Goal: Information Seeking & Learning: Learn about a topic

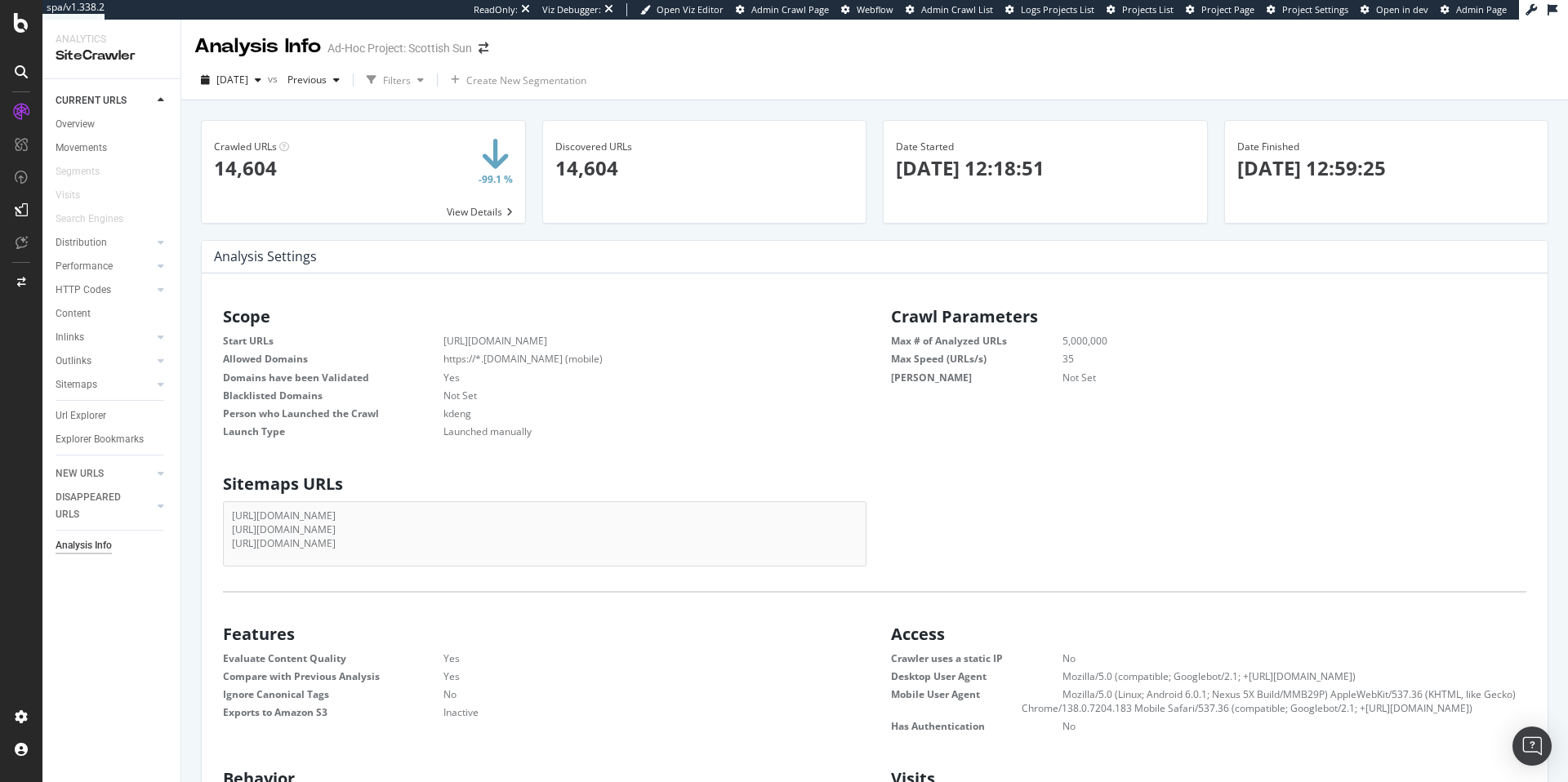
scroll to position [248, 623]
click at [92, 170] on div "Segments" at bounding box center [77, 172] width 44 height 17
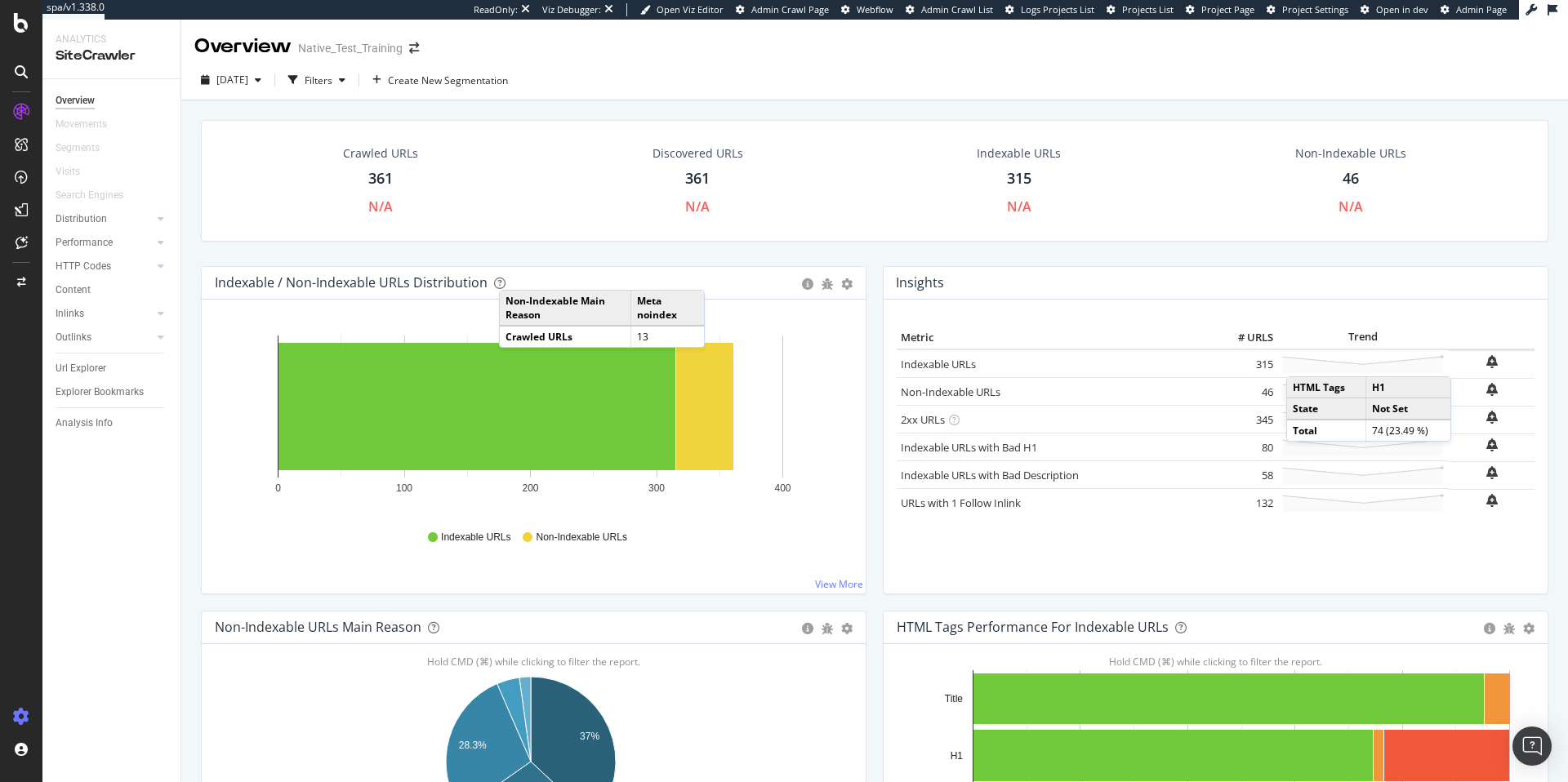
click at [14, 723] on icon at bounding box center [21, 716] width 16 height 16
click at [107, 716] on div "Create and manage your segments" at bounding box center [127, 723] width 155 height 13
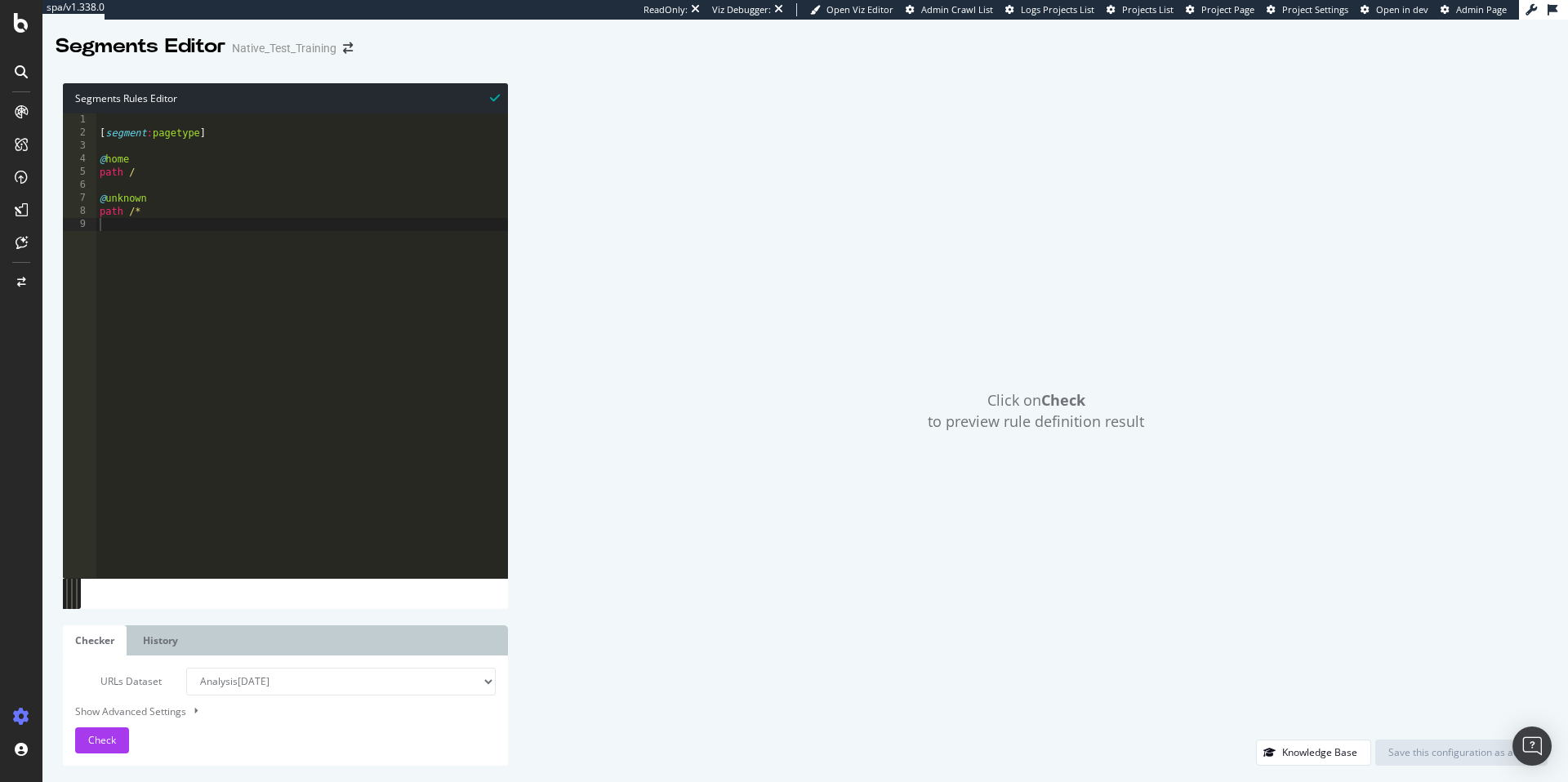
click at [139, 223] on div "[ segment : pagetype ] @ home path / @ unknown path /*" at bounding box center [301, 358] width 411 height 490
click at [191, 212] on div "[ segment : pagetype ] @ home path / @ unknown path /*" at bounding box center [301, 358] width 411 height 490
click at [177, 178] on div "[ segment : pagetype ] @ home path / @ unknown path /*" at bounding box center [301, 358] width 411 height 490
click at [177, 204] on div "[ segment : pagetype ] @ home path / @ unknown path /*" at bounding box center [301, 358] width 411 height 490
click at [156, 214] on div "[ segment : pagetype ] @ home path / @ unknown path /*" at bounding box center [301, 358] width 411 height 490
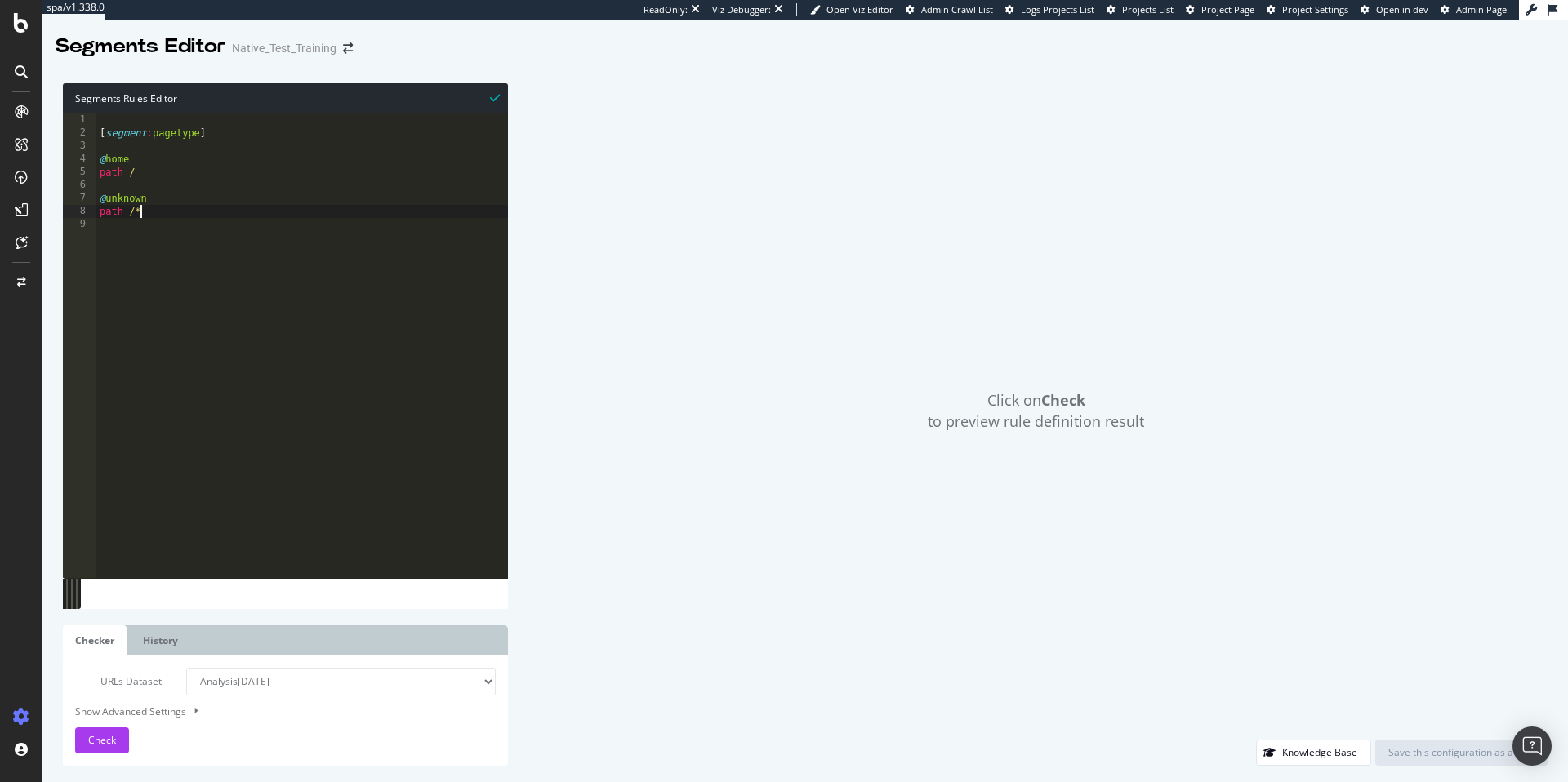
click at [147, 164] on div "[ segment : pagetype ] @ home path / @ unknown path /*" at bounding box center [301, 358] width 411 height 490
click at [148, 174] on div "[ segment : pagetype ] @ home path / @ unknown path /*" at bounding box center [301, 358] width 411 height 490
click at [150, 201] on div "[ segment : pagetype ] @ home path / @ unknown path /*" at bounding box center [301, 358] width 411 height 490
drag, startPoint x: 157, startPoint y: 203, endPoint x: 108, endPoint y: 199, distance: 49.2
click at [108, 199] on div "[ segment : pagetype ] @ home path / @ unknown path /*" at bounding box center [301, 358] width 411 height 490
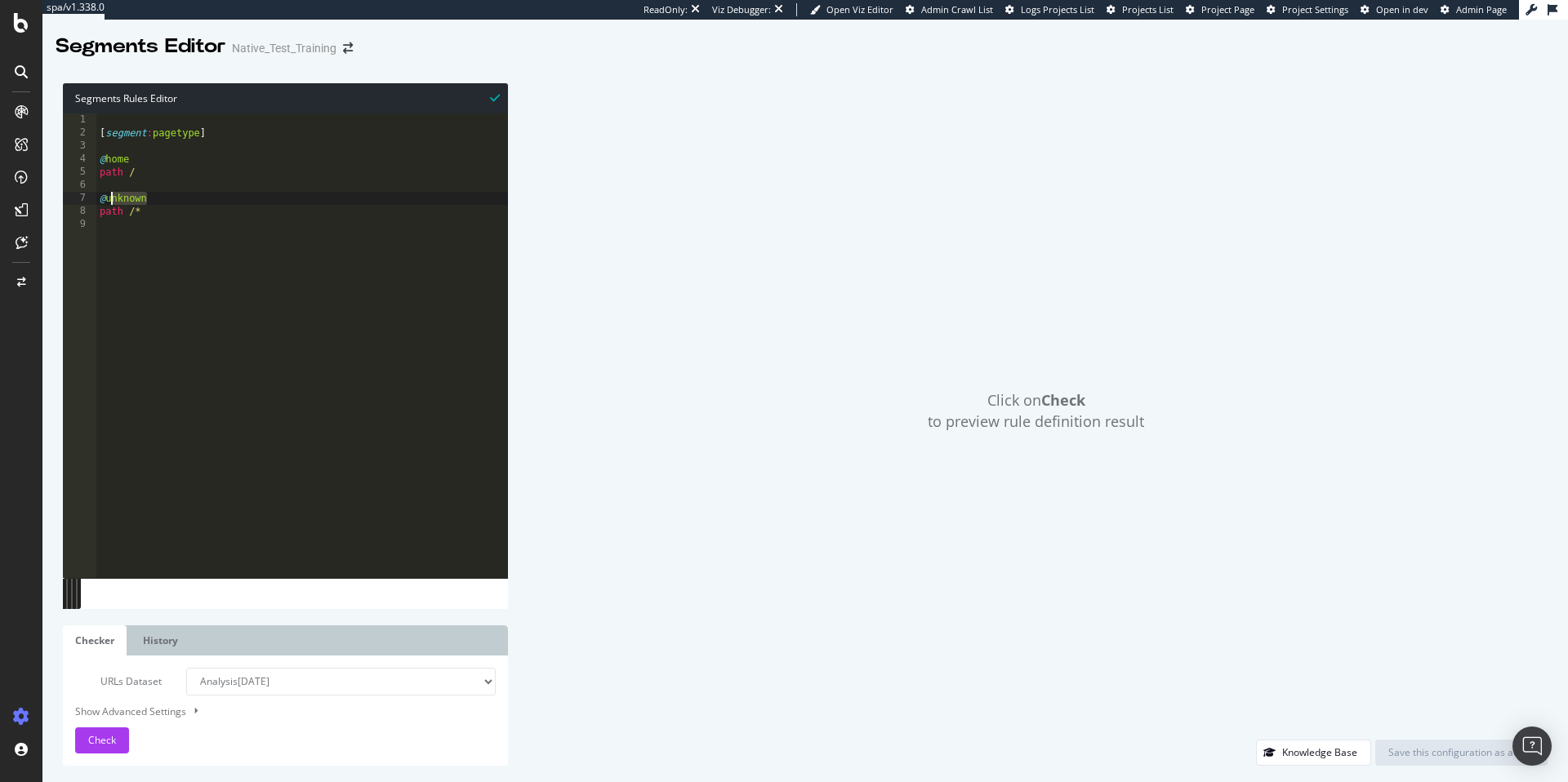
drag, startPoint x: 153, startPoint y: 199, endPoint x: 109, endPoint y: 194, distance: 44.3
click at [109, 194] on div "[ segment : pagetype ] @ home path / @ unknown path /*" at bounding box center [301, 358] width 411 height 490
drag, startPoint x: 108, startPoint y: 198, endPoint x: 147, endPoint y: 197, distance: 39.0
click at [147, 197] on div "[ segment : pagetype ] @ home path / @ unknown path /*" at bounding box center [301, 358] width 411 height 490
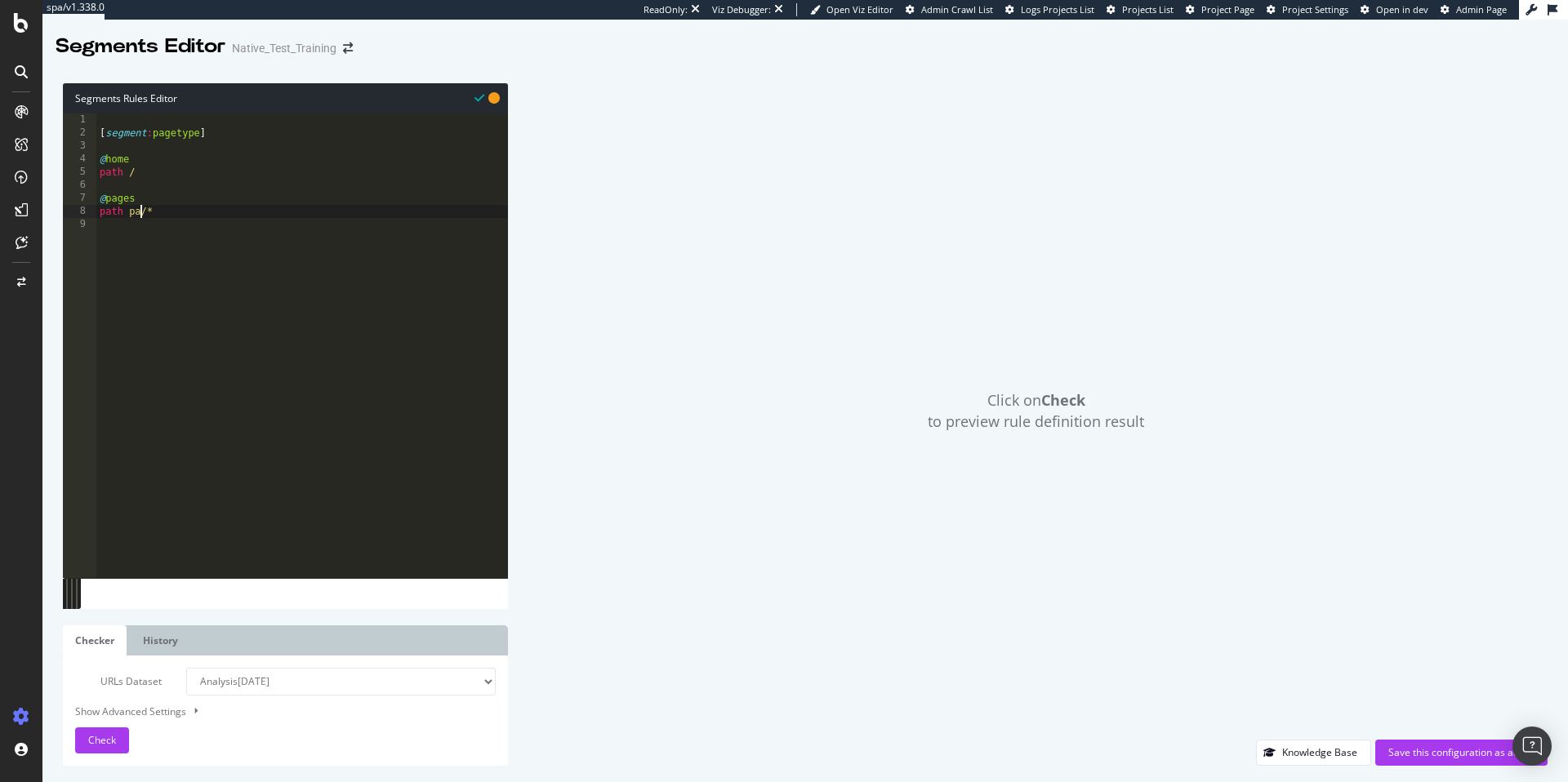
type textarea "path pages/*"
type textarea "@products"
type textarea "path products/*"
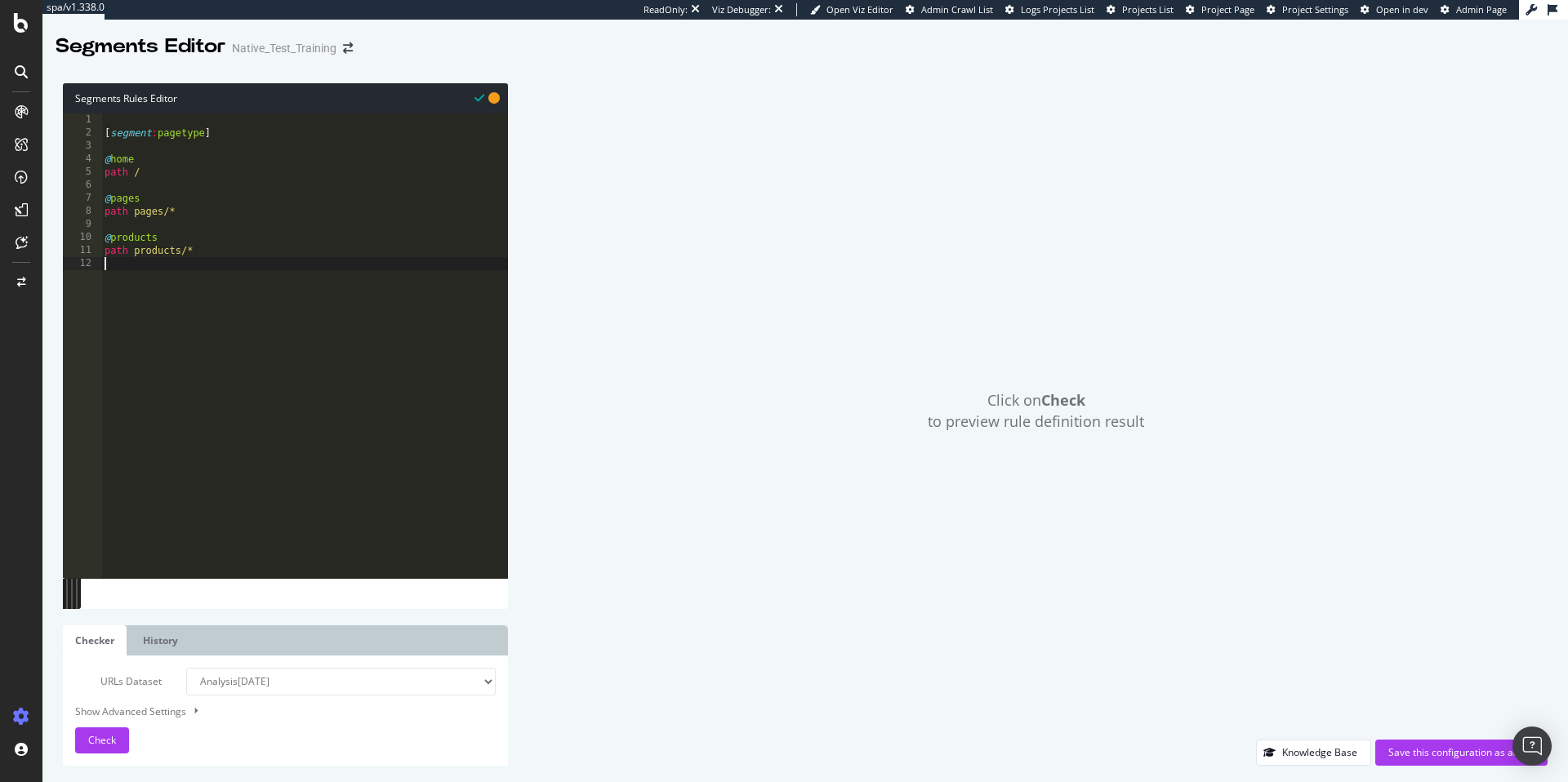
scroll to position [0, 0]
type textarea "@collections"
type textarea "path collections/*"
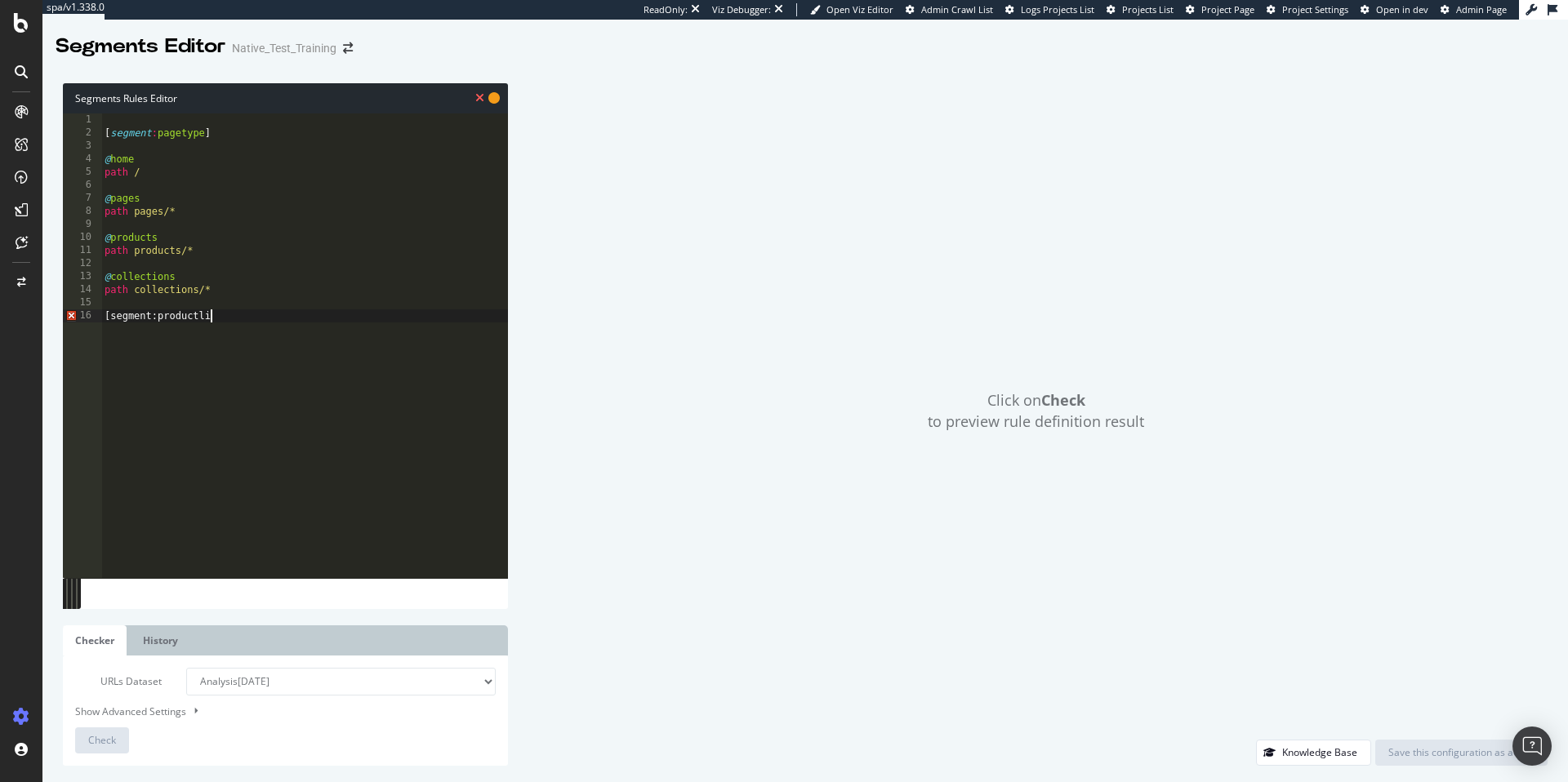
scroll to position [0, 9]
type textarea "[segment:productline]"
type textarea "@hoe"
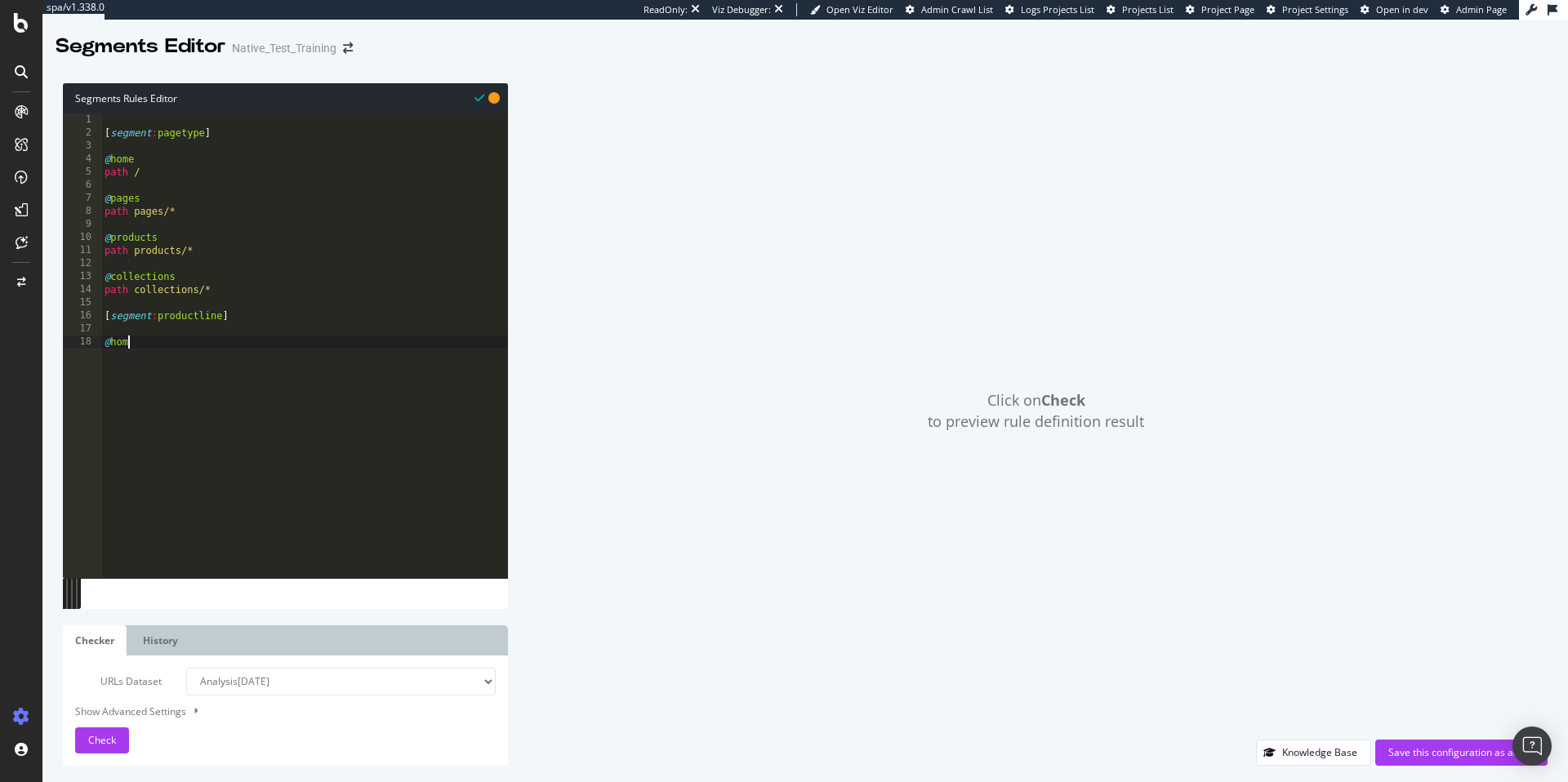
type textarea "@home"
type textarea "path /"
type textarea "@pages"
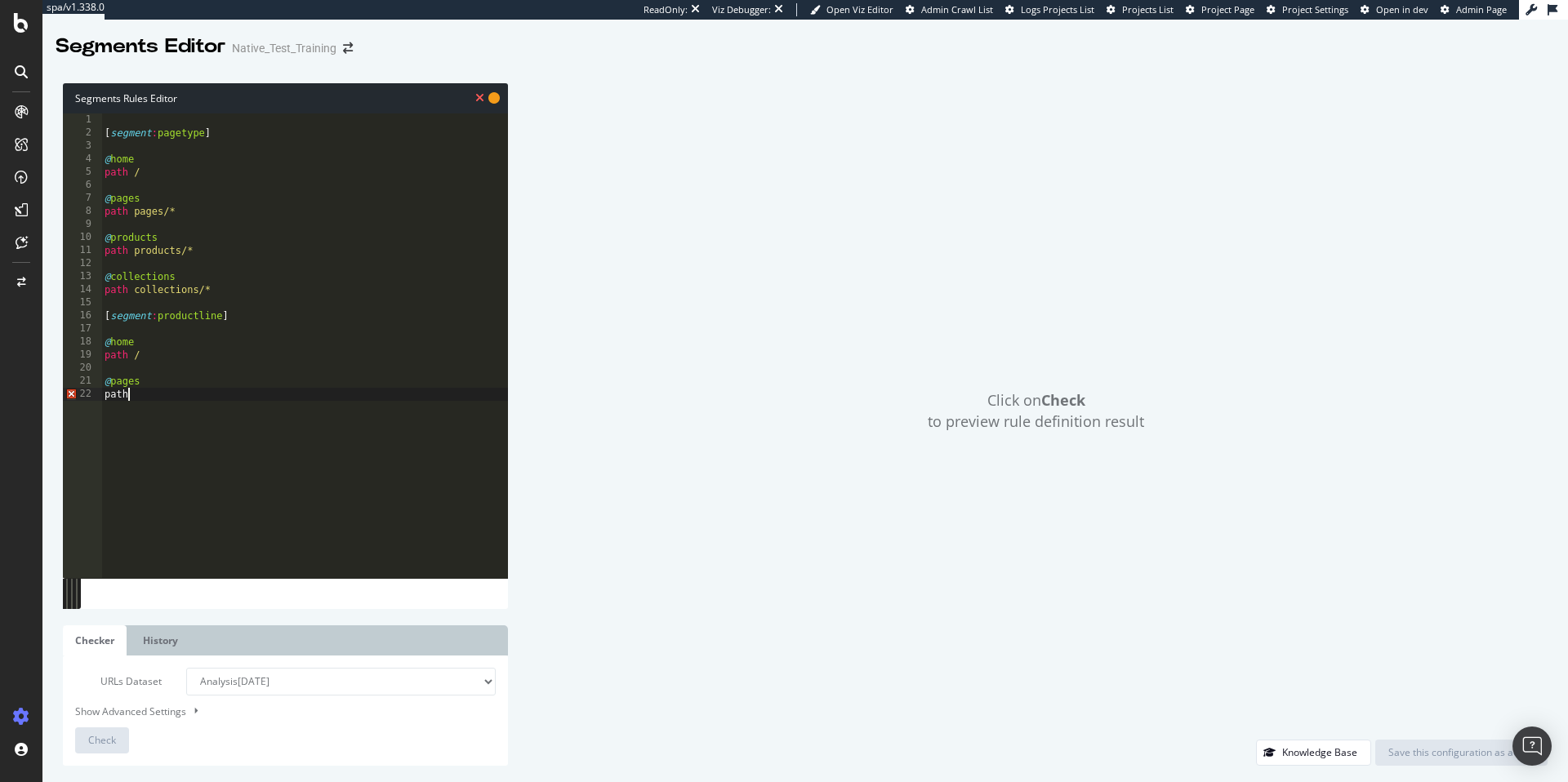
scroll to position [0, 2]
type textarea "path pages/*"
type textarea "@deodorant"
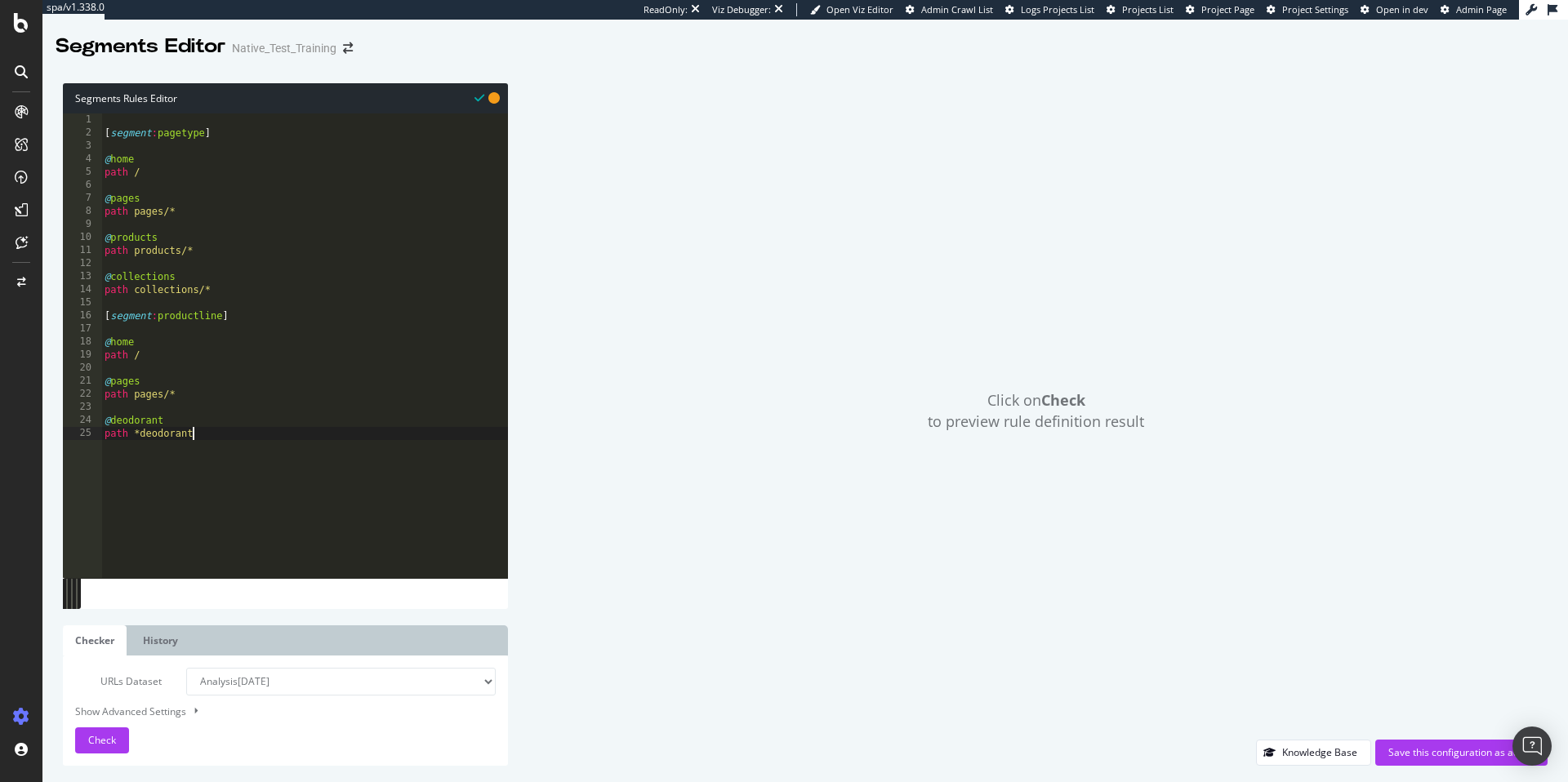
type textarea "path *deodorant*"
type textarea "@body_wash"
type textarea "path *body-wash*"
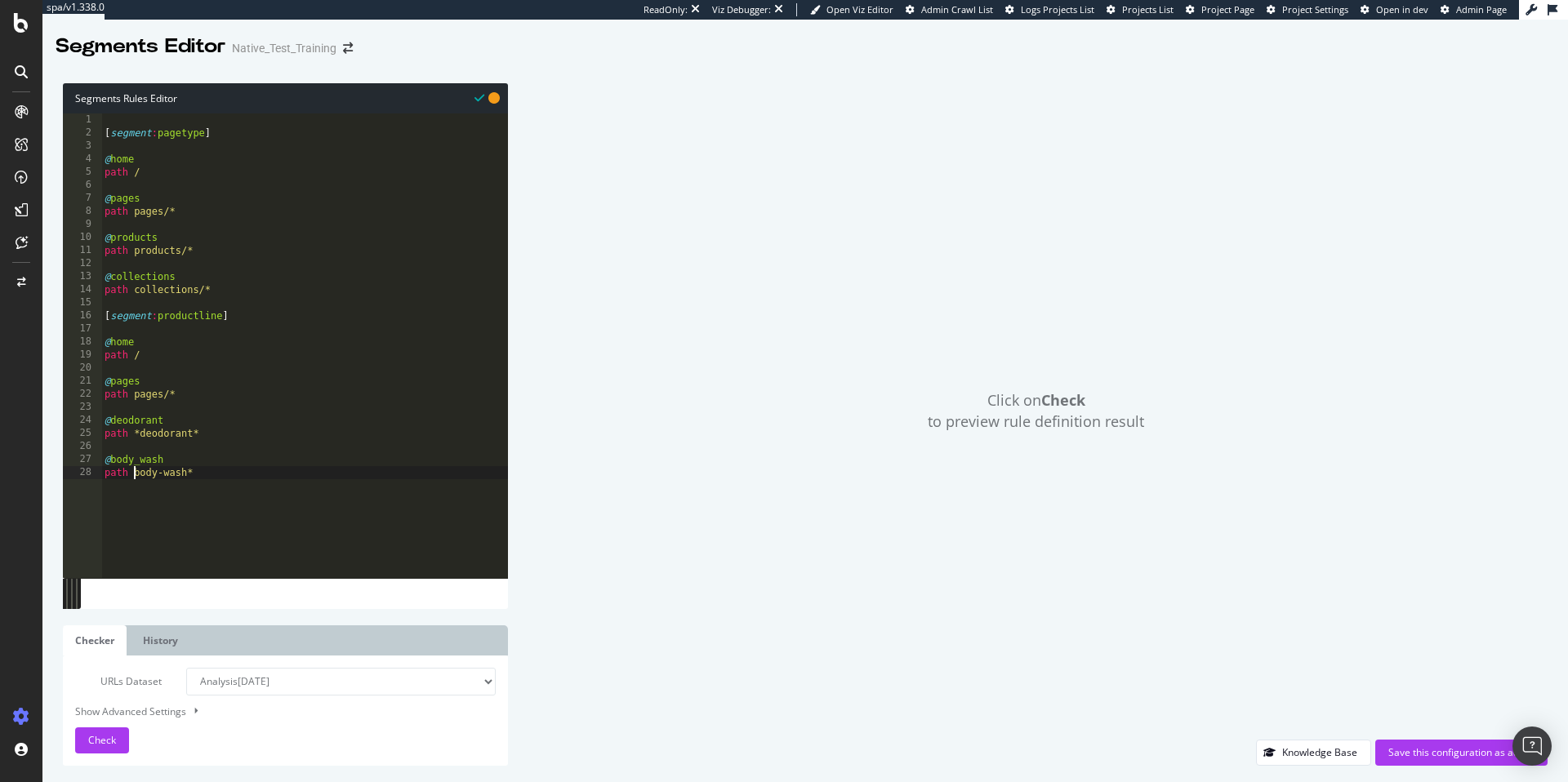
scroll to position [0, 3]
click at [246, 470] on div "[ segment : pagetype ] @ home path / @ pages path pages/* @ products path produ…" at bounding box center [305, 358] width 407 height 490
type textarea "@hair_care"
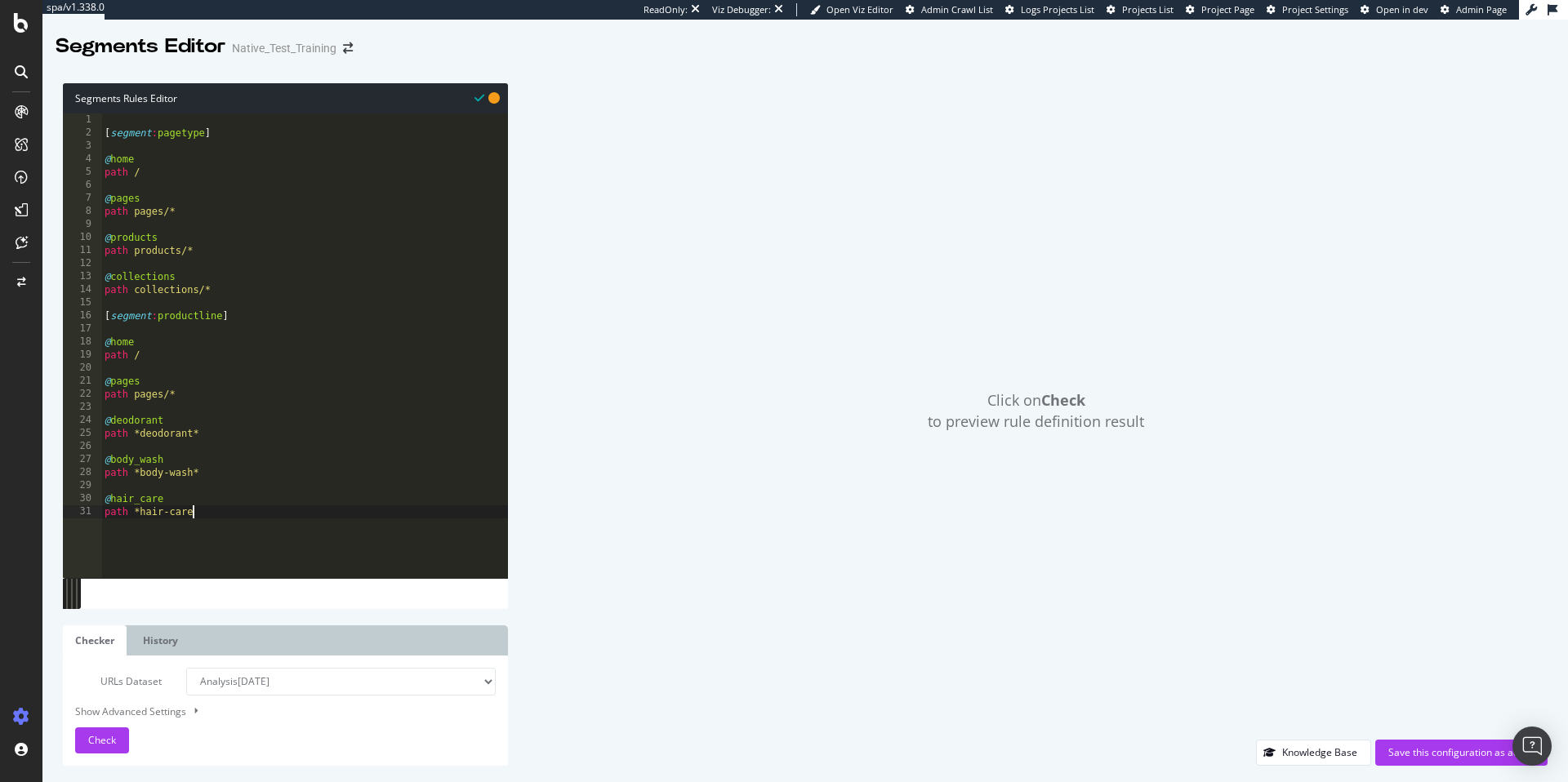
type textarea "path *hair-care*"
type textarea "@lotion"
type textarea "path *lotion*"
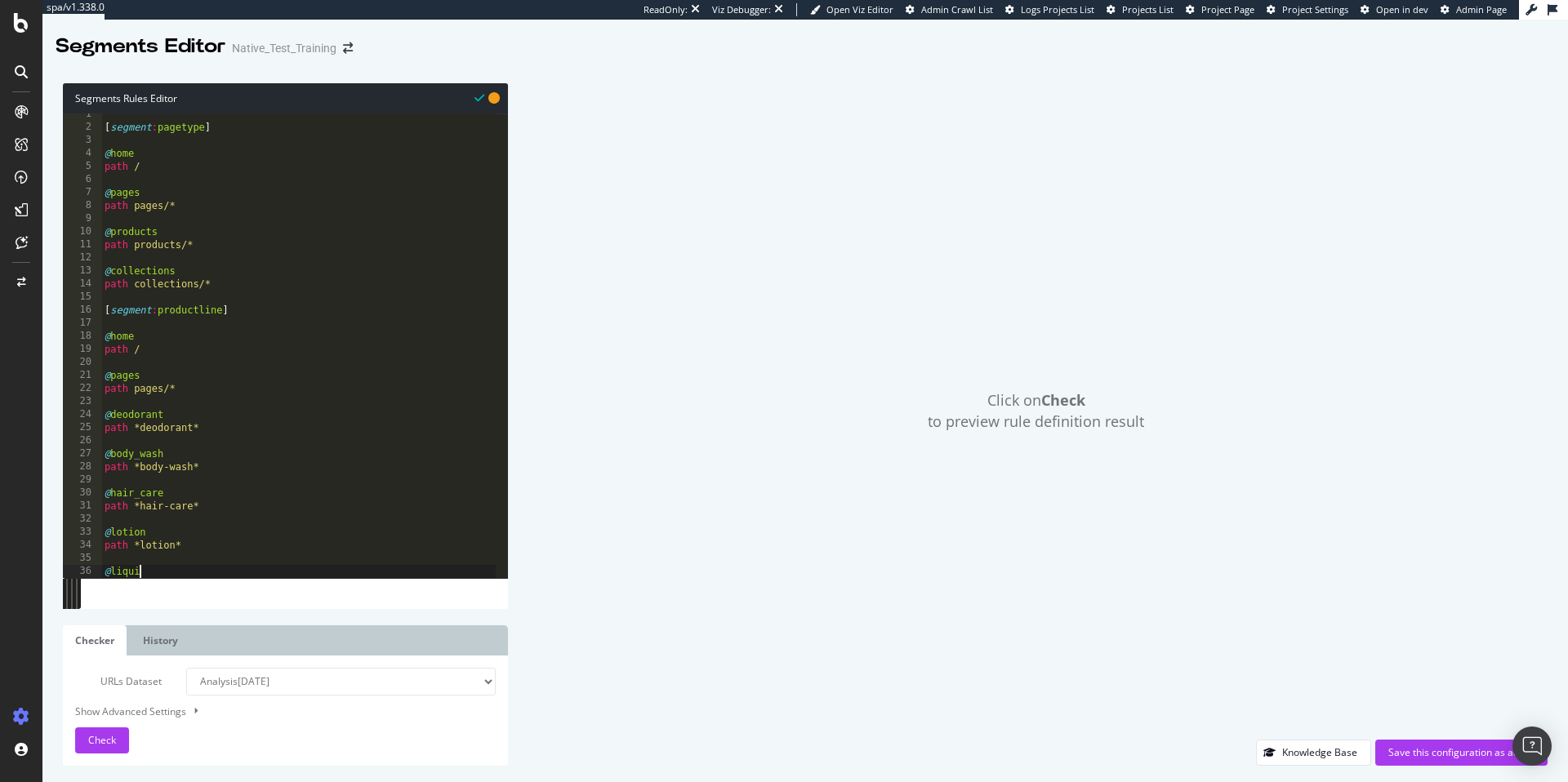
scroll to position [0, 3]
type textarea "@liquid_hand_soap"
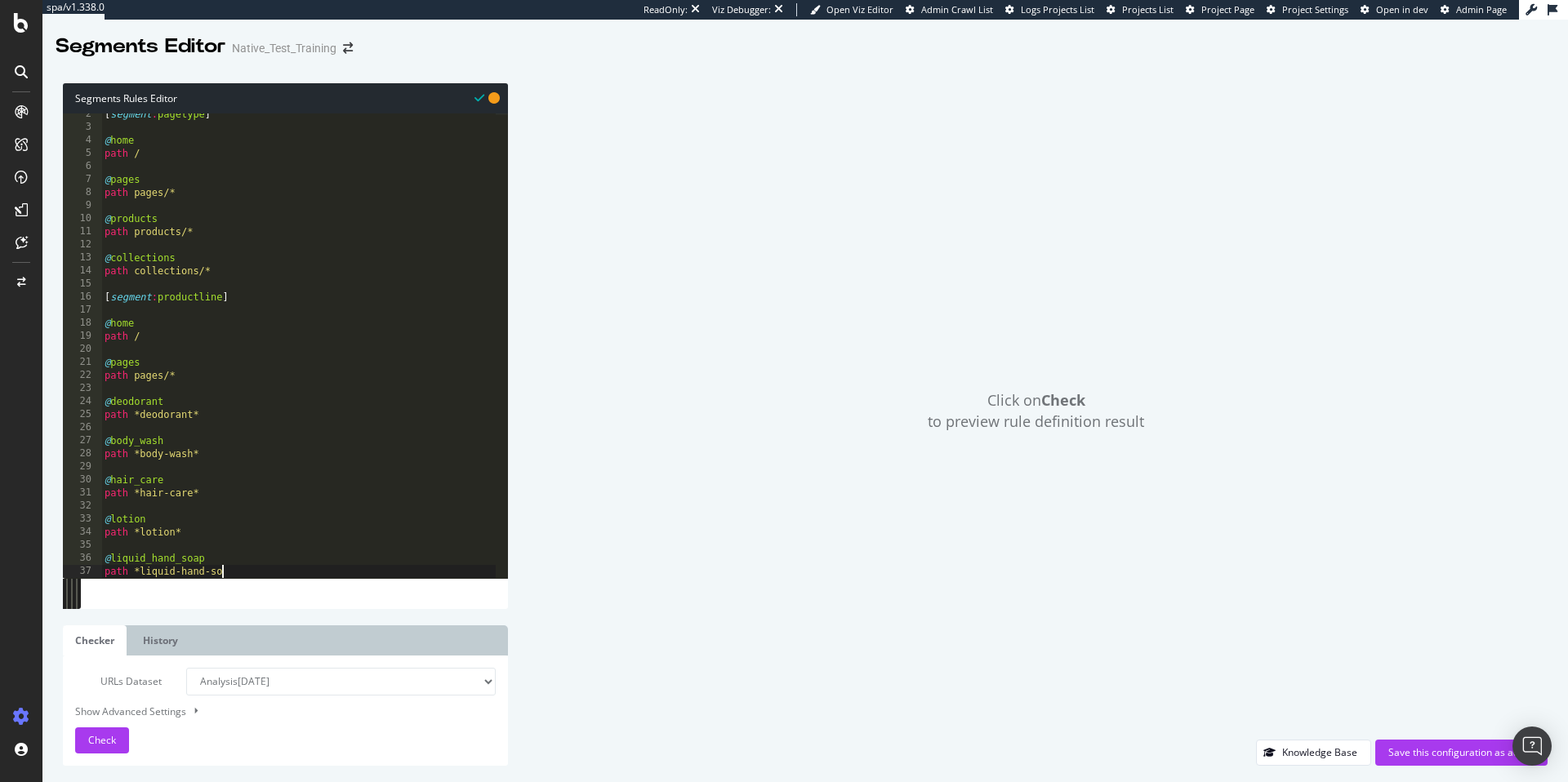
scroll to position [0, 10]
type textarea "path *liquid-hand-soap*"
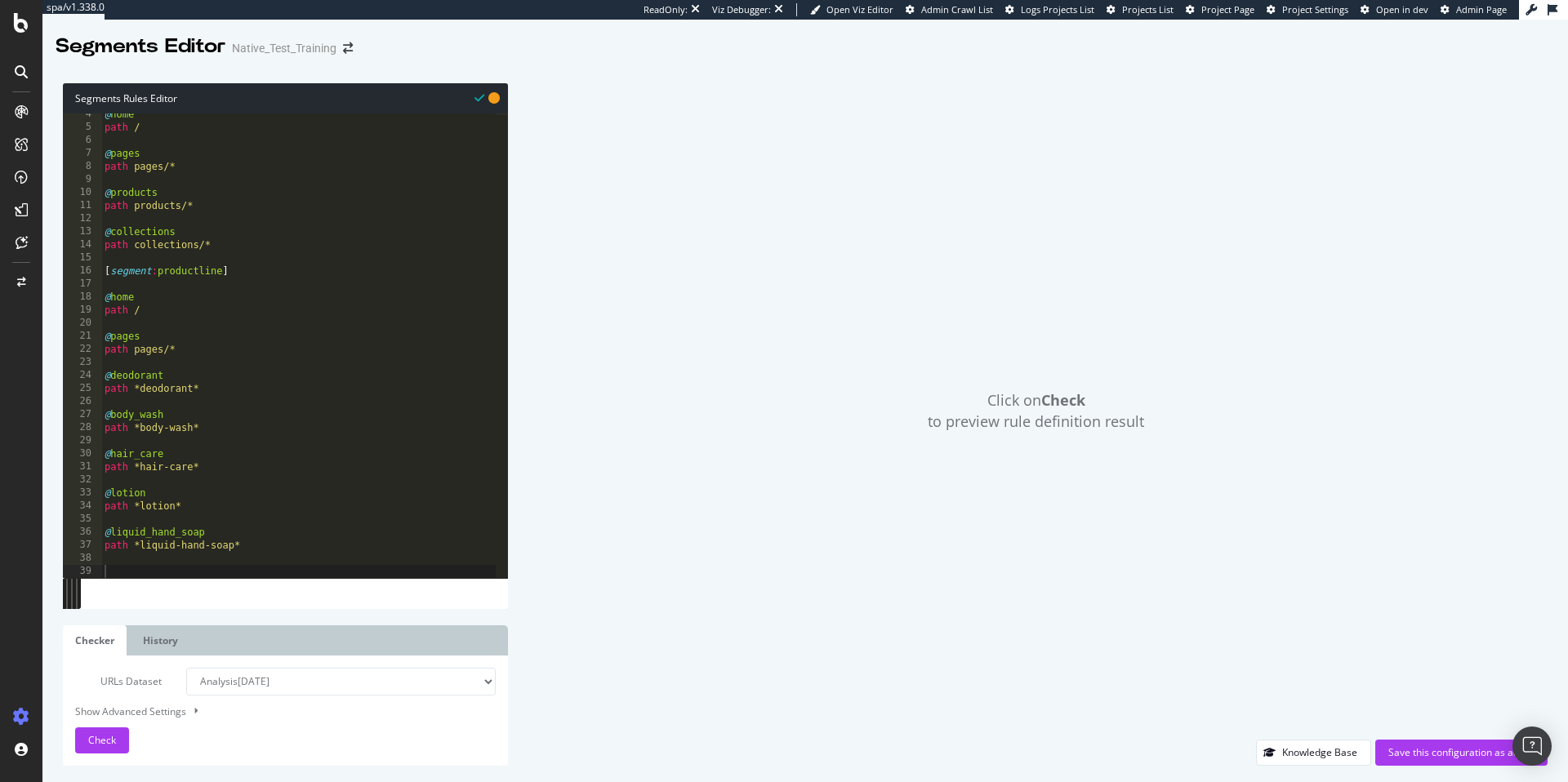
scroll to position [45, 0]
click at [157, 635] on link "History" at bounding box center [160, 640] width 60 height 30
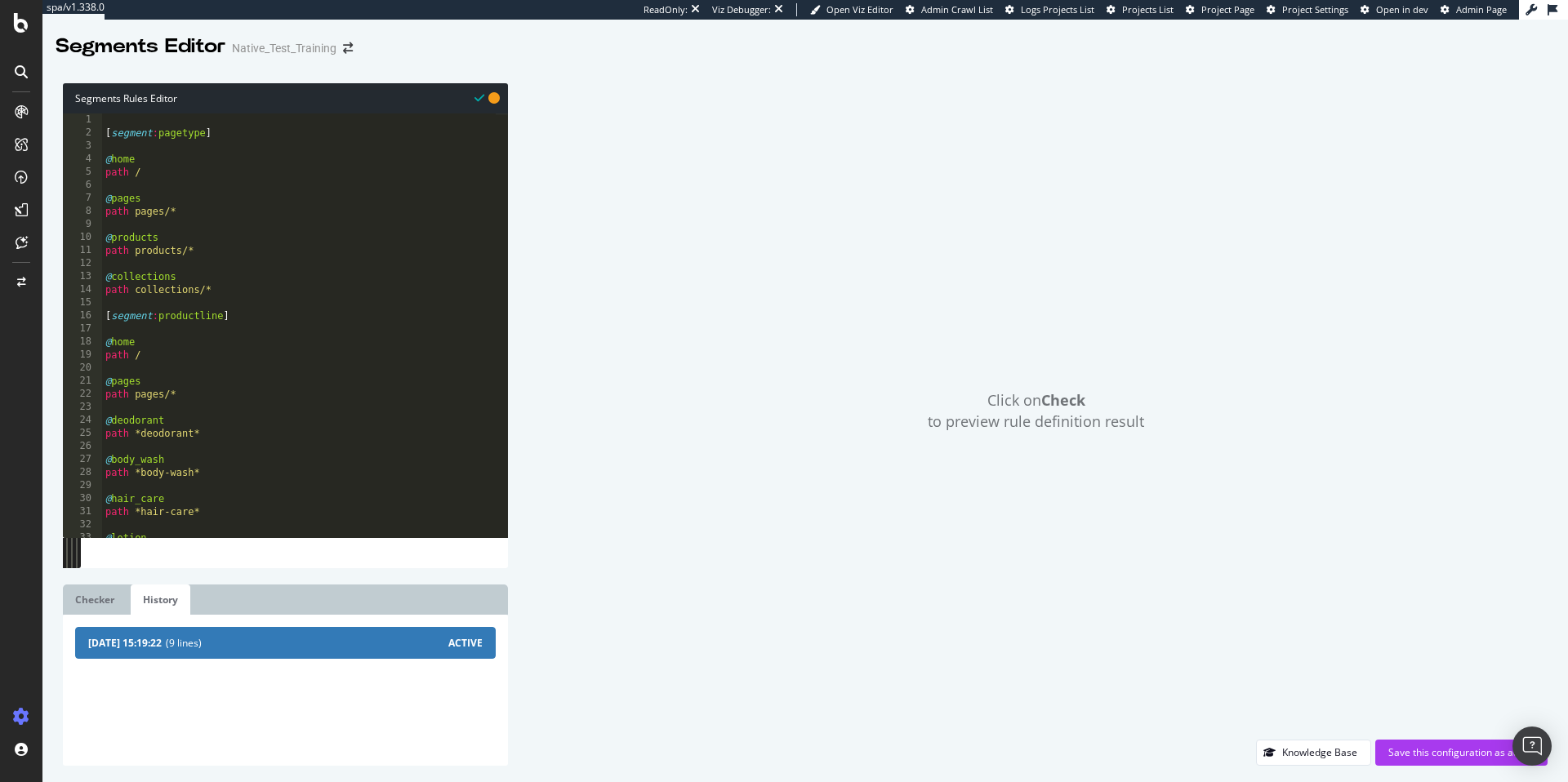
scroll to position [85, 0]
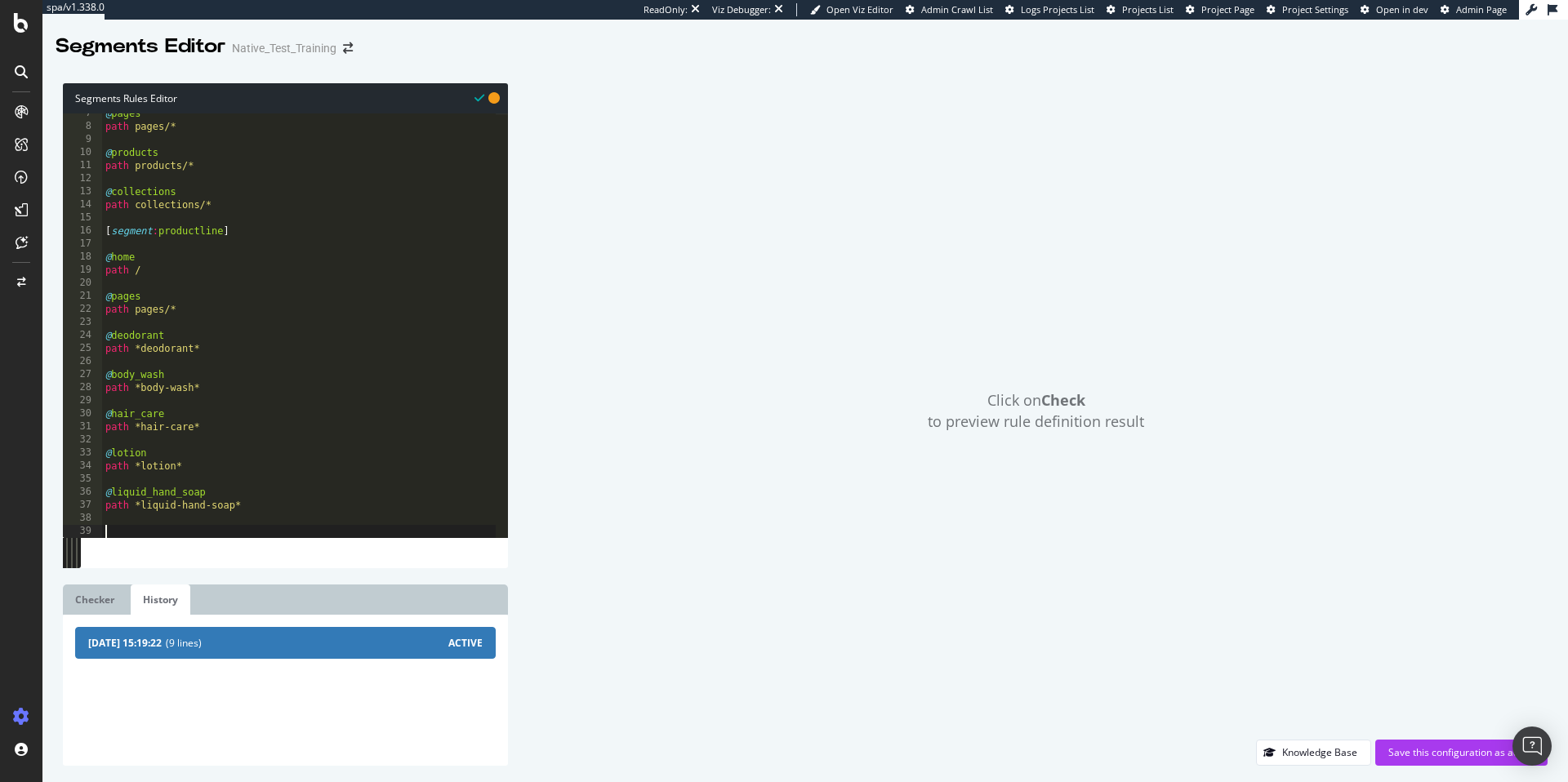
click at [191, 528] on div "@ pages path pages/* @ products path products/* @ collections path collections/…" at bounding box center [298, 333] width 393 height 450
drag, startPoint x: 186, startPoint y: 529, endPoint x: 118, endPoint y: 527, distance: 68.0
click at [118, 527] on div "@ pages path pages/* @ products path products/* @ collections path collections/…" at bounding box center [298, 333] width 393 height 450
type textarea "@[MEDICAL_DATA]"
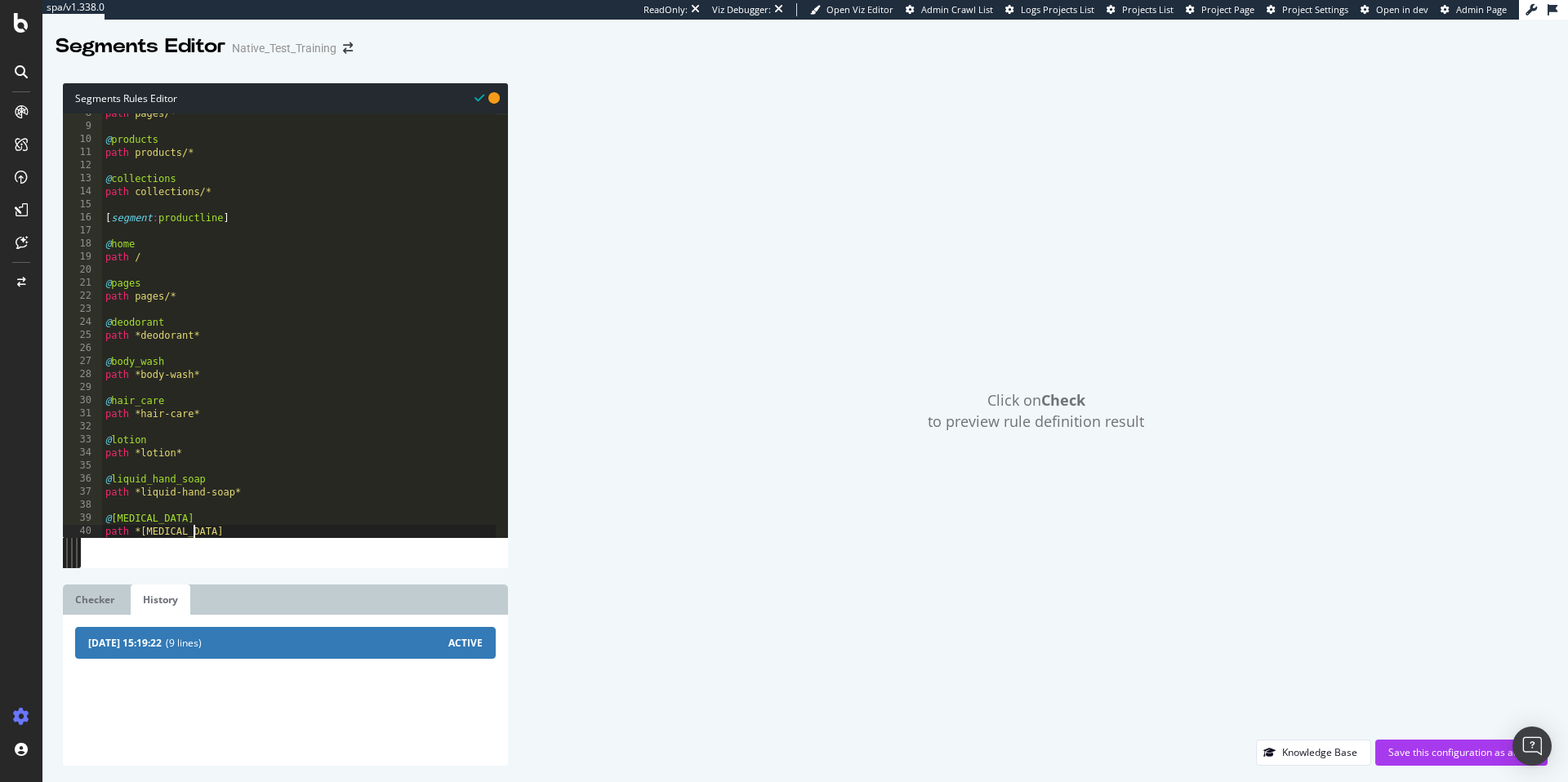
scroll to position [0, 7]
type textarea "path *[MEDICAL_DATA]*"
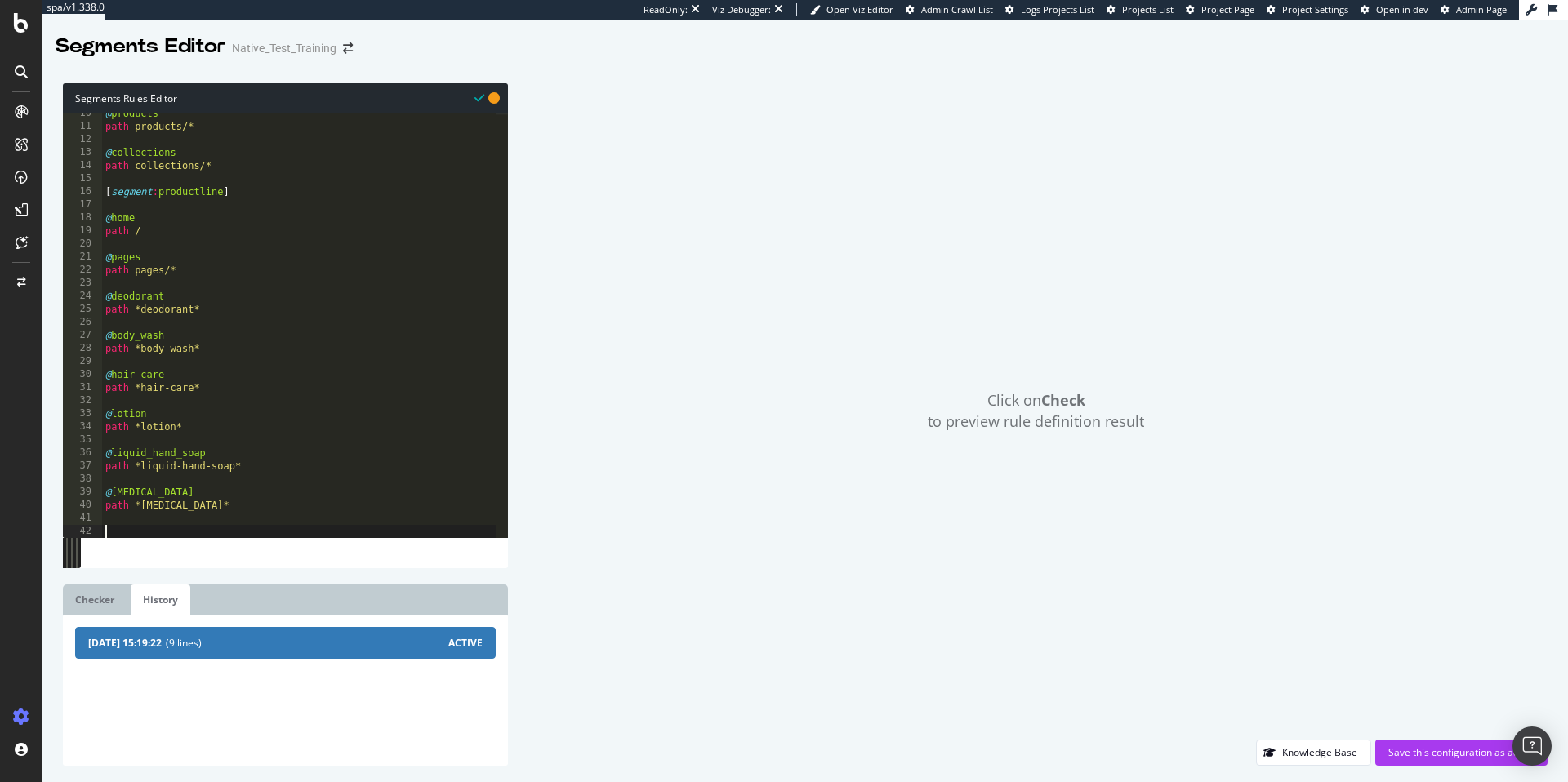
scroll to position [124, 0]
type textarea "@sunscreen"
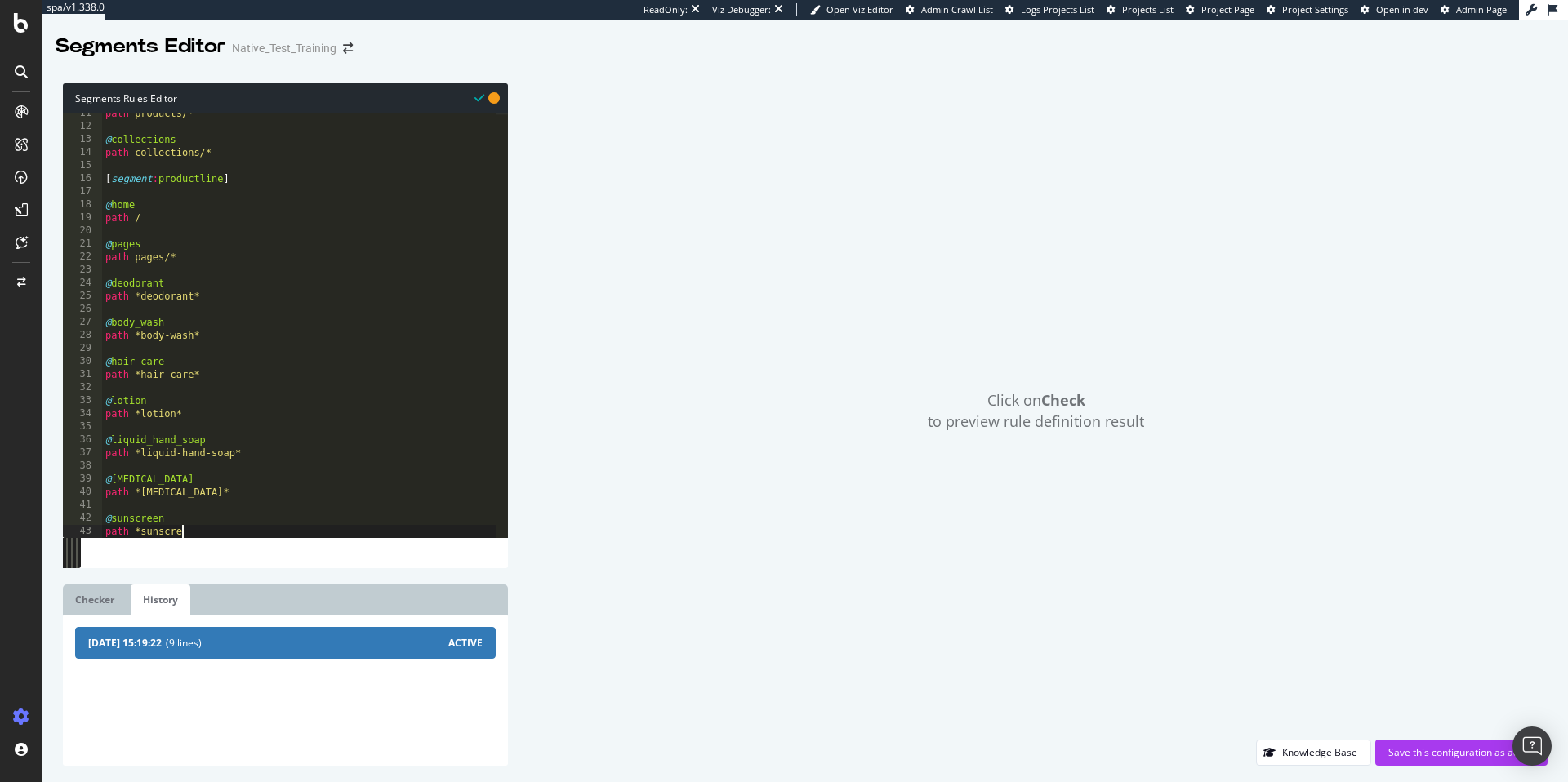
scroll to position [0, 7]
type textarea "path *sunscreen*"
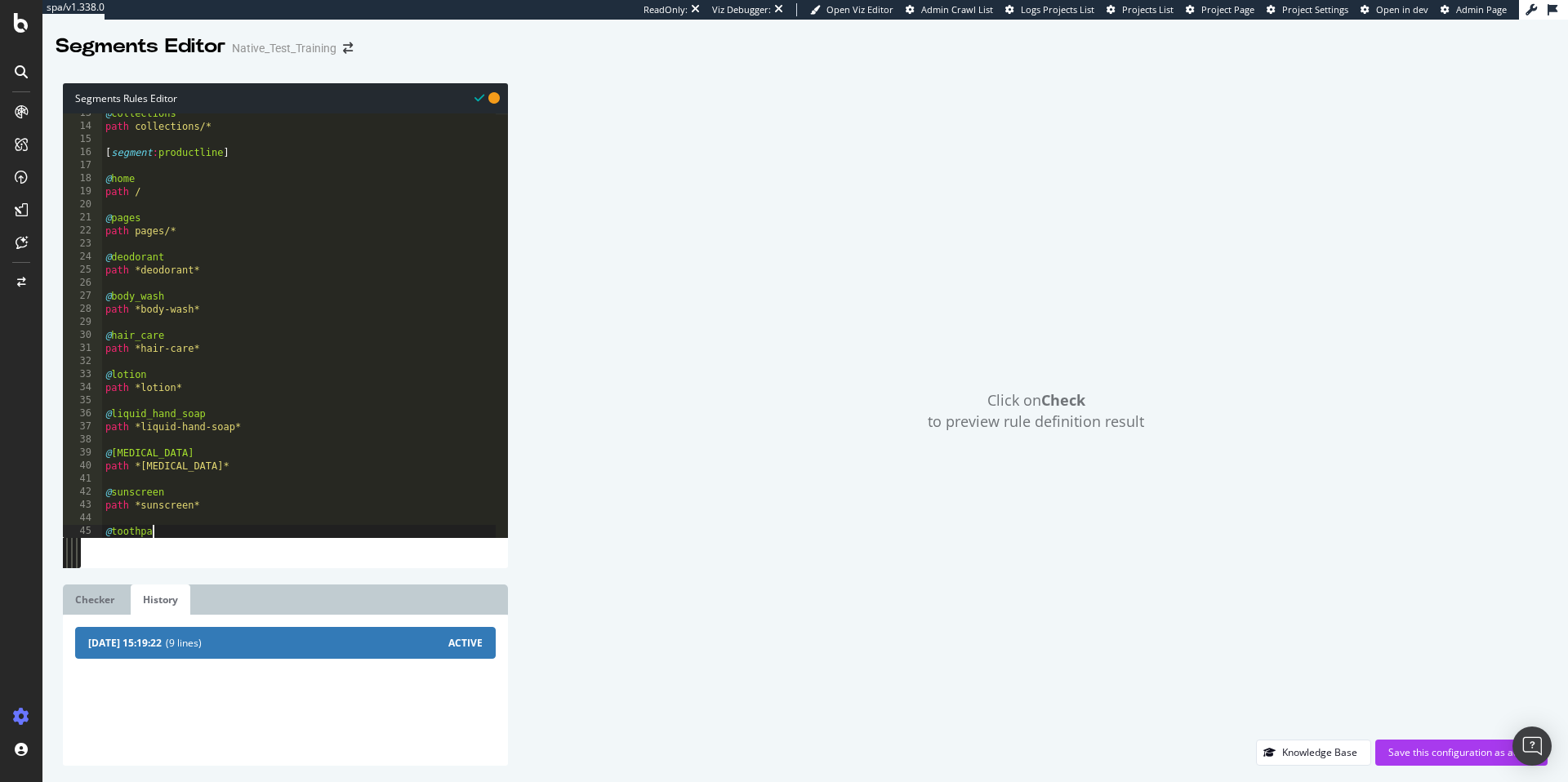
scroll to position [0, 4]
type textarea "@toothpaste"
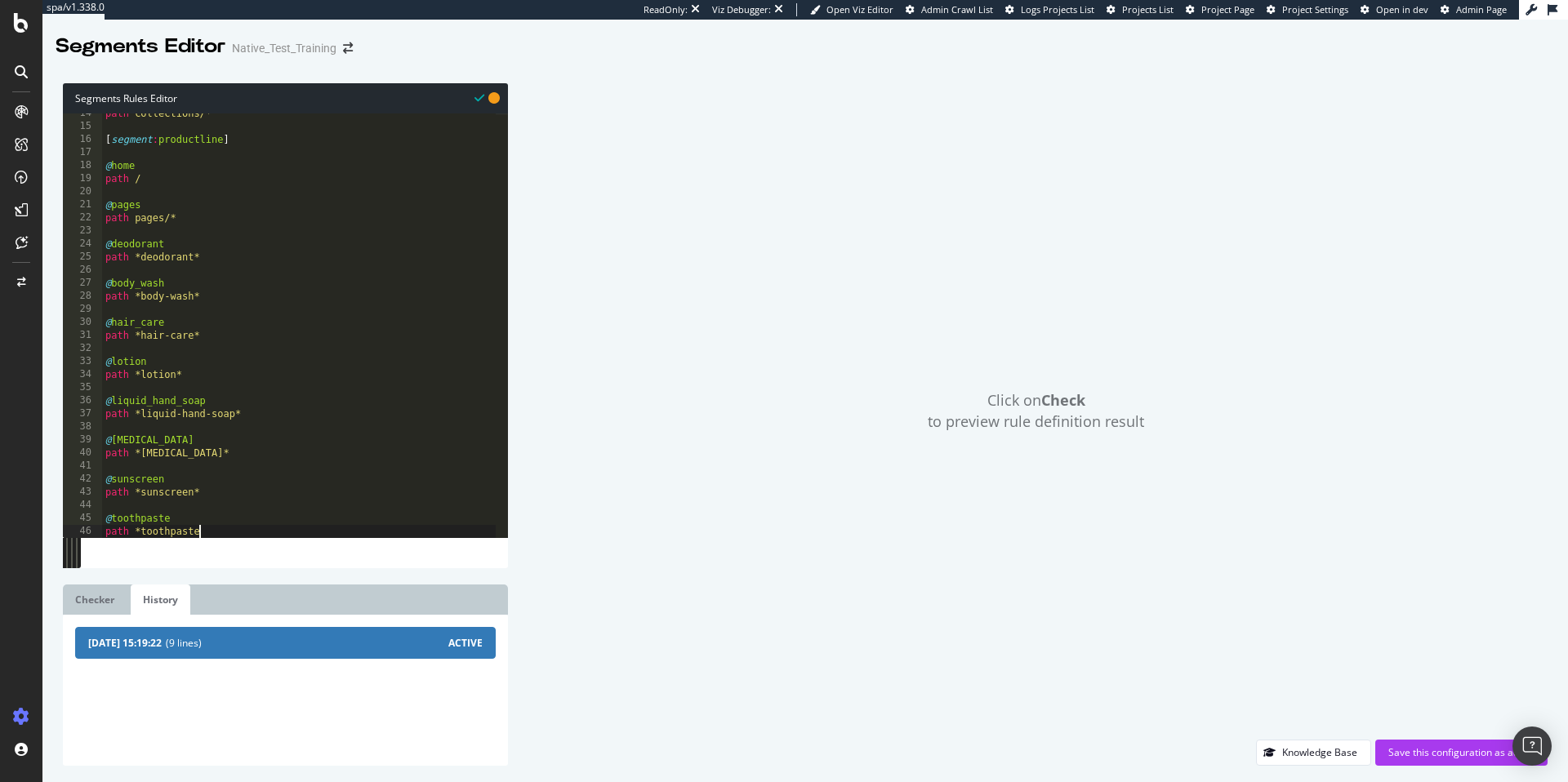
scroll to position [0, 8]
type textarea "path *toothpaste*"
click at [265, 531] on div "path collections/* [ segment : productline ] @ home path / @ pages path pages/*…" at bounding box center [298, 333] width 393 height 450
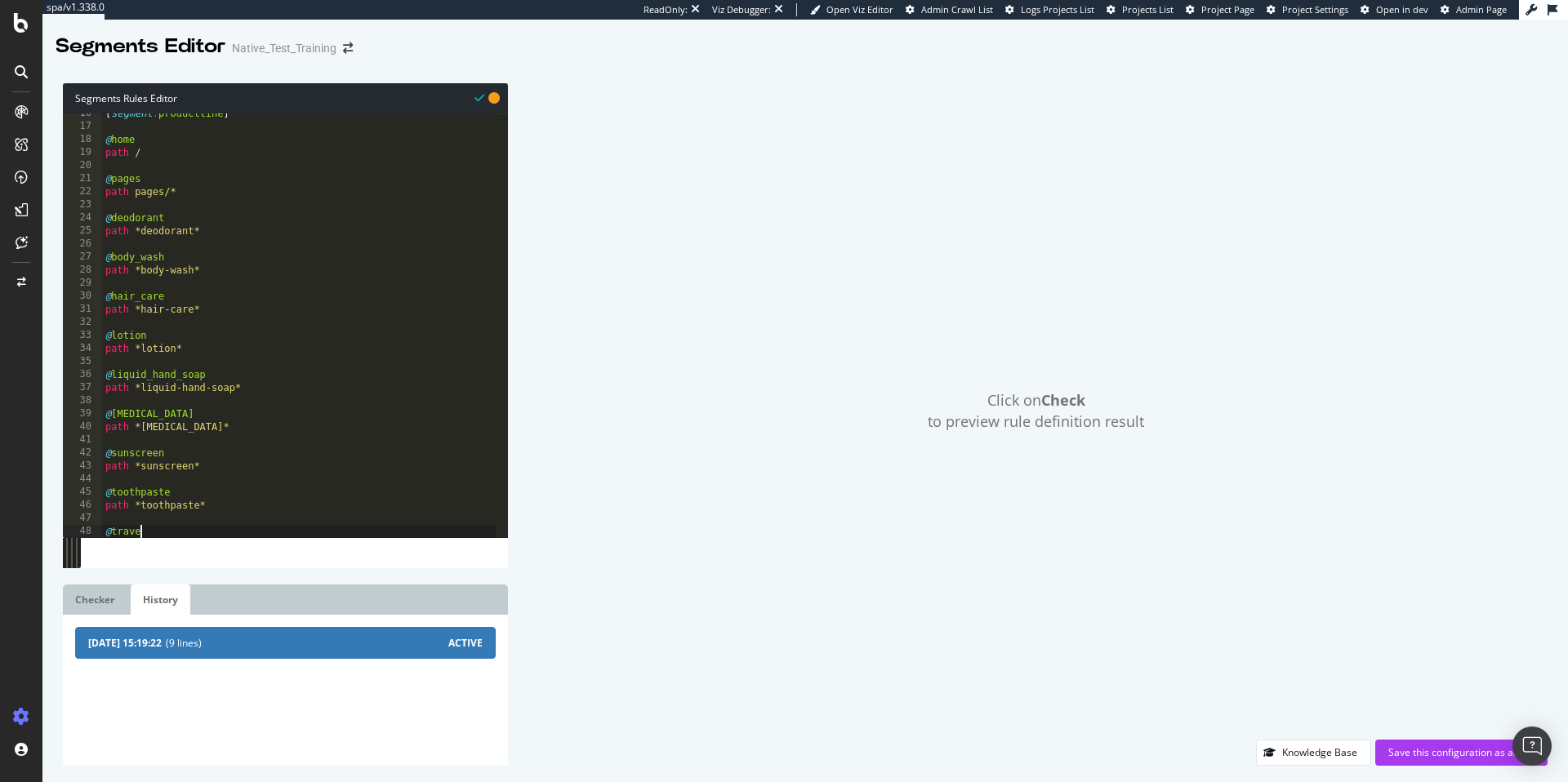
scroll to position [0, 3]
type textarea "@travel_size"
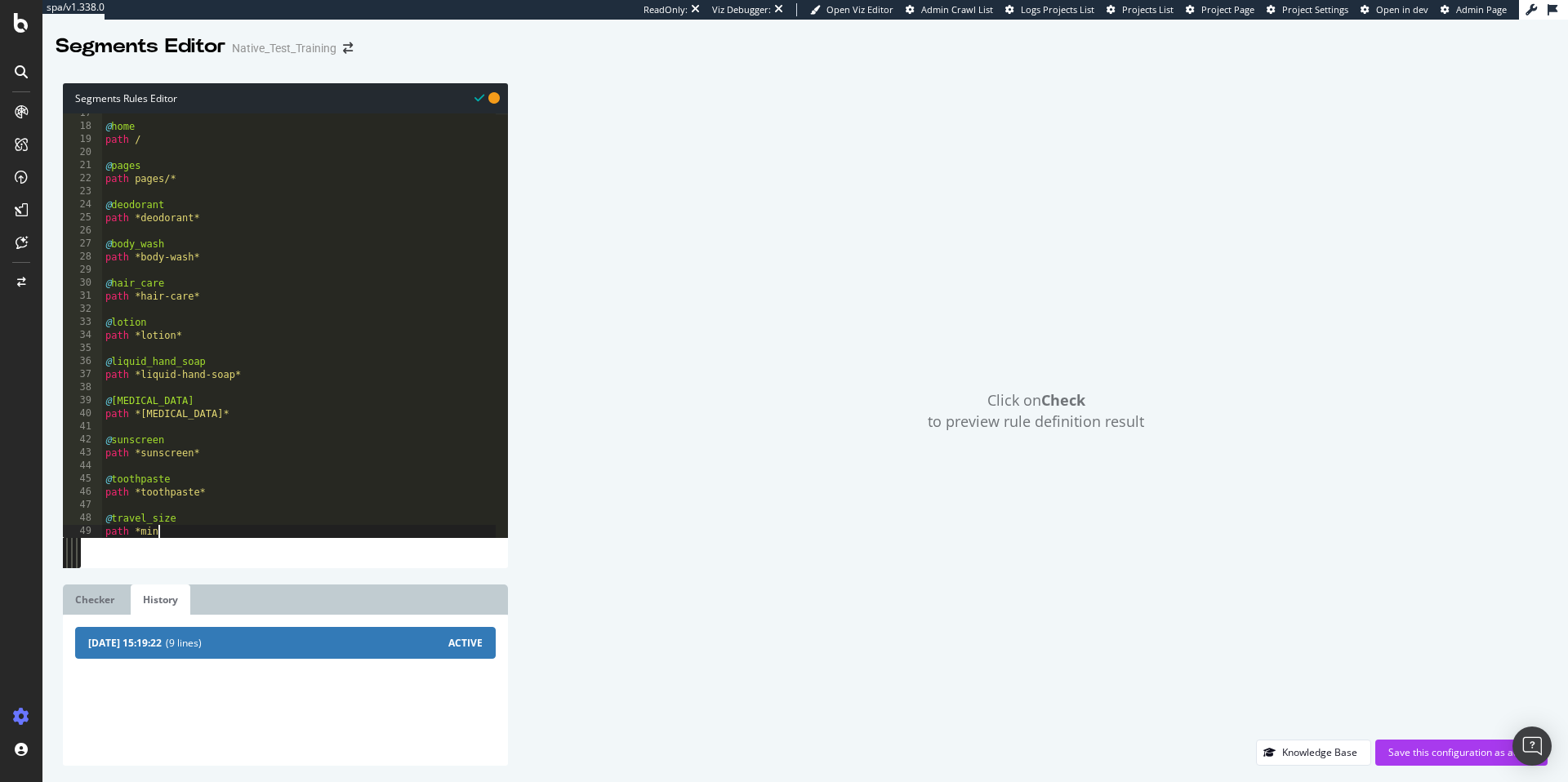
scroll to position [0, 4]
type textarea "path *mini*"
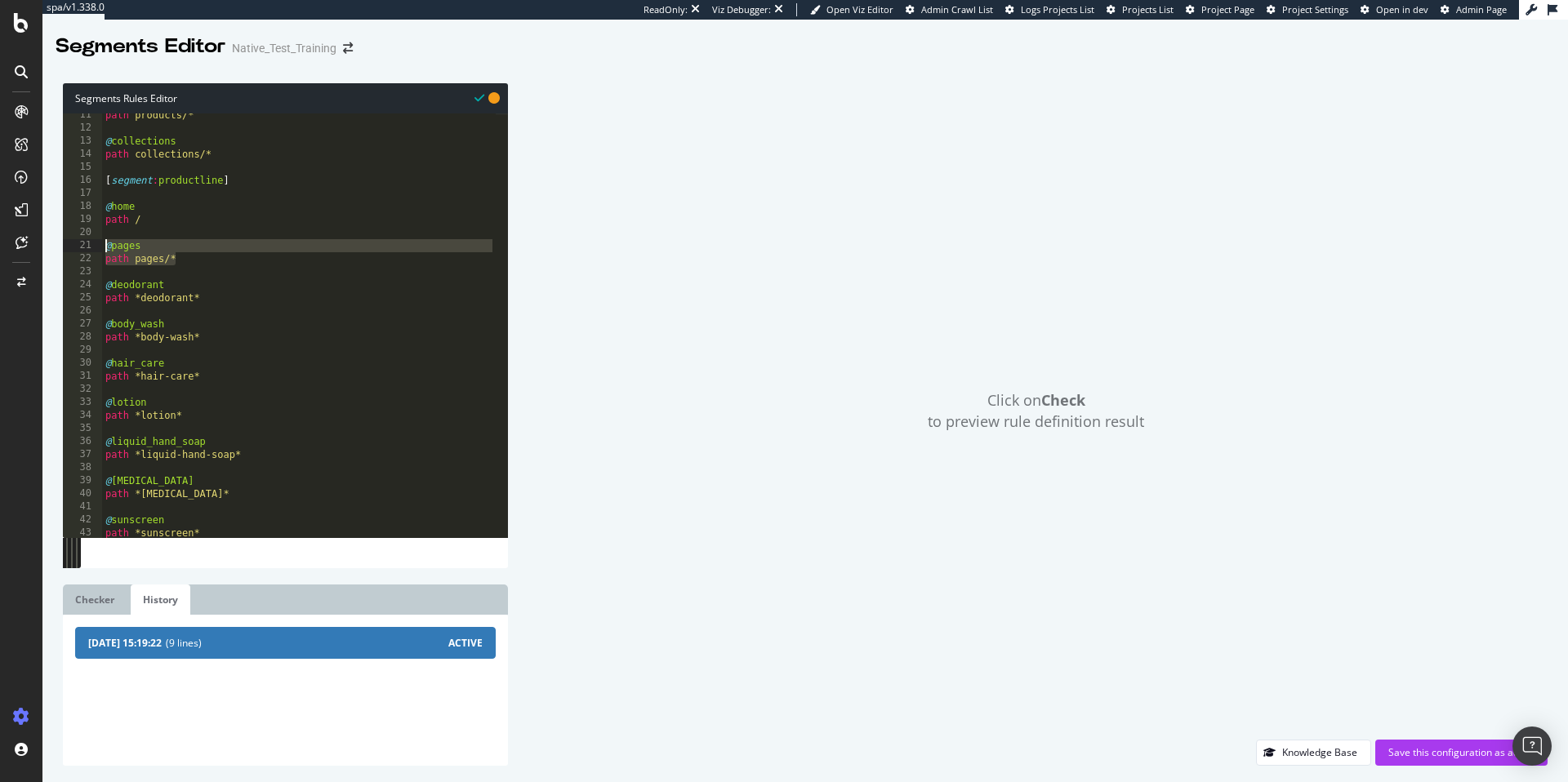
drag, startPoint x: 204, startPoint y: 258, endPoint x: 102, endPoint y: 248, distance: 102.5
click at [102, 248] on div "11 12 13 14 15 16 17 18 19 20 21 22 23 24 25 26 27 28 29 30 31 32 33 34 35 36 3…" at bounding box center [285, 325] width 445 height 425
type textarea "@pages path pages/*"
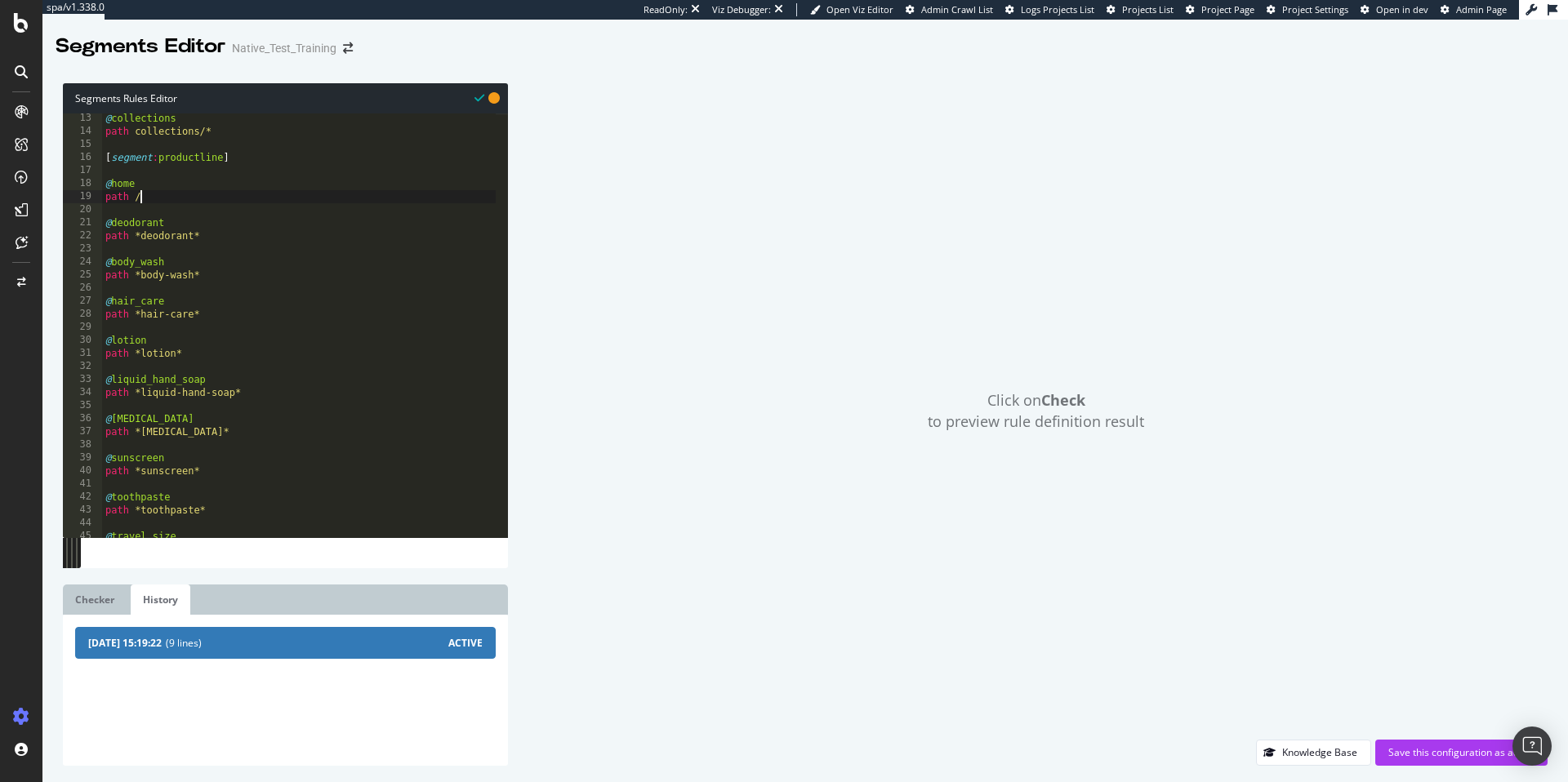
scroll to position [202, 0]
click at [100, 578] on div "Segments Rules Editor path / 16 17 18 19 20 21 22 23 24 25 26 27 28 29 30 31 32…" at bounding box center [285, 425] width 445 height 682
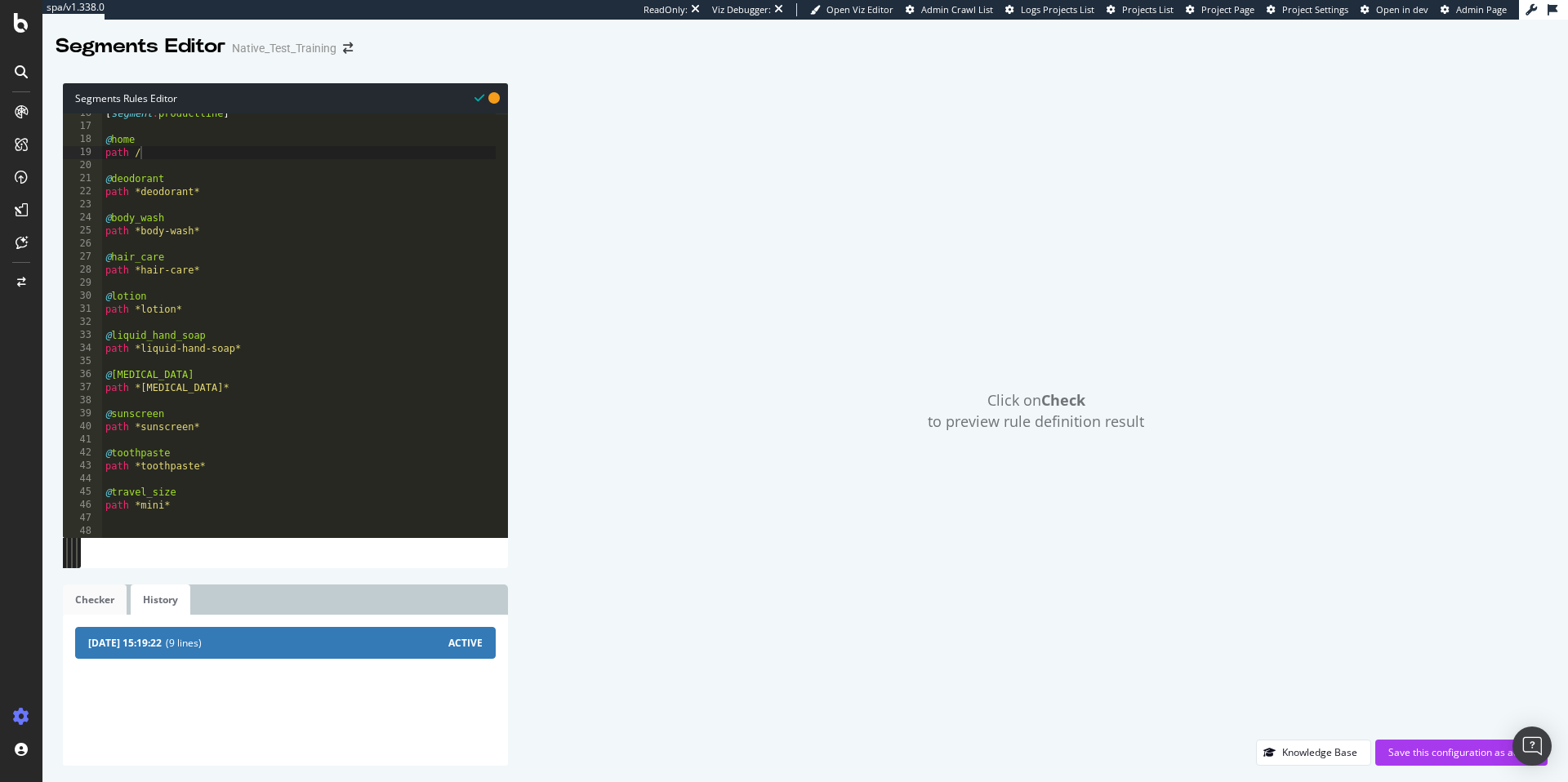
click at [98, 599] on link "Checker" at bounding box center [94, 600] width 64 height 30
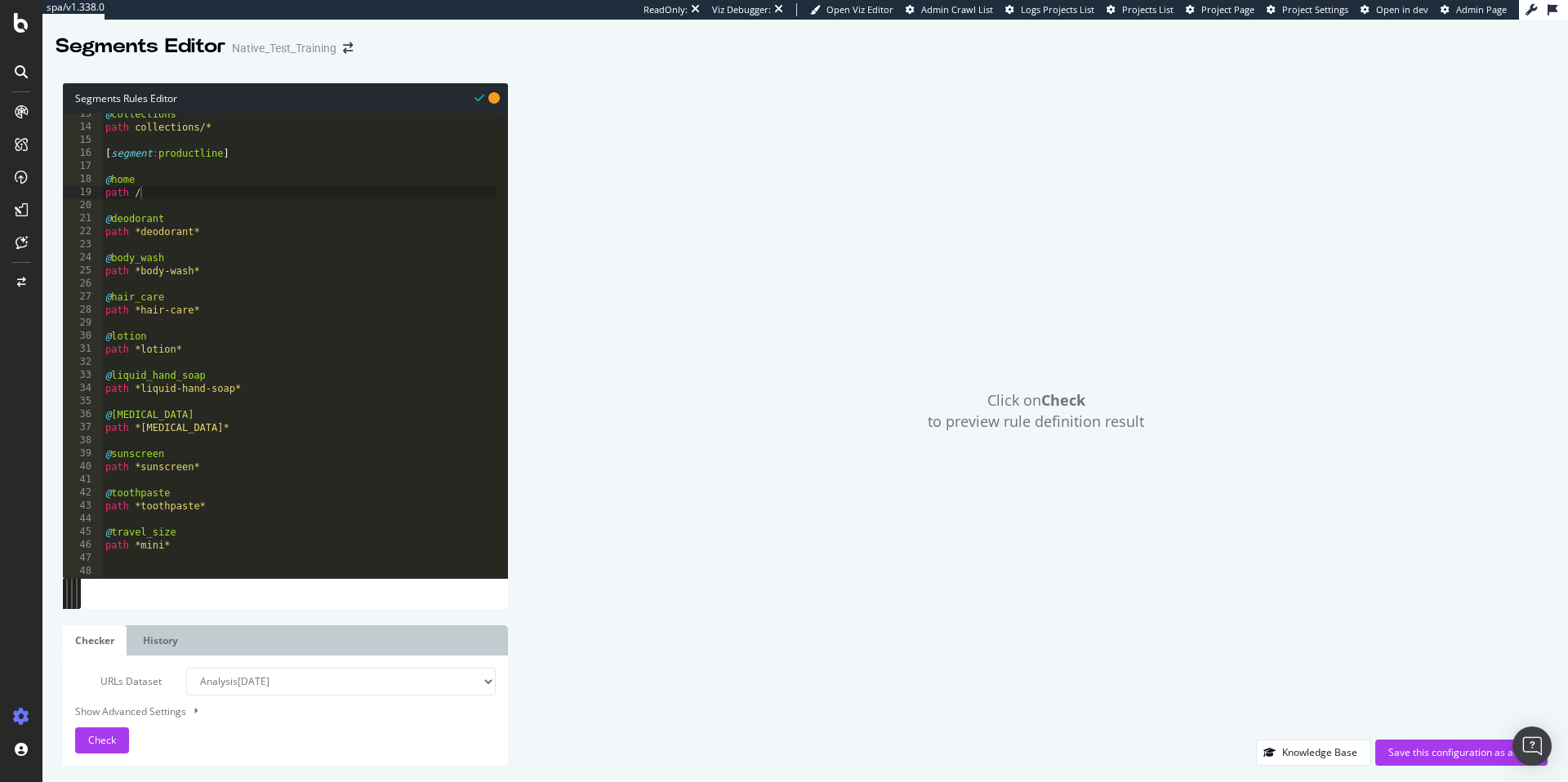
click at [449, 678] on select "Analysis [DATE] Or paste a list of URLs" at bounding box center [341, 681] width 310 height 28
click at [92, 740] on span "Check" at bounding box center [102, 740] width 28 height 14
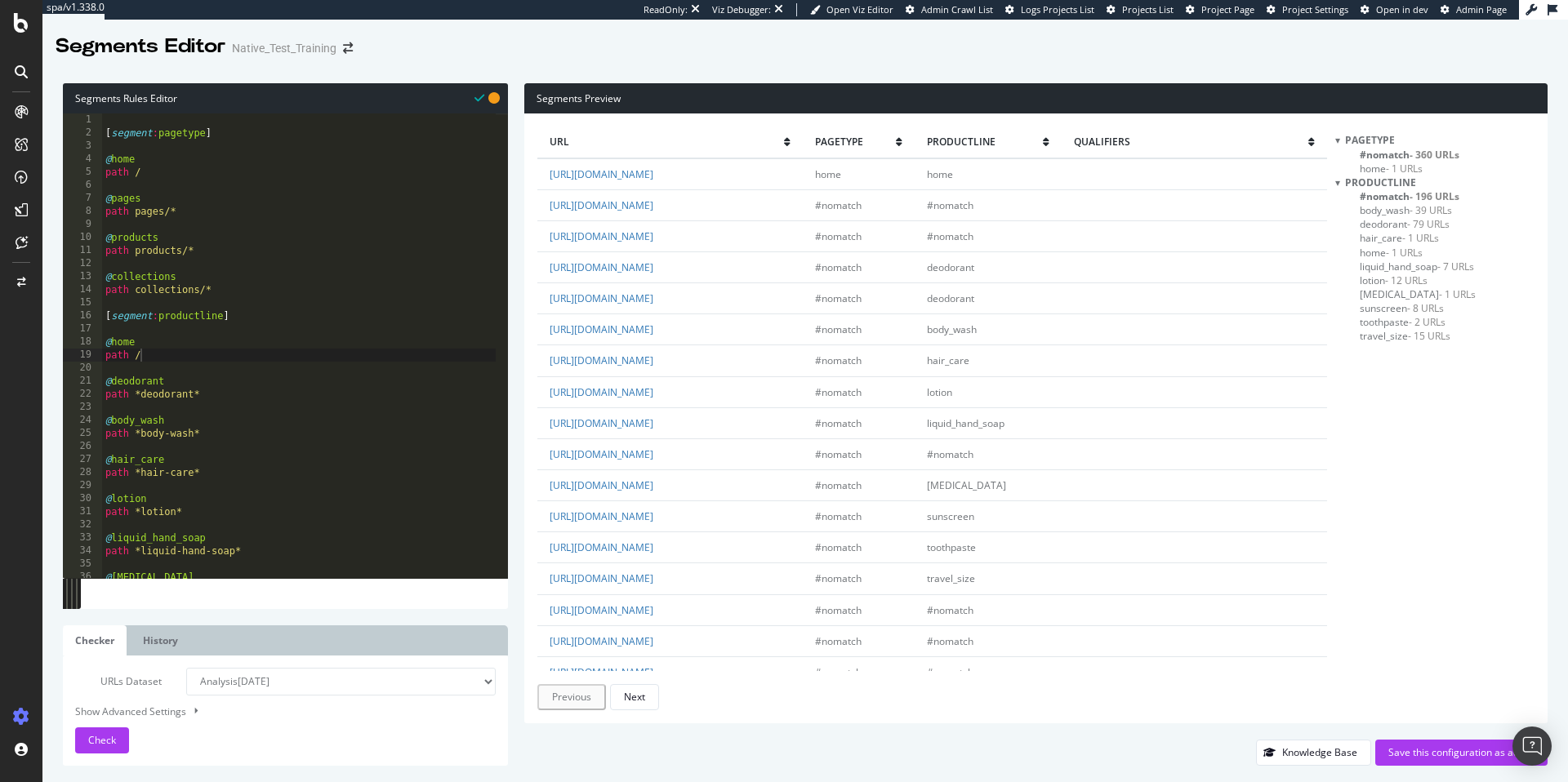
scroll to position [0, 0]
click at [136, 211] on div "[ segment : pagetype ] @ home path / @ pages path pages/* @ products path produ…" at bounding box center [298, 358] width 393 height 490
click at [136, 250] on div "[ segment : pagetype ] @ home path / @ pages path /pages/* @ products path prod…" at bounding box center [298, 358] width 393 height 490
click at [137, 291] on div "[ segment : pagetype ] @ home path / @ pages path /pages/* @ products path /pro…" at bounding box center [298, 358] width 393 height 490
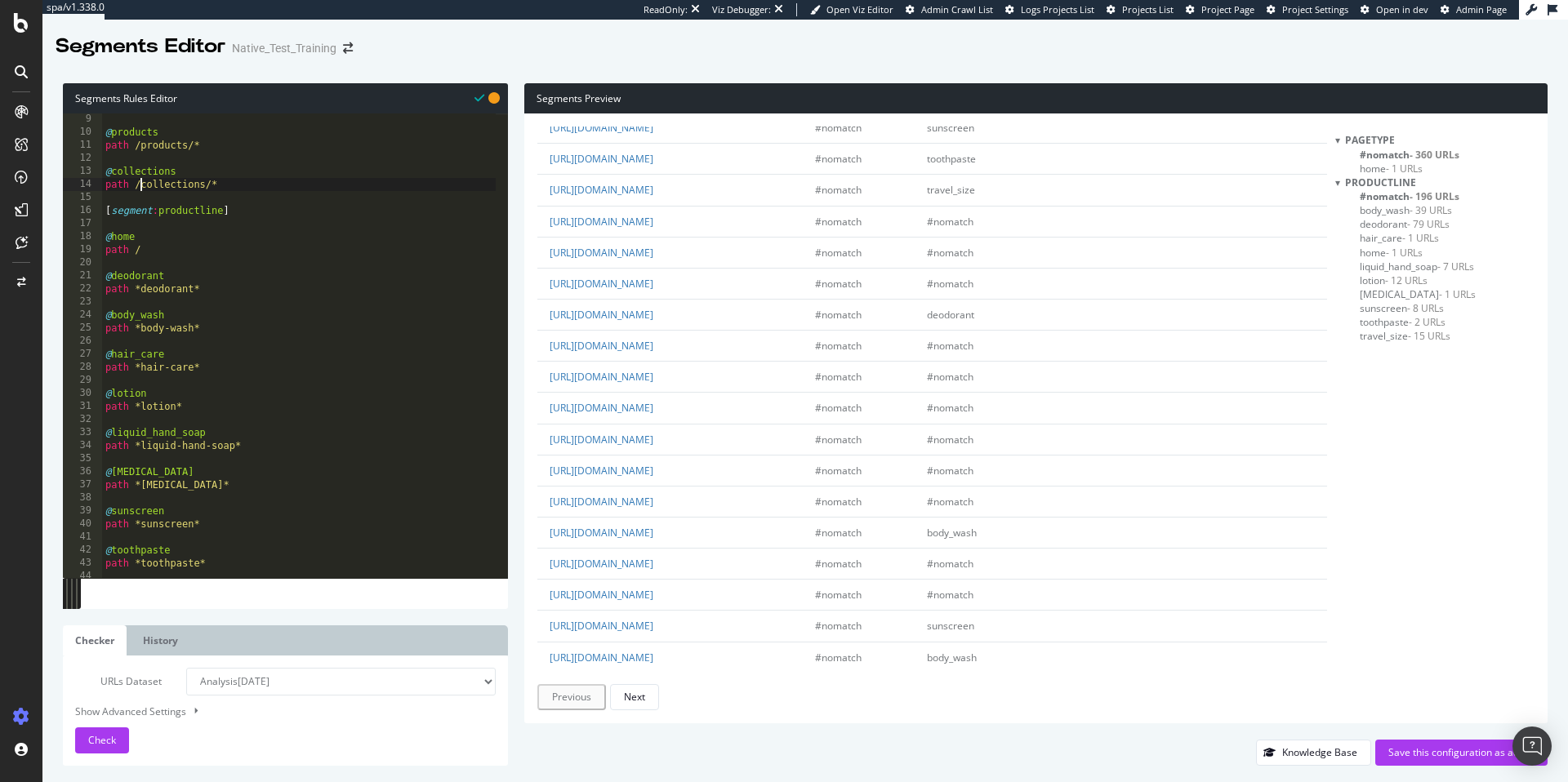
scroll to position [391, 0]
click at [299, 284] on div "@ products path /products/* @ collections path /collections/* [ segment : produ…" at bounding box center [298, 358] width 393 height 490
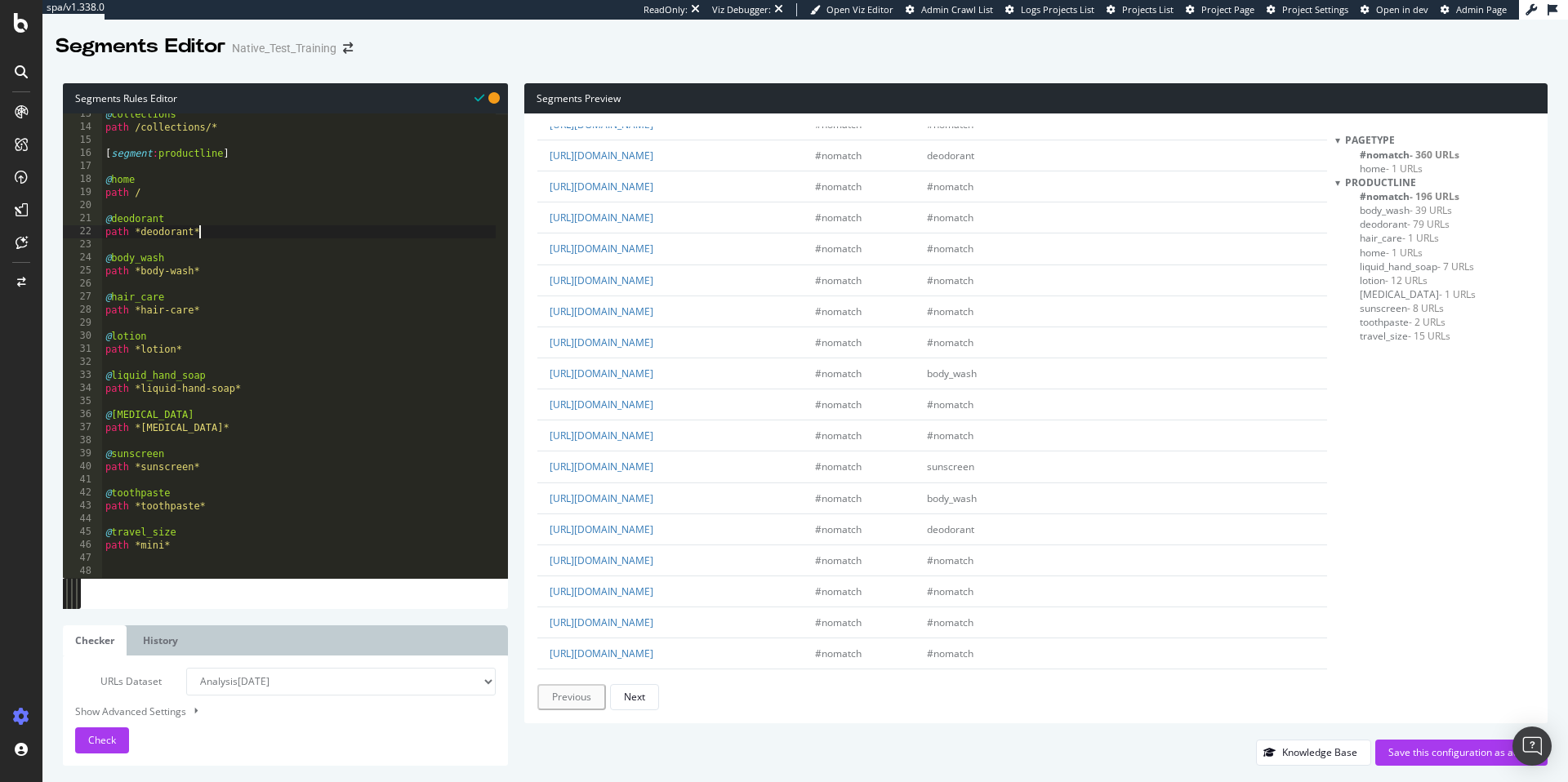
scroll to position [721, 0]
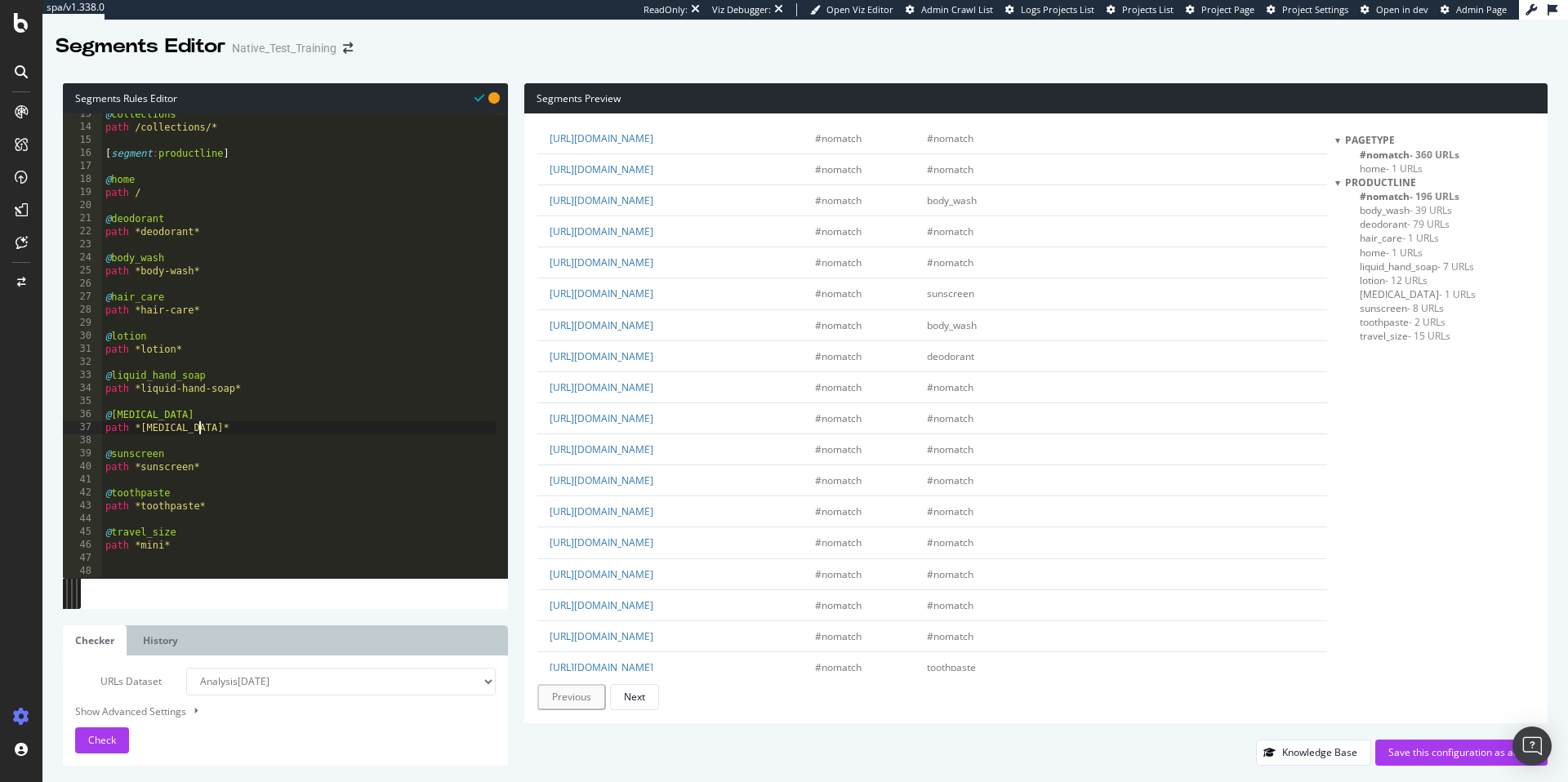
click at [275, 425] on div "@ collections path /collections/* [ segment : productline ] @ home path / @ deo…" at bounding box center [298, 353] width 393 height 490
type textarea "path *[MEDICAL_DATA]*"
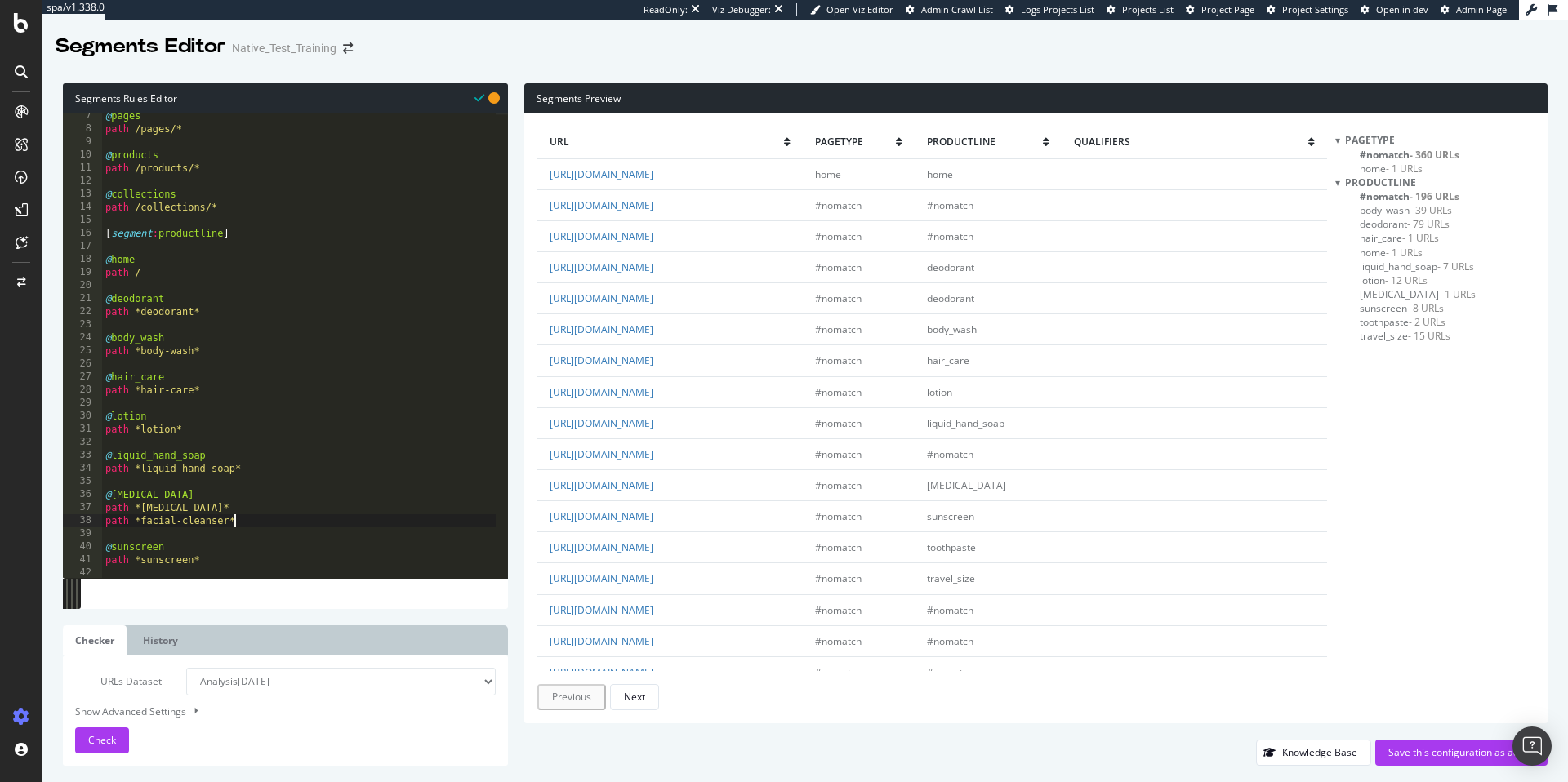
scroll to position [0, 0]
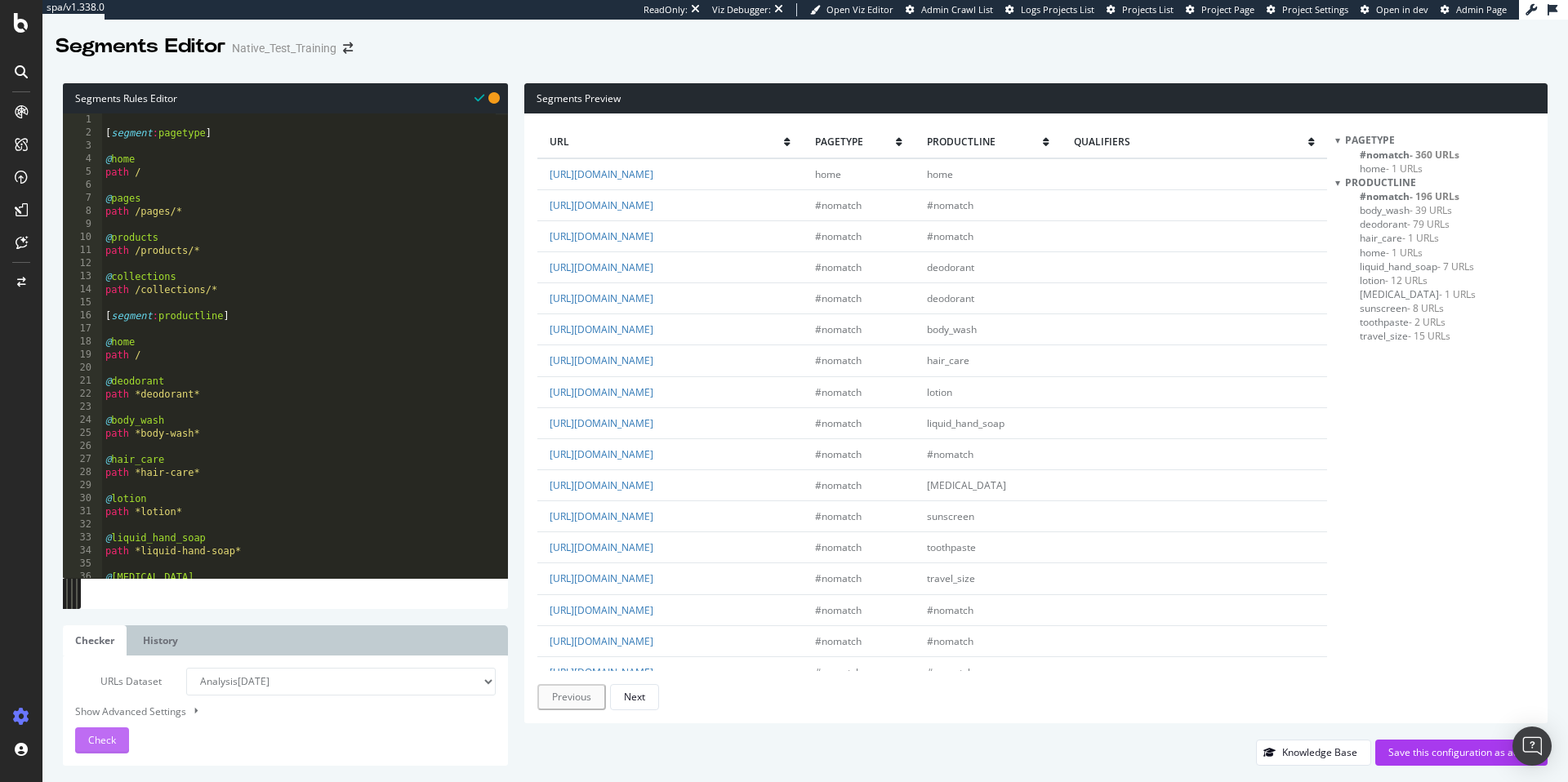
click at [96, 743] on span "Check" at bounding box center [102, 740] width 28 height 14
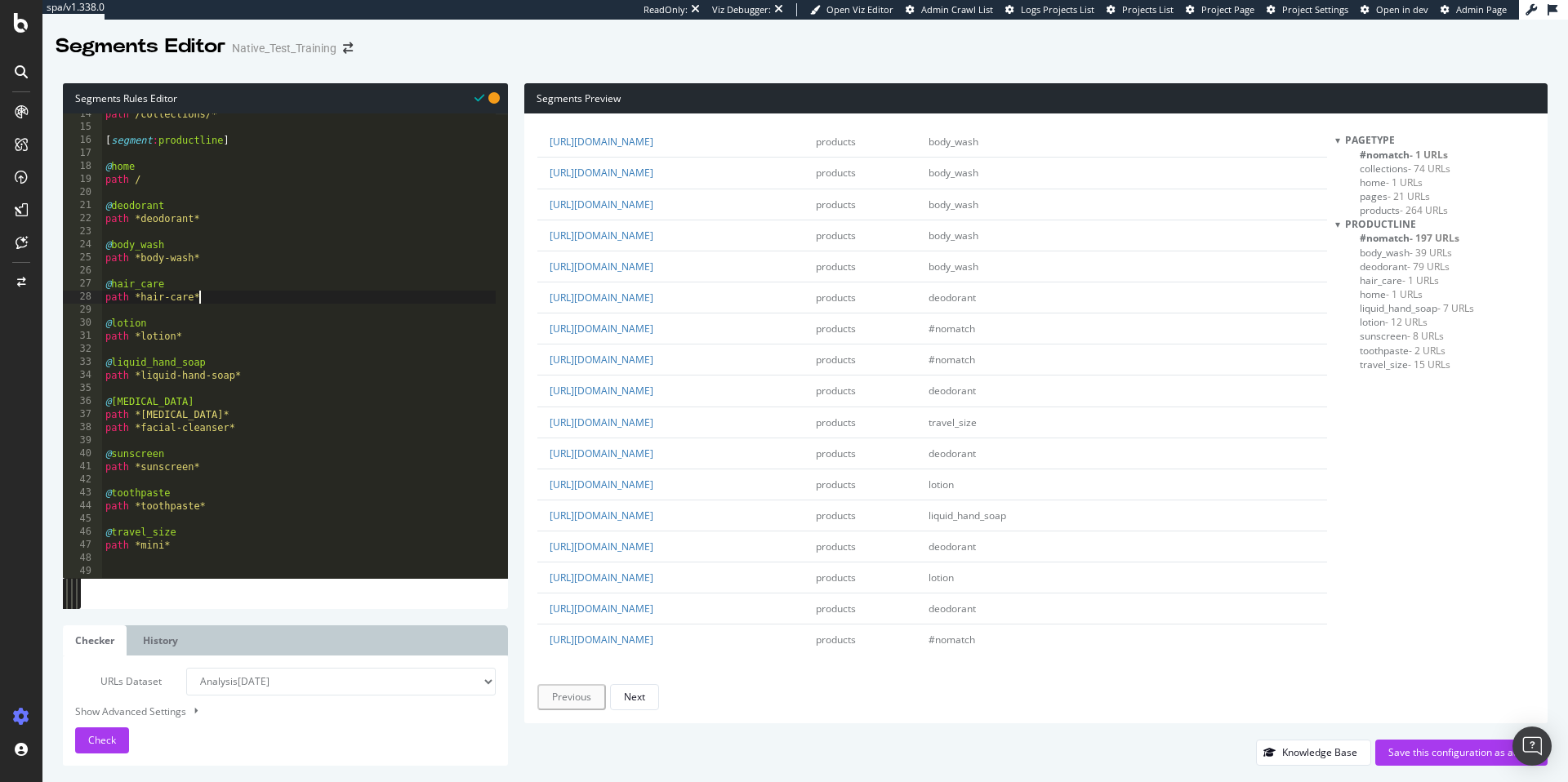
click at [220, 293] on div "path /collections/* [ segment : productline ] @ home path / @ deodorant path *d…" at bounding box center [298, 353] width 393 height 490
type textarea "path *hair-care*"
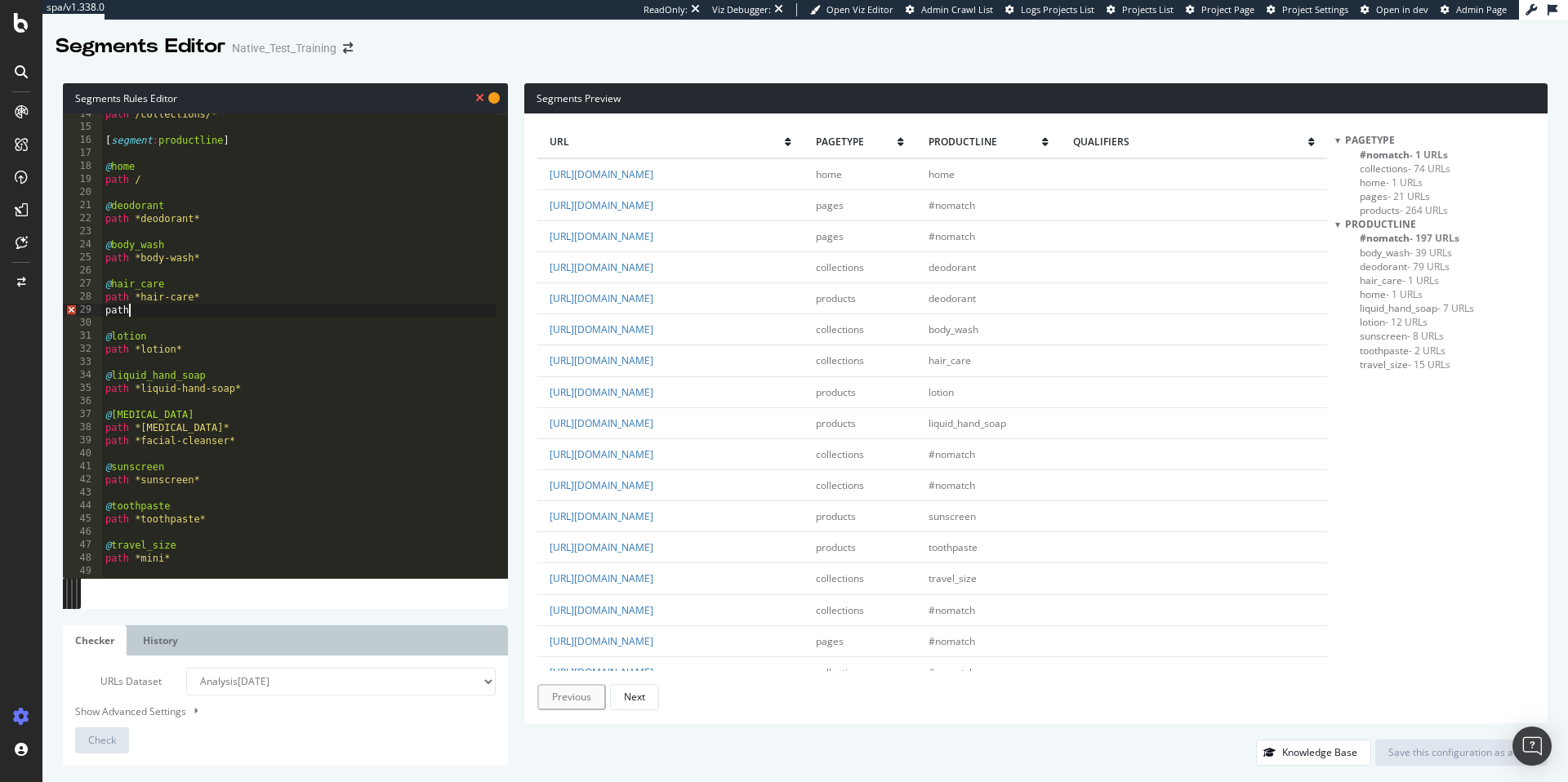
scroll to position [0, 2]
type textarea "path *shampoo*"
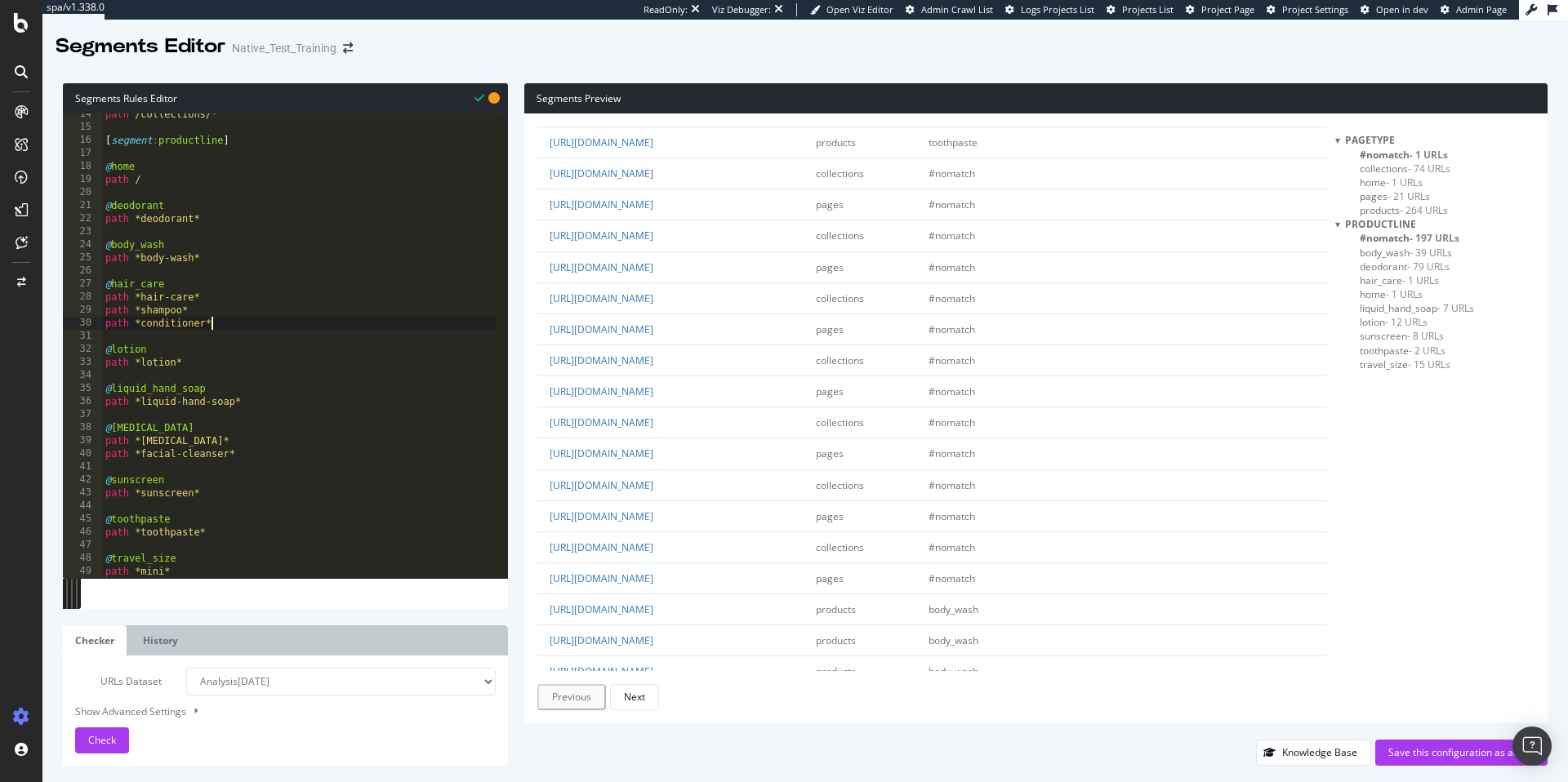
scroll to position [1095, 0]
click at [1402, 236] on span "#nomatch - 197 URLs" at bounding box center [1409, 238] width 100 height 14
click at [1383, 150] on span "#nomatch - 1 URLs" at bounding box center [1404, 155] width 88 height 14
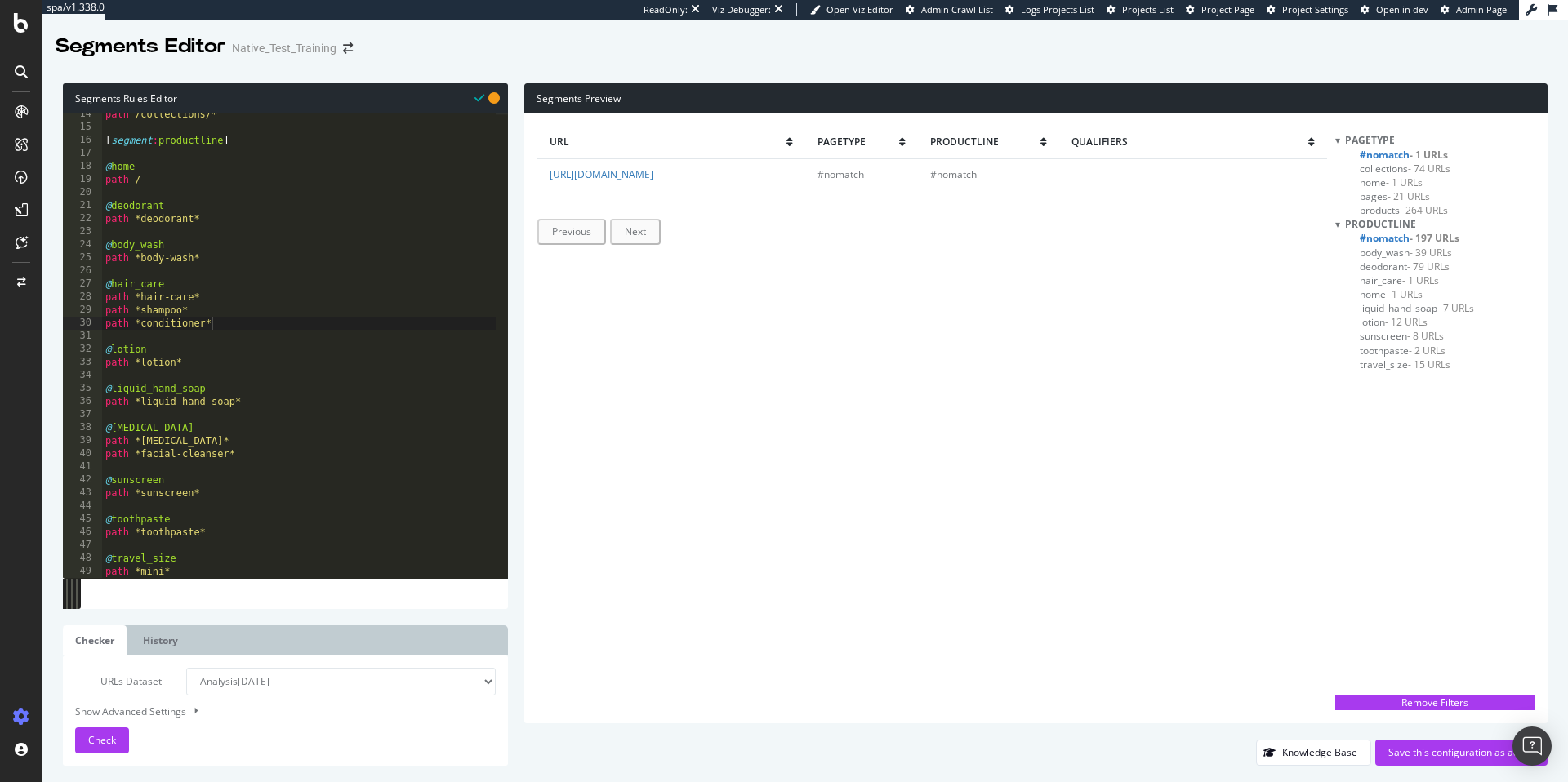
click at [1383, 236] on span "#nomatch - 197 URLs" at bounding box center [1409, 238] width 100 height 14
click at [1380, 240] on span "#nomatch - 197 URLs" at bounding box center [1409, 238] width 100 height 14
click at [1386, 239] on span "#nomatch - 197 URLs" at bounding box center [1409, 238] width 100 height 14
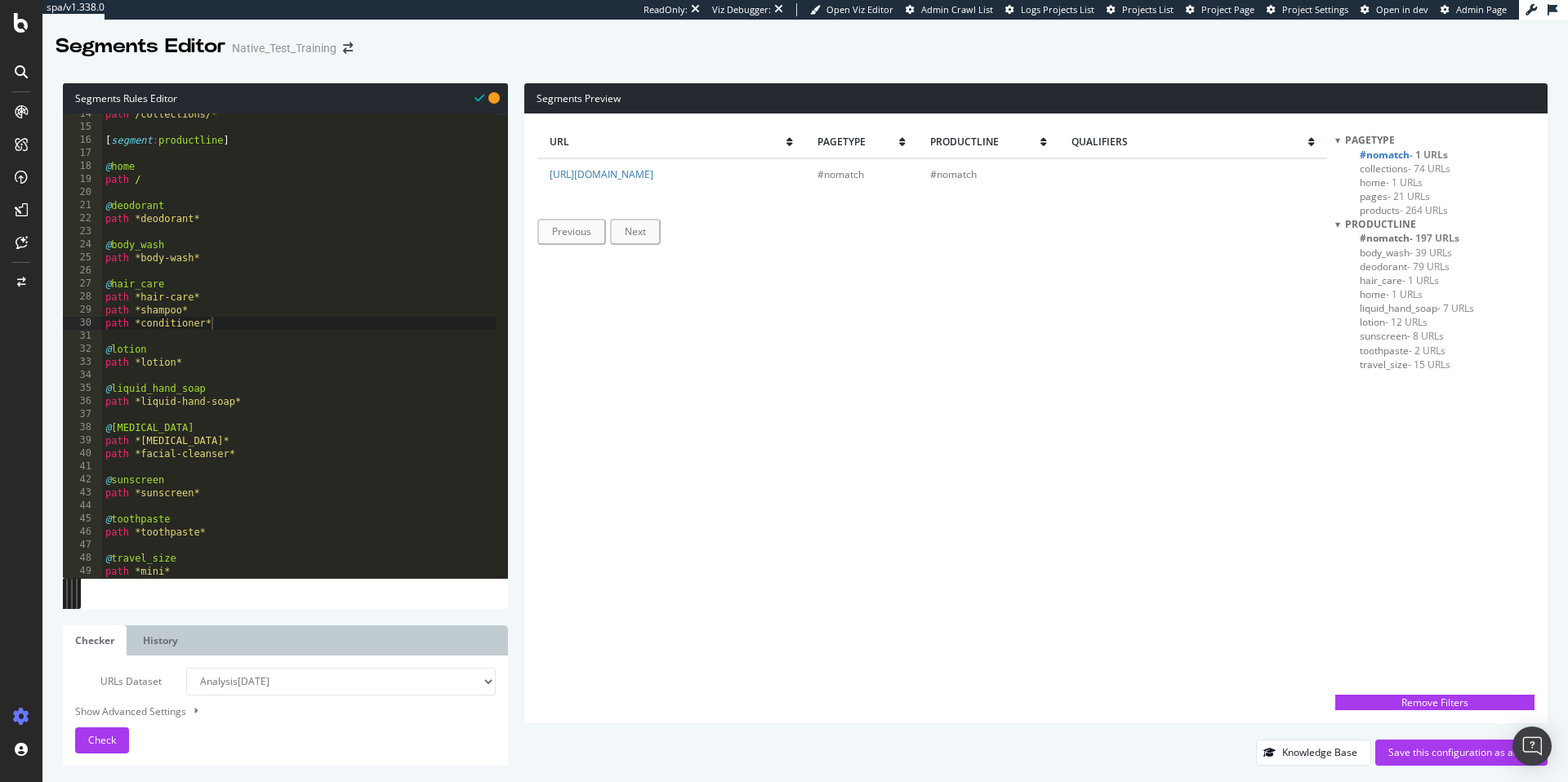
click at [1383, 159] on span "#nomatch - 1 URLs" at bounding box center [1404, 155] width 88 height 14
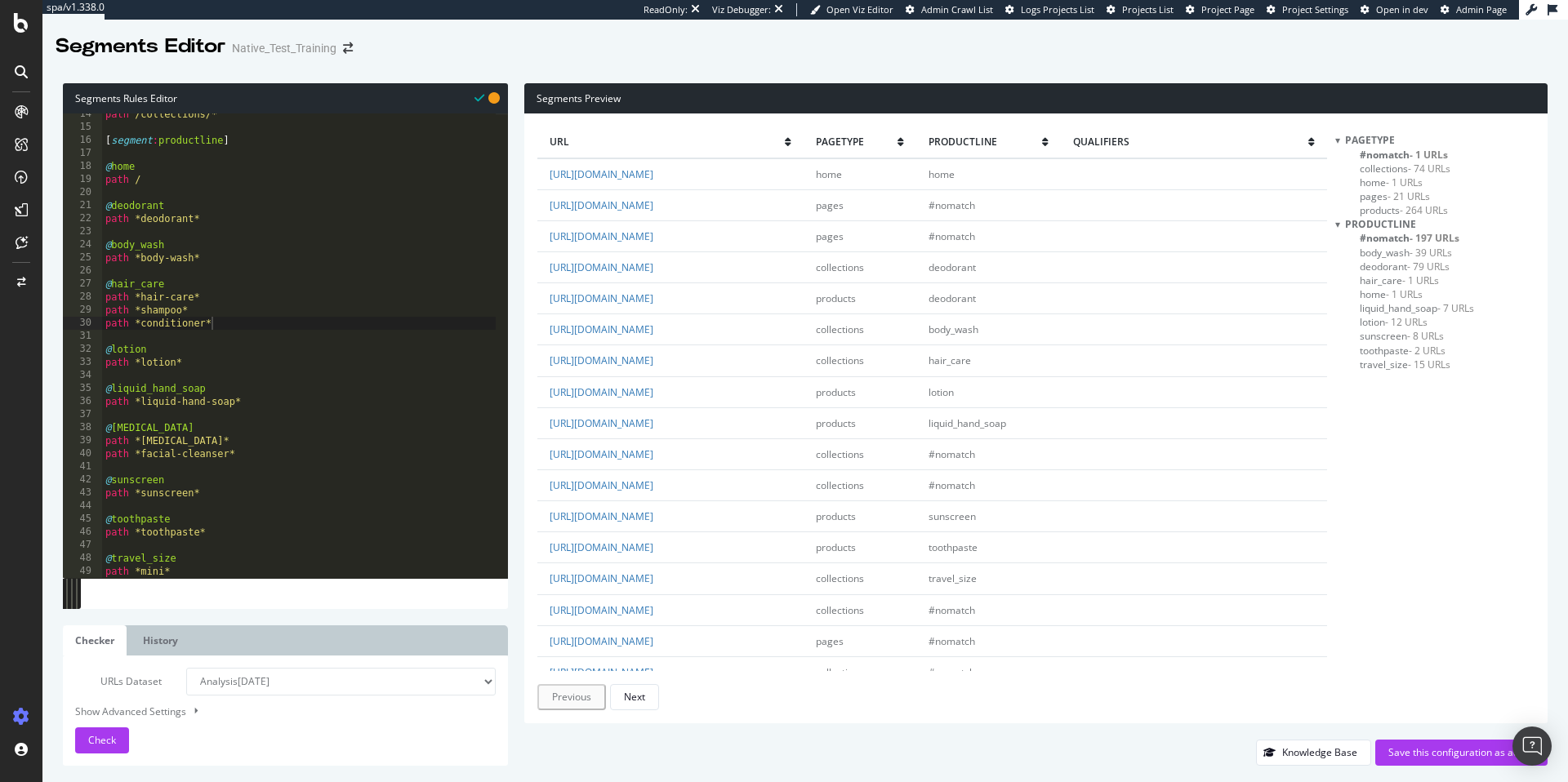
click at [1380, 238] on span "#nomatch - 197 URLs" at bounding box center [1409, 238] width 100 height 14
click at [977, 260] on span "#nomatch" at bounding box center [953, 264] width 47 height 14
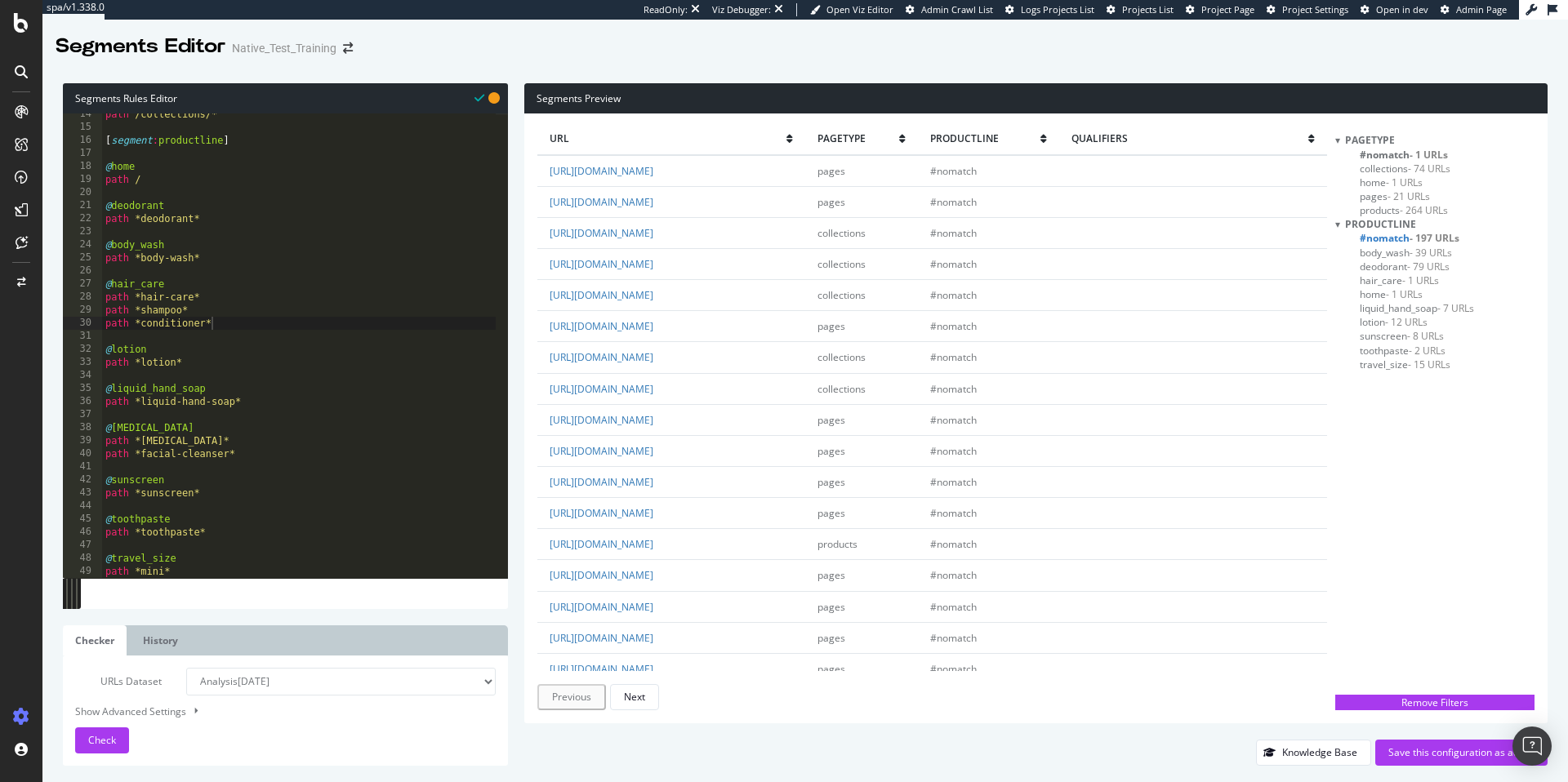
click at [977, 323] on span "#nomatch" at bounding box center [953, 326] width 47 height 14
click at [977, 265] on span "#nomatch" at bounding box center [953, 264] width 47 height 14
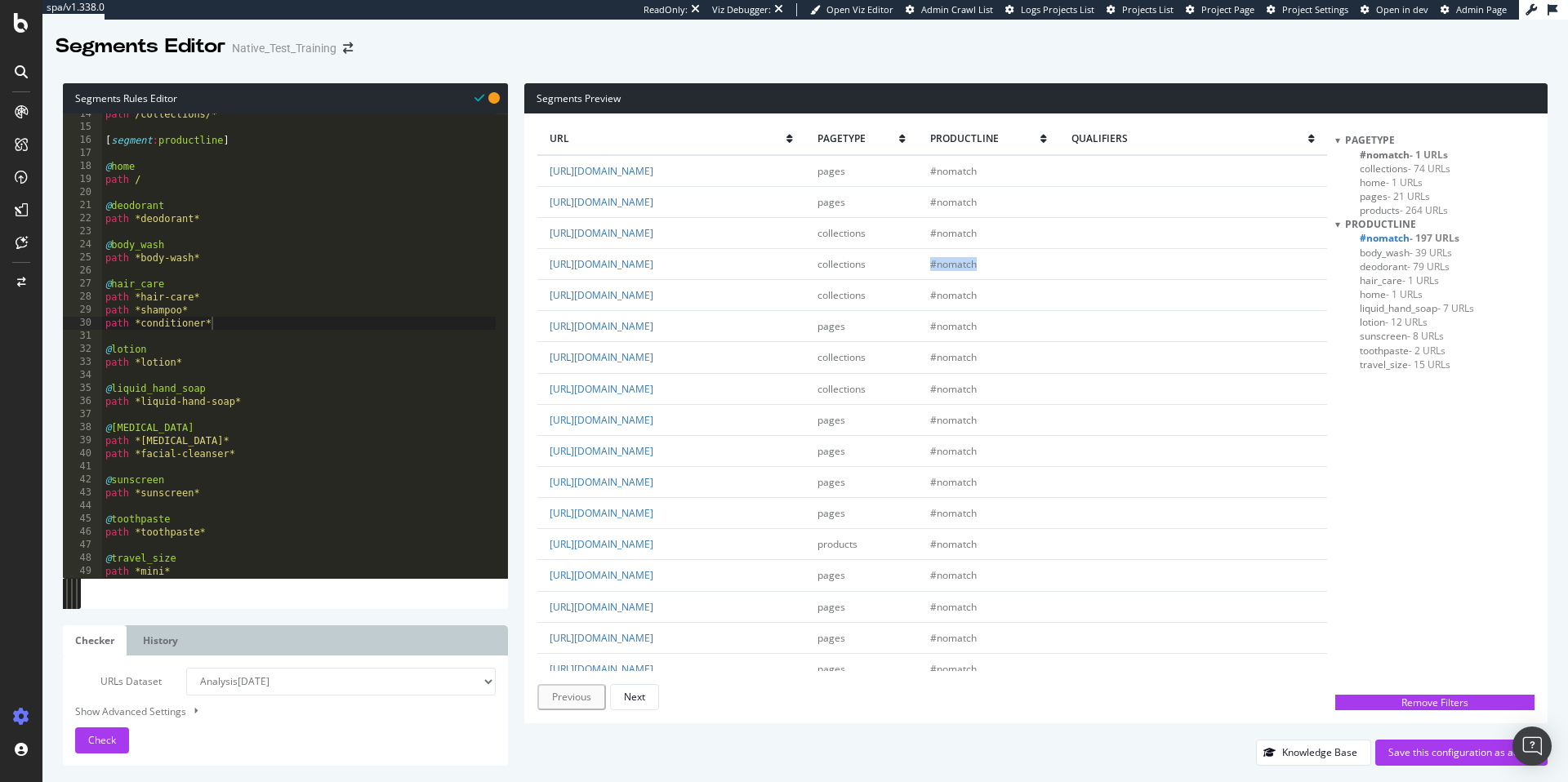
click at [977, 265] on span "#nomatch" at bounding box center [953, 264] width 47 height 14
click at [225, 447] on div "path /collections/* [ segment : productline ] @ home path / @ deodorant path *d…" at bounding box center [298, 353] width 393 height 490
click at [108, 735] on span "Check" at bounding box center [102, 740] width 28 height 14
click at [1389, 242] on span "#nomatch - 198 URLs" at bounding box center [1409, 238] width 100 height 14
click at [1388, 240] on span "#nomatch - 198 URLs" at bounding box center [1409, 238] width 100 height 14
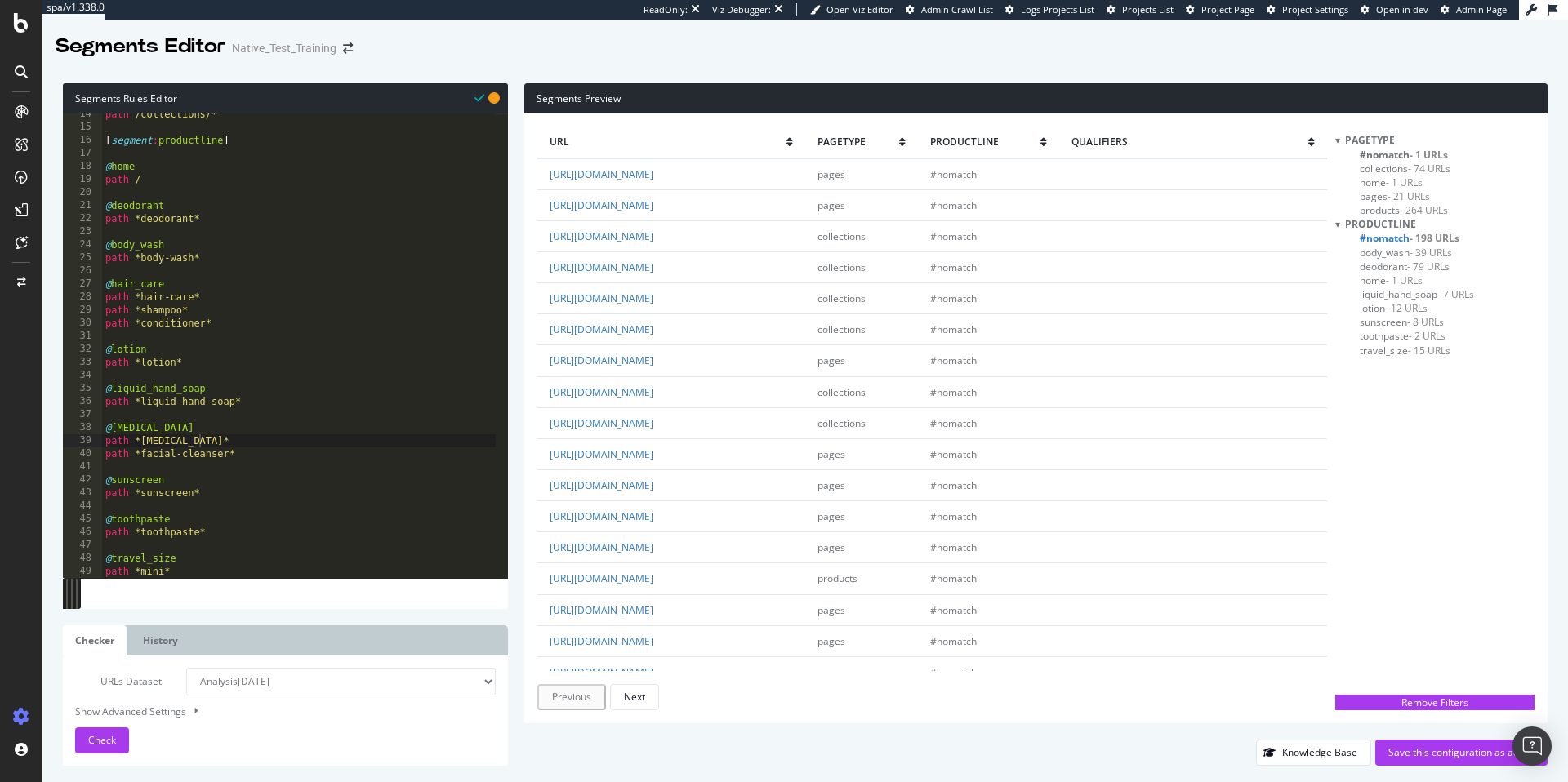
click at [977, 236] on span "#nomatch" at bounding box center [953, 236] width 47 height 14
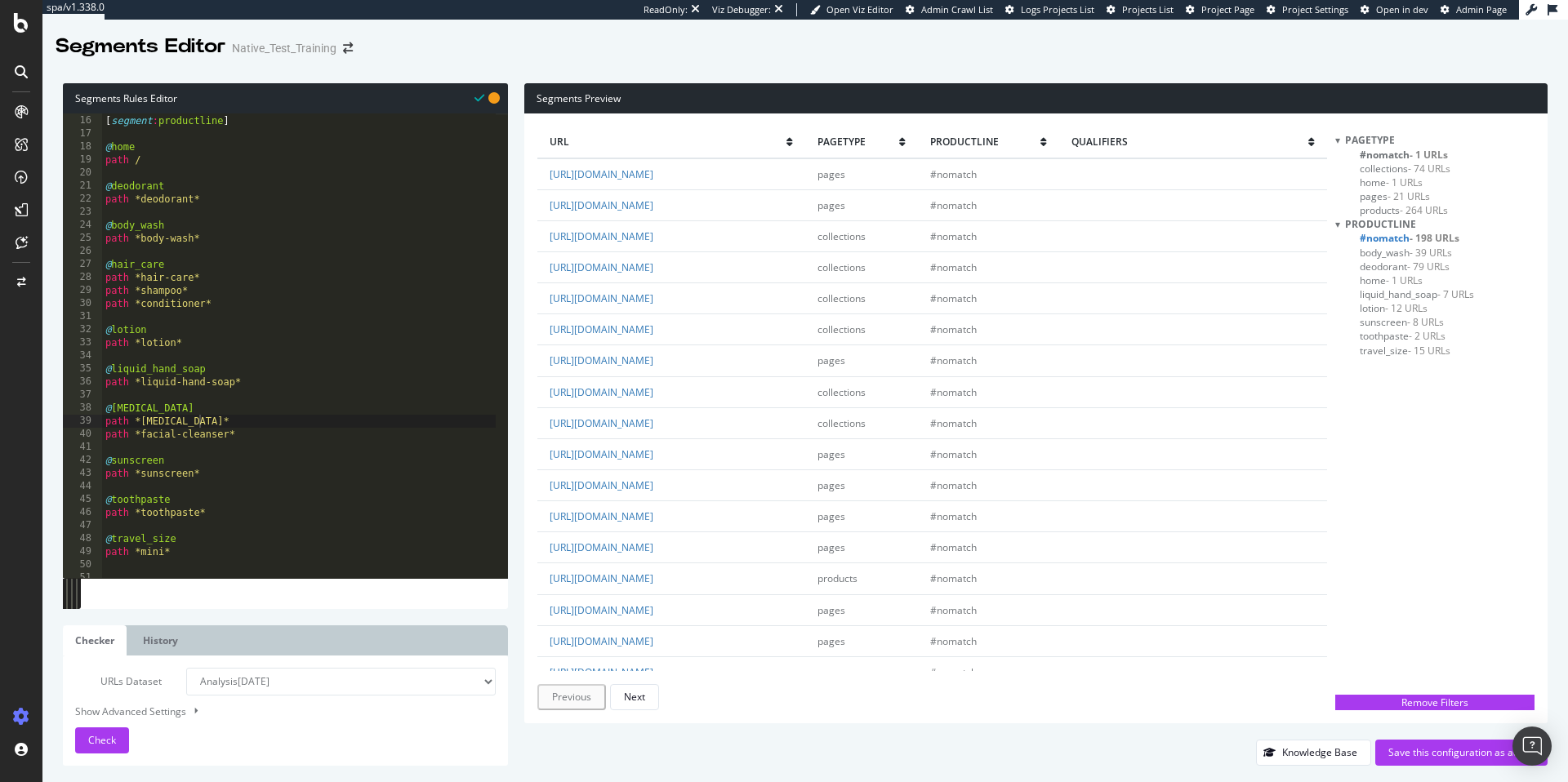
click at [210, 421] on div "[ segment : productline ] @ home path / @ deodorant path *deodorant* @ body_was…" at bounding box center [298, 347] width 393 height 490
type textarea "path *[MEDICAL_DATA]*"
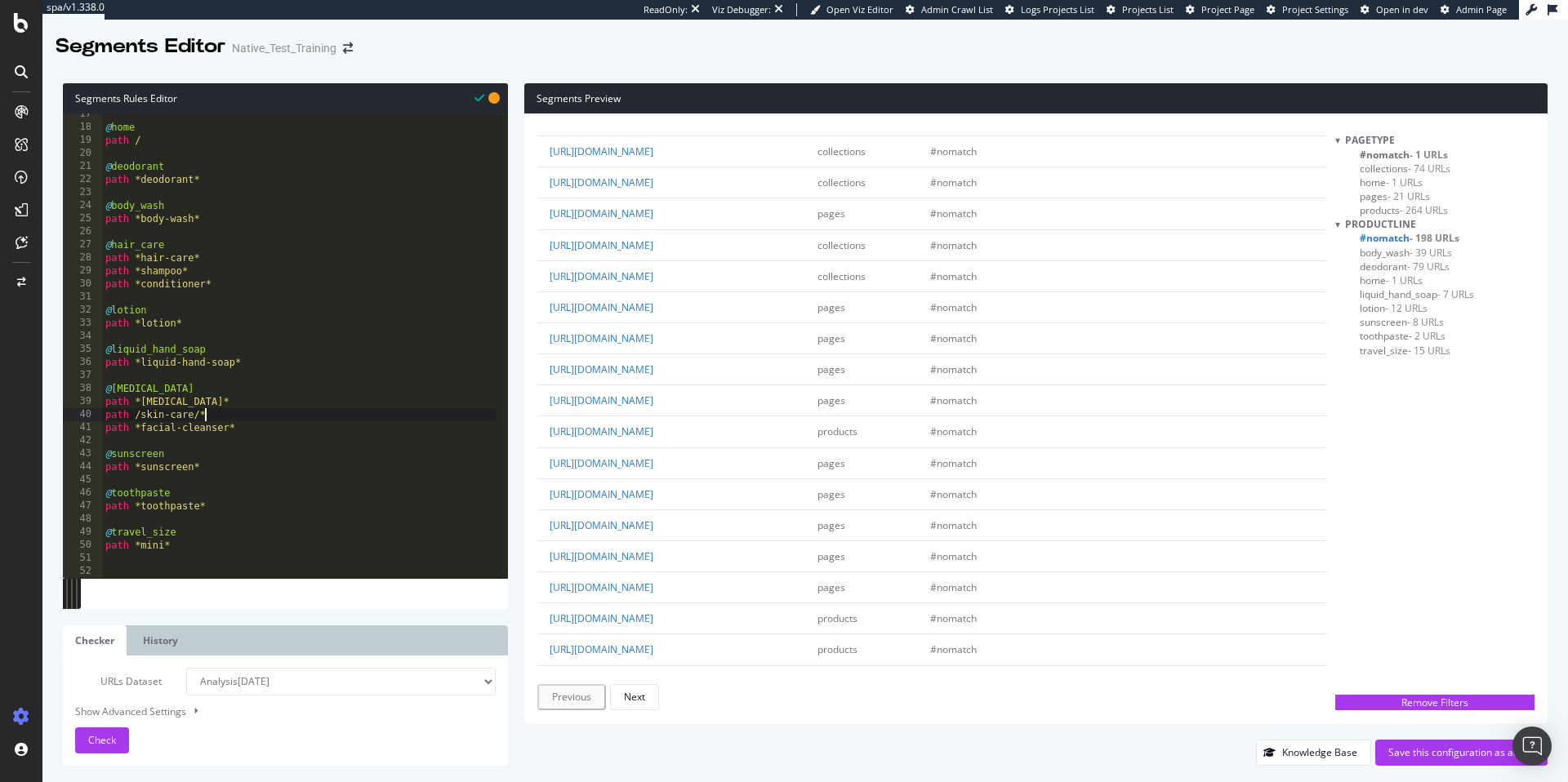
scroll to position [0, 0]
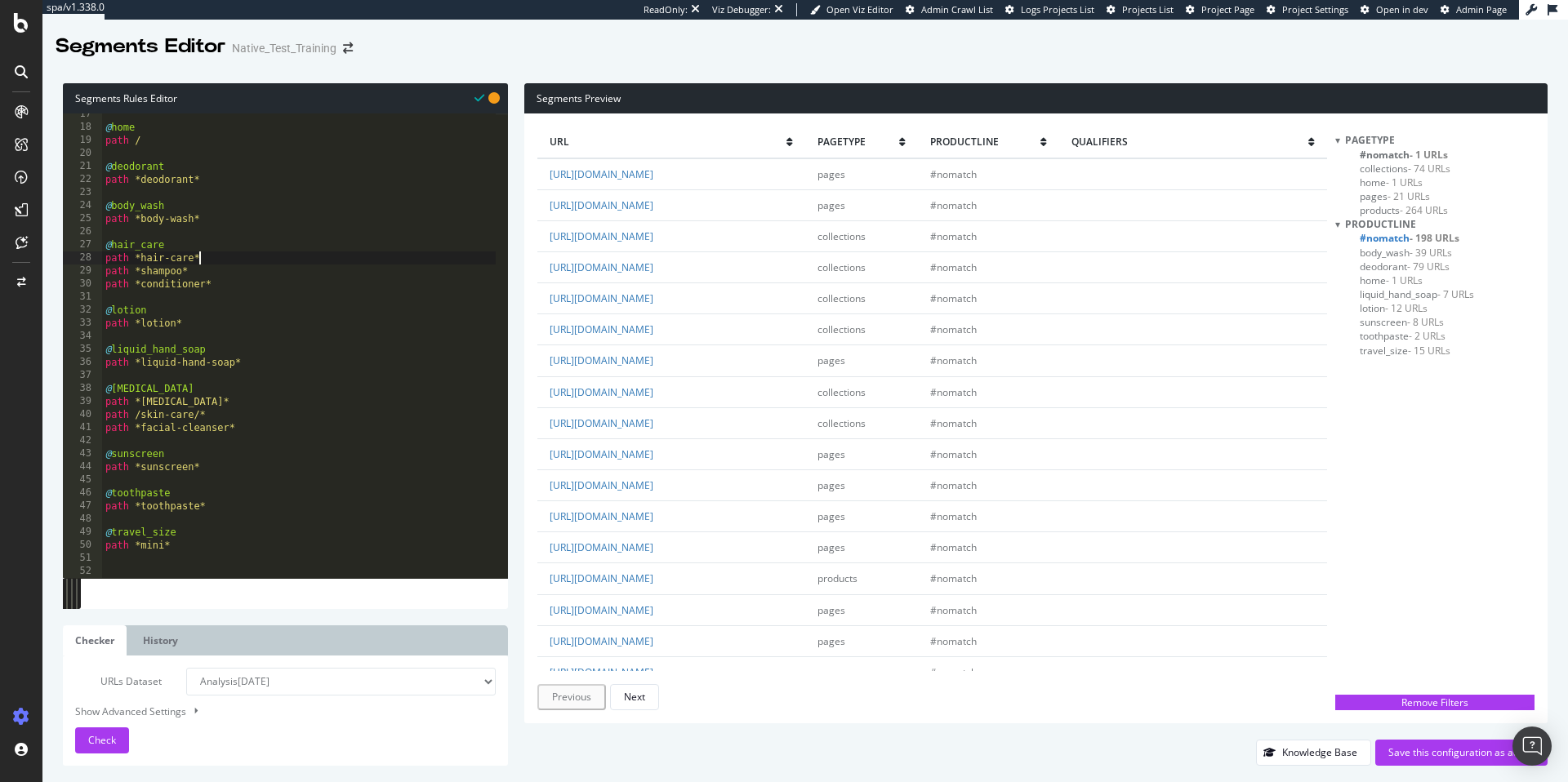
click at [217, 256] on div "@ home path / @ deodorant path *deodorant* @ body_wash path *body-wash* @ hair_…" at bounding box center [298, 353] width 393 height 490
click at [142, 259] on div "@ home path / @ deodorant path *deodorant* @ body_wash path *body-wash* @ hair_…" at bounding box center [298, 353] width 393 height 490
click at [236, 264] on div "@ home path / @ deodorant path *deodorant* @ body_wash path *body-wash* @ hair_…" at bounding box center [298, 353] width 393 height 490
type textarea "path *hair-care*"
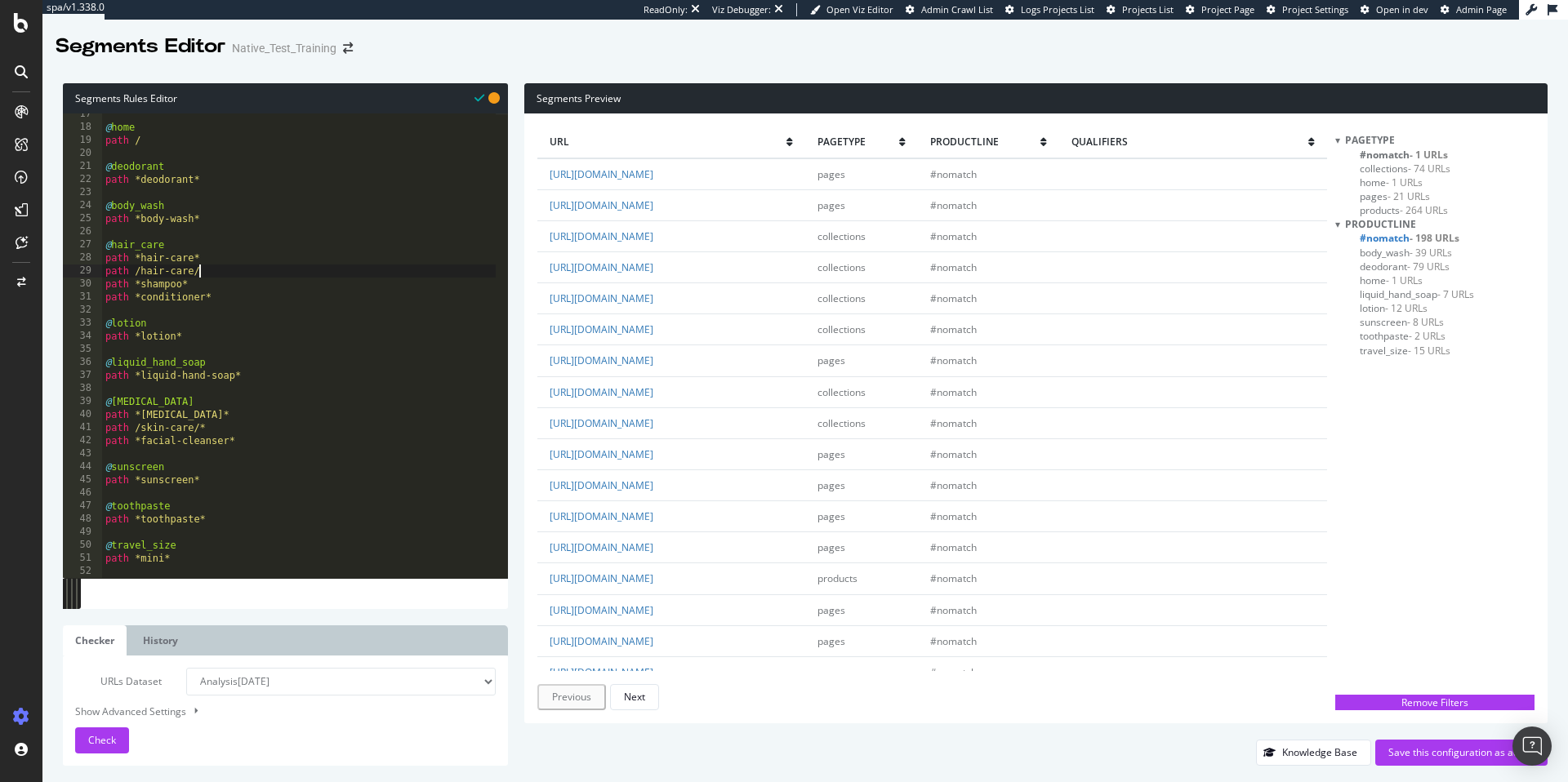
scroll to position [0, 8]
click at [201, 423] on div "@ home path / @ deodorant path *deodorant* @ body_wash path *body-wash* @ hair_…" at bounding box center [298, 353] width 393 height 490
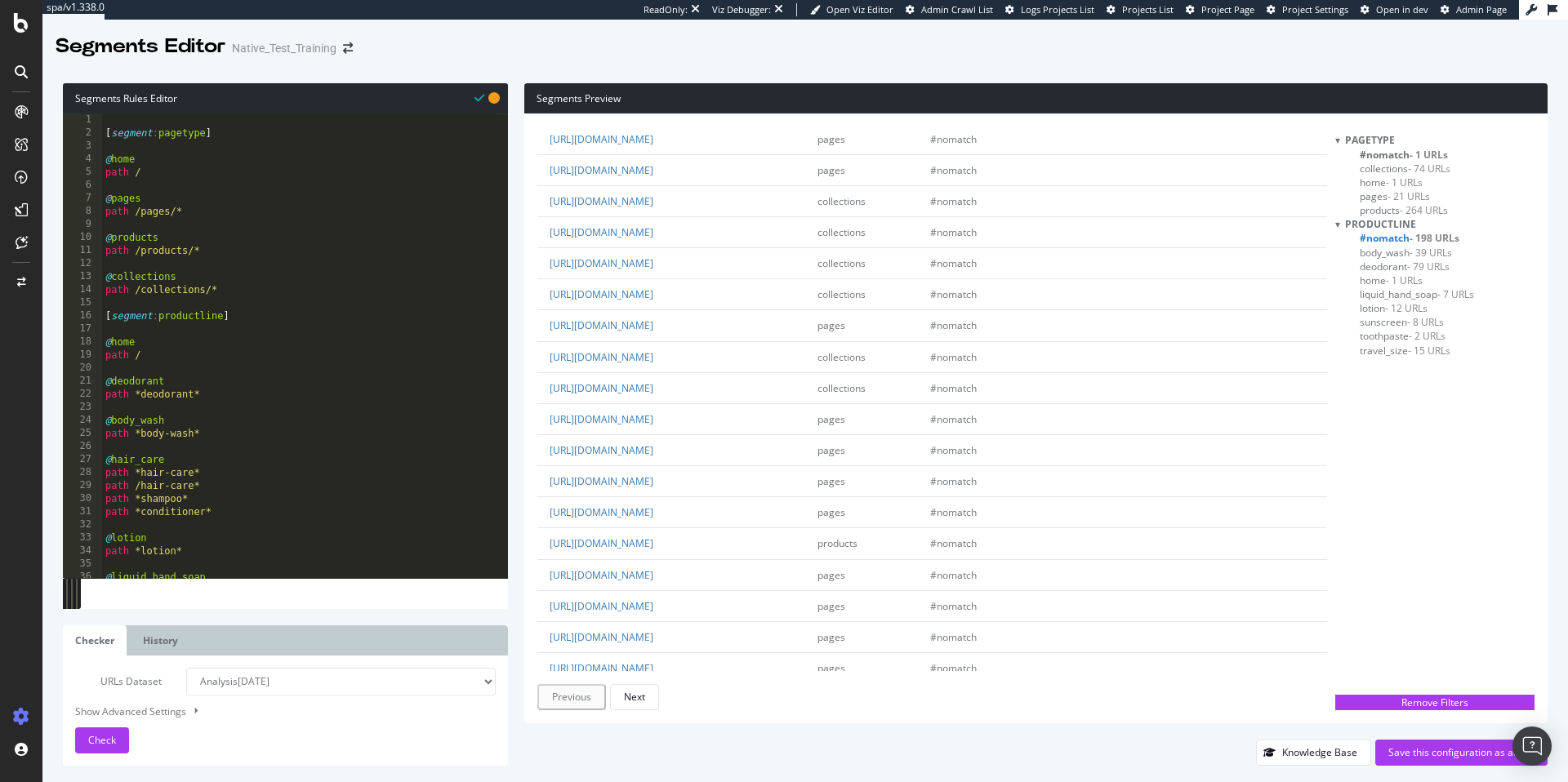
scroll to position [228, 0]
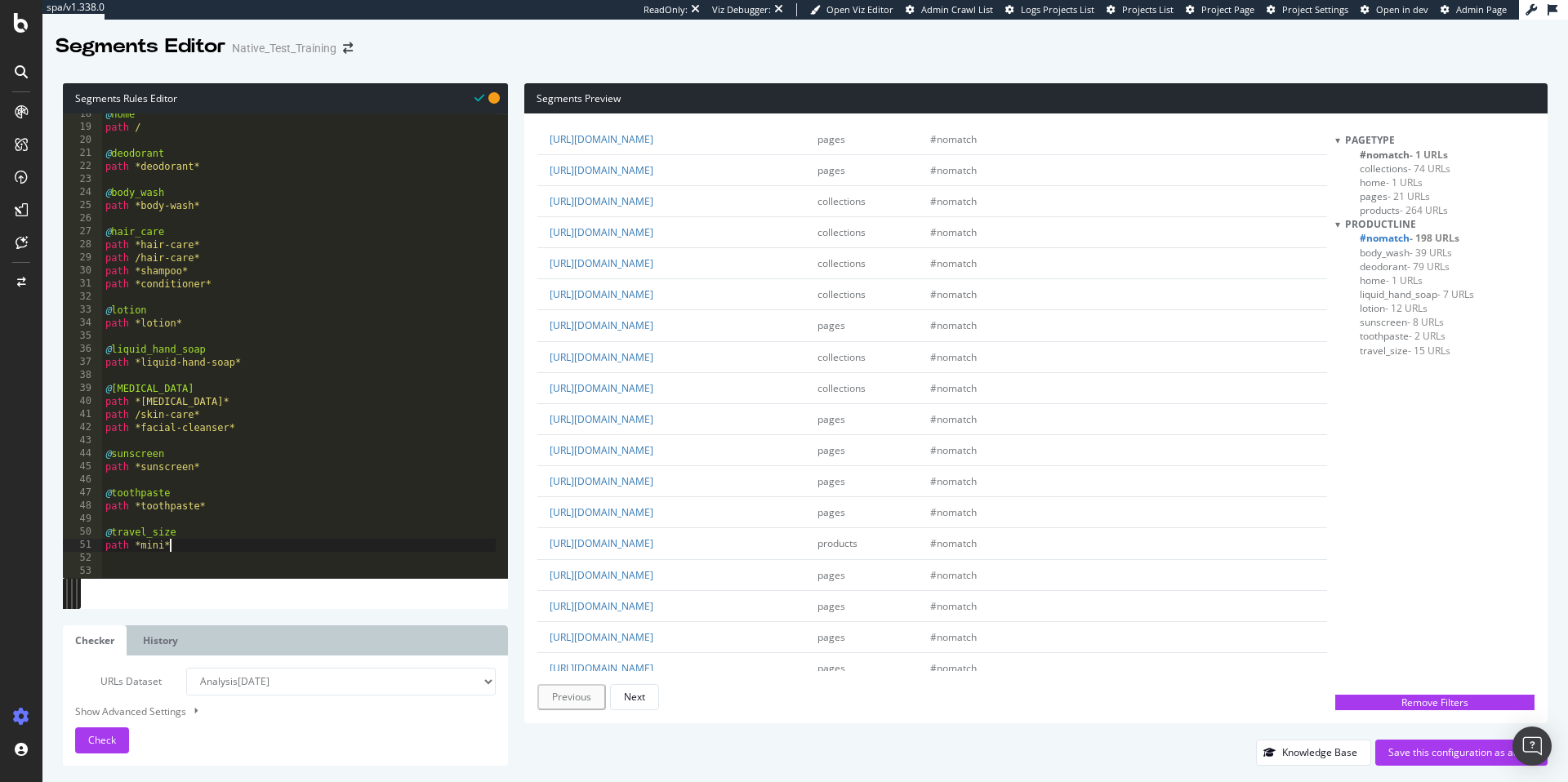
click at [193, 545] on div "@ home path / @ deodorant path *deodorant* @ body_wash path *body-wash* @ hair_…" at bounding box center [298, 353] width 393 height 490
type textarea "path *mini*"
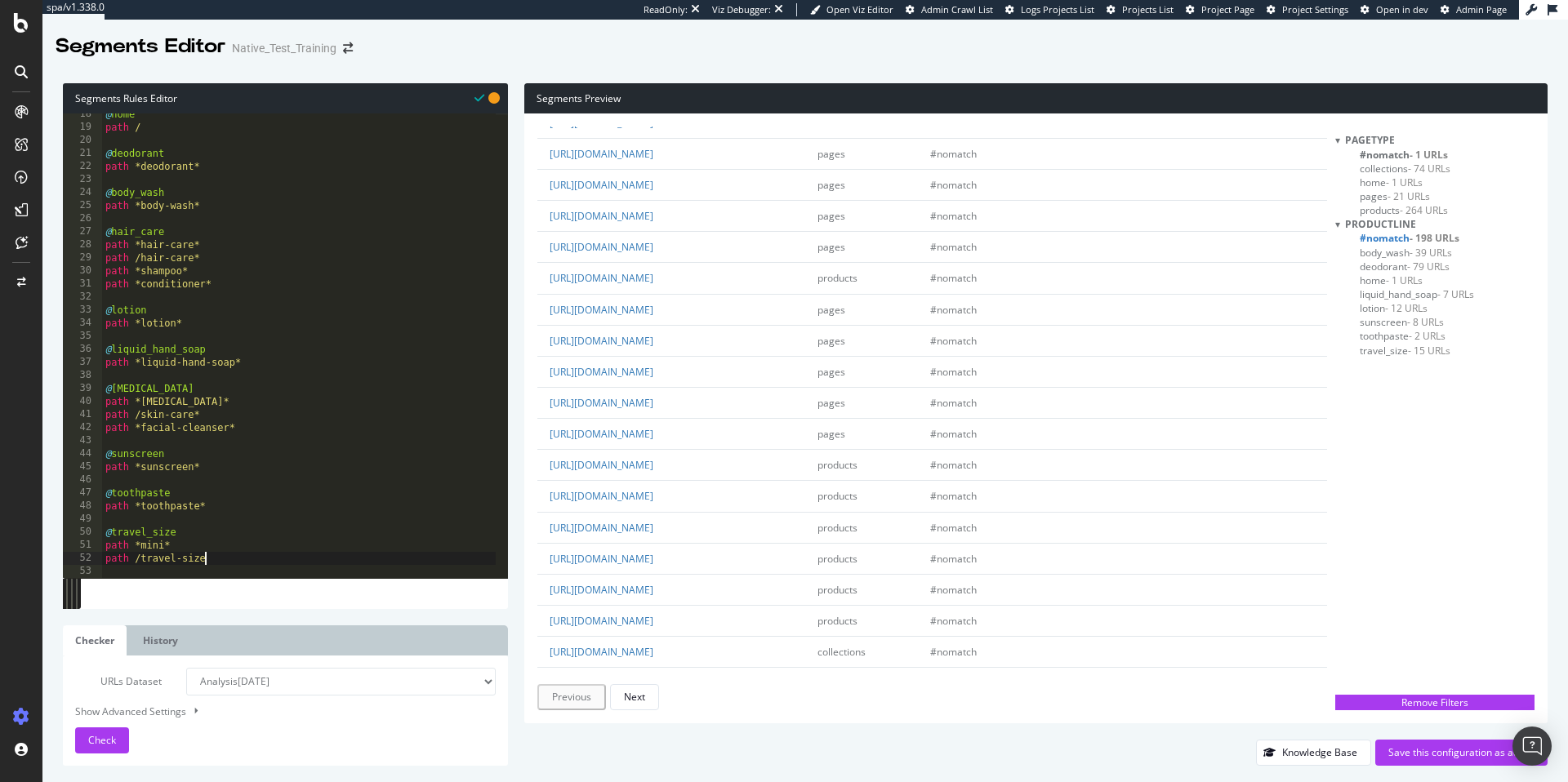
scroll to position [320, 0]
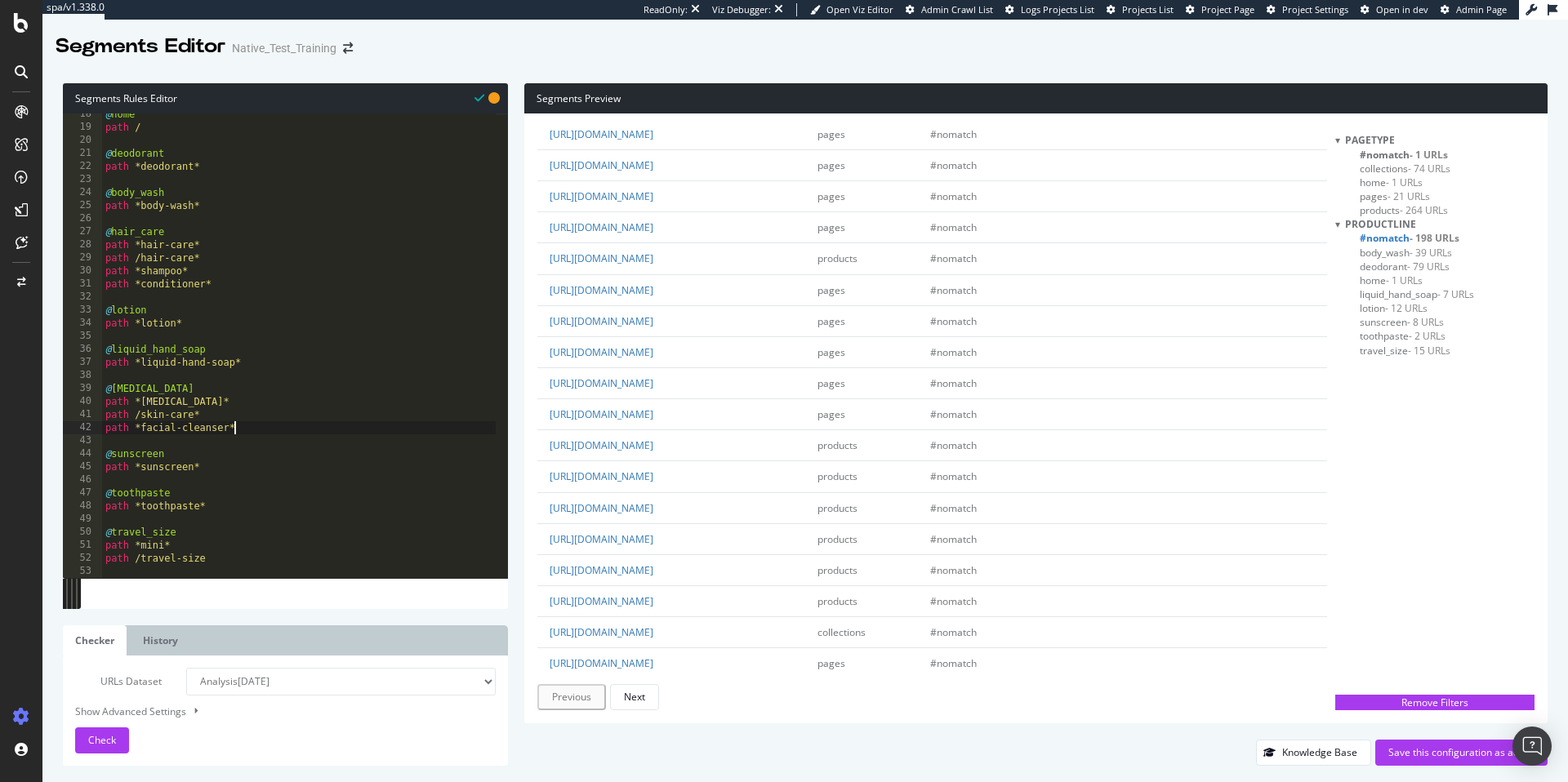
click at [255, 428] on div "@ home path / @ deodorant path *deodorant* @ body_wash path *body-wash* @ hair_…" at bounding box center [298, 353] width 393 height 490
type textarea "path *facial-cleanser*"
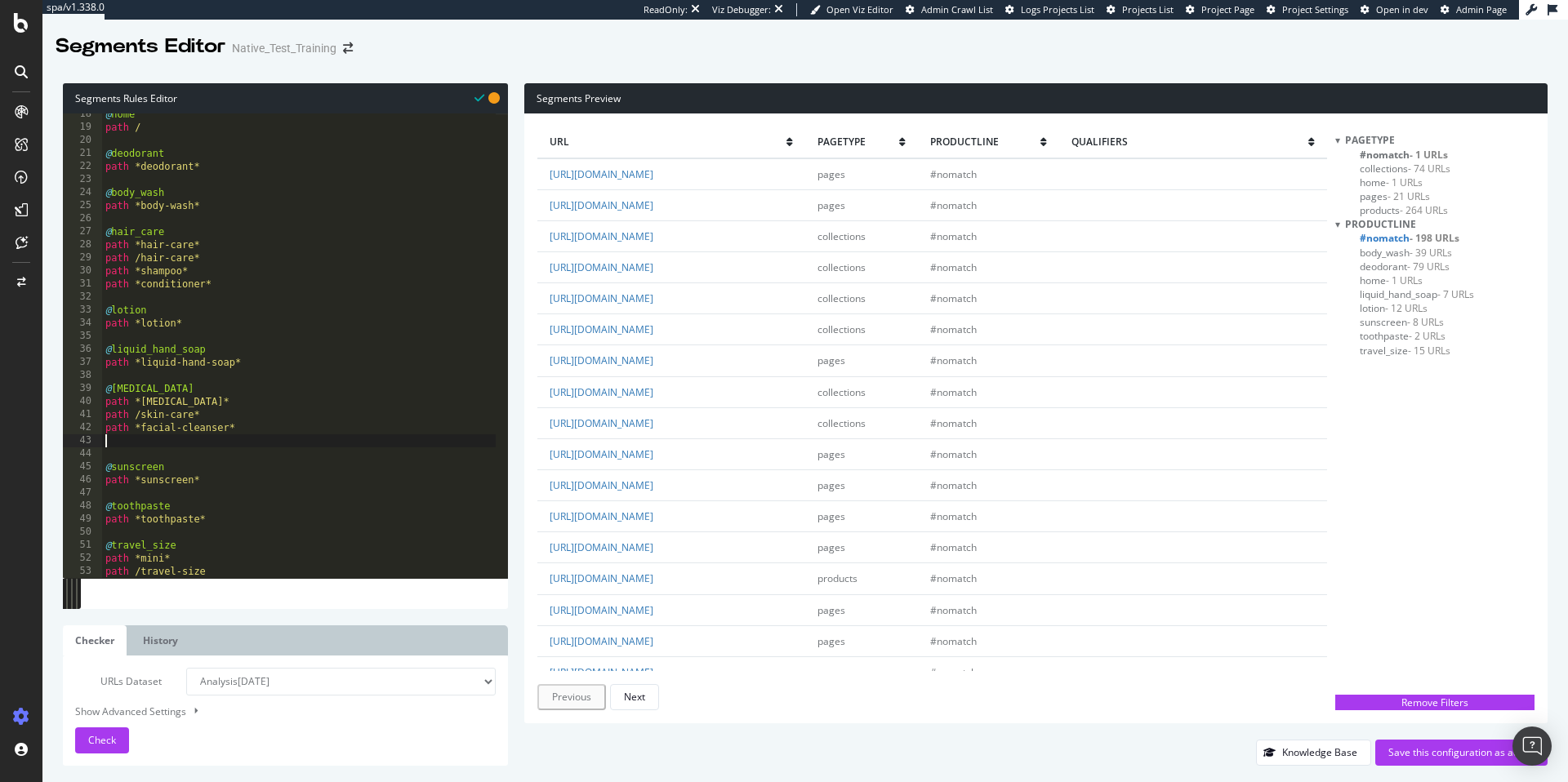
type textarea "s"
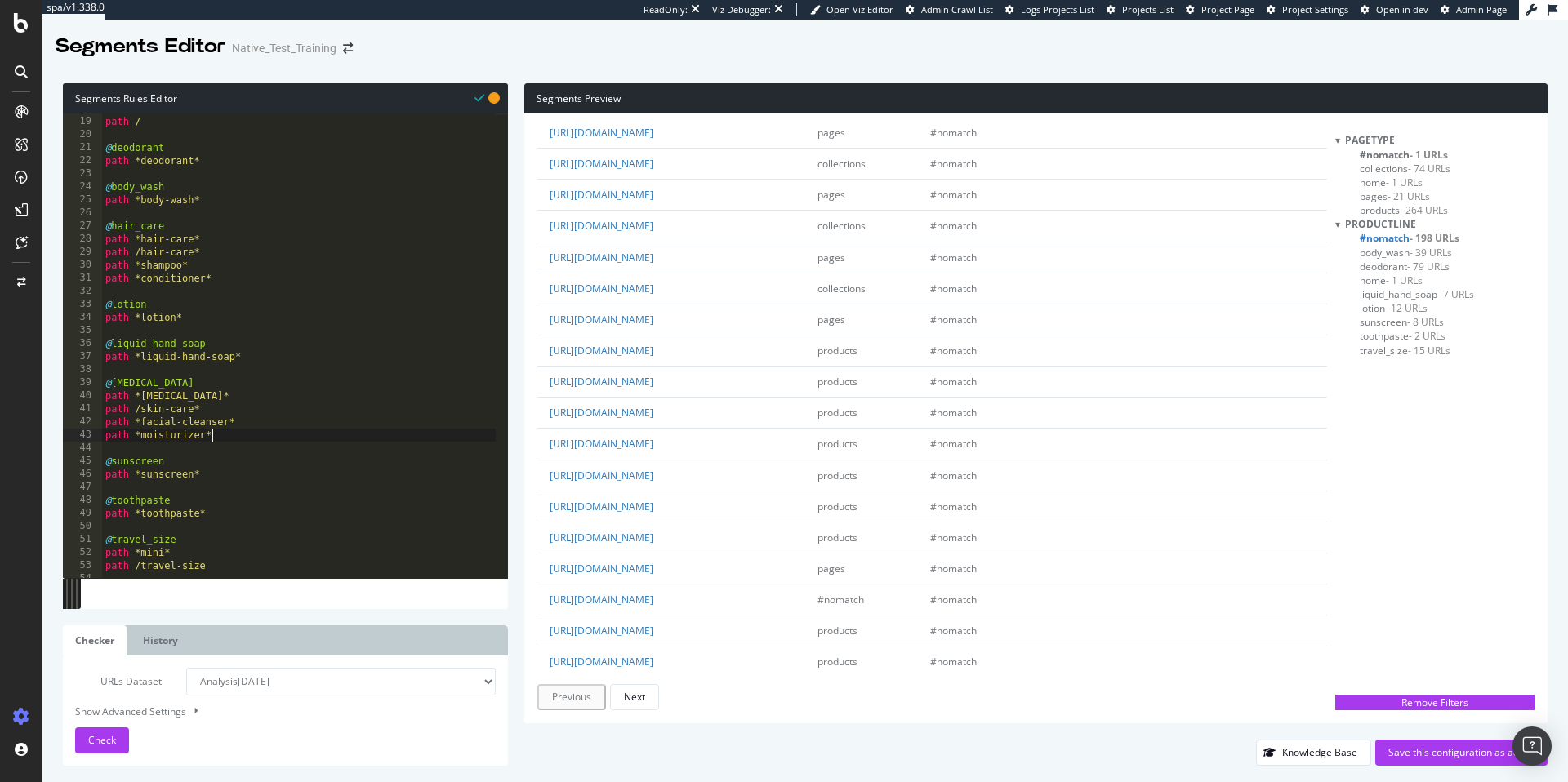
scroll to position [56, 0]
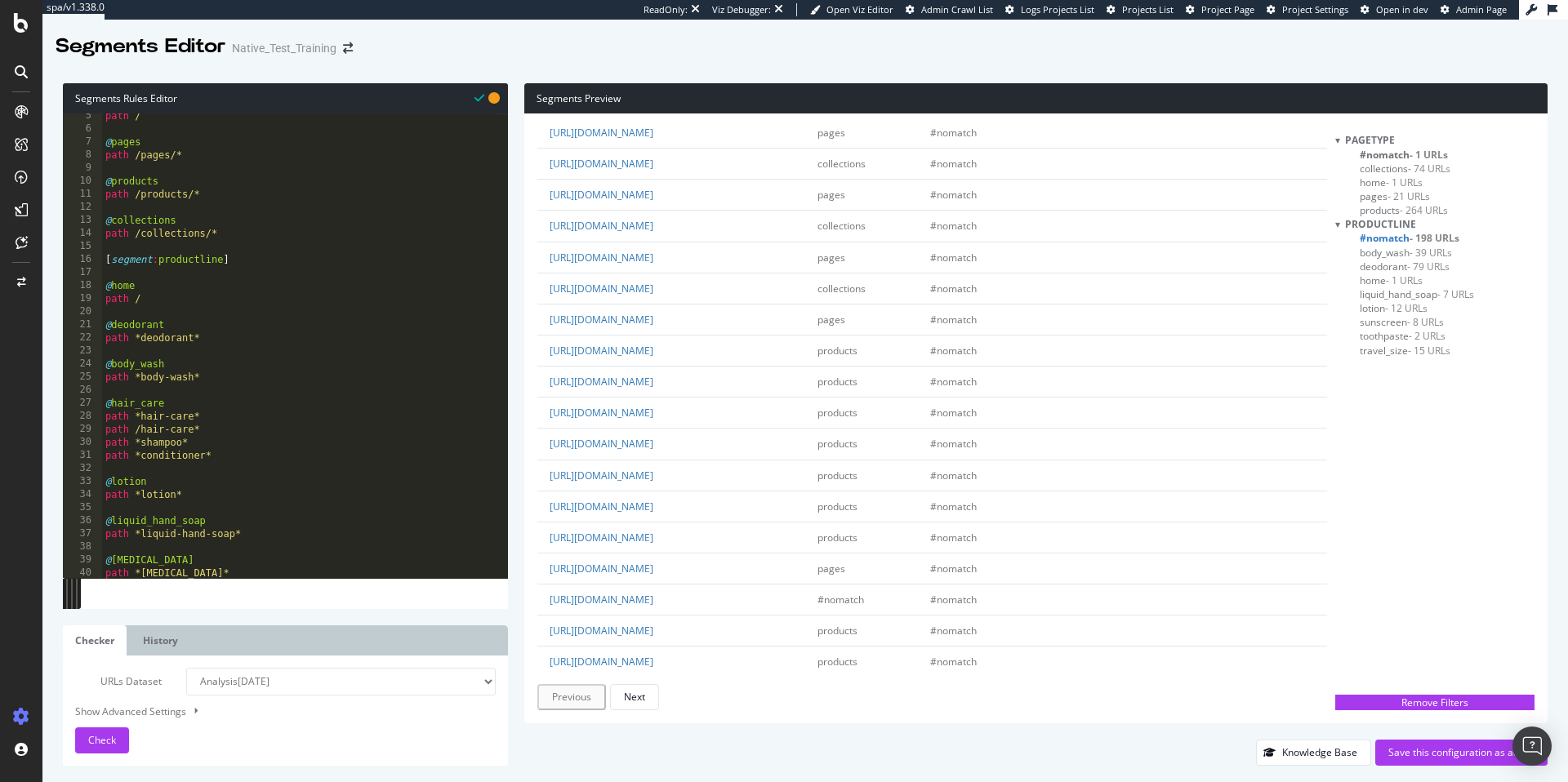
click at [143, 442] on div "path / @ pages path /pages/* @ products path /products/* @ collections path /co…" at bounding box center [298, 354] width 393 height 490
click at [92, 746] on span "Check" at bounding box center [102, 740] width 28 height 14
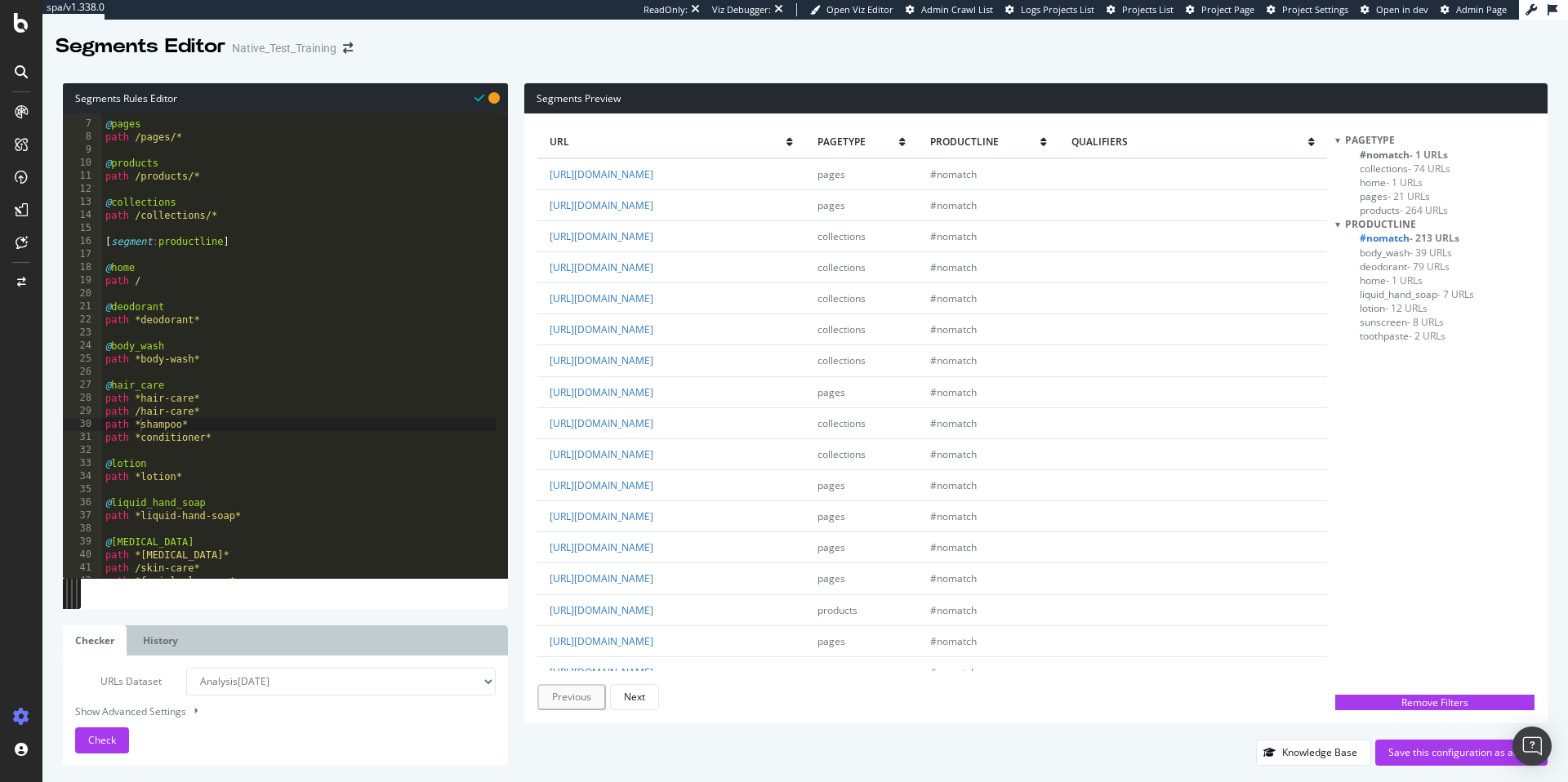
scroll to position [84, 0]
click at [1329, 759] on div "Knowledge Base" at bounding box center [1319, 752] width 75 height 14
click at [105, 393] on div "@ pages path /pages/* @ products path /products/* @ collections path /collectio…" at bounding box center [298, 353] width 393 height 490
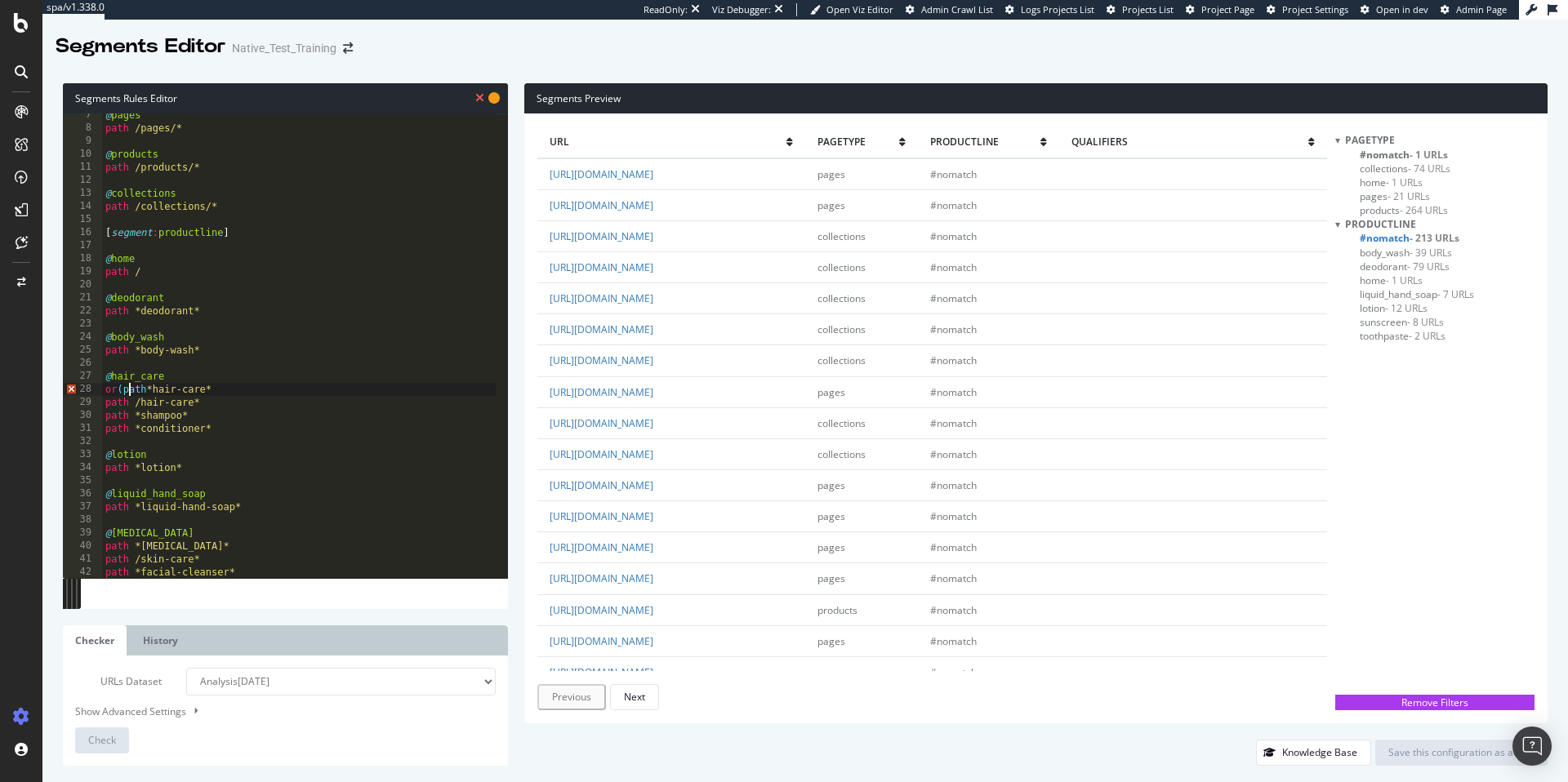
scroll to position [0, 2]
click at [249, 426] on div "@ pages path /pages/* @ products path /products/* @ collections path /collectio…" at bounding box center [298, 353] width 393 height 490
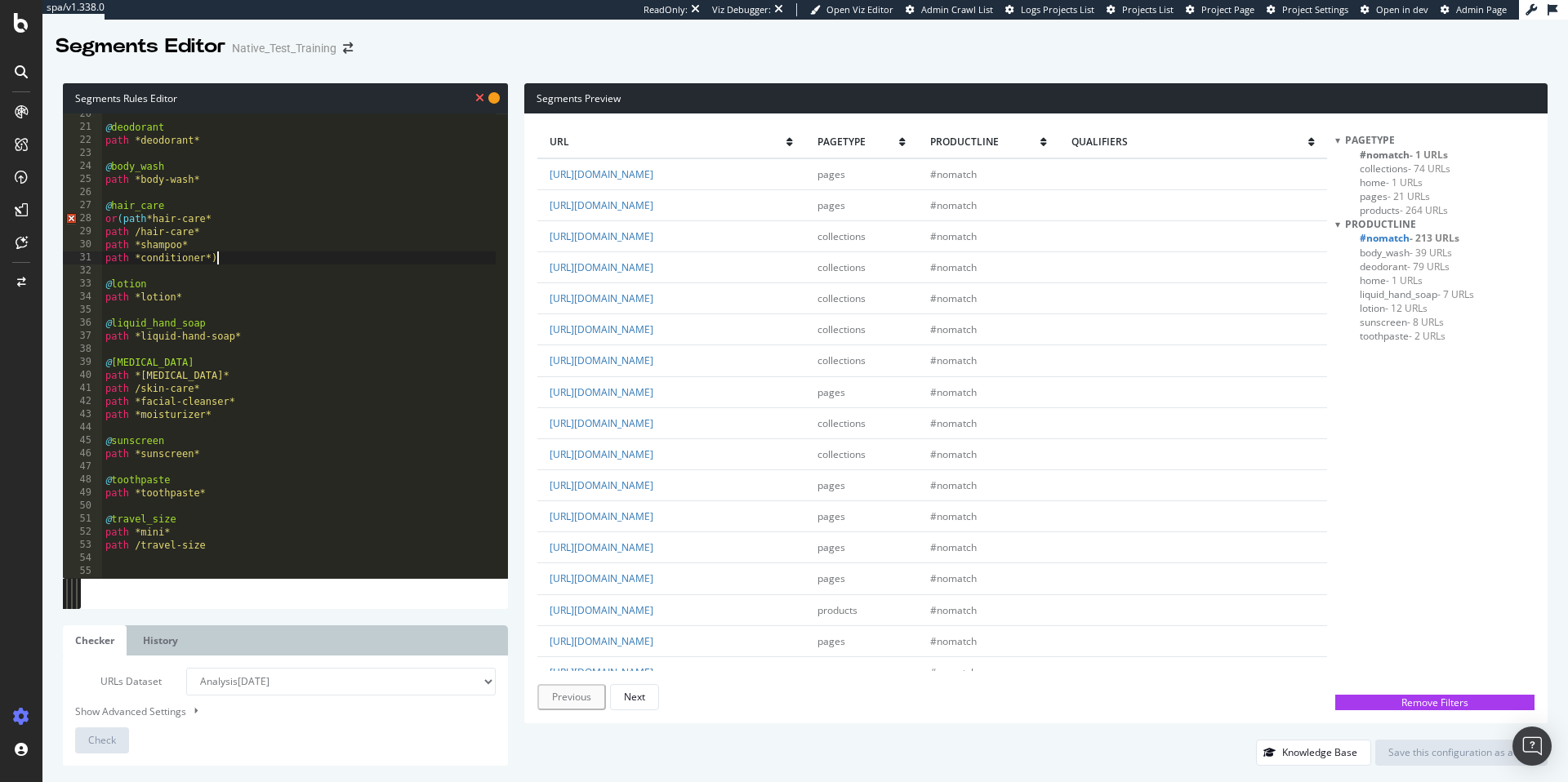
scroll to position [0, 0]
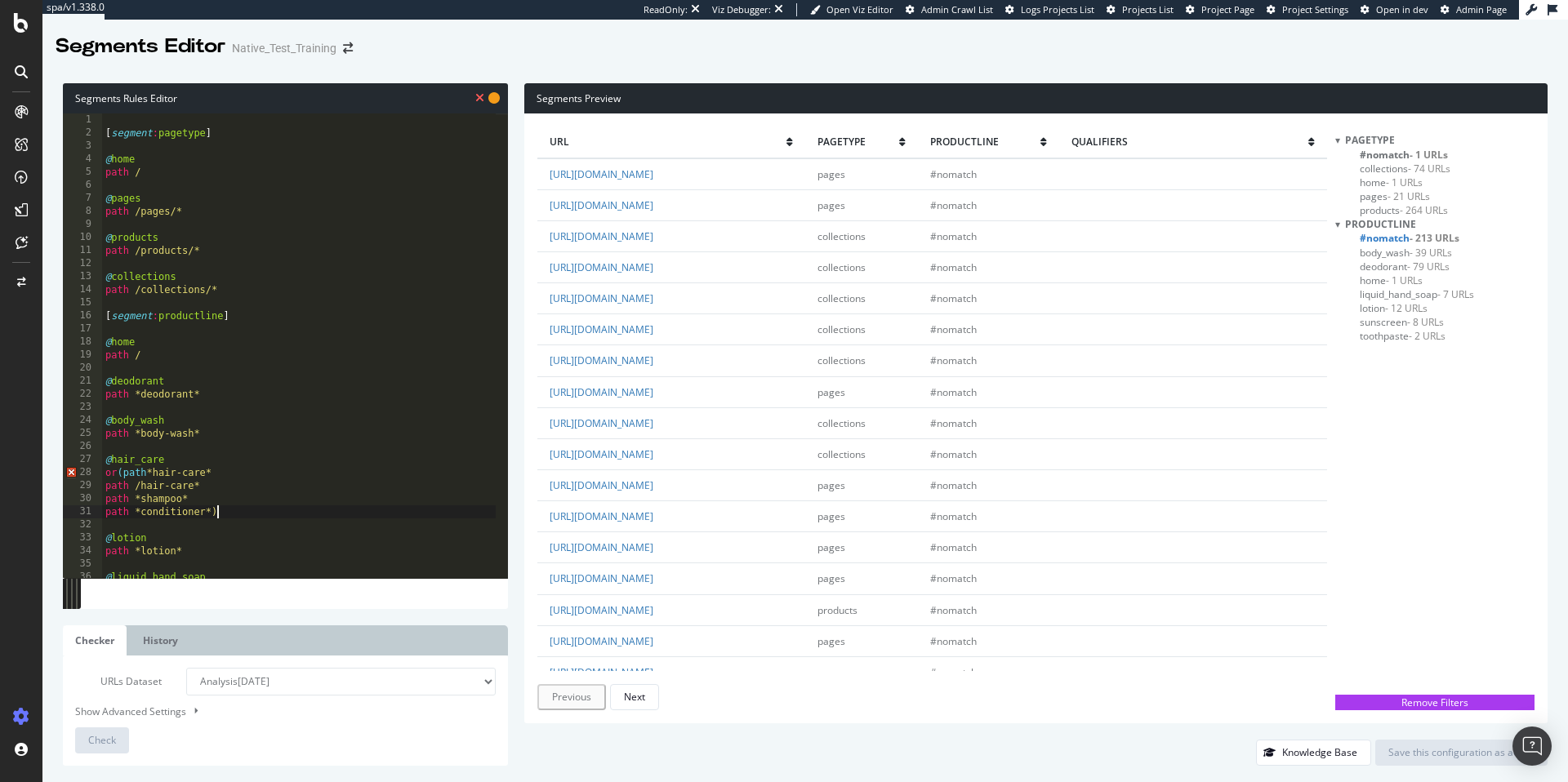
click at [132, 473] on div "[ segment : pagetype ] @ home path / @ pages path /pages/* @ products path /pro…" at bounding box center [298, 358] width 393 height 490
click at [237, 513] on div "[ segment : pagetype ] @ home path / @ pages path /pages/* @ products path /pro…" at bounding box center [298, 358] width 393 height 490
click at [107, 486] on div "[ segment : pagetype ] @ home path / @ pages path /pages/* @ products path /pro…" at bounding box center [298, 358] width 393 height 490
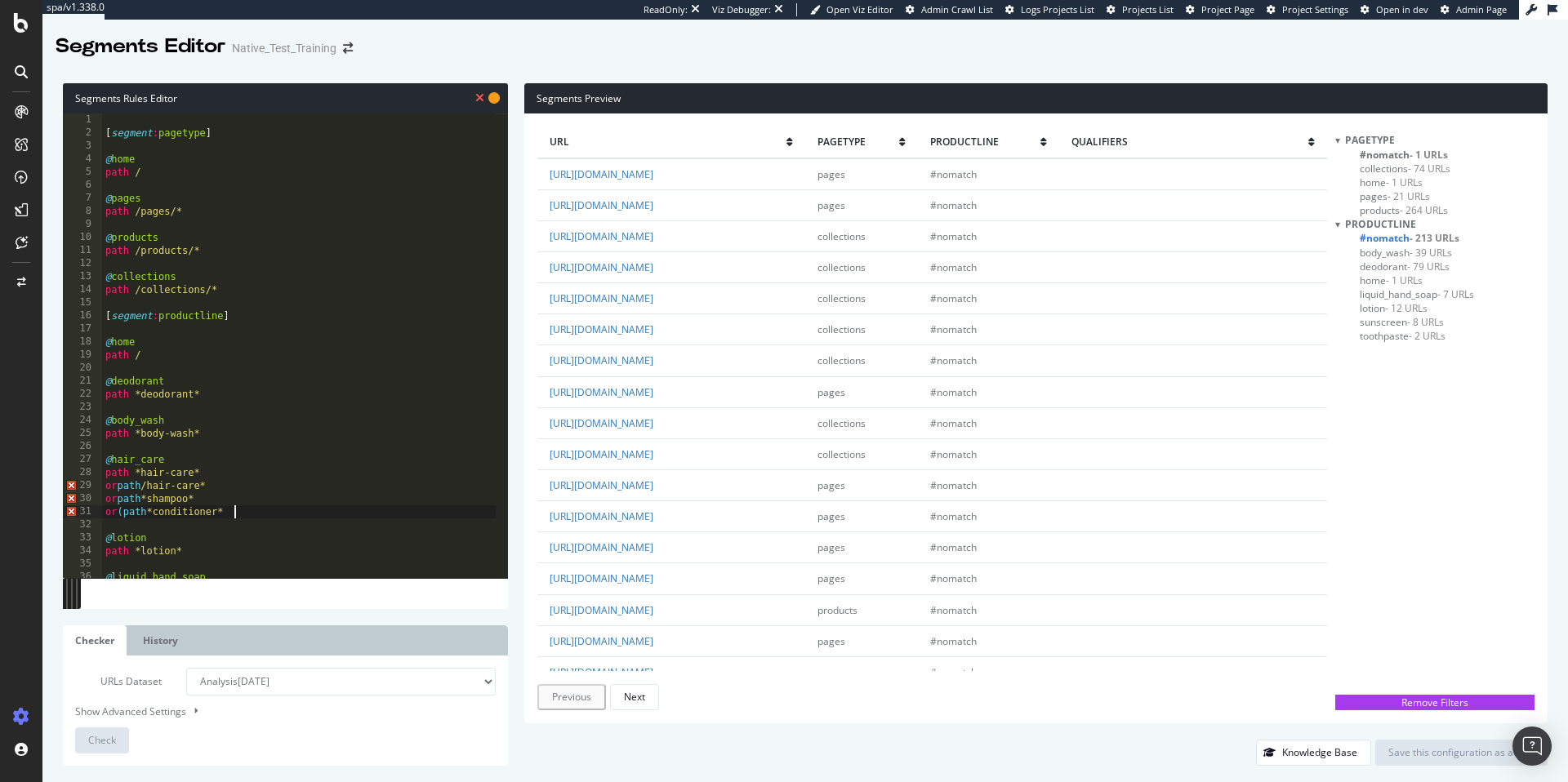
click at [272, 513] on div "[ segment : pagetype ] @ home path / @ pages path /pages/* @ products path /pro…" at bounding box center [298, 358] width 393 height 490
click at [131, 512] on div "[ segment : pagetype ] @ home path / @ pages path /pages/* @ products path /pro…" at bounding box center [298, 358] width 393 height 490
click at [237, 509] on div "[ segment : pagetype ] @ home path / @ pages path /pages/* @ products path /pro…" at bounding box center [298, 358] width 393 height 490
drag, startPoint x: 124, startPoint y: 507, endPoint x: 109, endPoint y: 503, distance: 15.5
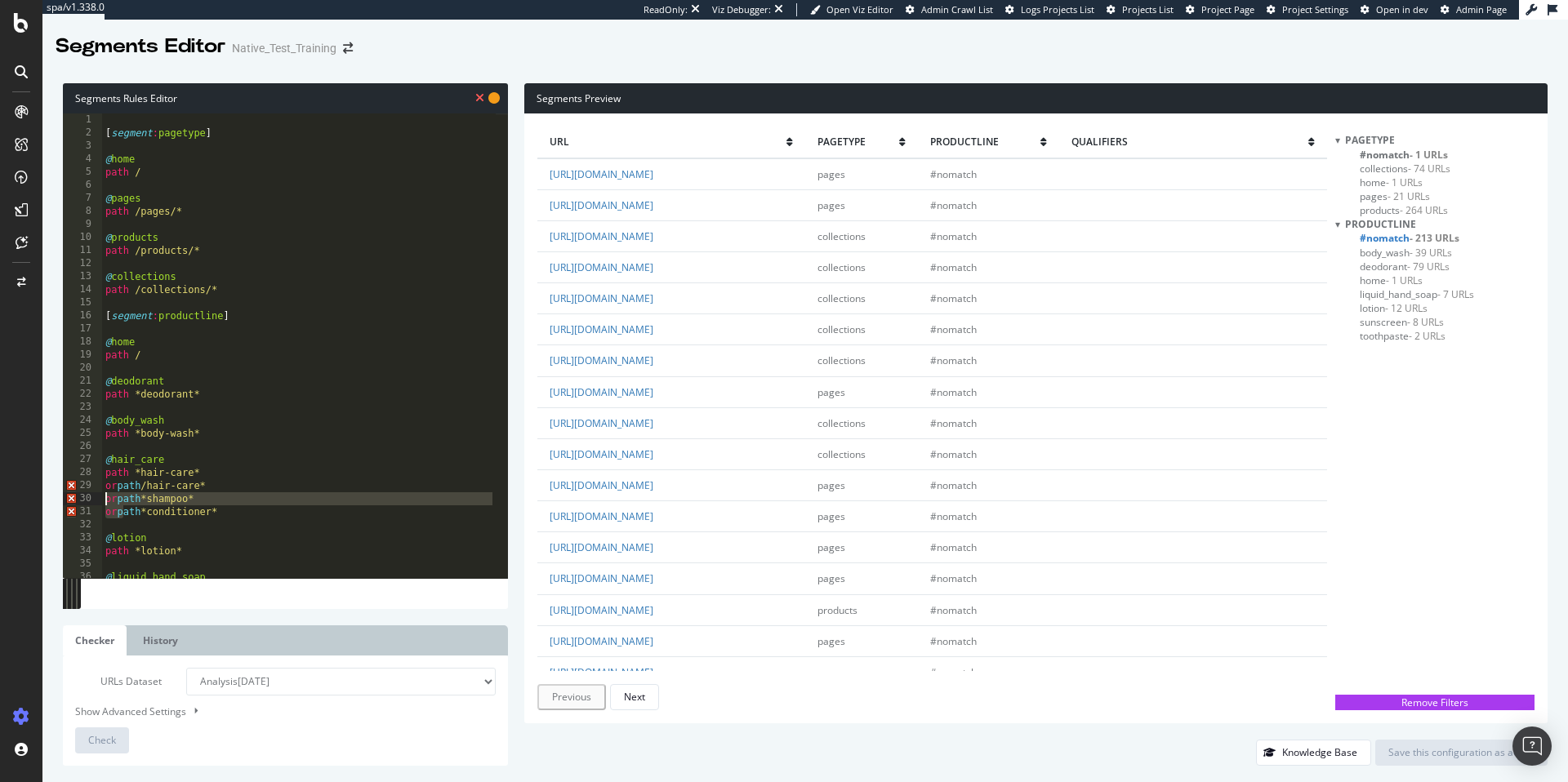
click at [84, 504] on div "or path *conditioner* 1 2 3 4 5 6 7 8 9 10 11 12 13 14 15 16 17 18 19 20 21 22 …" at bounding box center [285, 345] width 445 height 465
click at [120, 512] on div "[ segment : pagetype ] @ home path / @ pages path /pages/* @ products path /pro…" at bounding box center [298, 358] width 393 height 490
click at [124, 512] on div "[ segment : pagetype ] @ home path / @ pages path /pages/* @ products path /pro…" at bounding box center [298, 358] width 393 height 490
click at [124, 496] on div "[ segment : pagetype ] @ home path / @ pages path /pages/* @ products path /pro…" at bounding box center [298, 358] width 393 height 490
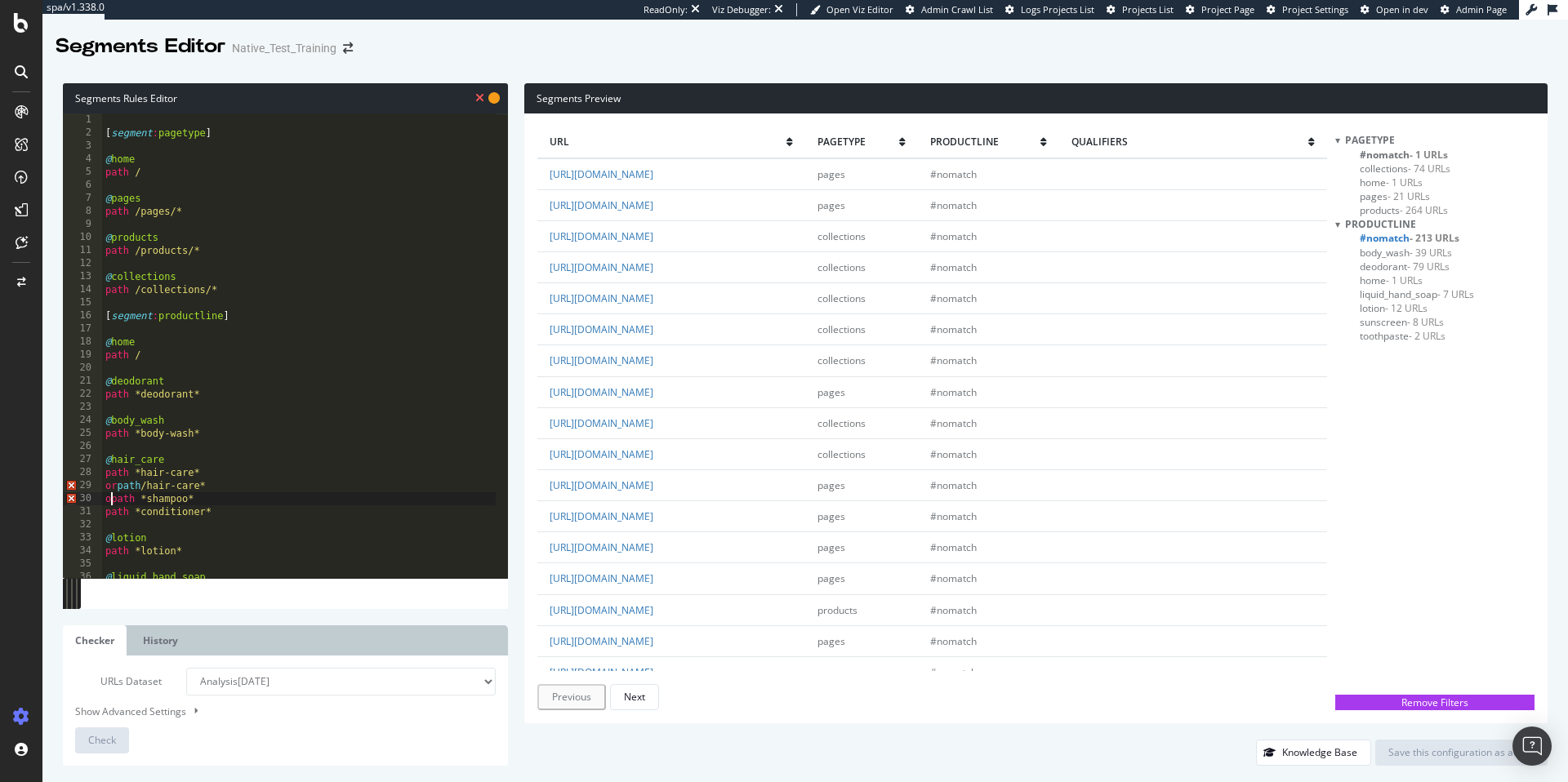
scroll to position [0, 6]
click at [125, 483] on div "[ segment : pagetype ] @ home path / @ pages path /pages/* @ products path /pro…" at bounding box center [298, 358] width 393 height 490
drag, startPoint x: 174, startPoint y: 455, endPoint x: 102, endPoint y: 456, distance: 72.0
click at [102, 456] on div "[ segment : pagetype ] @ home path / @ pages path /pages/* @ products path /pro…" at bounding box center [298, 358] width 393 height 490
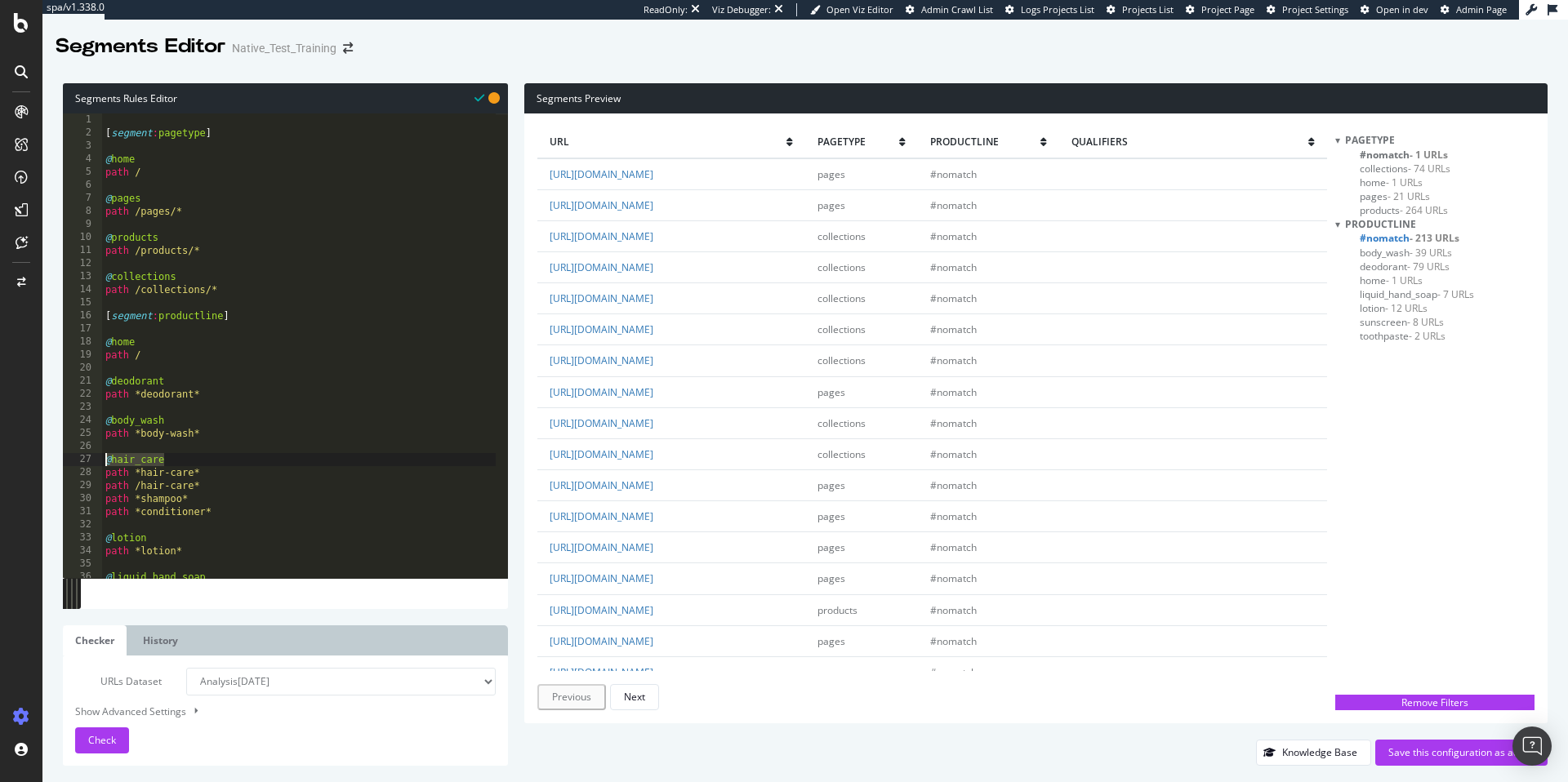
click at [214, 472] on div "[ segment : pagetype ] @ home path / @ pages path /pages/* @ products path /pro…" at bounding box center [298, 358] width 393 height 490
type textarea "path *hair-care*"
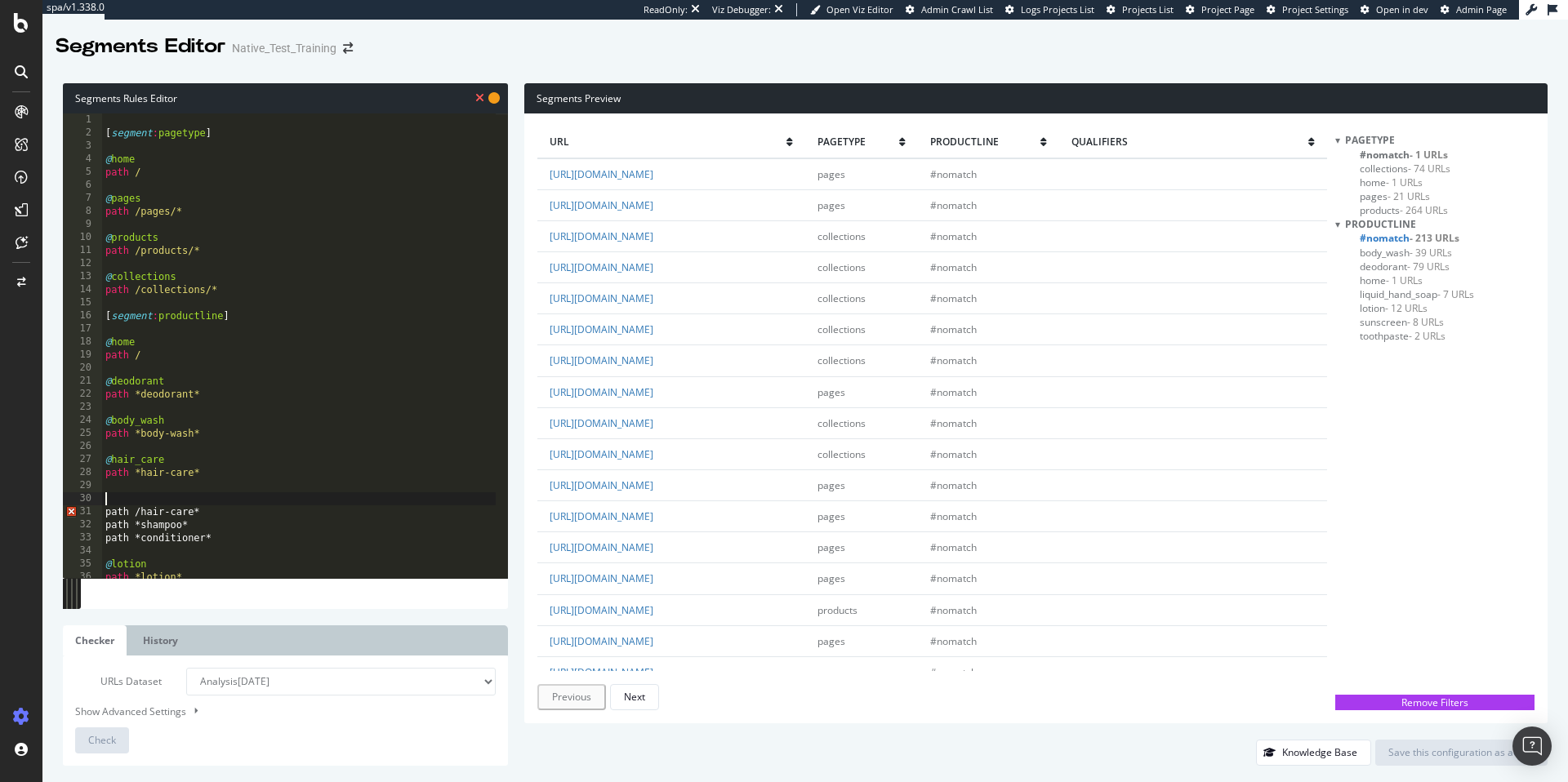
paste textarea "@hair_care"
click at [224, 517] on div "[ segment : pagetype ] @ home path / @ pages path /pages/* @ products path /pro…" at bounding box center [298, 358] width 393 height 490
type textarea "path /hair-care*"
paste textarea "@hair_care"
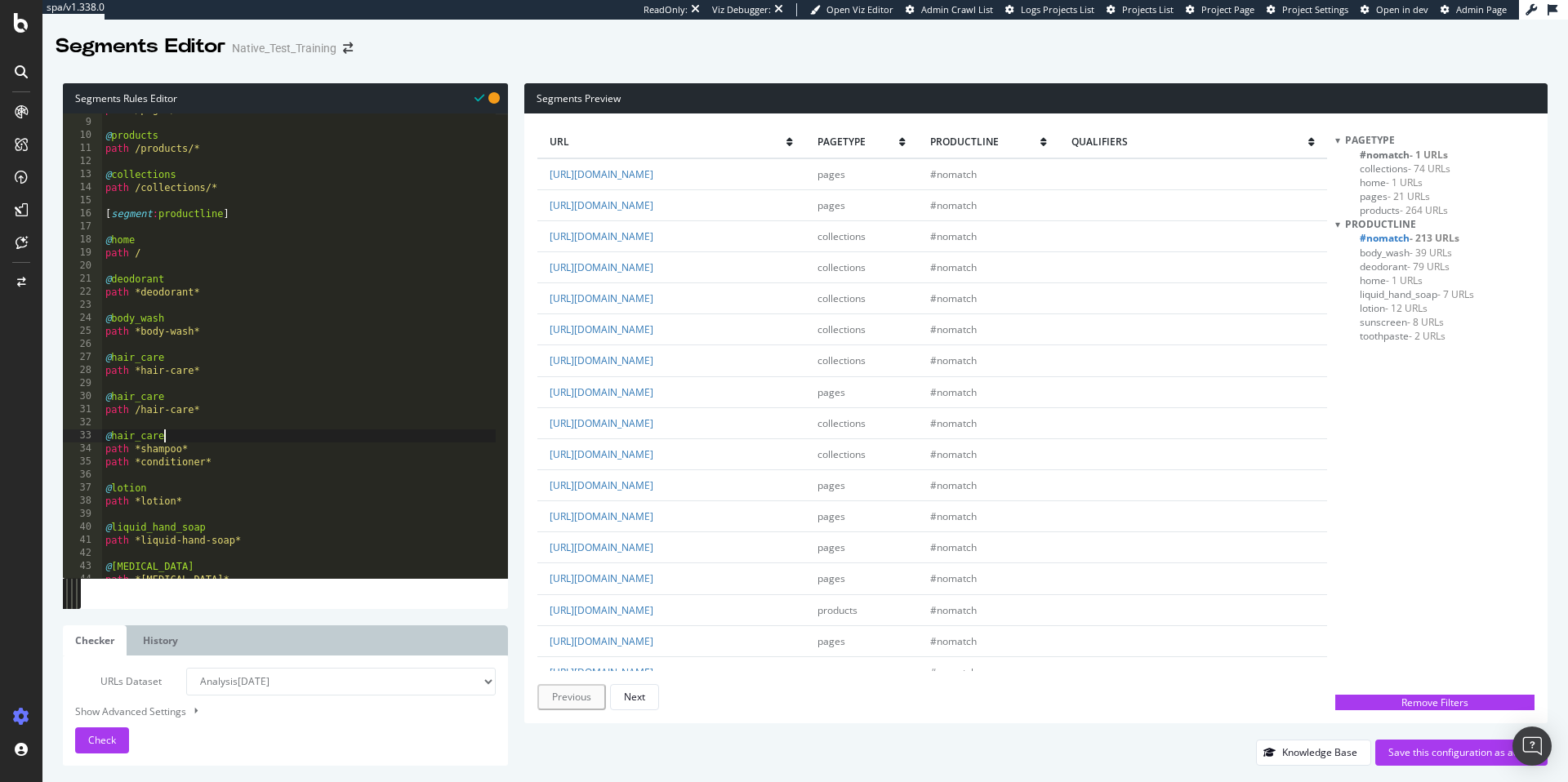
scroll to position [102, 0]
click at [238, 454] on div "path /pages/* @ products path /products/* @ collections path /collections/* [ s…" at bounding box center [298, 348] width 393 height 490
type textarea "path *shampoo*"
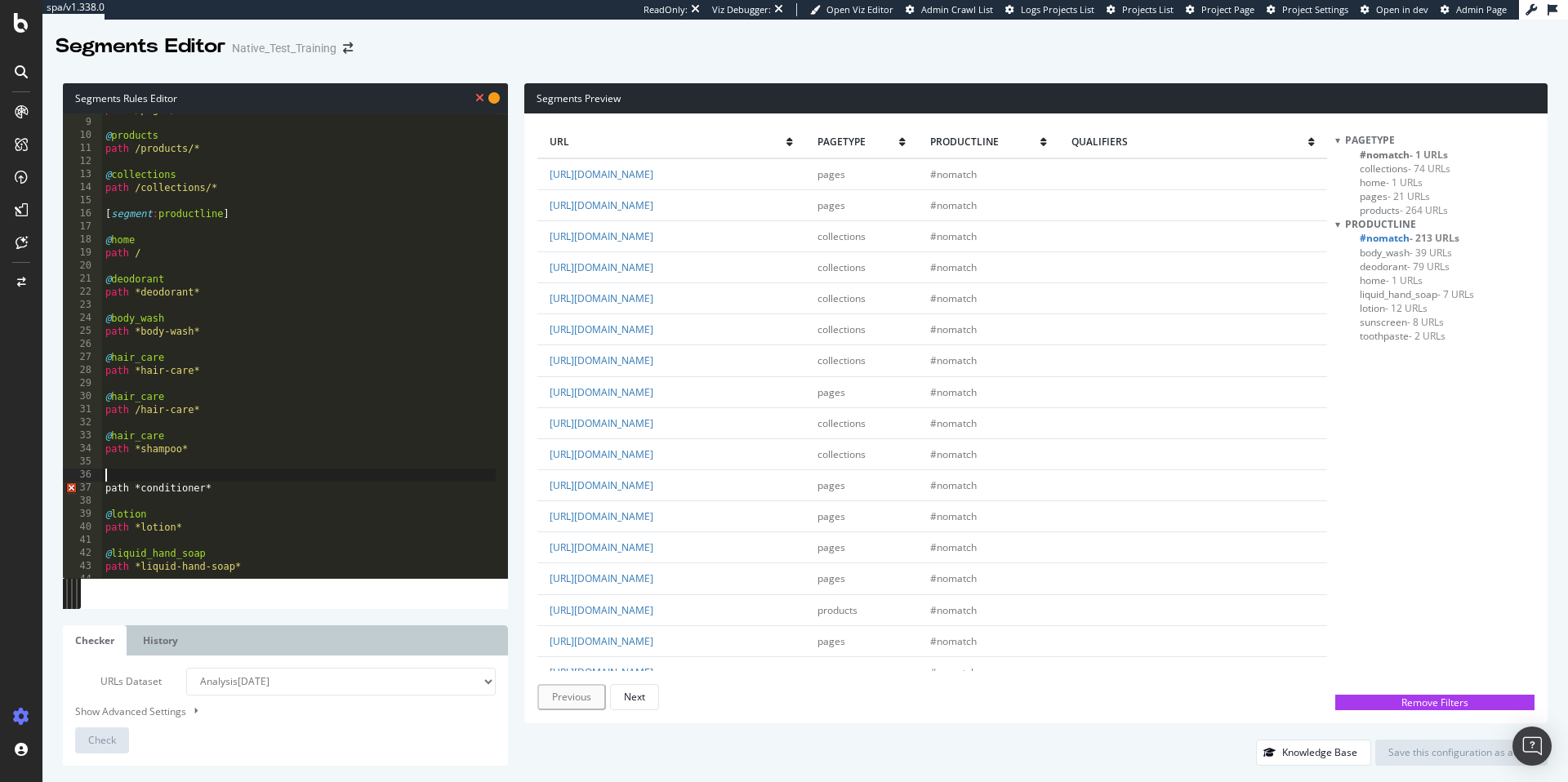
paste textarea "@hair_care"
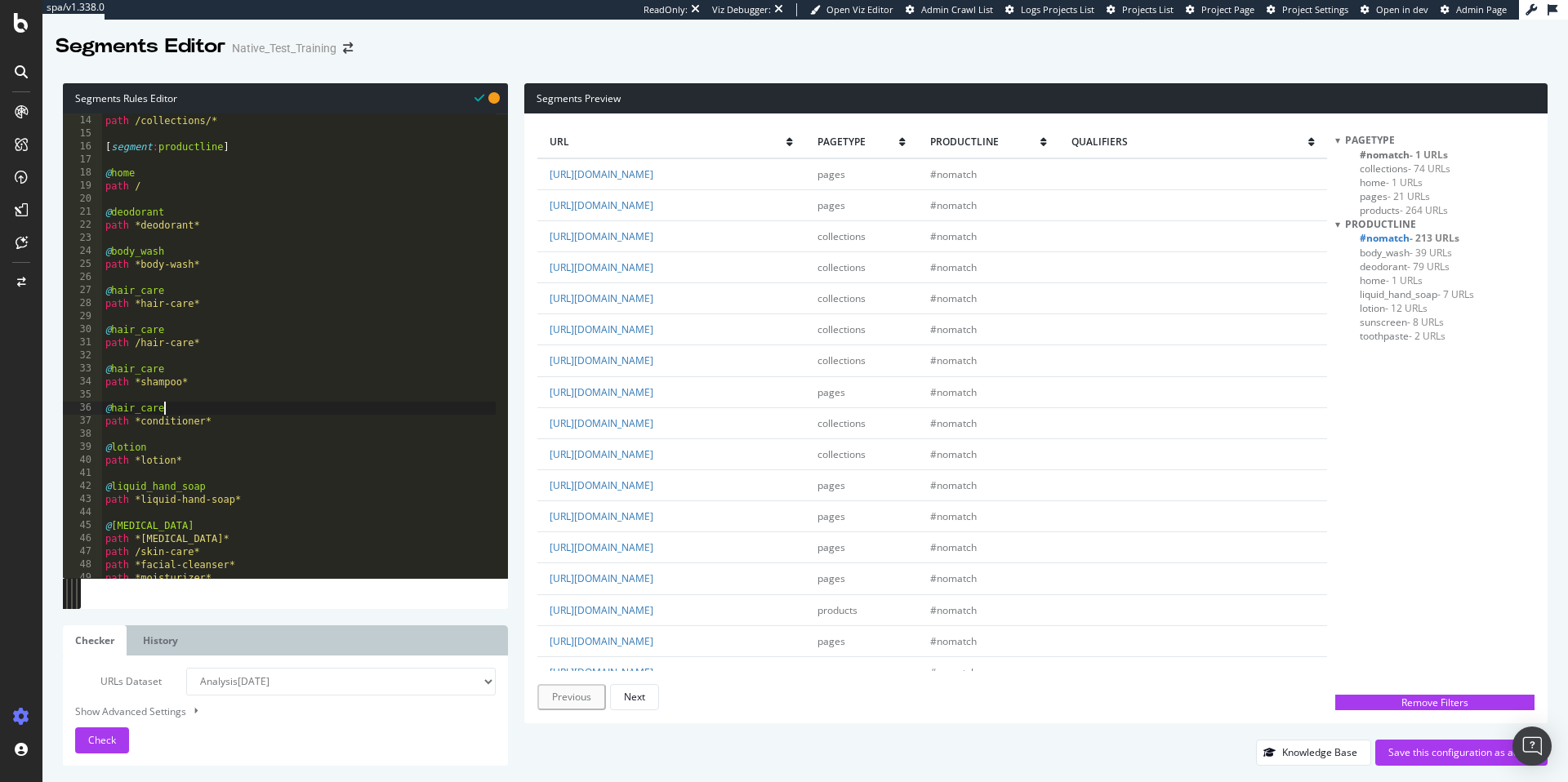
scroll to position [240, 0]
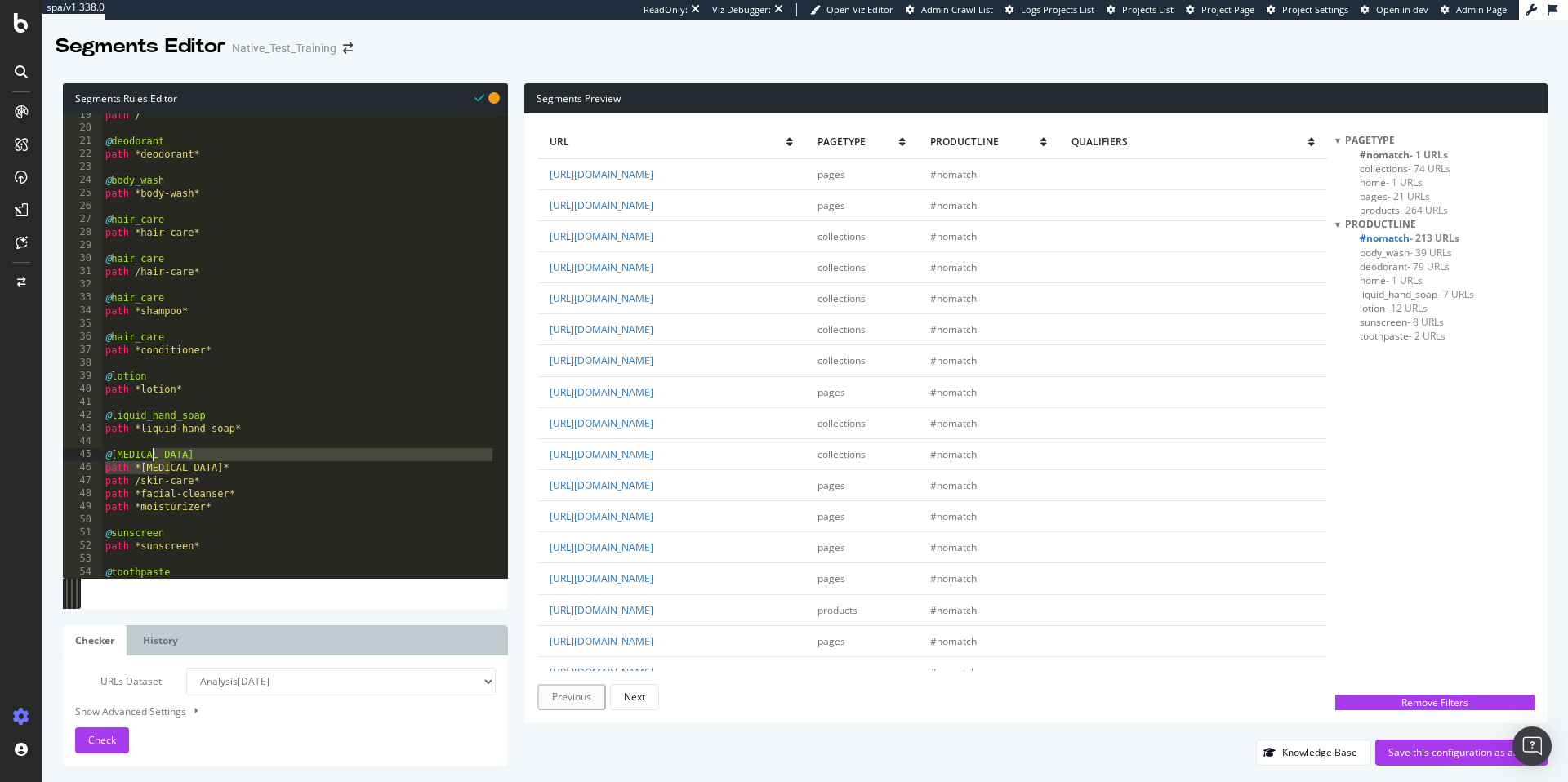
drag, startPoint x: 170, startPoint y: 462, endPoint x: 143, endPoint y: 461, distance: 27.0
click at [143, 461] on div "path / @ deodorant path *deodorant* @ body_wash path *body-wash* @ hair_care pa…" at bounding box center [298, 353] width 393 height 490
click at [182, 455] on div "path / @ deodorant path *deodorant* @ body_wash path *body-wash* @ hair_care pa…" at bounding box center [298, 353] width 393 height 490
drag, startPoint x: 172, startPoint y: 456, endPoint x: 100, endPoint y: 455, distance: 72.0
click at [100, 455] on div "@[MEDICAL_DATA] path *[MEDICAL_DATA]* 19 20 21 22 23 24 25 26 27 28 29 30 31 32…" at bounding box center [285, 345] width 445 height 465
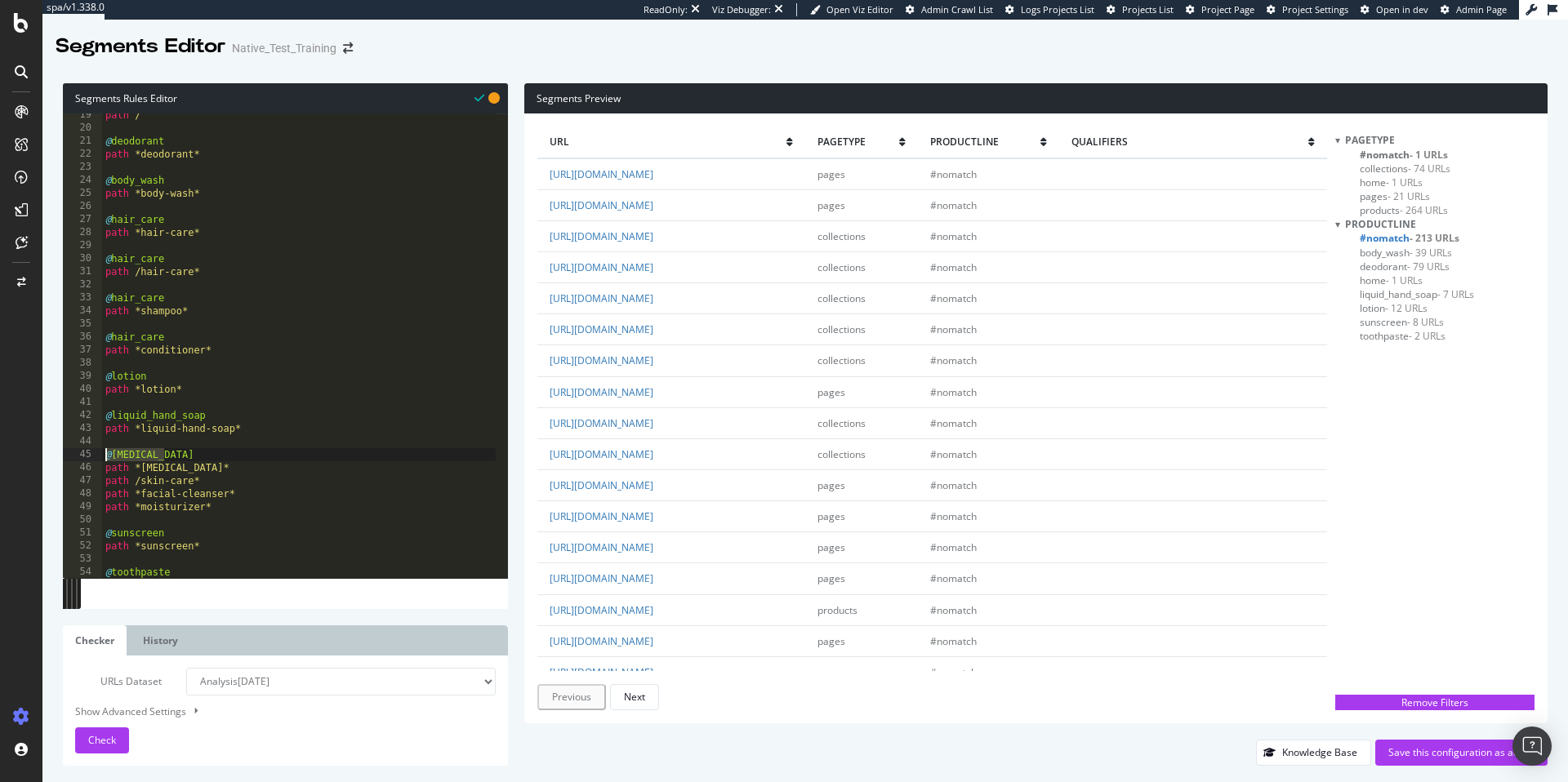
click at [218, 466] on div "path / @ deodorant path *deodorant* @ body_wash path *body-wash* @ hair_care pa…" at bounding box center [298, 353] width 393 height 490
type textarea "path *[MEDICAL_DATA]*"
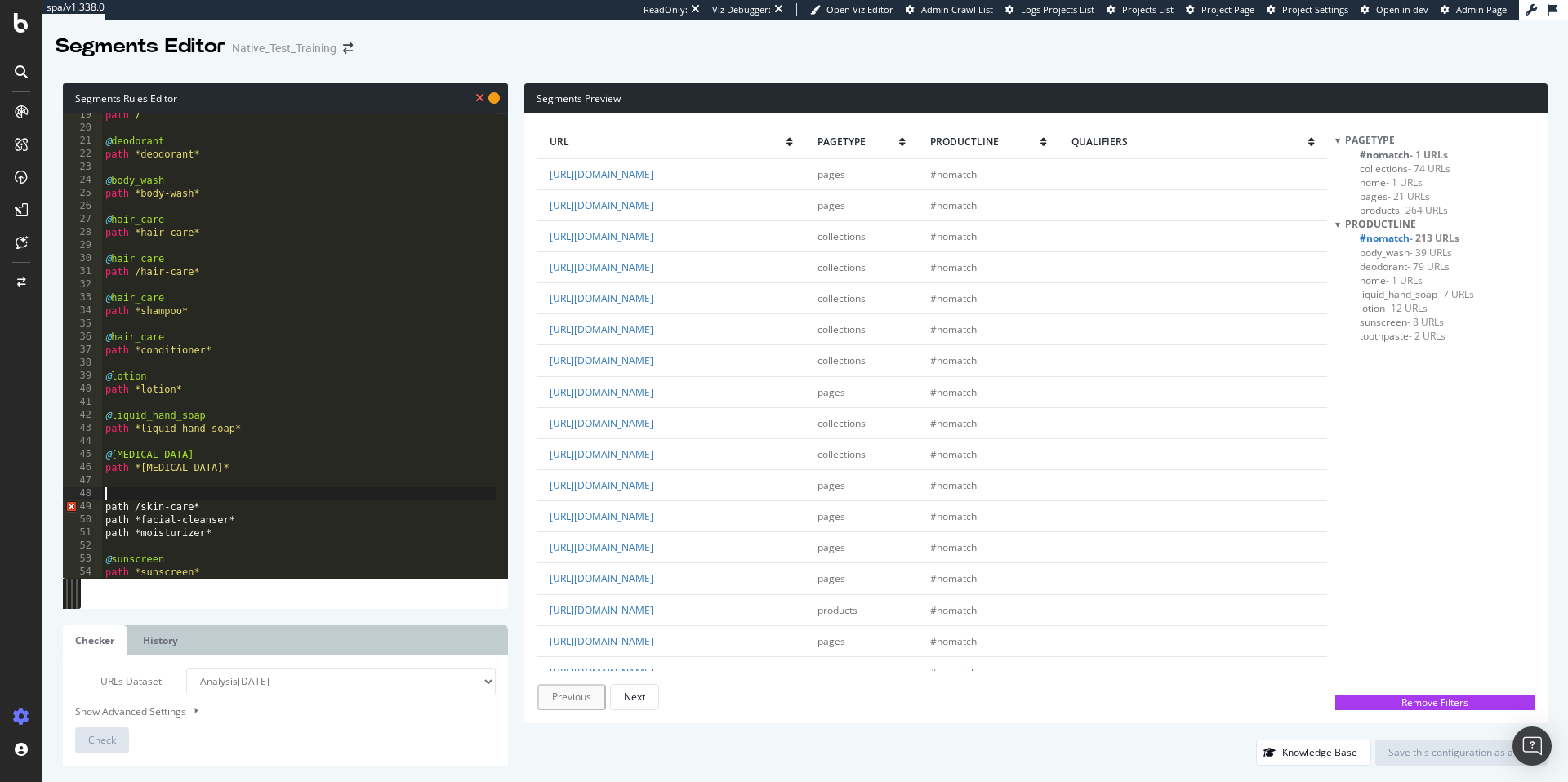
paste textarea "@[MEDICAL_DATA]"
click at [255, 505] on div "path / @ deodorant path *deodorant* @ body_wash path *body-wash* @ hair_care pa…" at bounding box center [298, 353] width 393 height 490
type textarea "path /skin-care*"
paste textarea "@[MEDICAL_DATA]"
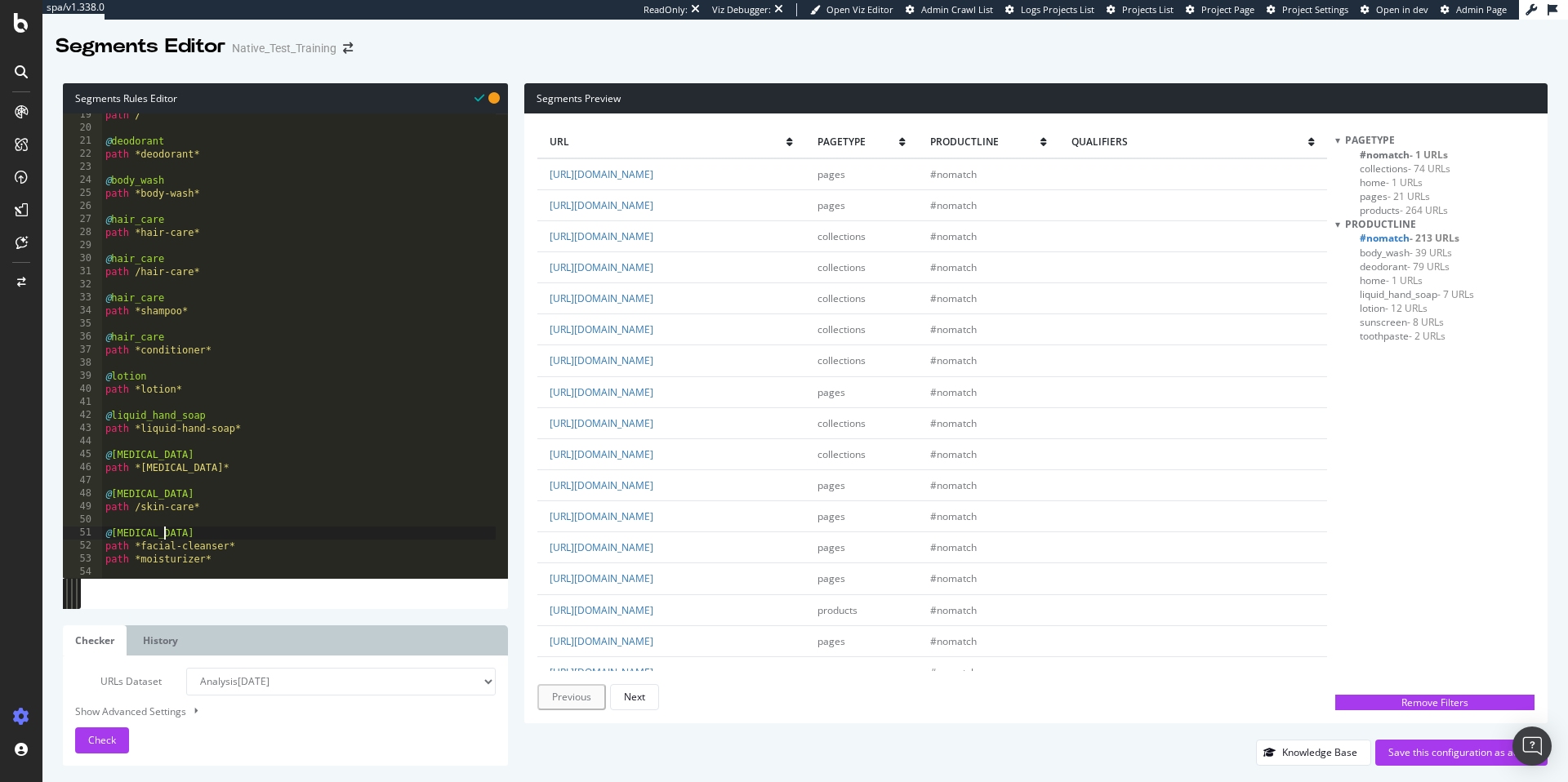
click at [281, 544] on div "path / @ deodorant path *deodorant* @ body_wash path *body-wash* @ hair_care pa…" at bounding box center [298, 353] width 393 height 490
type textarea "path *facial-cleanser*"
paste textarea "@[MEDICAL_DATA]"
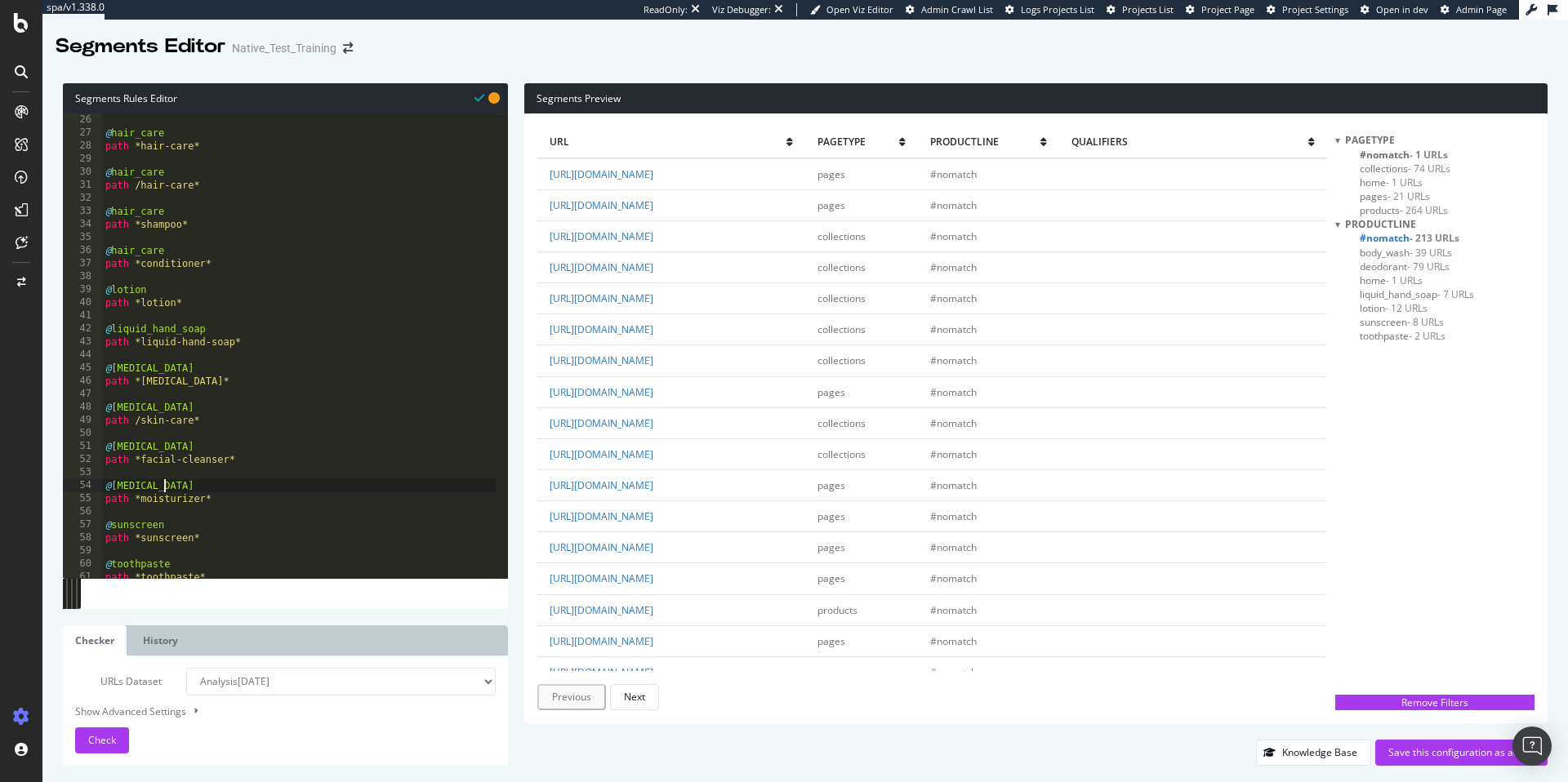
scroll to position [410, 0]
click at [217, 537] on div "@ hair_care path *shampoo* @ hair_care path *conditioner* @ lotion path *lotion…" at bounding box center [298, 353] width 393 height 490
drag, startPoint x: 178, startPoint y: 519, endPoint x: 106, endPoint y: 518, distance: 72.0
click at [106, 518] on div "@ hair_care path *shampoo* @ hair_care path *conditioner* @ lotion path *lotion…" at bounding box center [298, 353] width 393 height 490
click at [204, 539] on div "@ hair_care path *shampoo* @ hair_care path *conditioner* @ lotion path *lotion…" at bounding box center [298, 353] width 393 height 490
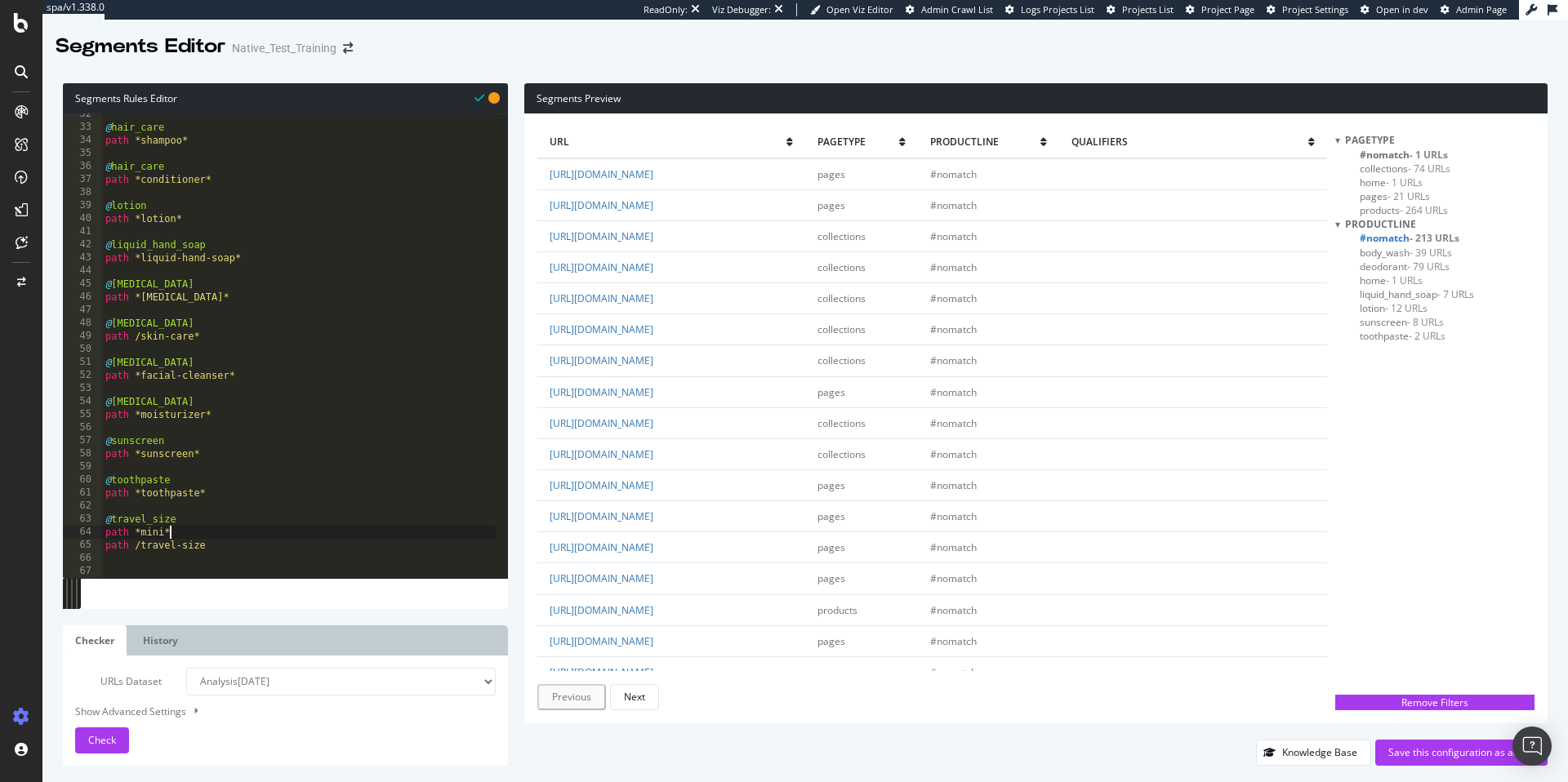
type textarea "path *mini*"
paste textarea "@travel_size"
click at [107, 741] on span "Check" at bounding box center [102, 740] width 28 height 14
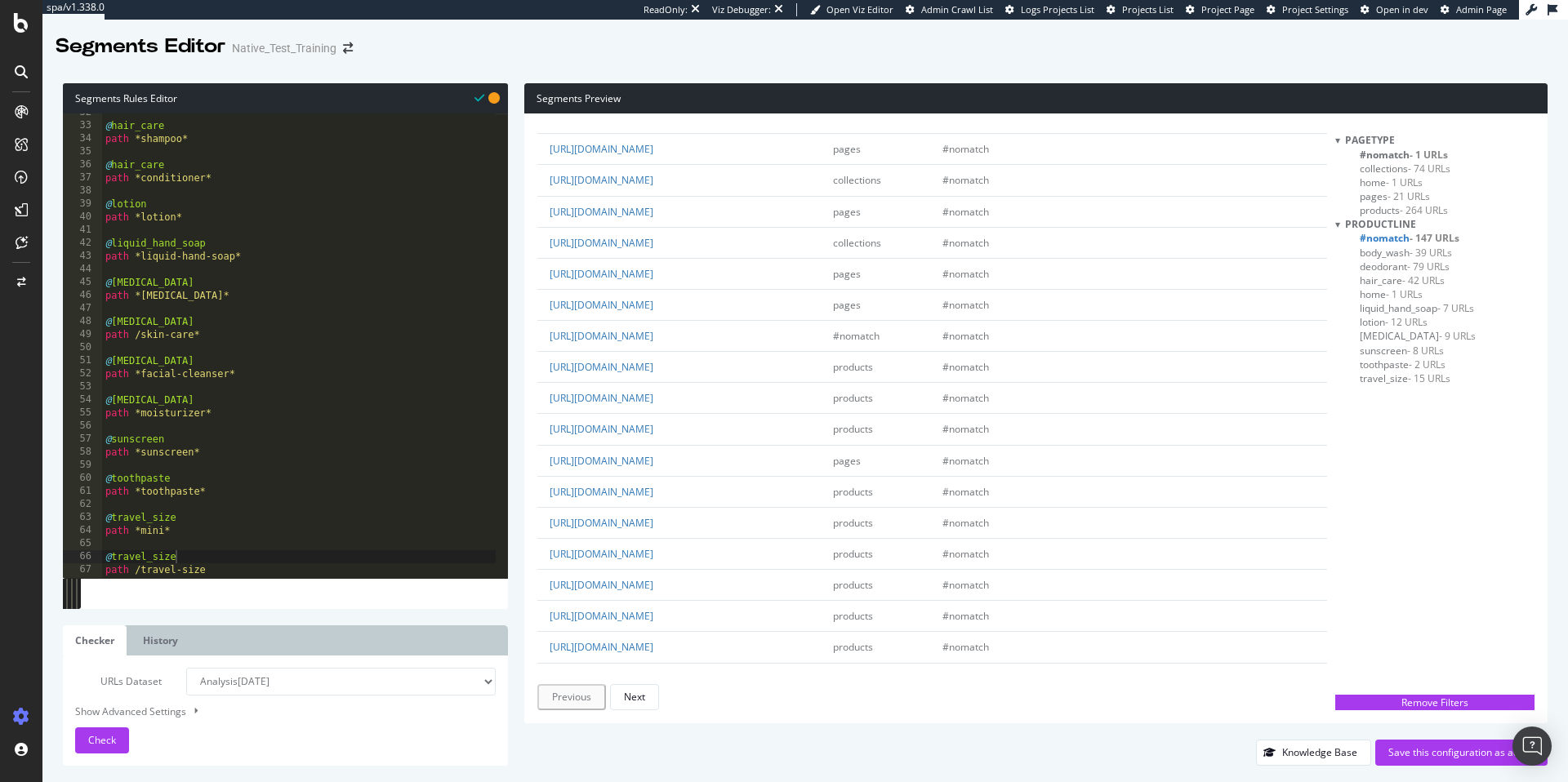
scroll to position [437, 0]
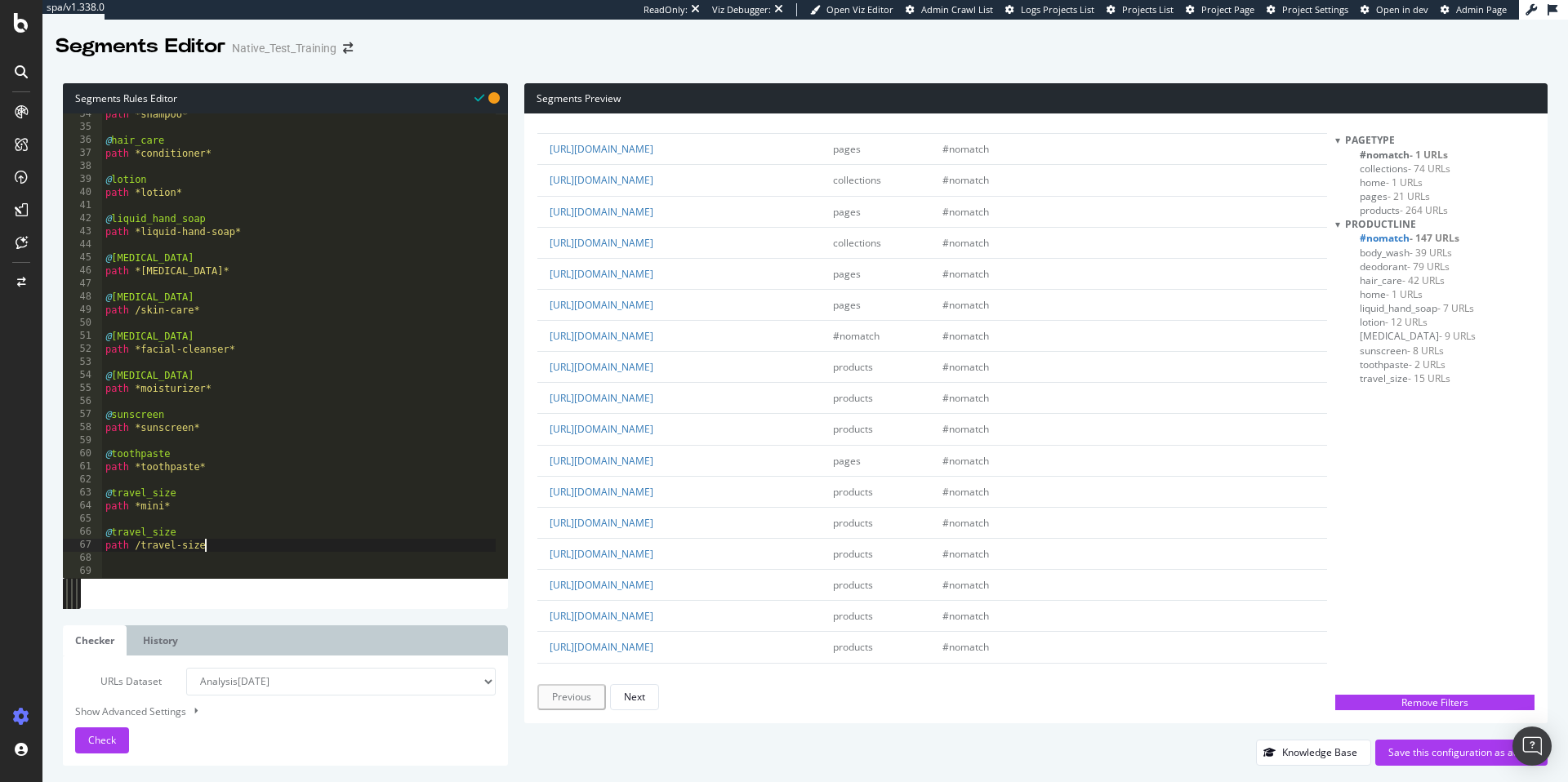
click at [223, 551] on div "path *shampoo* @ hair_care path *conditioner* @ lotion path *lotion* @ liquid_h…" at bounding box center [298, 353] width 393 height 490
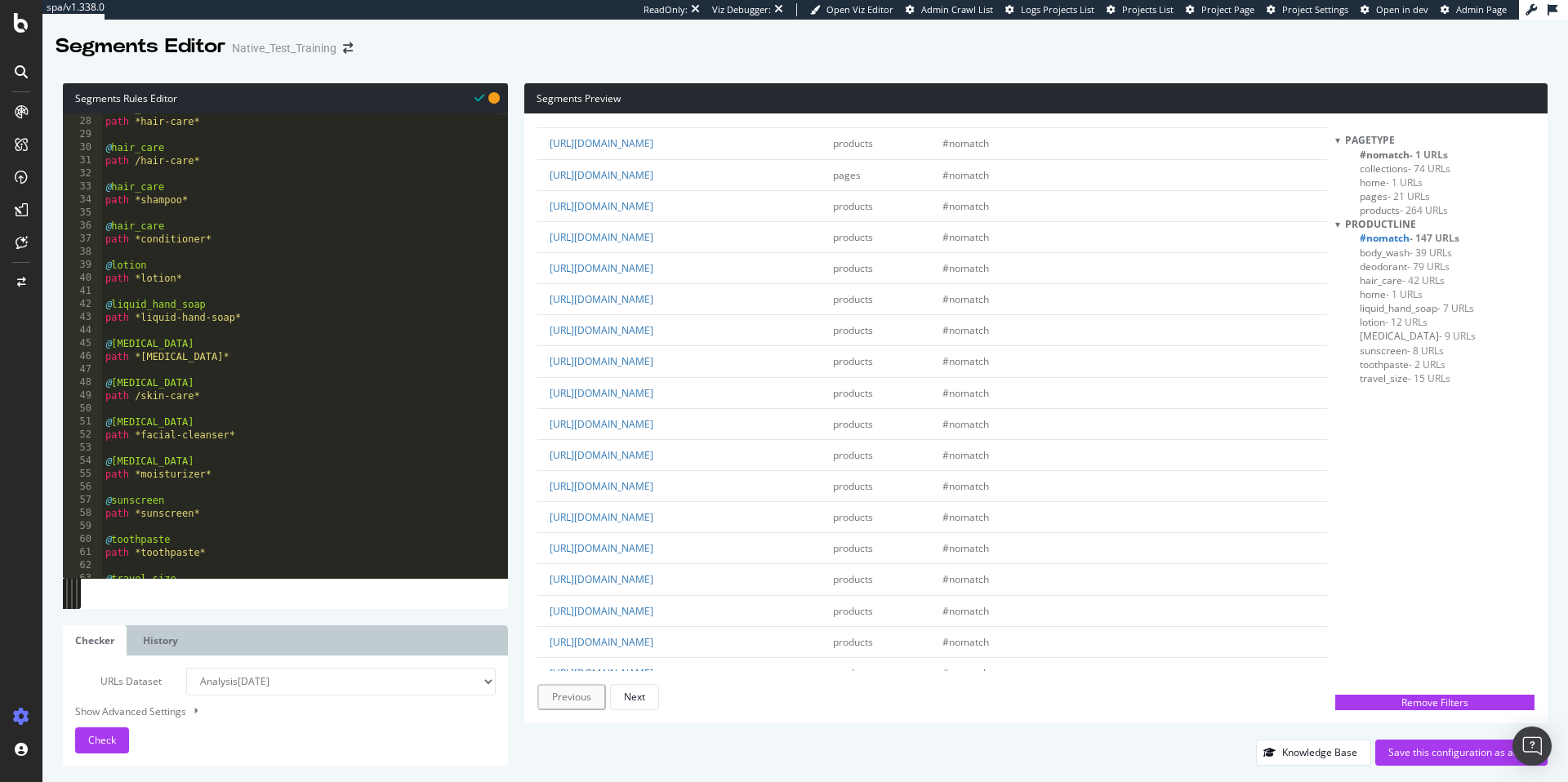
scroll to position [334, 0]
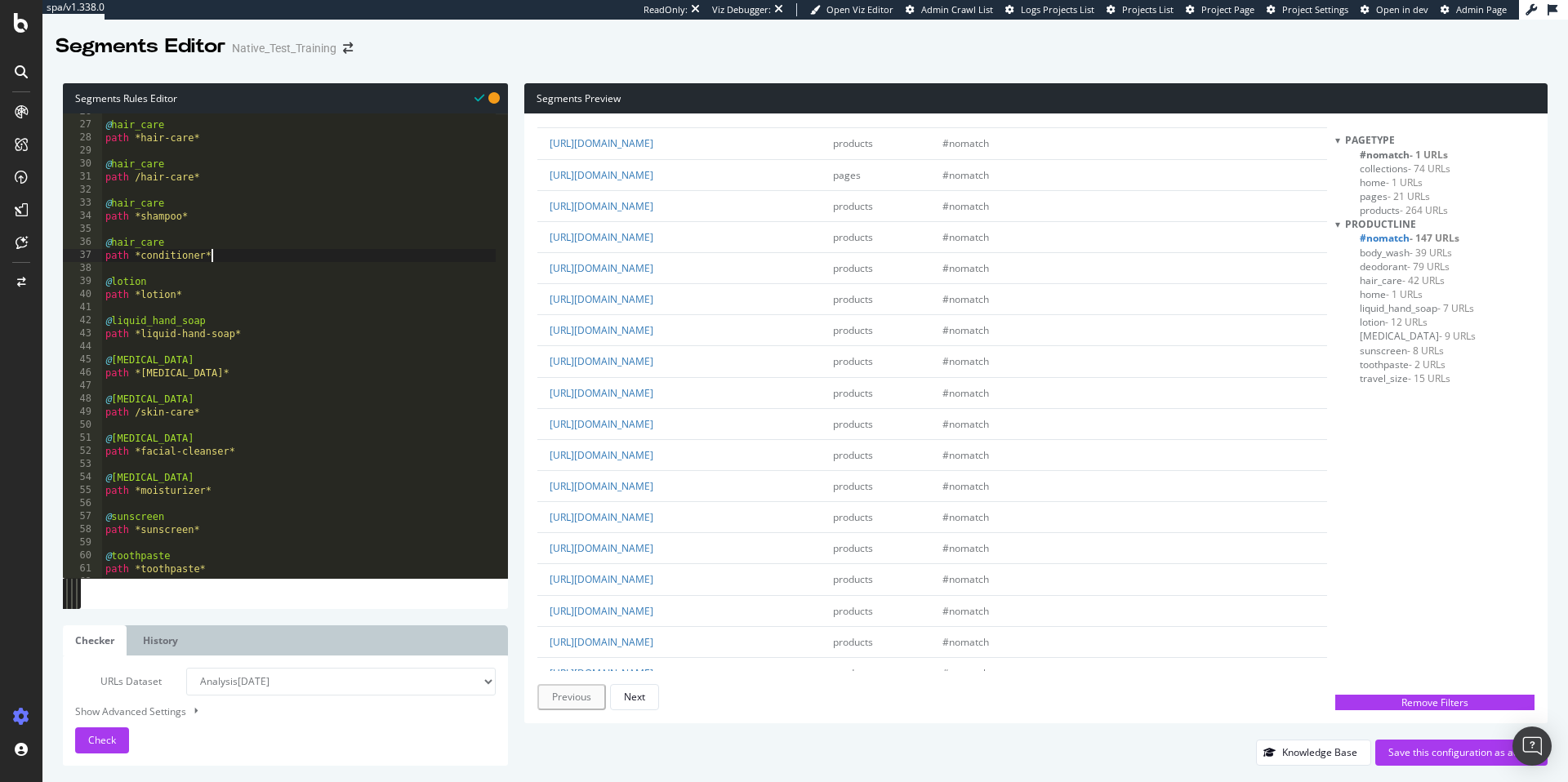
click at [244, 253] on div "@ hair_care path *hair-care* @ hair_care path /hair-care* @ hair_care path *sha…" at bounding box center [298, 351] width 393 height 490
drag, startPoint x: 239, startPoint y: 254, endPoint x: 94, endPoint y: 243, distance: 145.4
click at [94, 243] on div "path /travel-size* 26 27 28 29 30 31 32 33 34 35 36 37 38 39 40 41 42 43 44 45 …" at bounding box center [285, 345] width 445 height 465
click at [244, 257] on div "@ hair_care path *hair-care* @ hair_care path /hair-care* @ hair_care path *sha…" at bounding box center [298, 351] width 393 height 490
type textarea "path *conditioner*"
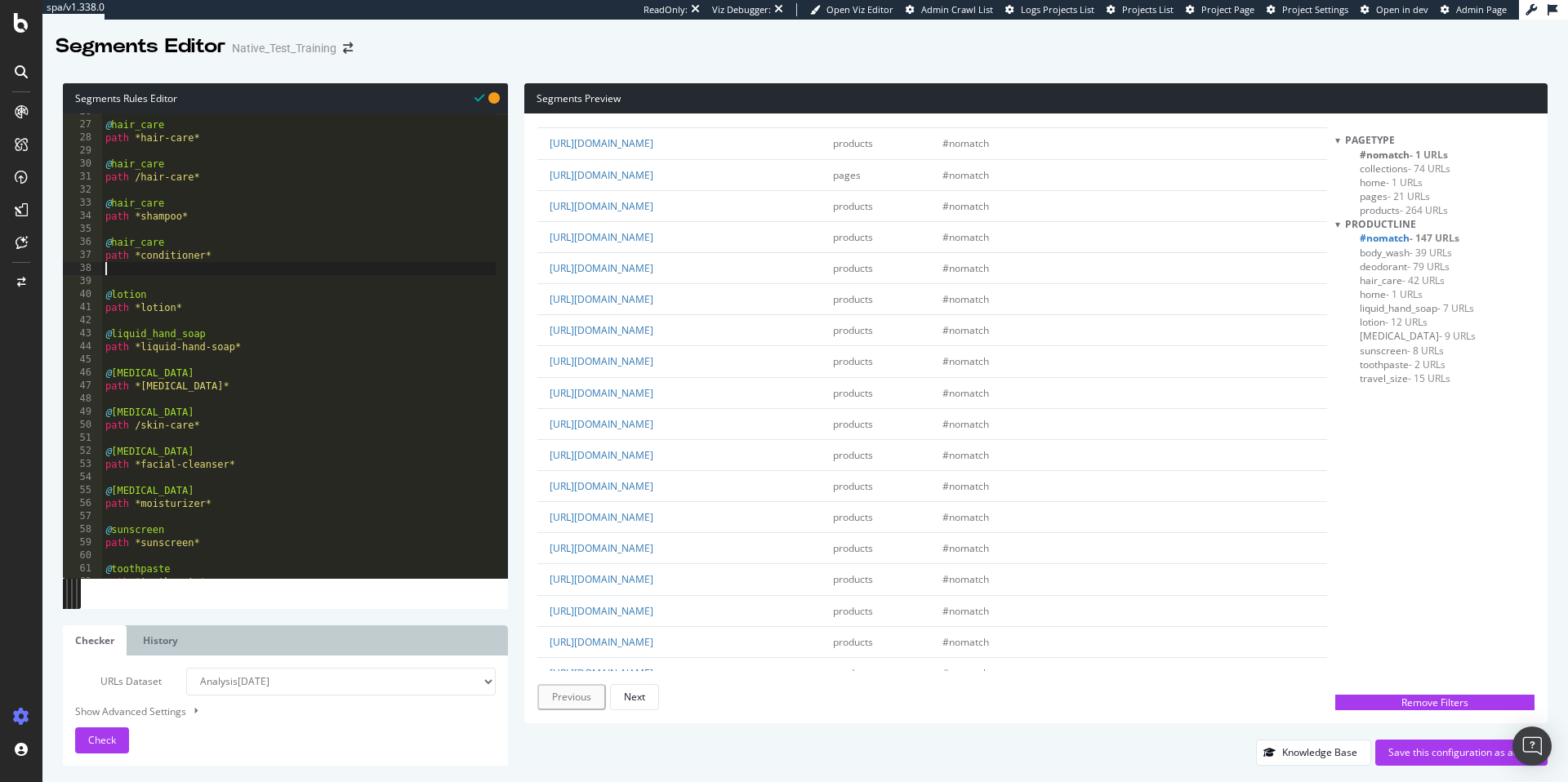
scroll to position [0, 0]
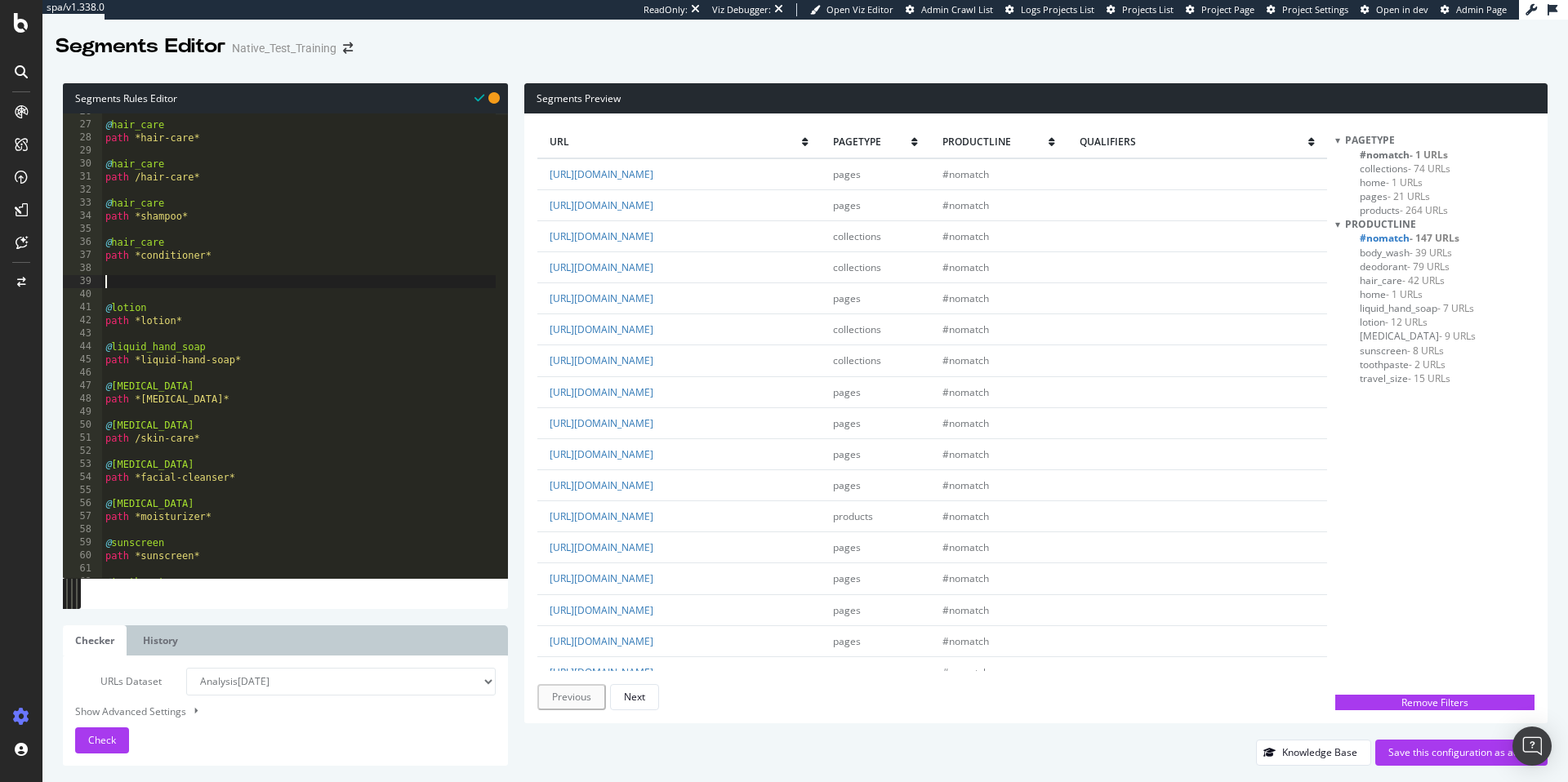
paste textarea "path *conditioner*"
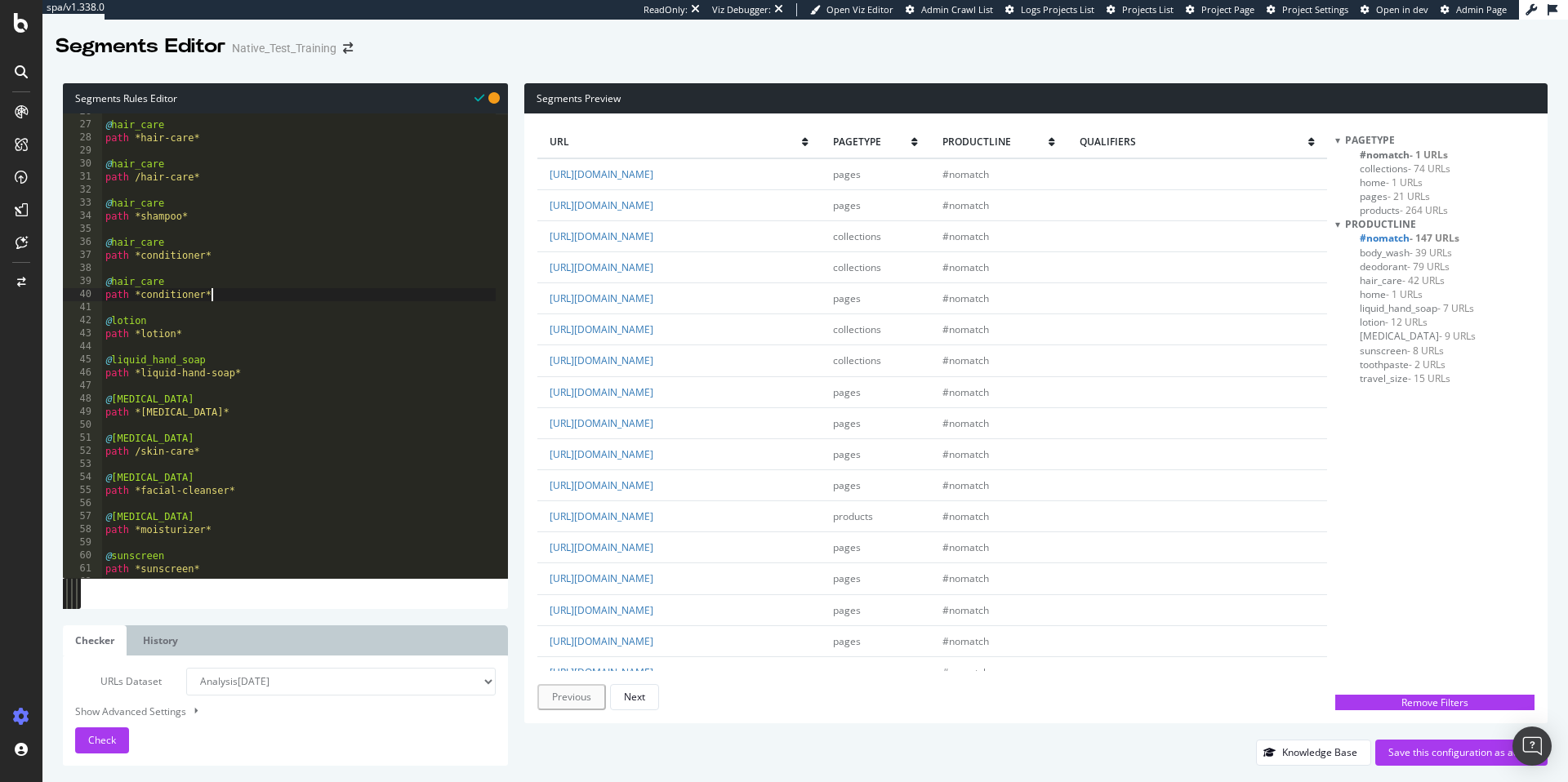
type textarea "path *conditioner*"
type textarea "path *hair-trio*"
click at [259, 298] on div "@ hair_care path *hair-care* @ hair_care path /hair-care* @ hair_care path *sha…" at bounding box center [298, 351] width 393 height 490
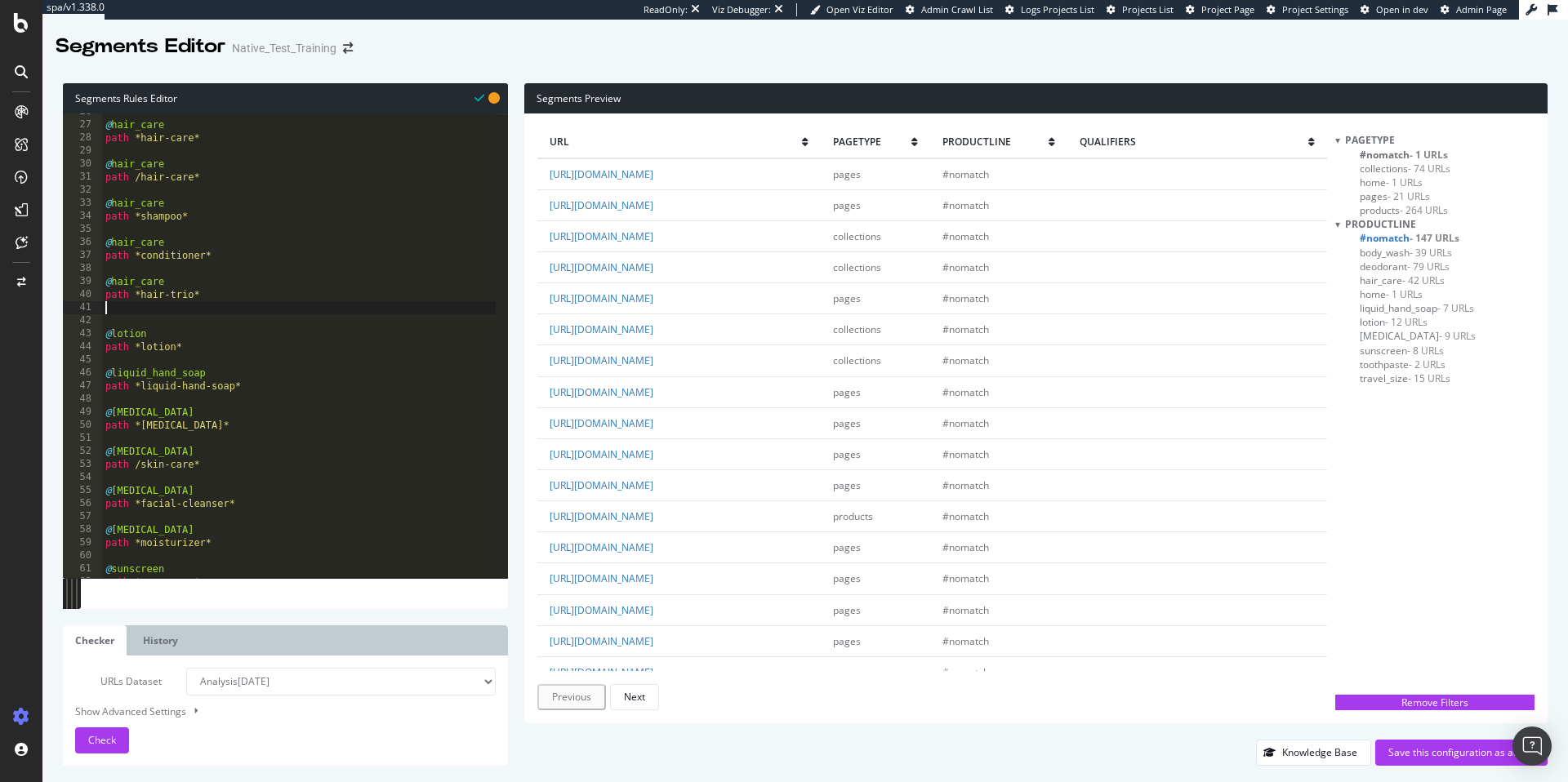
scroll to position [0, 0]
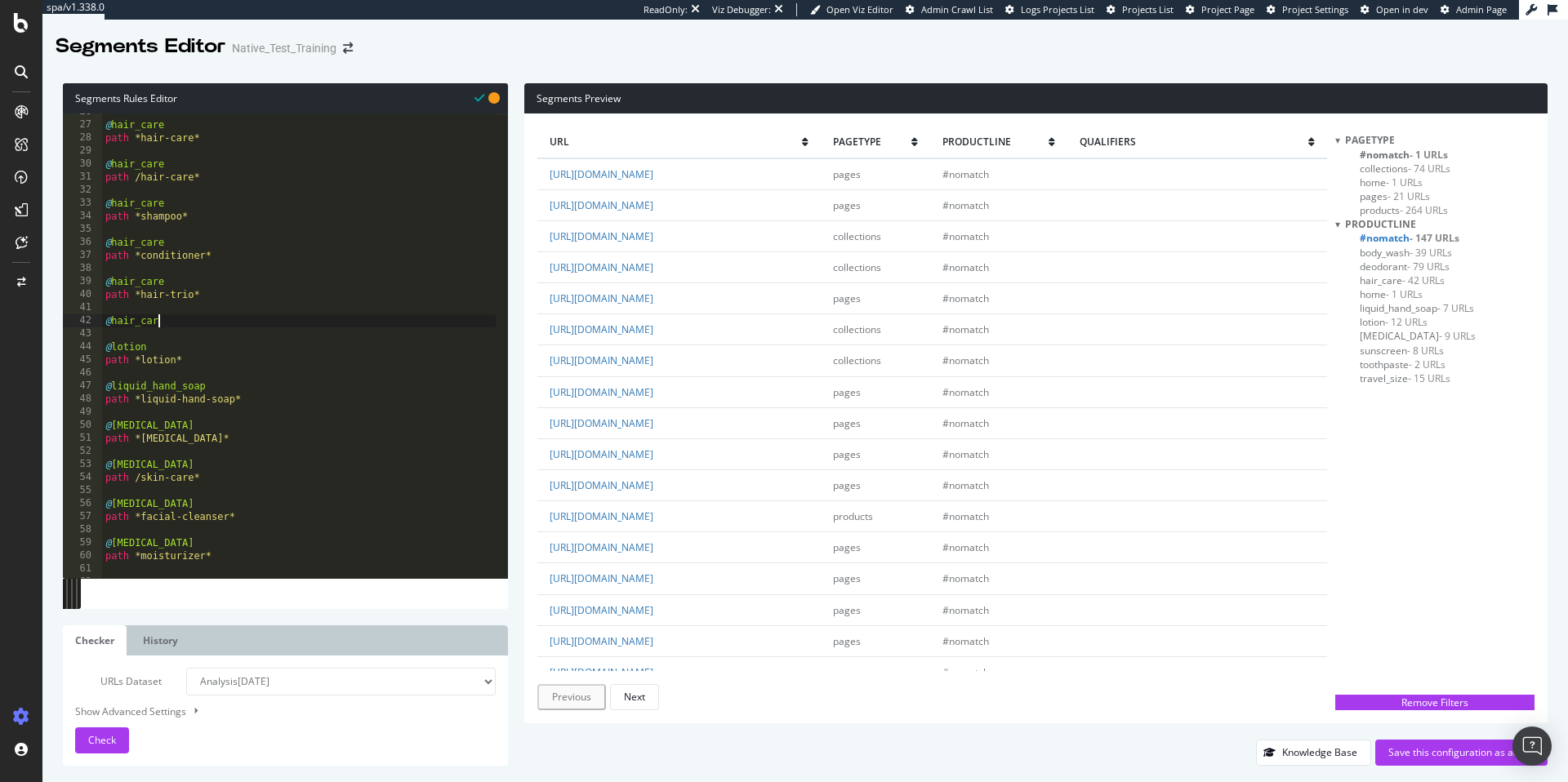
type textarea "@hair_care"
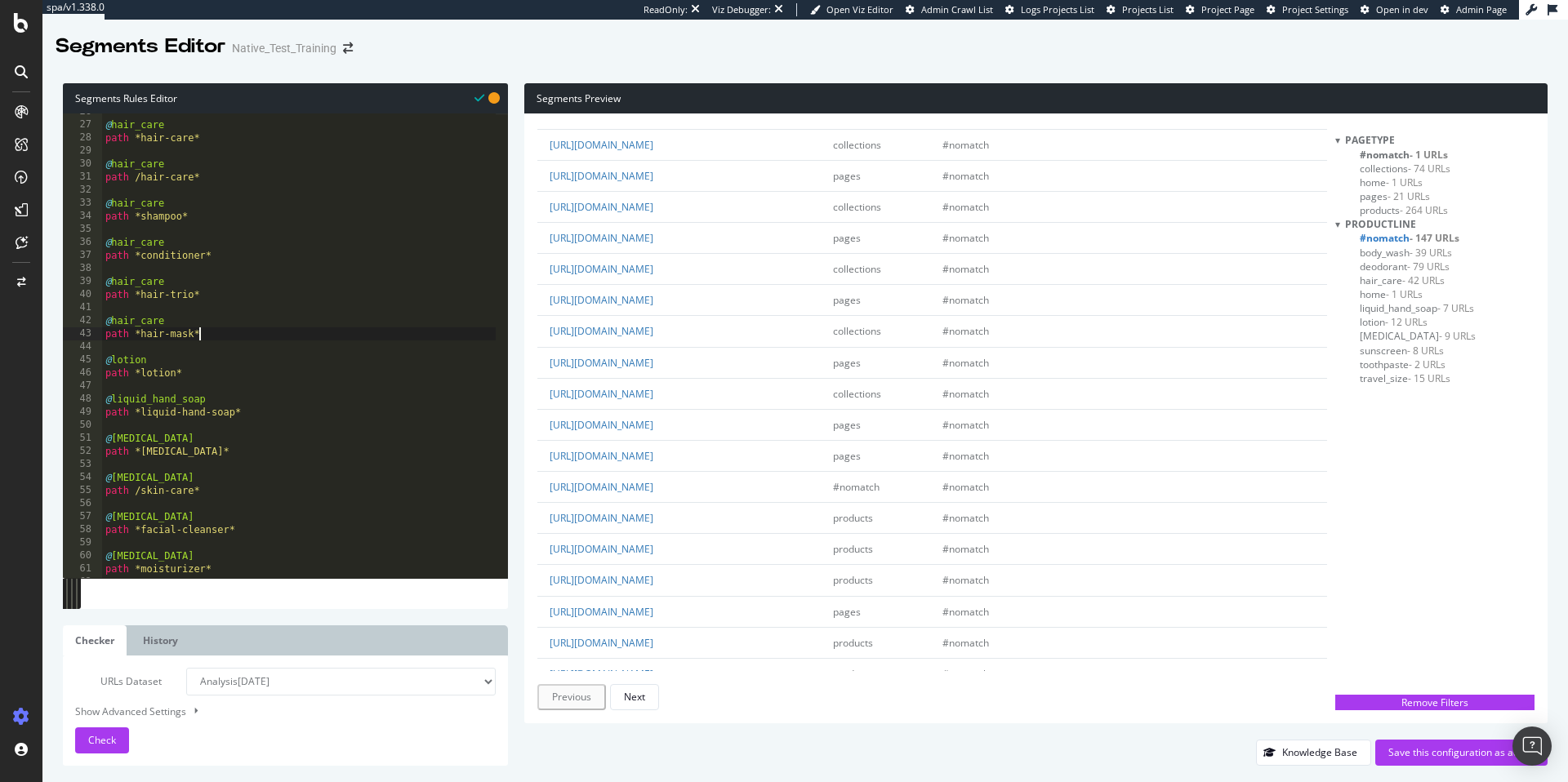
scroll to position [515, 0]
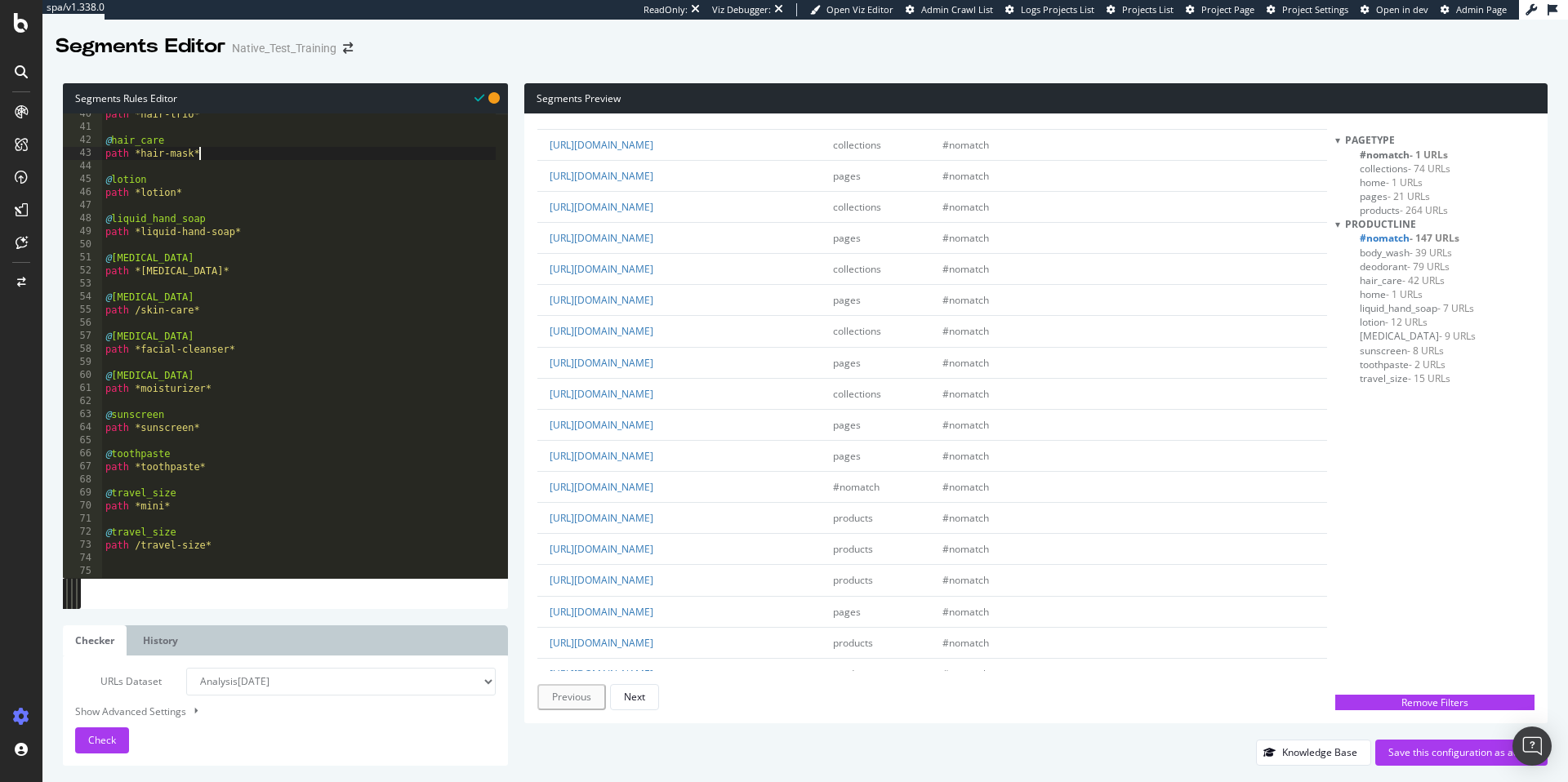
click at [253, 544] on div "path *hair-trio* @ hair_care path *hair-mask* @ lotion path *lotion* @ liquid_h…" at bounding box center [298, 353] width 393 height 490
click at [136, 544] on div "path *hair-trio* @ hair_care path *hair-mask* @ lotion path *lotion* @ liquid_h…" at bounding box center [298, 353] width 393 height 490
click at [143, 544] on div "path *hair-trio* @ hair_care path *hair-mask* @ lotion path *lotion* @ liquid_h…" at bounding box center [298, 353] width 393 height 490
type textarea "path *travel-size*"
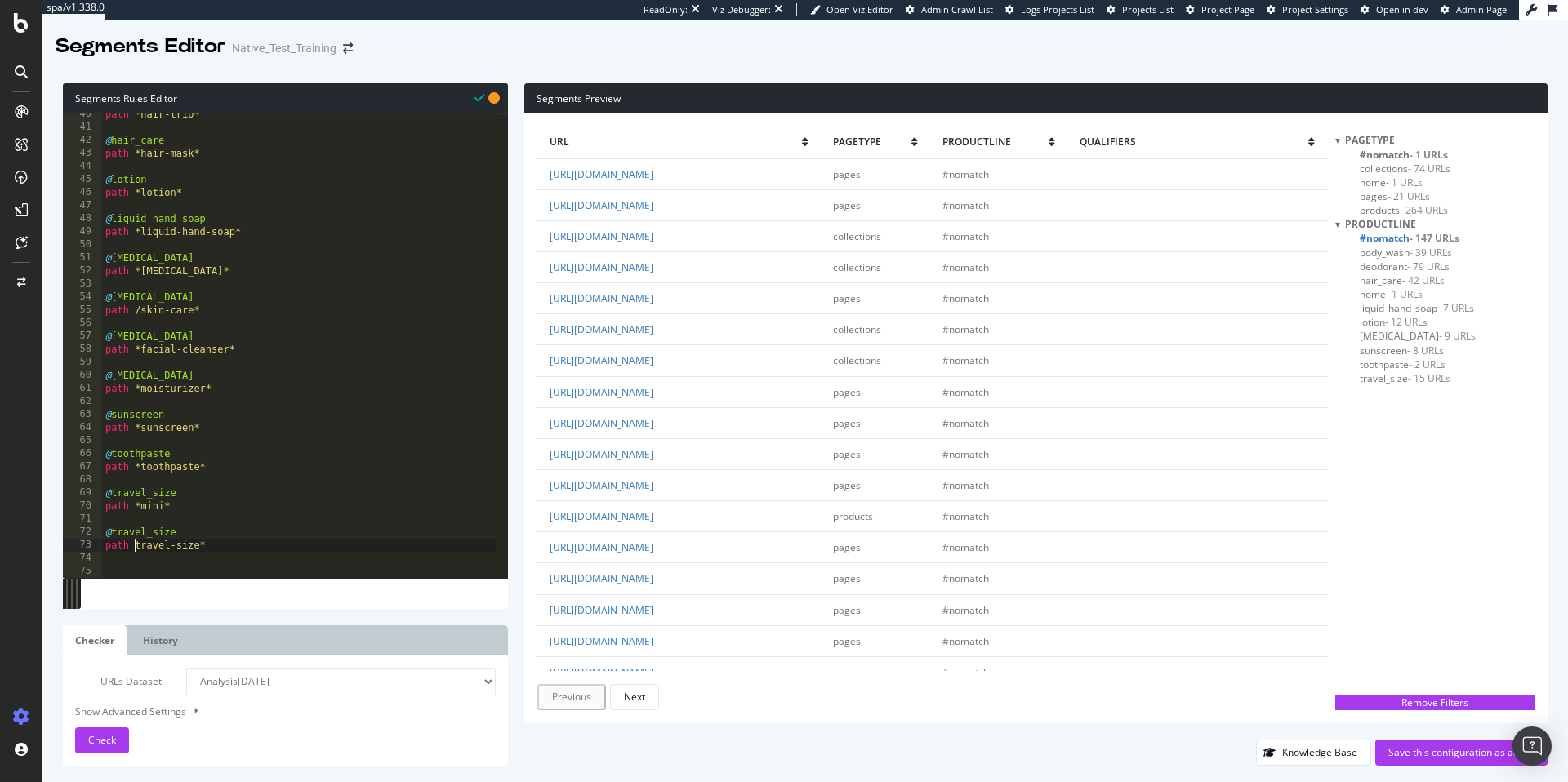
scroll to position [0, 3]
click at [352, 535] on div "path *hair-trio* @ hair_care path *hair-mask* @ lotion path *lotion* @ liquid_h…" at bounding box center [298, 353] width 393 height 490
click at [305, 544] on div "path *hair-trio* @ hair_care path *hair-mask* @ lotion path *lotion* @ liquid_h…" at bounding box center [298, 353] width 393 height 490
type textarea "@travel_size"
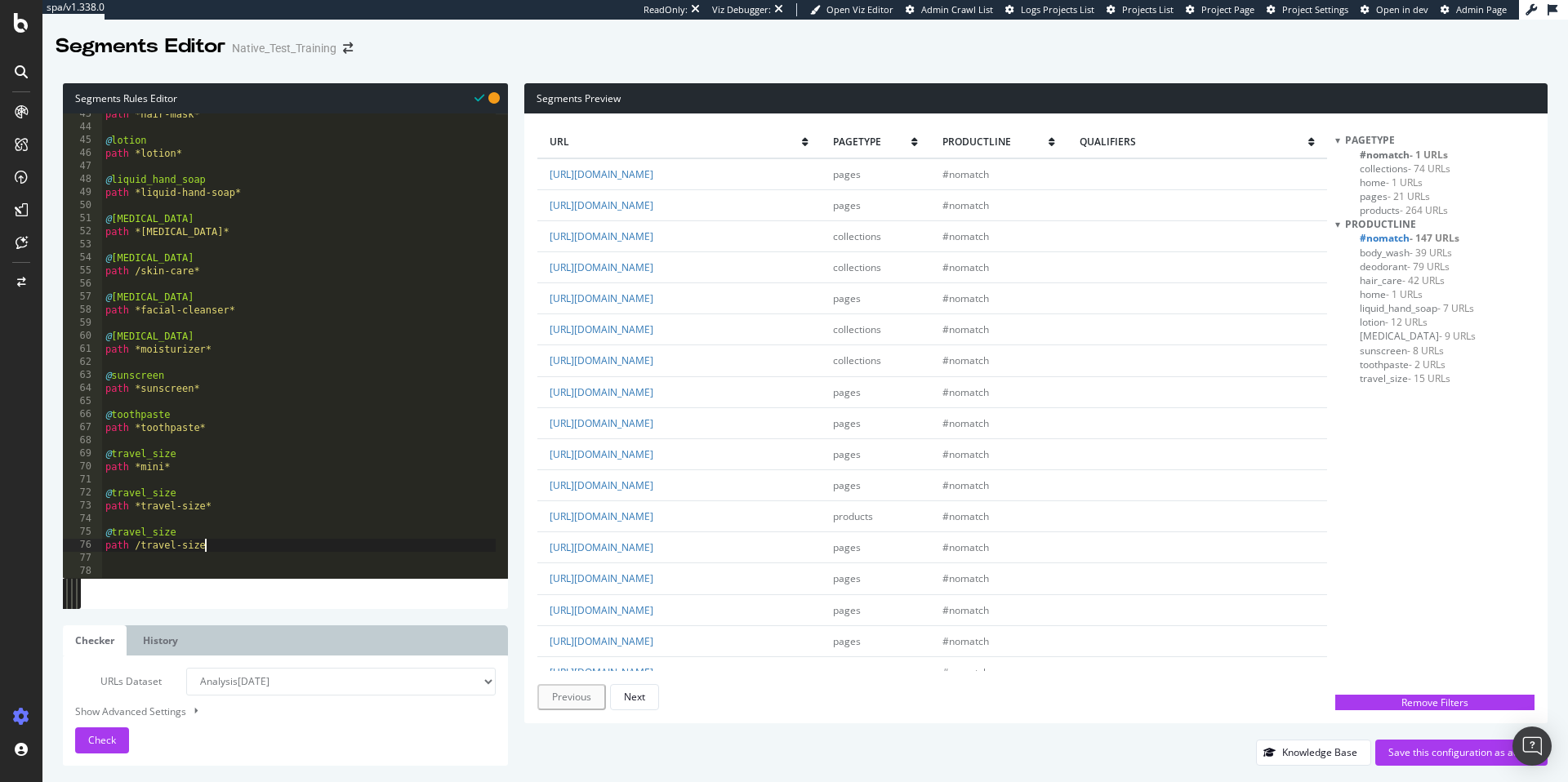
scroll to position [0, 8]
type textarea "path /travel-size*"
click at [266, 544] on div "path *hair-mask* @ lotion path *lotion* @ liquid_hand_soap path *liquid-hand-so…" at bounding box center [298, 353] width 393 height 490
type textarea "path /travel-size"
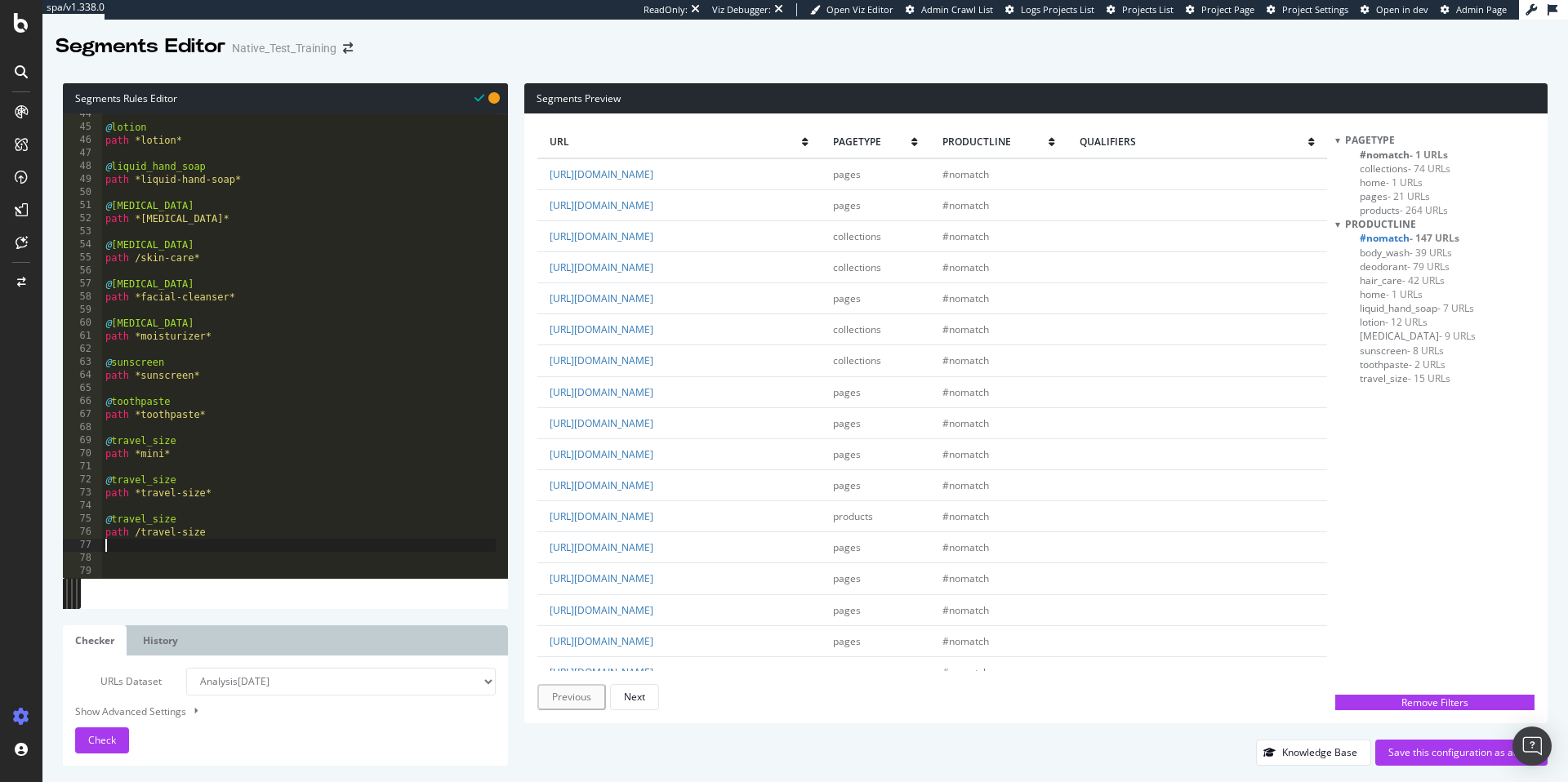
scroll to position [567, 0]
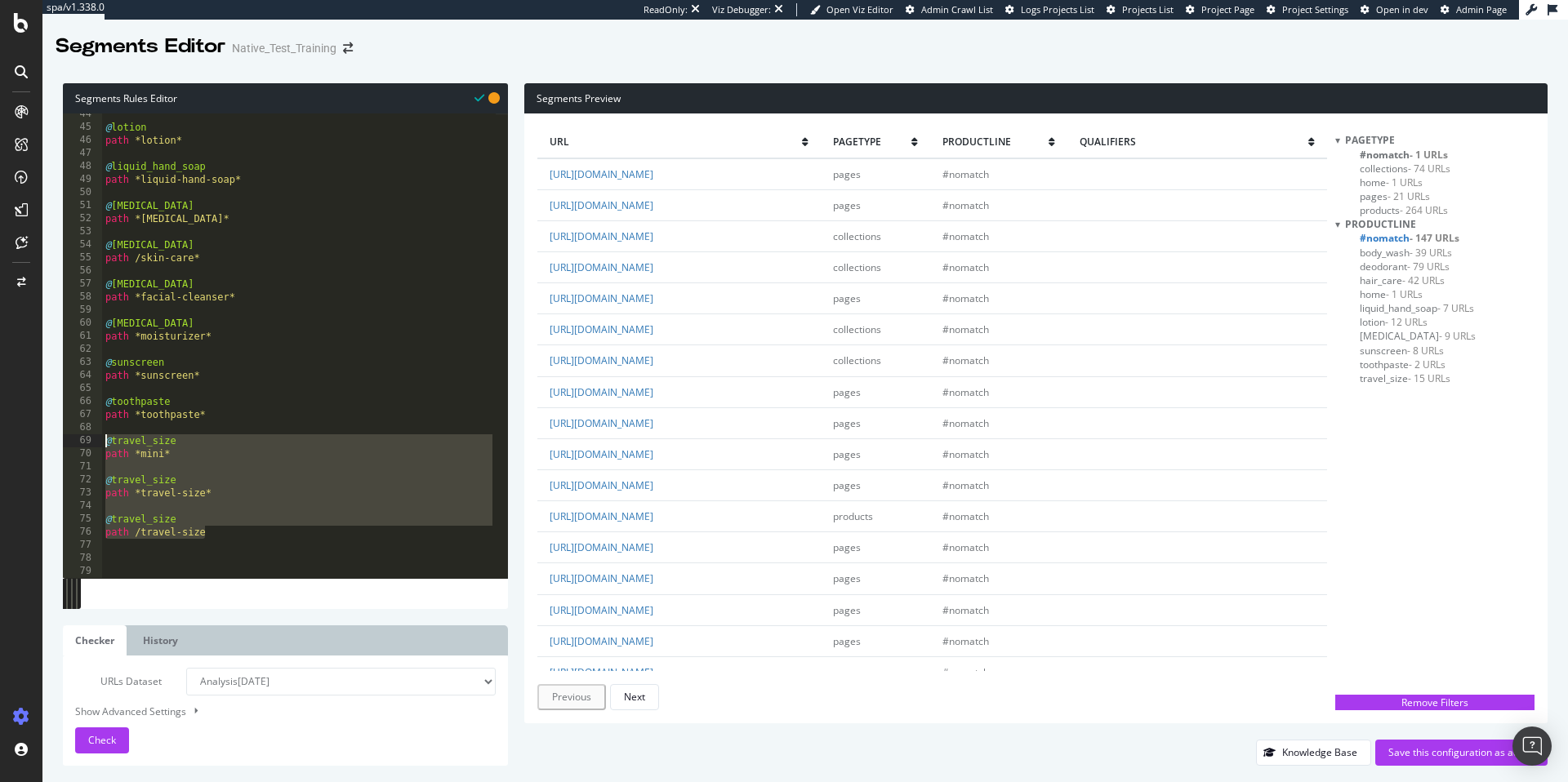
drag, startPoint x: 270, startPoint y: 539, endPoint x: 96, endPoint y: 439, distance: 200.7
click at [96, 439] on div "44 45 46 47 48 49 50 51 52 53 54 55 56 57 58 59 60 61 62 63 64 65 66 67 68 69 7…" at bounding box center [285, 345] width 445 height 465
type textarea "@travel_size path *mini*"
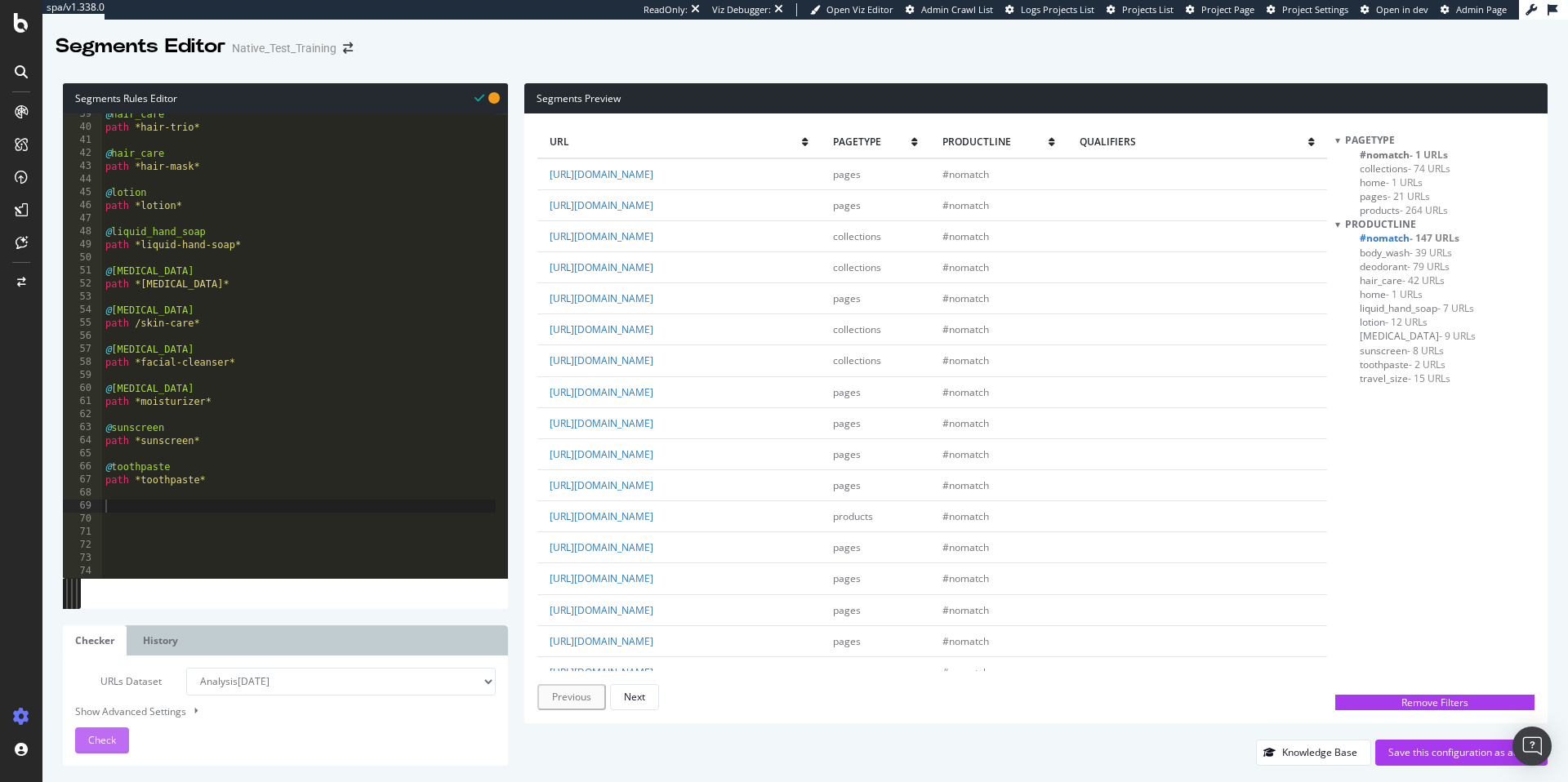
click at [113, 736] on span "Check" at bounding box center [102, 740] width 28 height 14
click at [637, 693] on div "Next" at bounding box center [634, 696] width 21 height 14
click at [1437, 757] on div "Save this configuration as active" at bounding box center [1462, 752] width 146 height 14
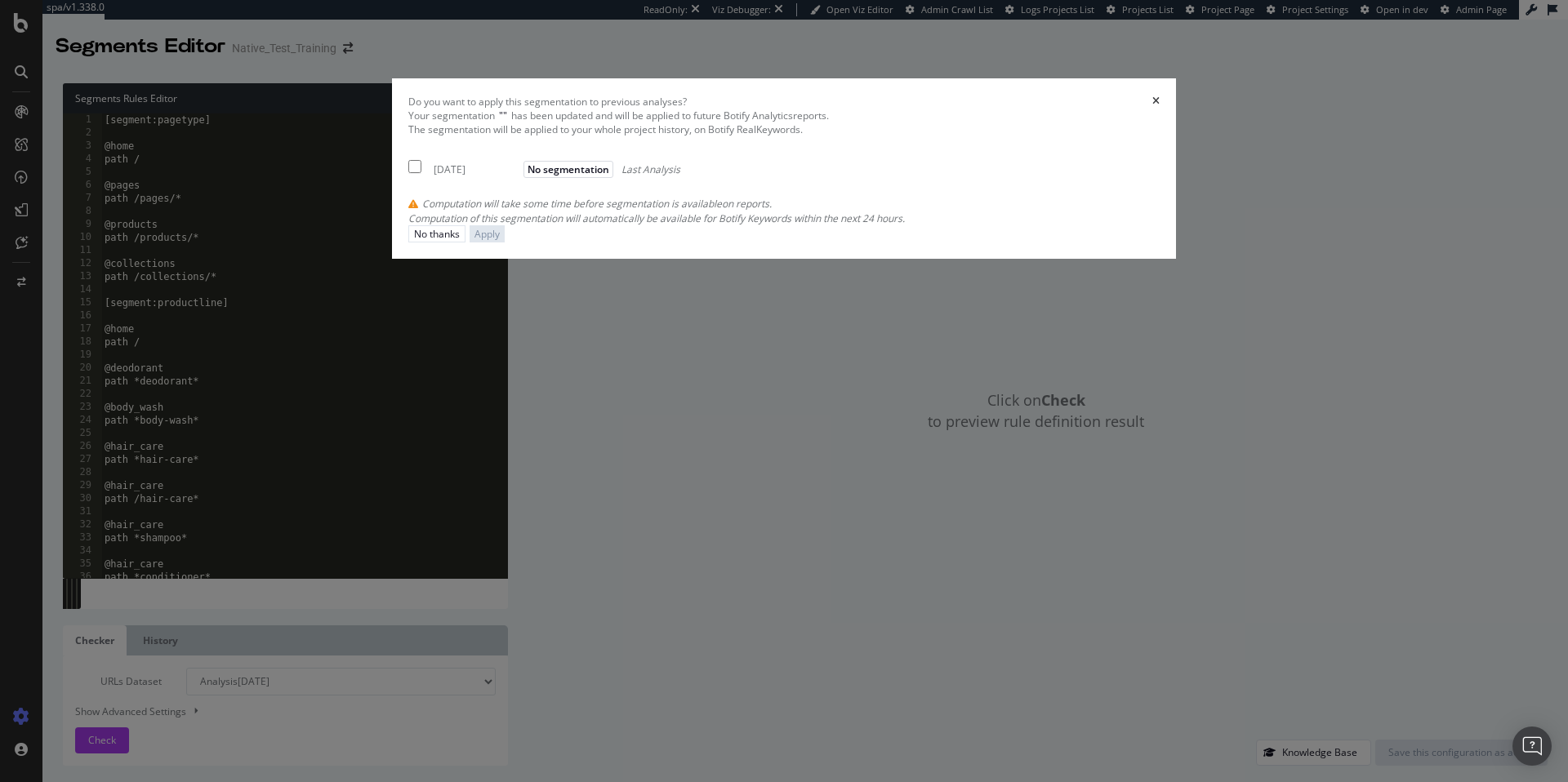
click at [421, 173] on input "modal" at bounding box center [415, 166] width 13 height 13
checkbox input "true"
click at [500, 240] on div "Apply" at bounding box center [487, 234] width 26 height 14
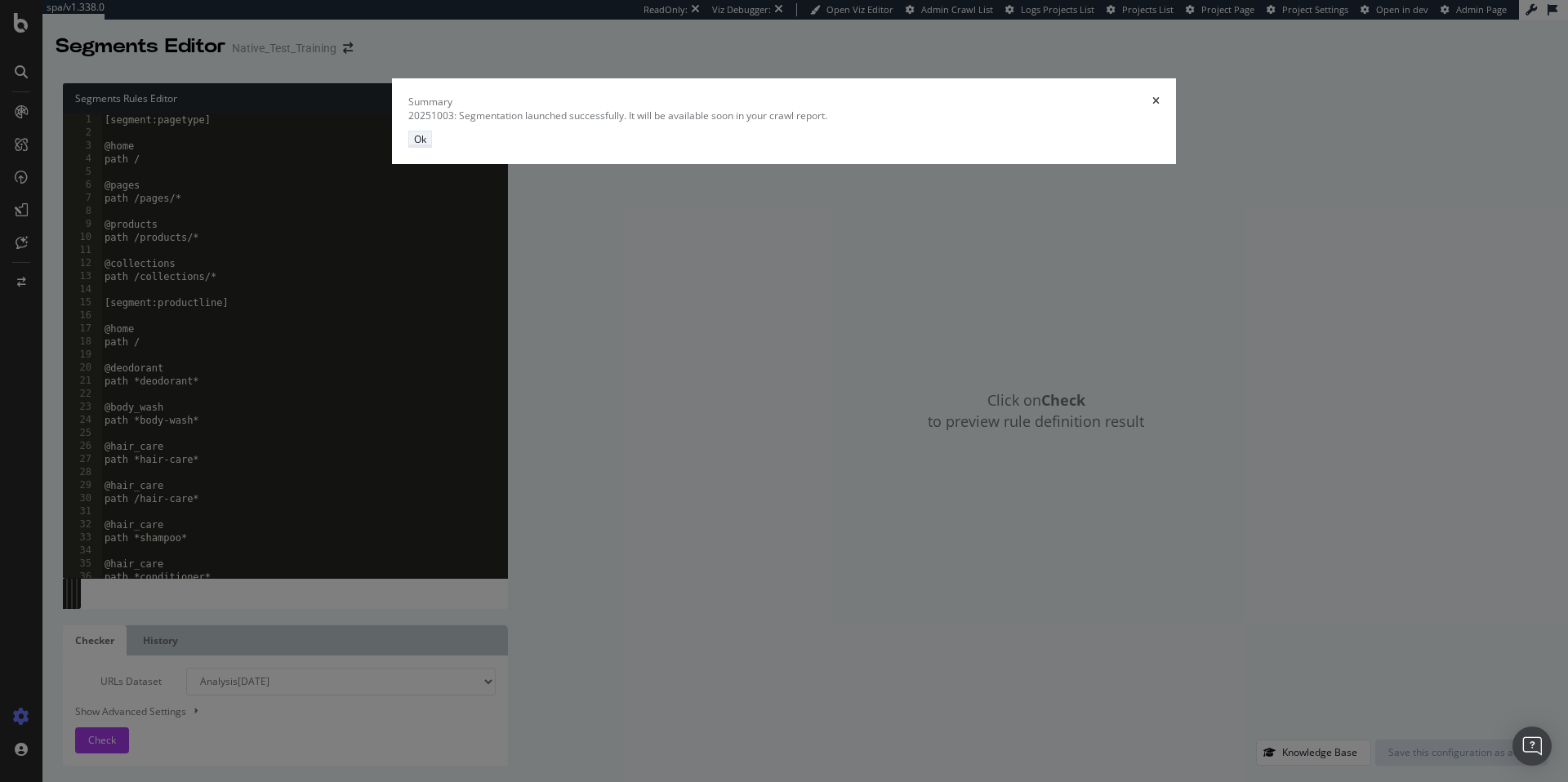
click at [432, 148] on button "Ok" at bounding box center [420, 139] width 24 height 17
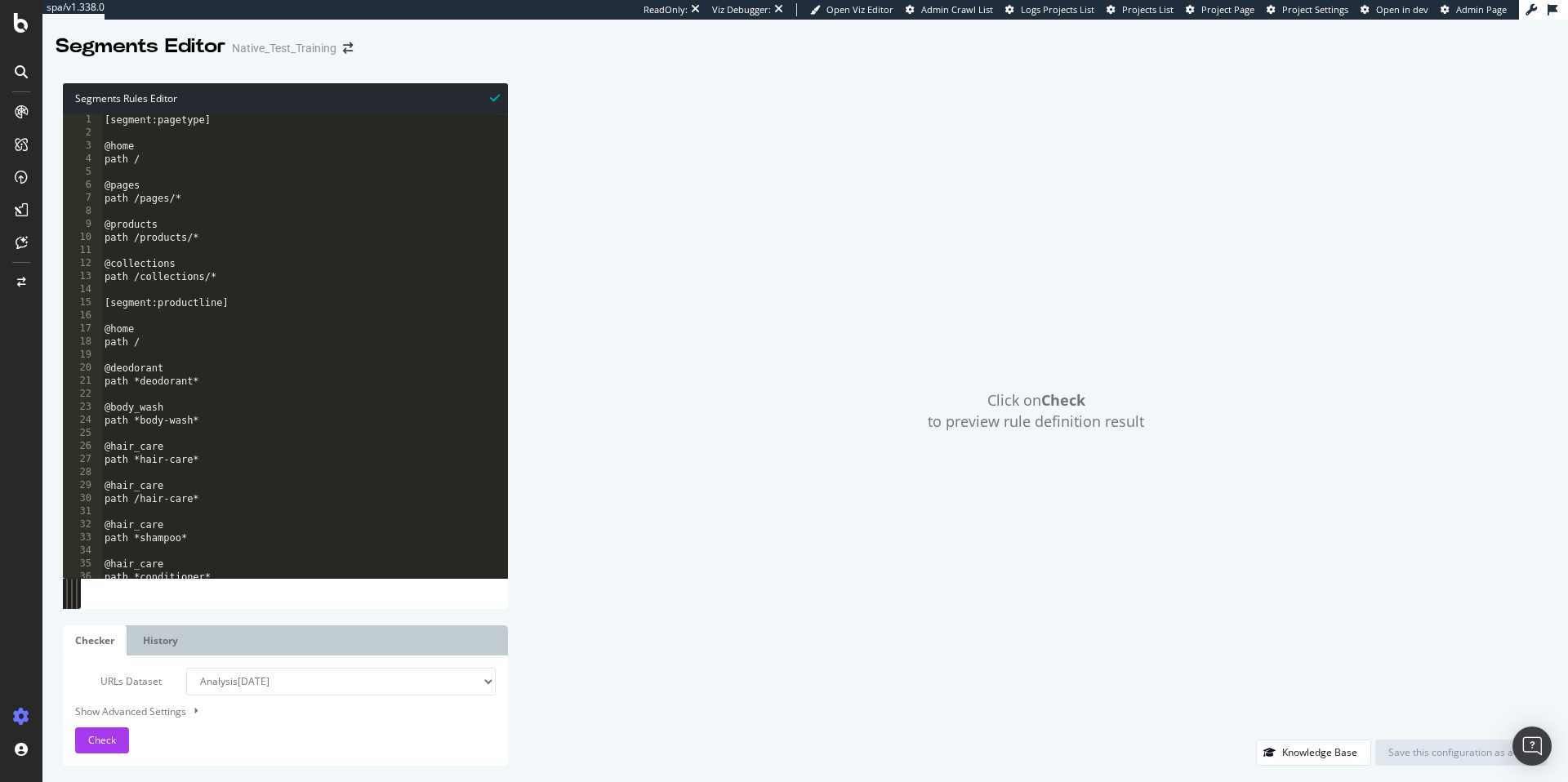
click at [23, 60] on div at bounding box center [21, 71] width 26 height 26
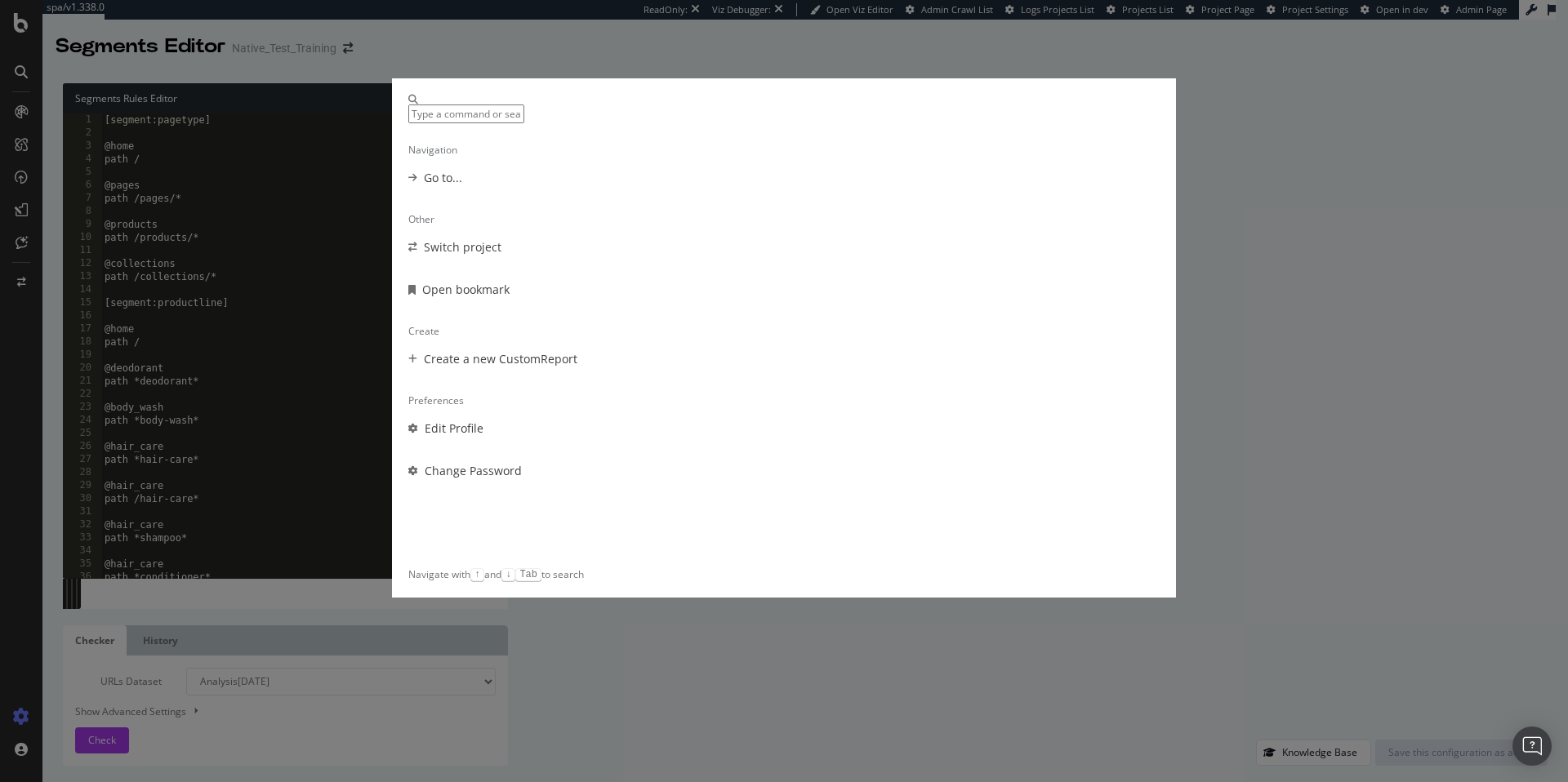
click at [802, 66] on div "Navigation Go to... Other Switch project Open bookmark Create Create a new Cust…" at bounding box center [784, 391] width 1568 height 782
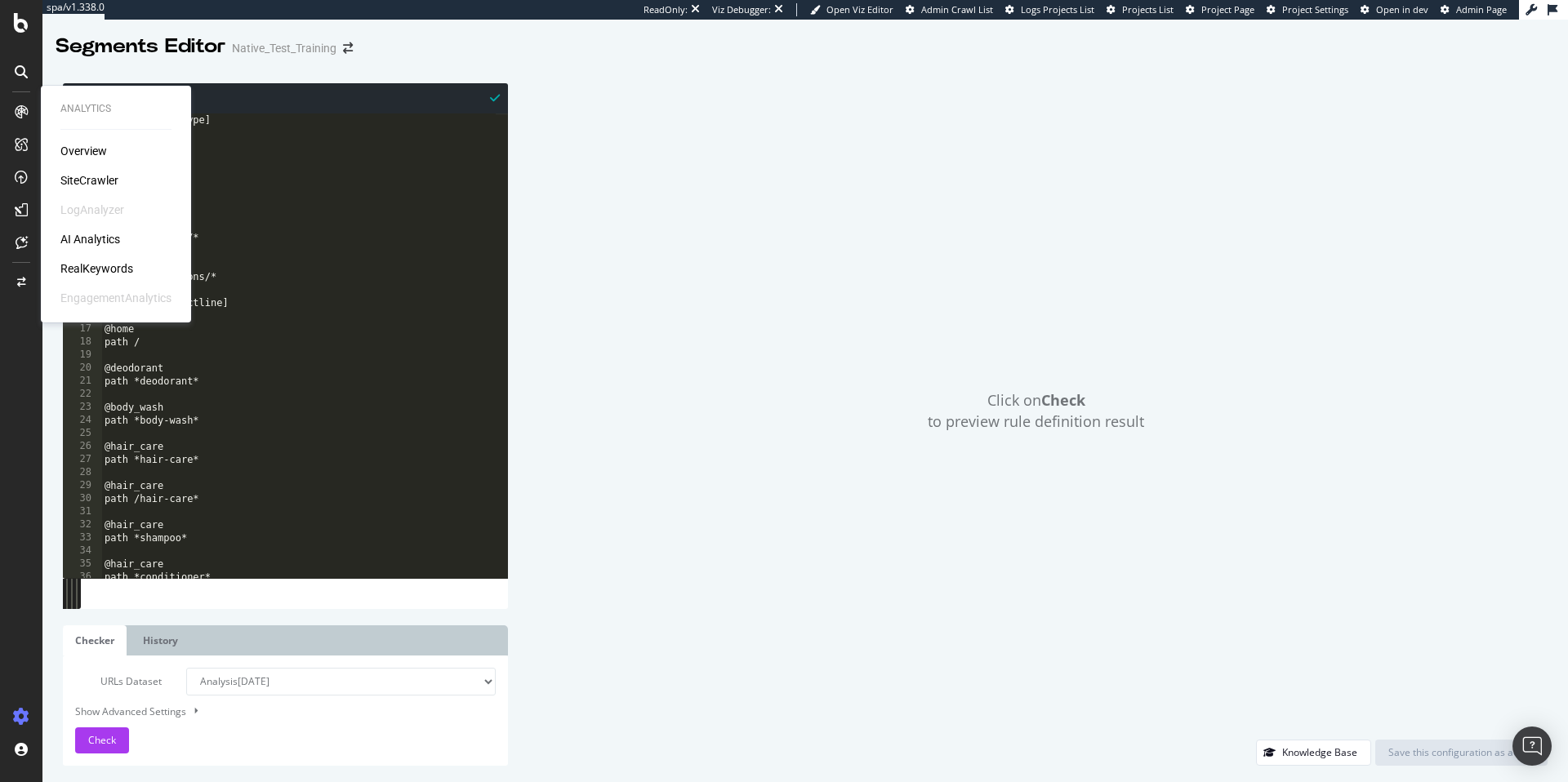
click at [86, 156] on div "Overview" at bounding box center [84, 150] width 47 height 16
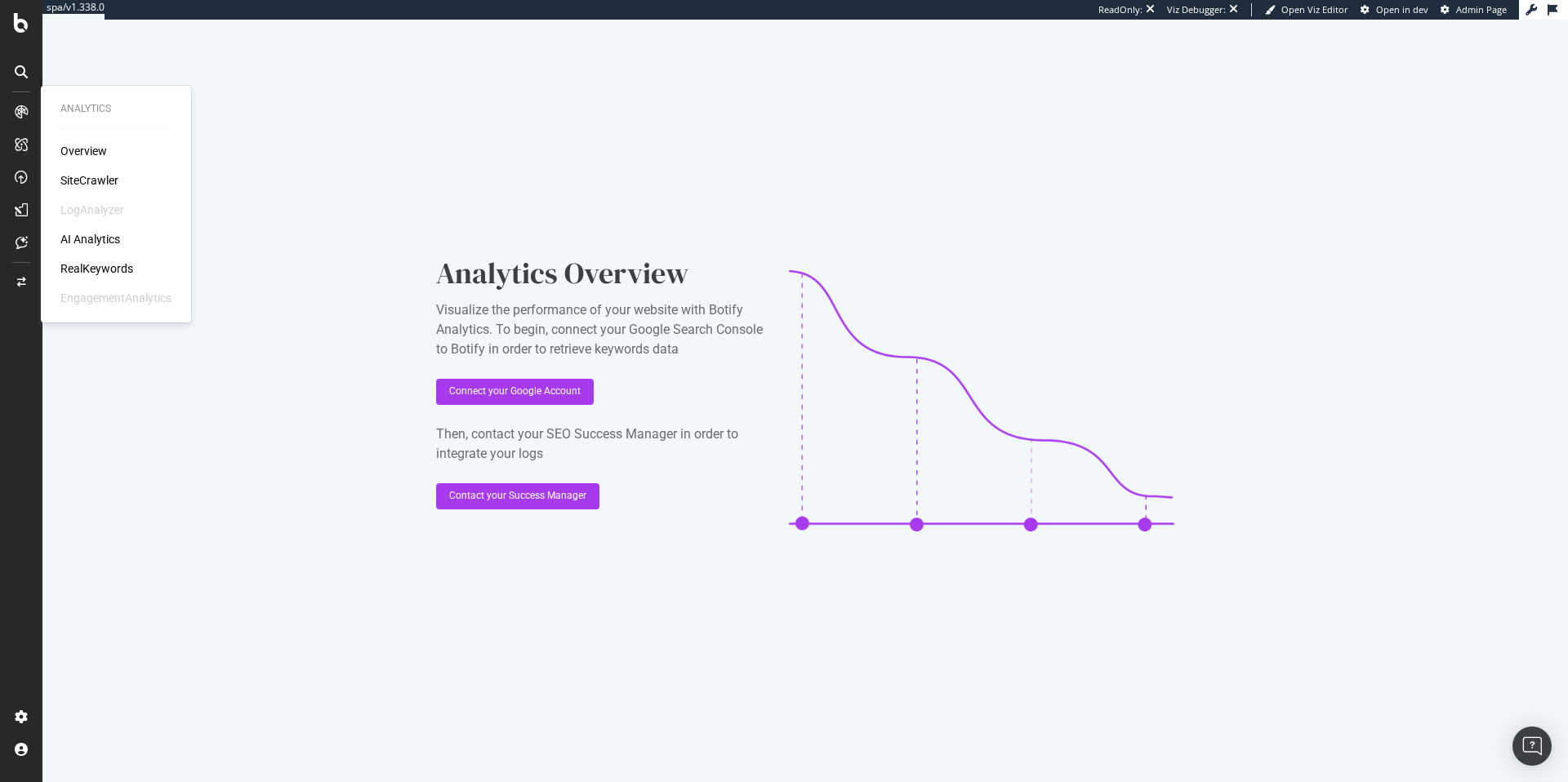
click at [90, 174] on div "SiteCrawler" at bounding box center [89, 180] width 58 height 16
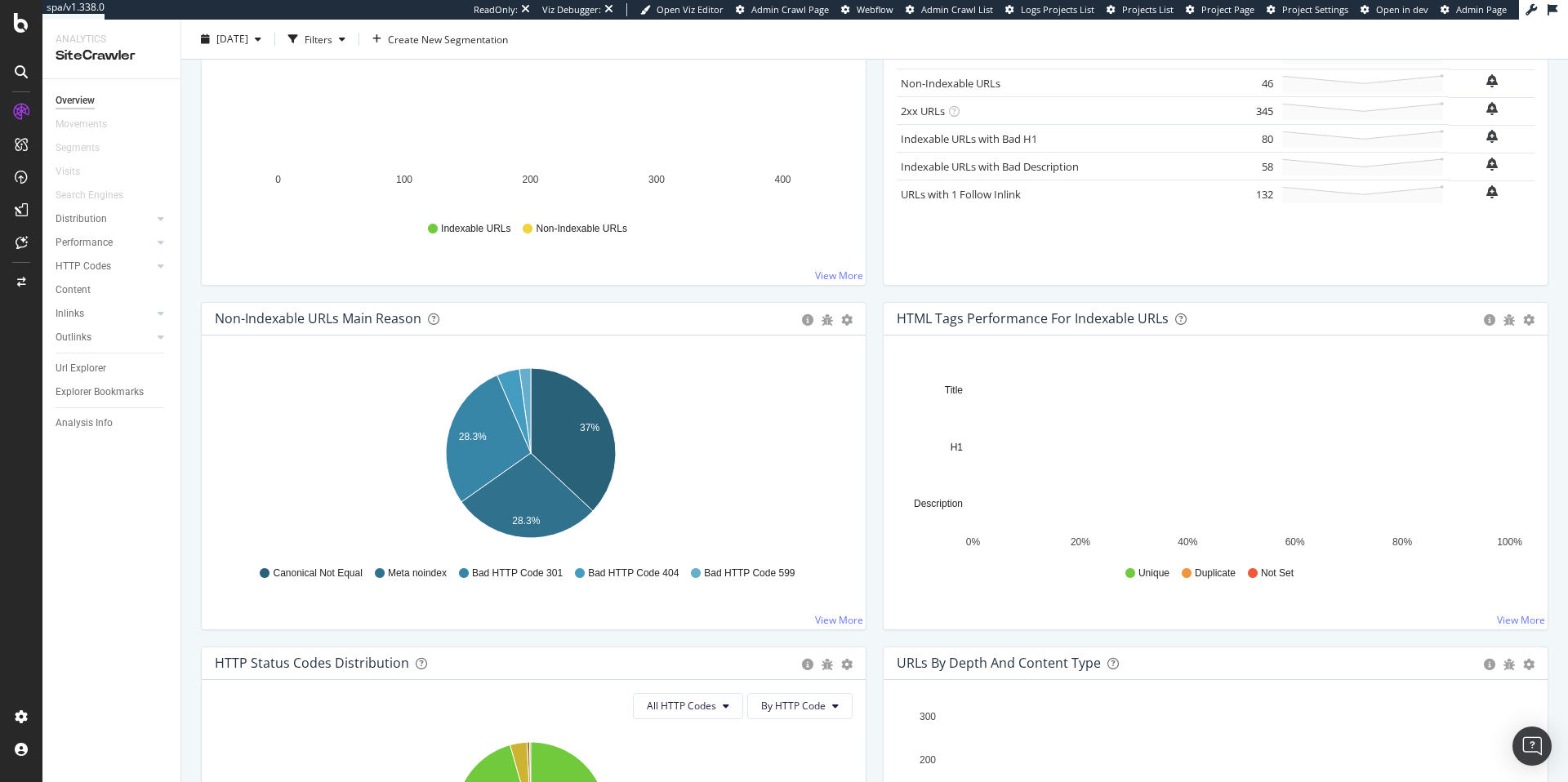
scroll to position [160, 0]
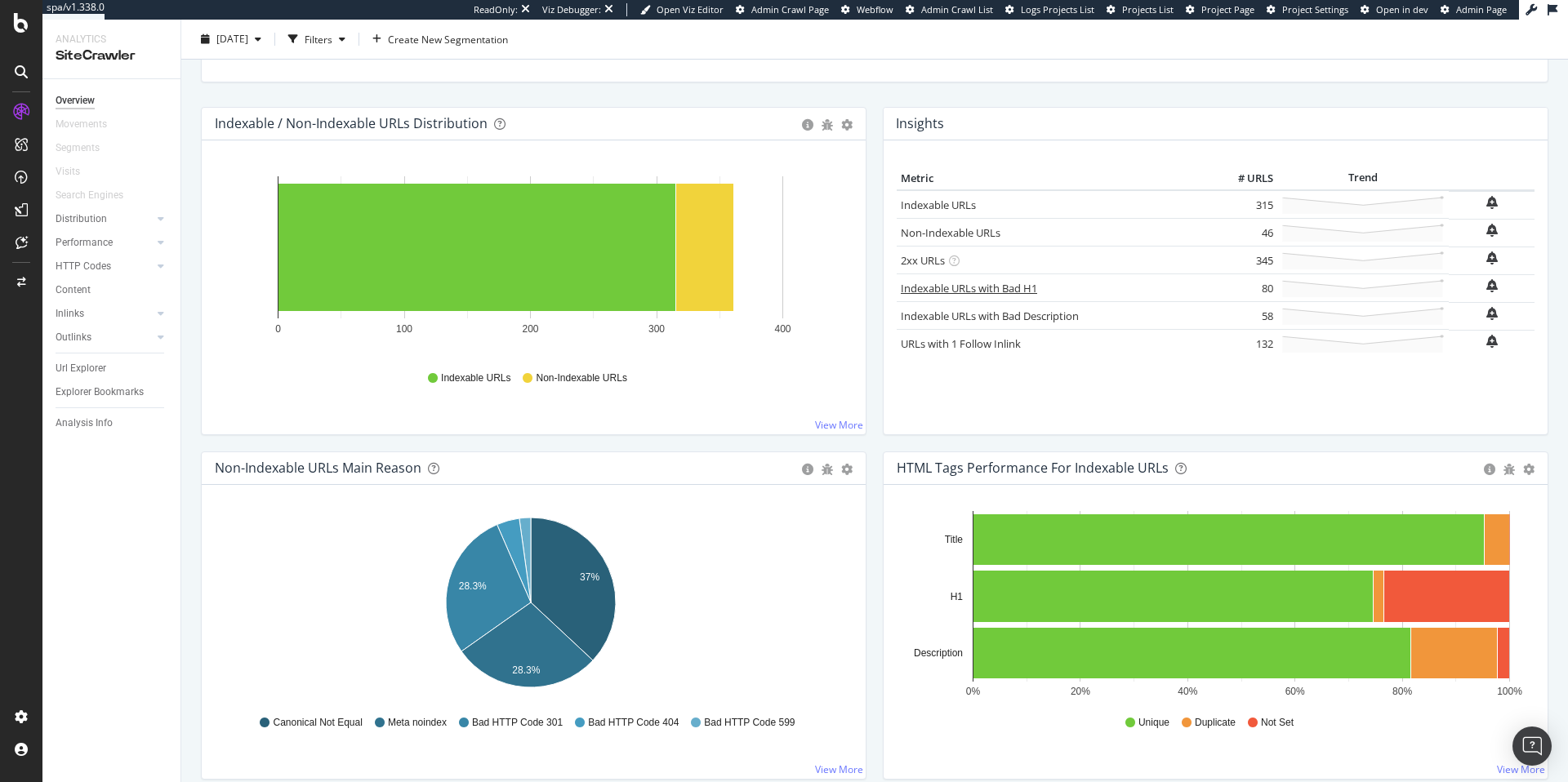
click at [931, 287] on link "Indexable URLs with Bad H1" at bounding box center [968, 288] width 136 height 14
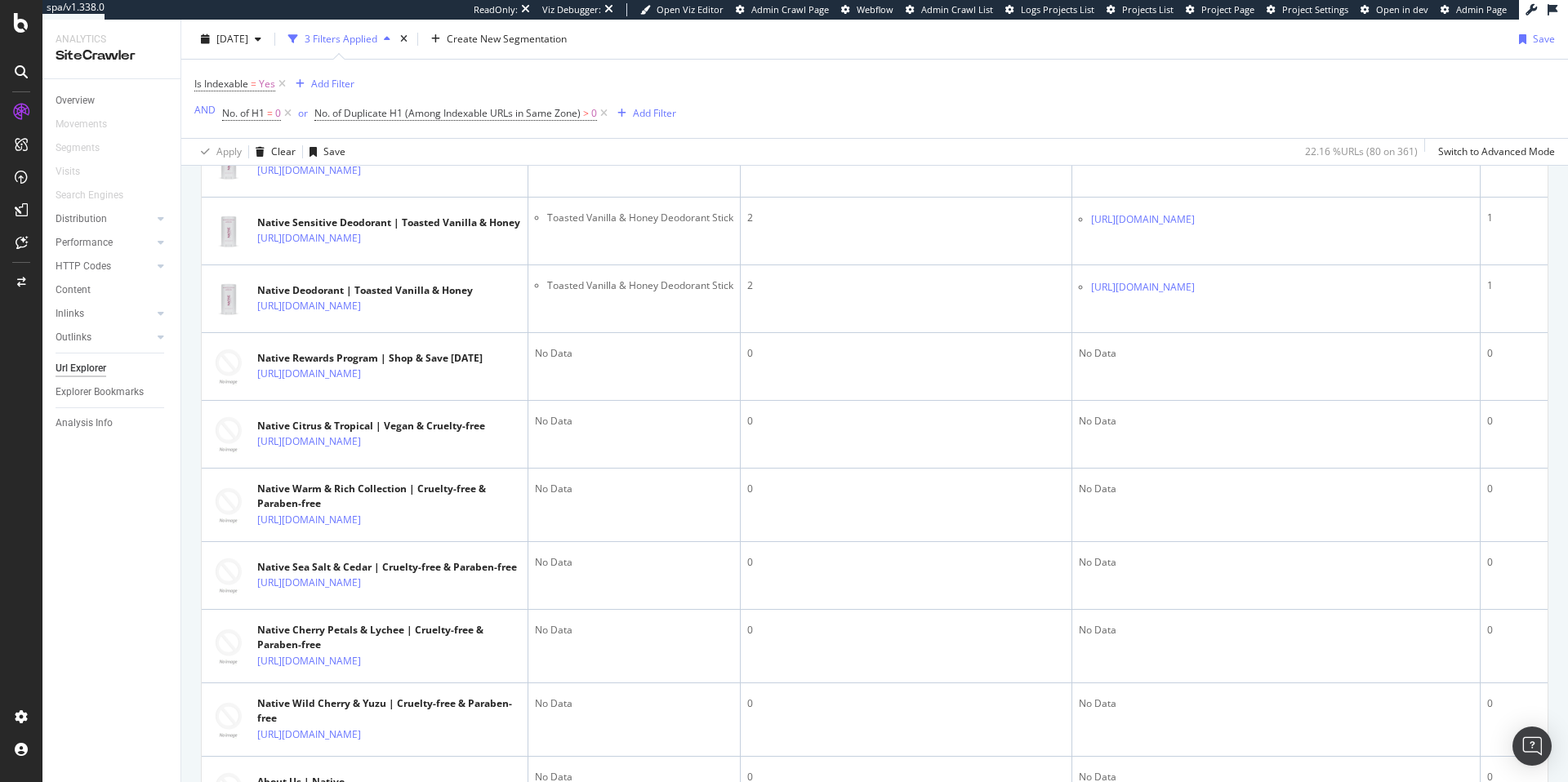
scroll to position [678, 0]
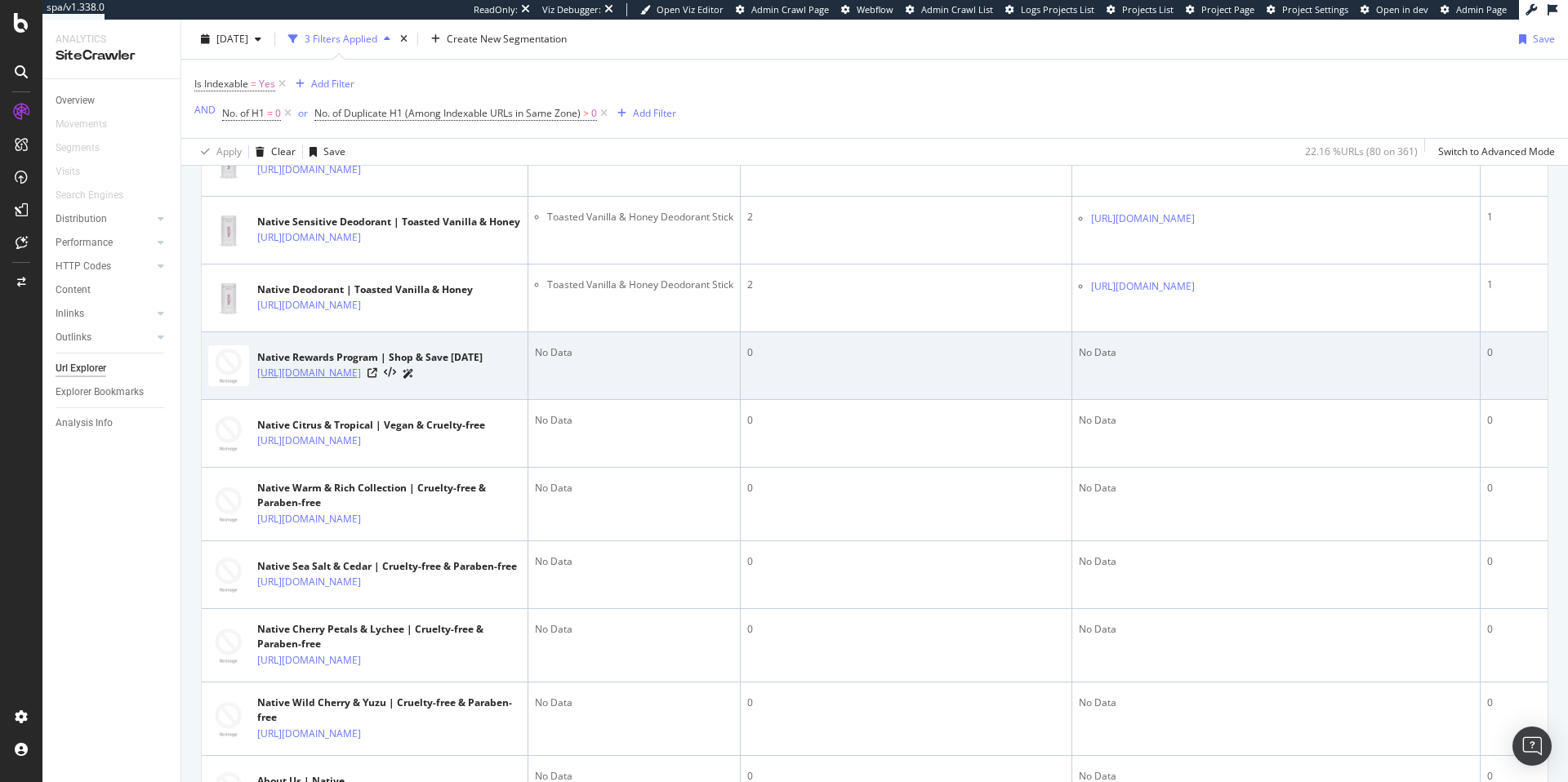
click at [361, 381] on link "[URL][DOMAIN_NAME]" at bounding box center [309, 372] width 104 height 16
click at [456, 382] on div "[URL][DOMAIN_NAME]" at bounding box center [370, 373] width 225 height 17
click at [377, 378] on icon at bounding box center [373, 373] width 10 height 10
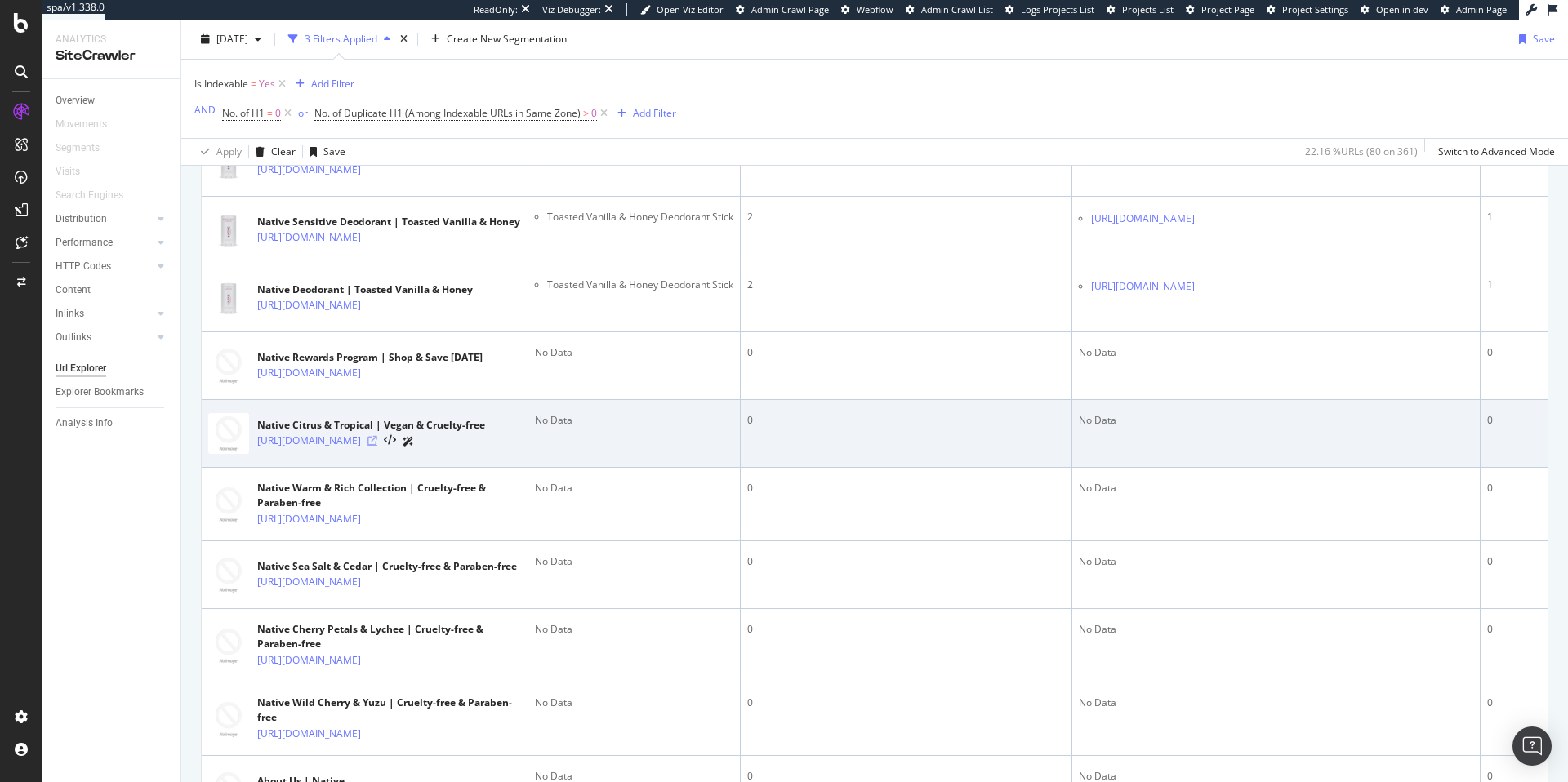
click at [377, 446] on icon at bounding box center [373, 441] width 10 height 10
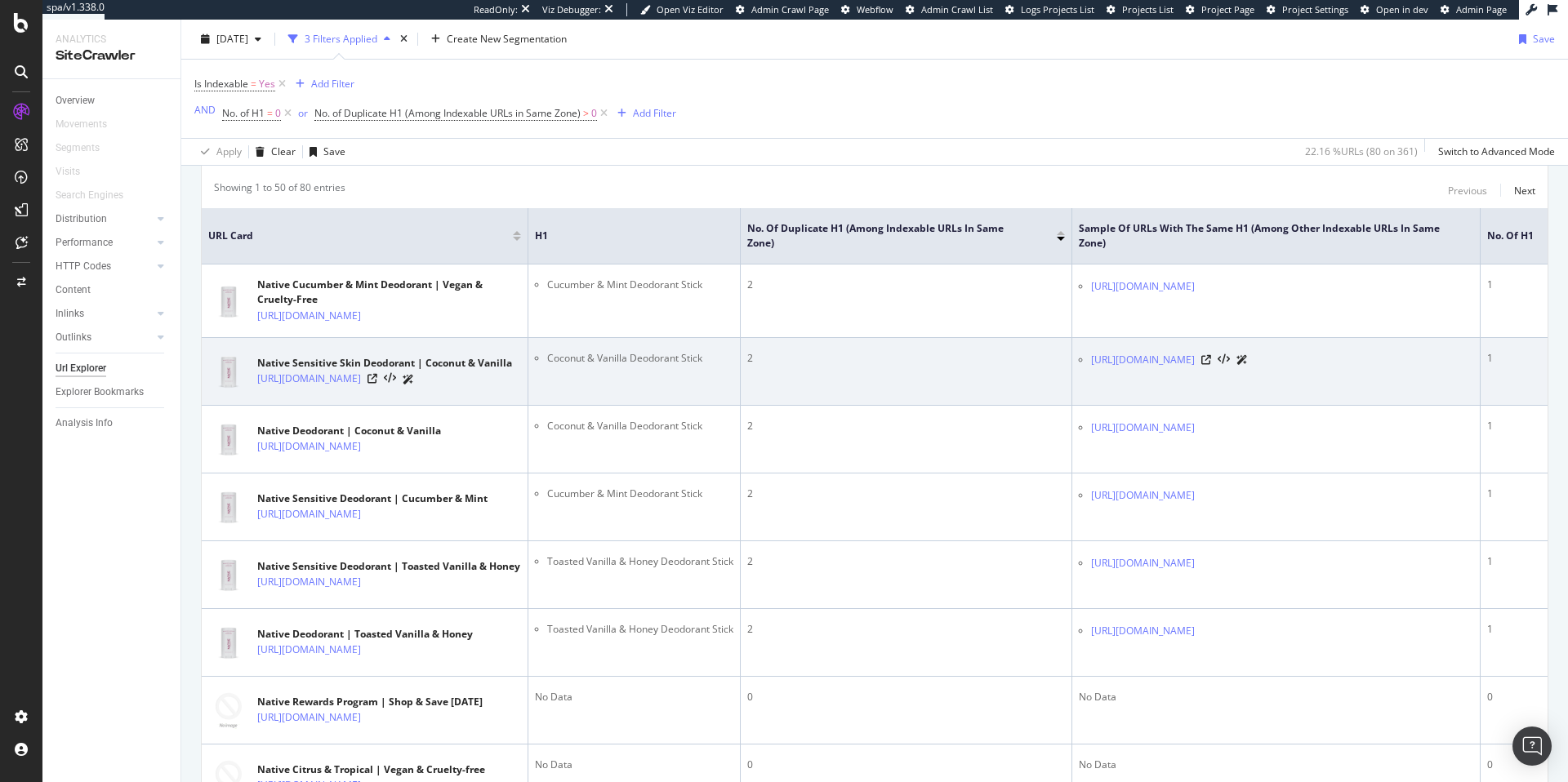
scroll to position [0, 0]
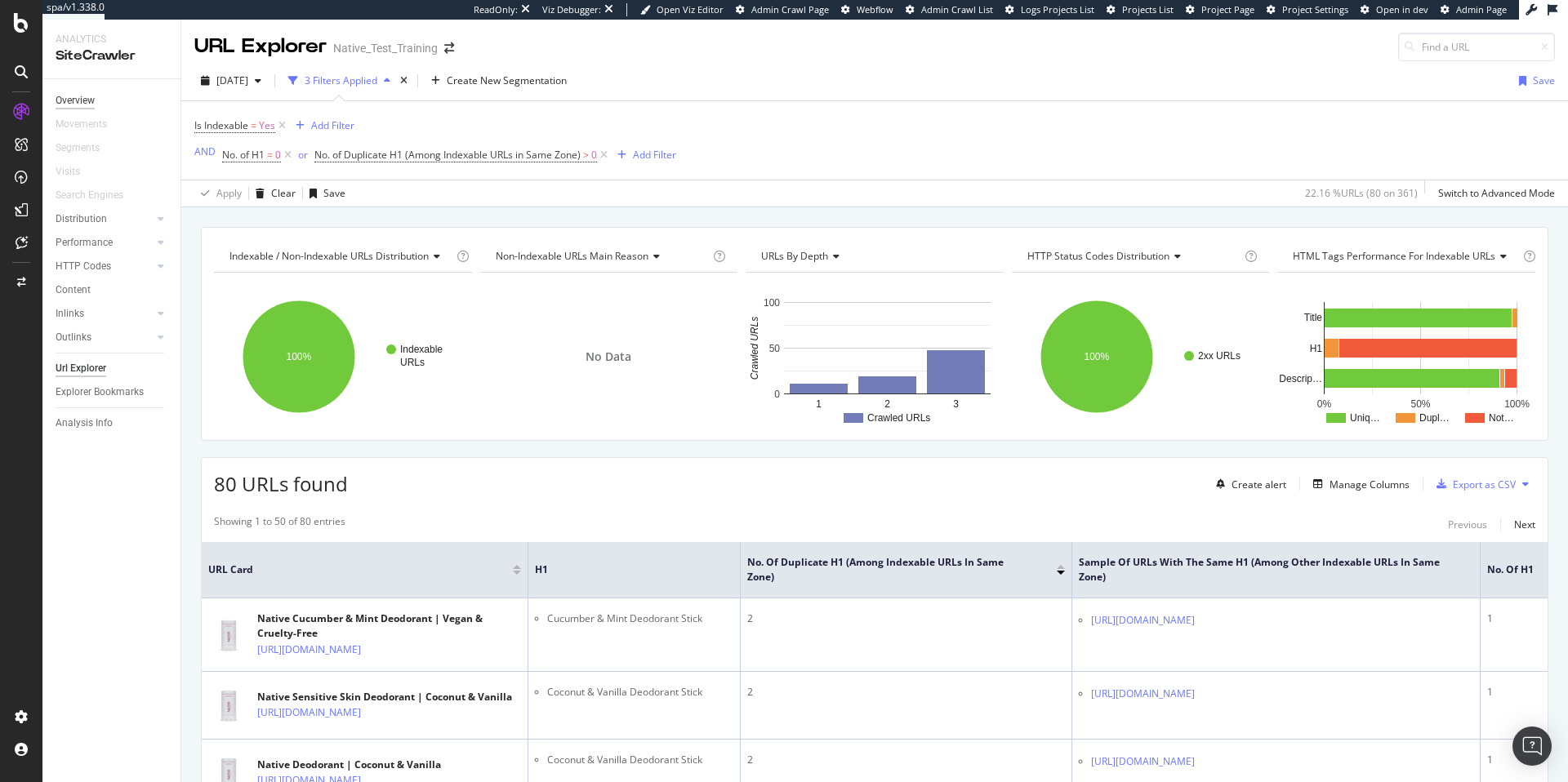
click at [81, 96] on div "Overview" at bounding box center [74, 101] width 39 height 17
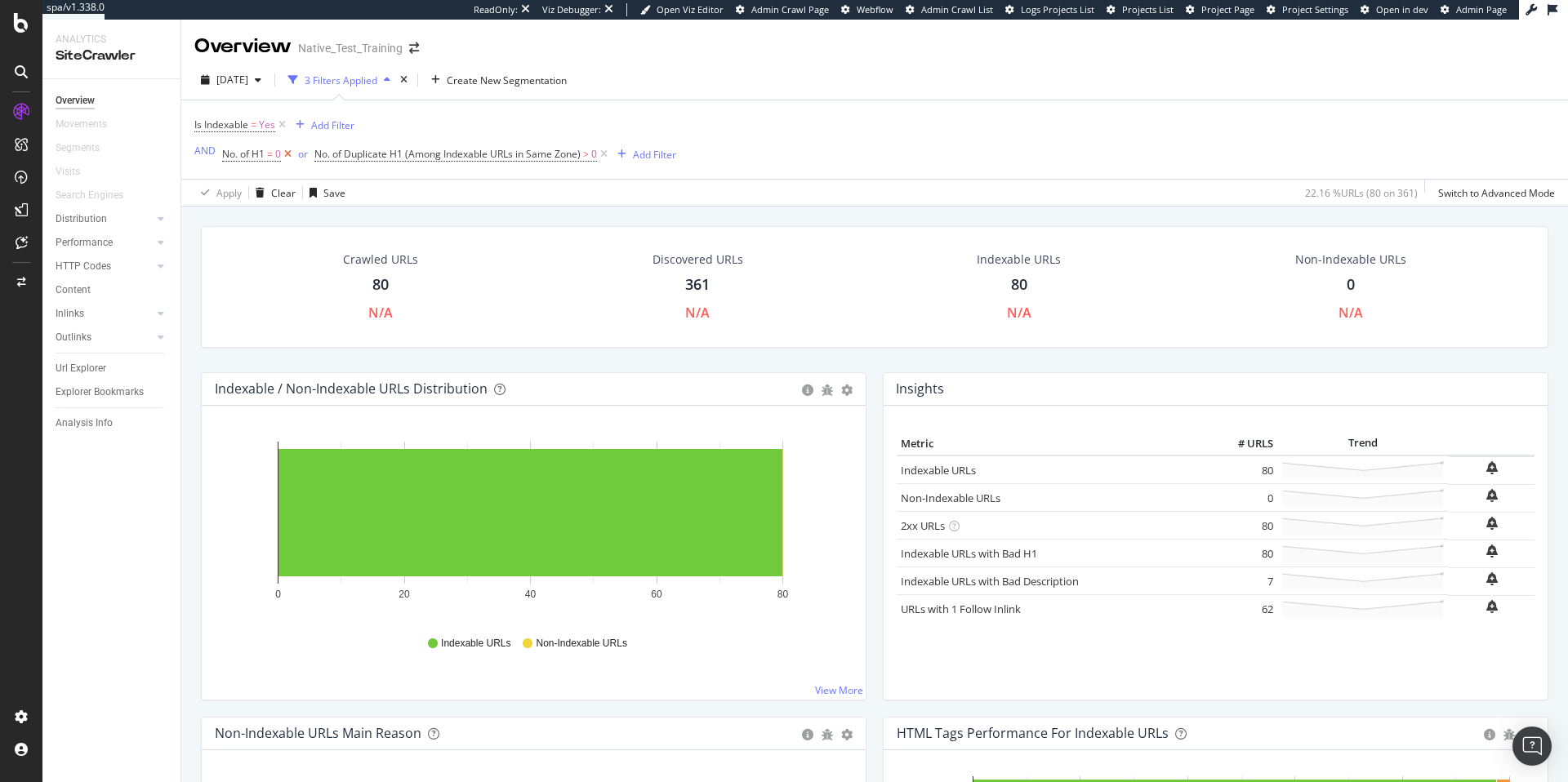
click at [292, 159] on icon at bounding box center [288, 154] width 14 height 16
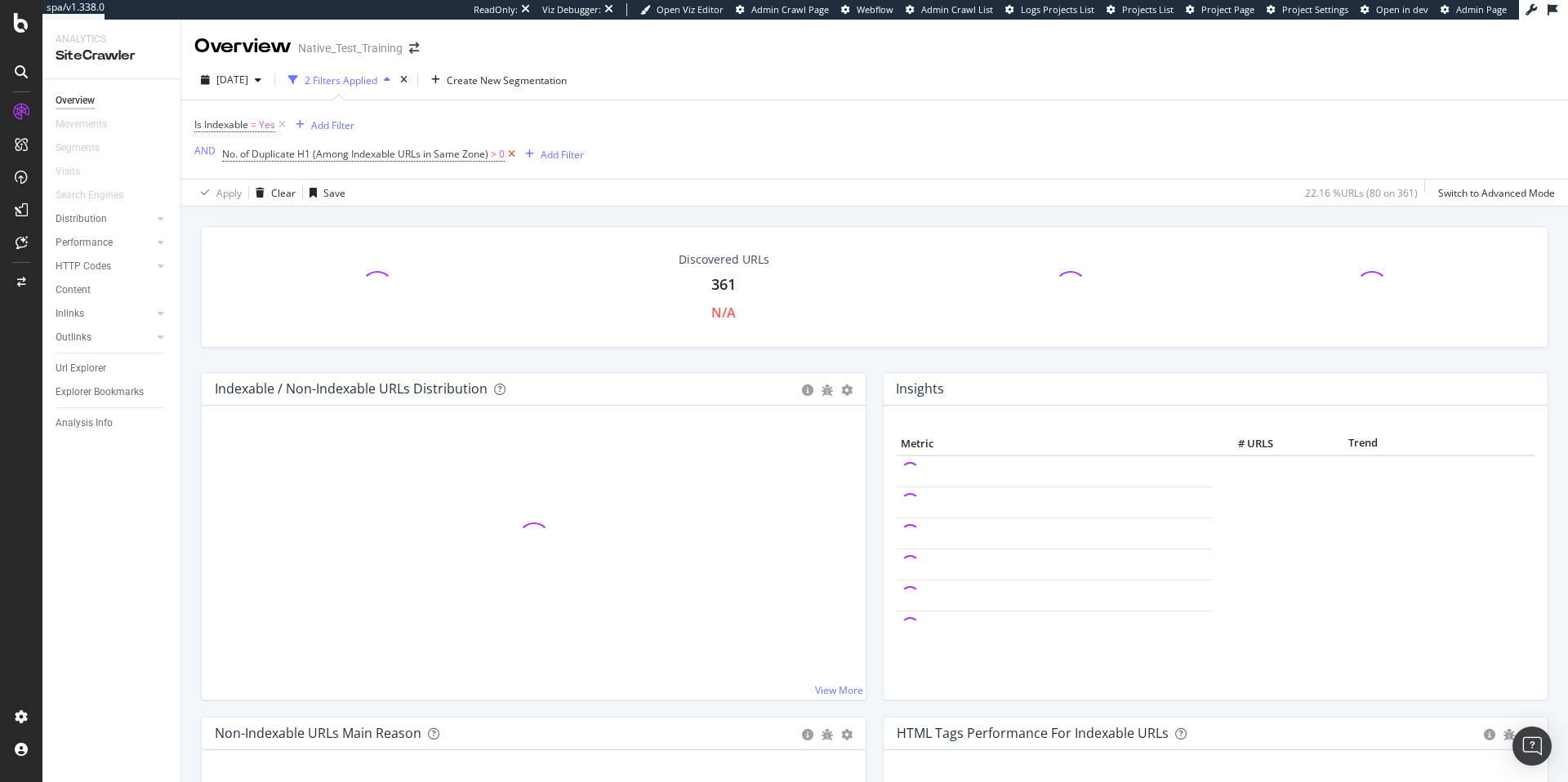
click at [514, 155] on icon at bounding box center [511, 154] width 14 height 16
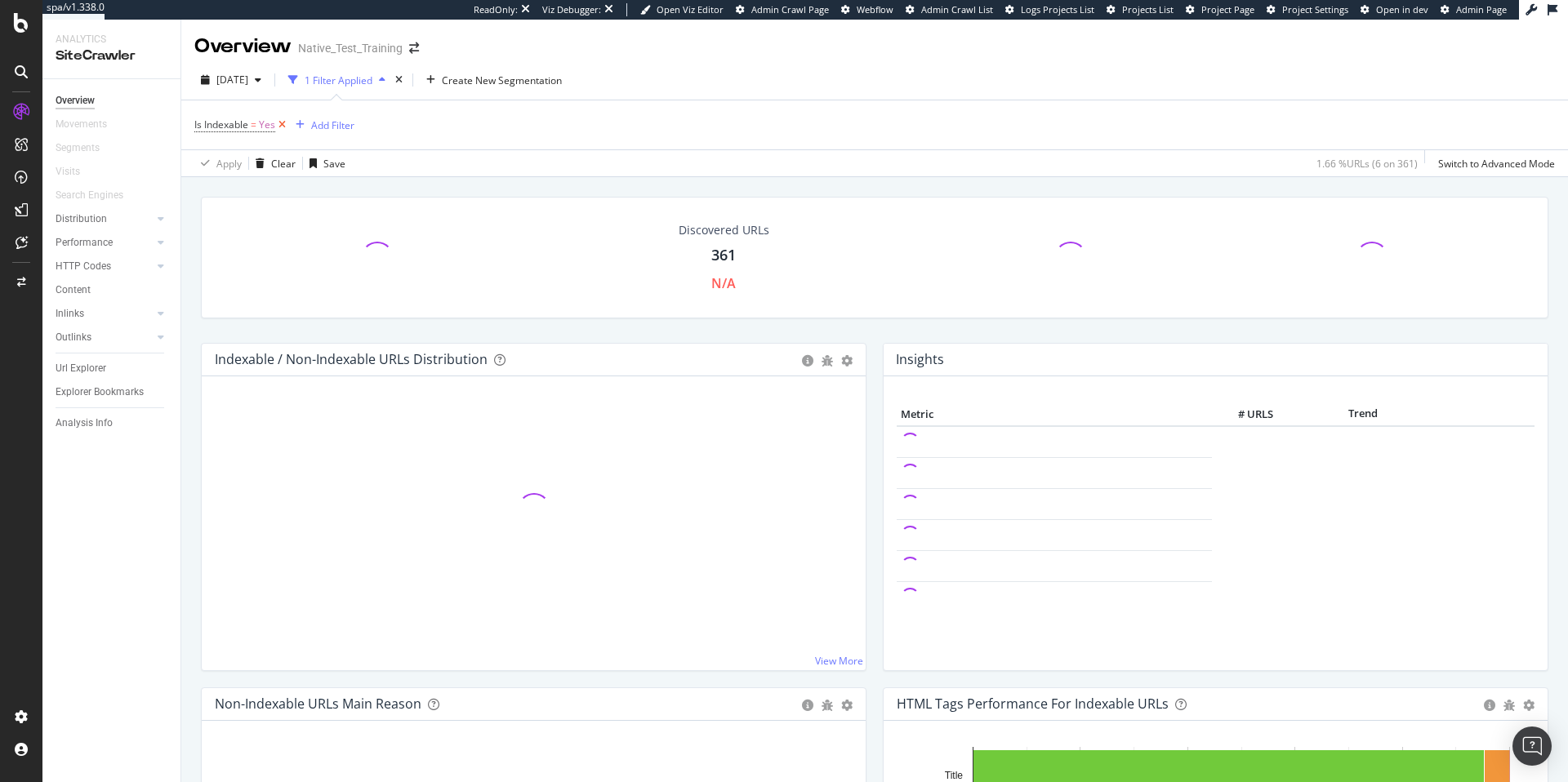
click at [281, 126] on icon at bounding box center [282, 124] width 14 height 16
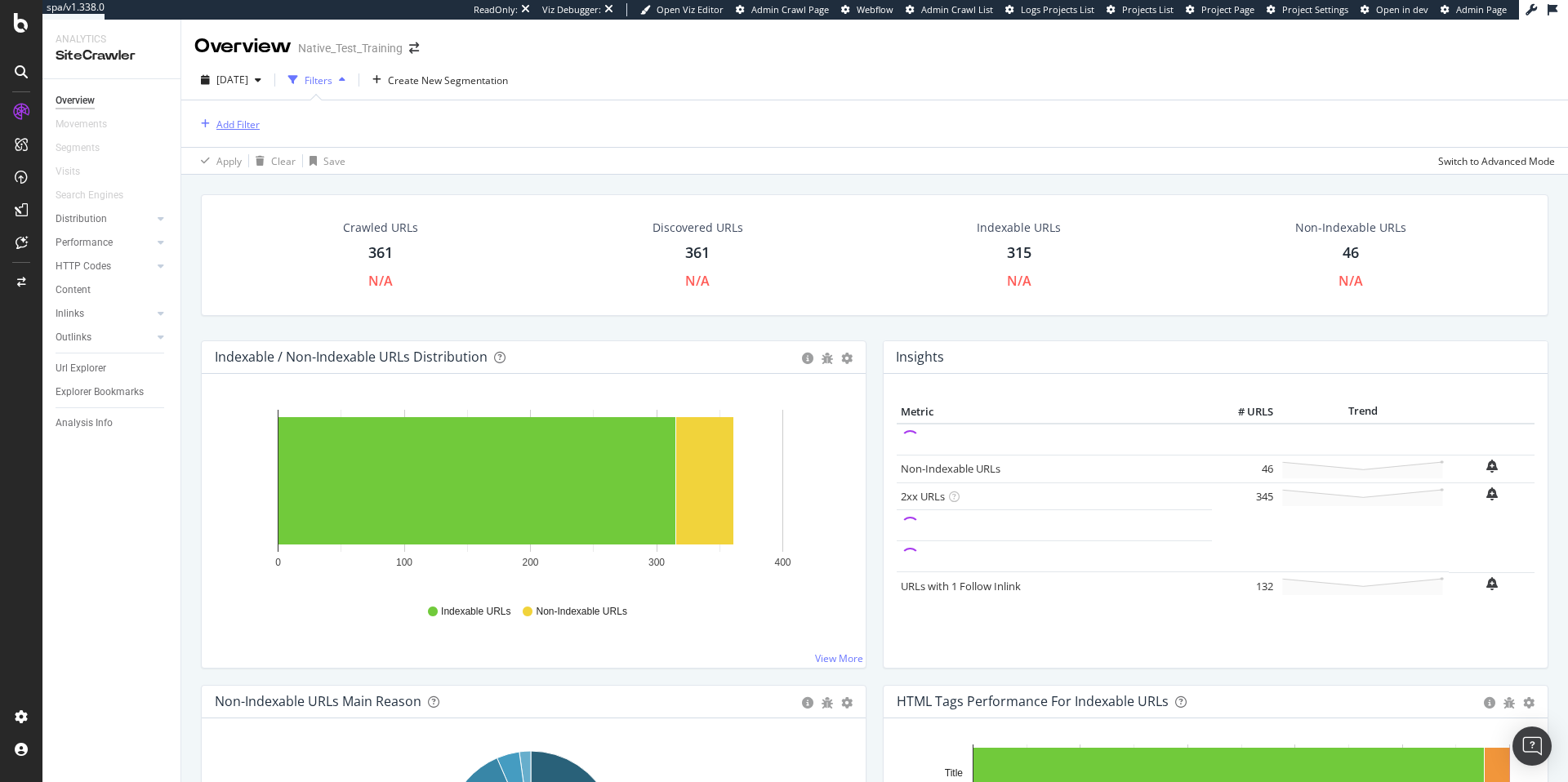
click at [240, 126] on div "Add Filter" at bounding box center [239, 124] width 44 height 14
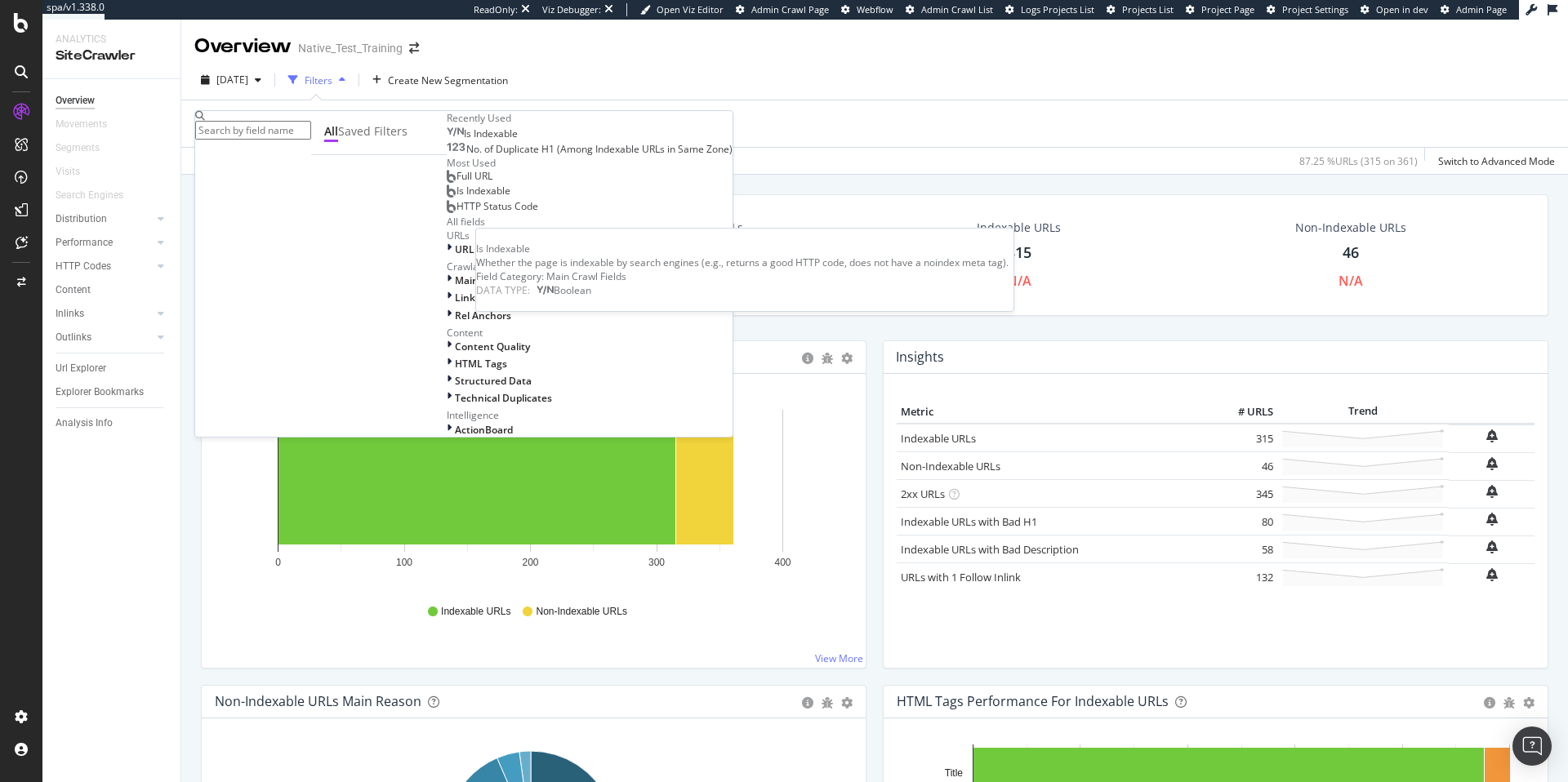
click at [447, 141] on div "Is Indexable" at bounding box center [482, 134] width 71 height 13
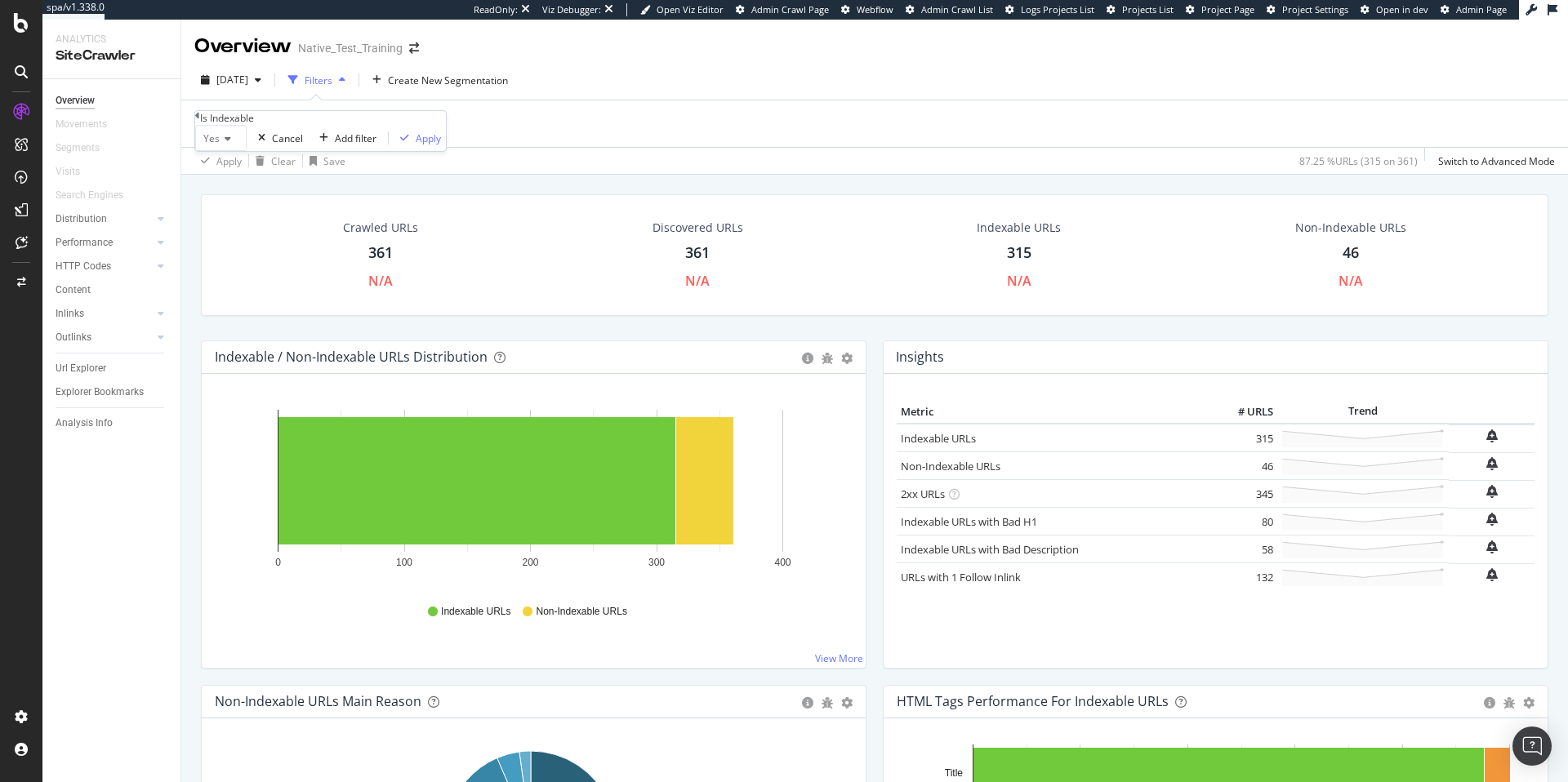
click at [226, 151] on div "Yes" at bounding box center [220, 137] width 51 height 26
click at [244, 185] on div "No" at bounding box center [220, 177] width 49 height 17
click at [391, 143] on div "button" at bounding box center [401, 138] width 22 height 10
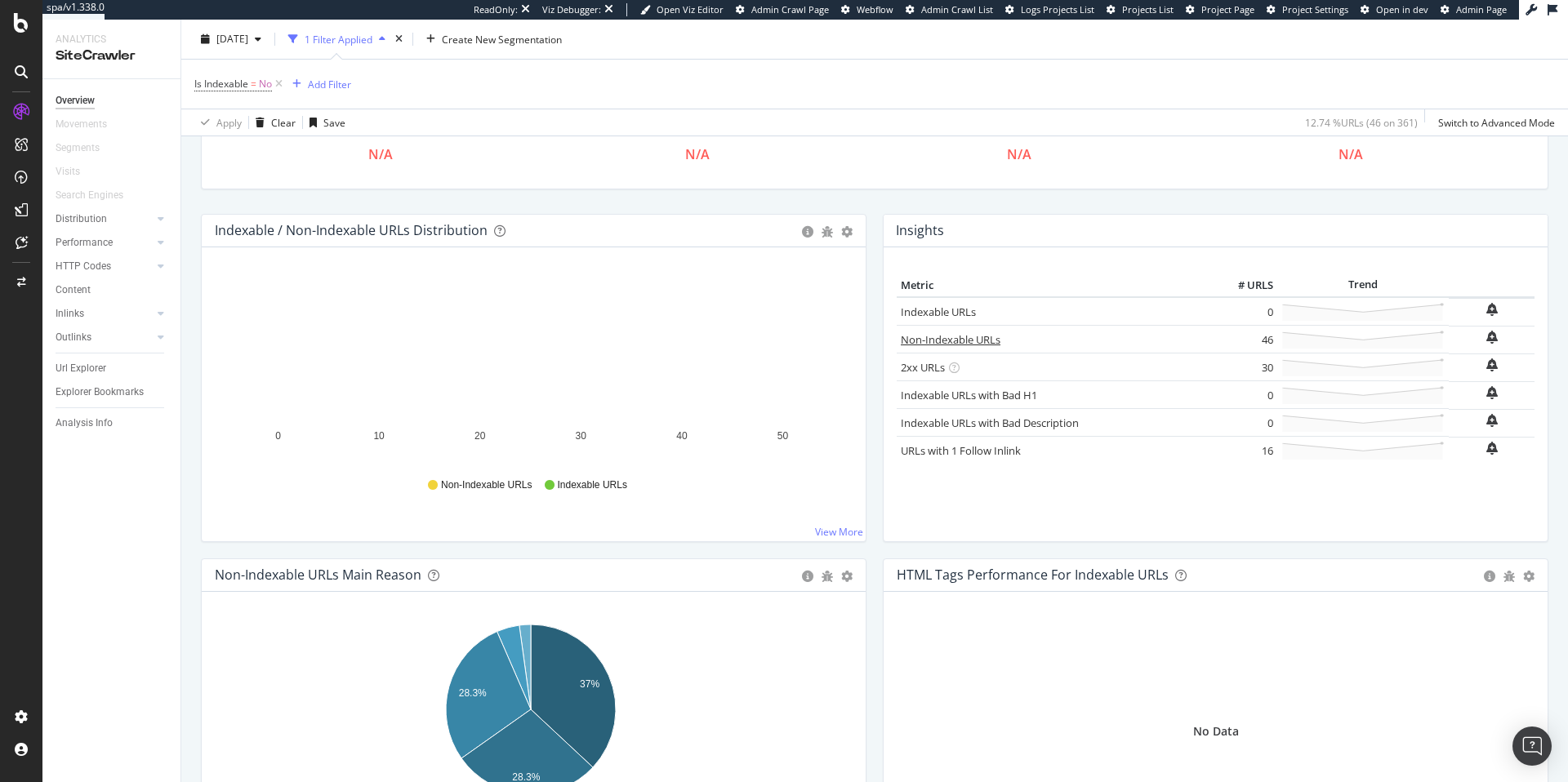
scroll to position [130, 0]
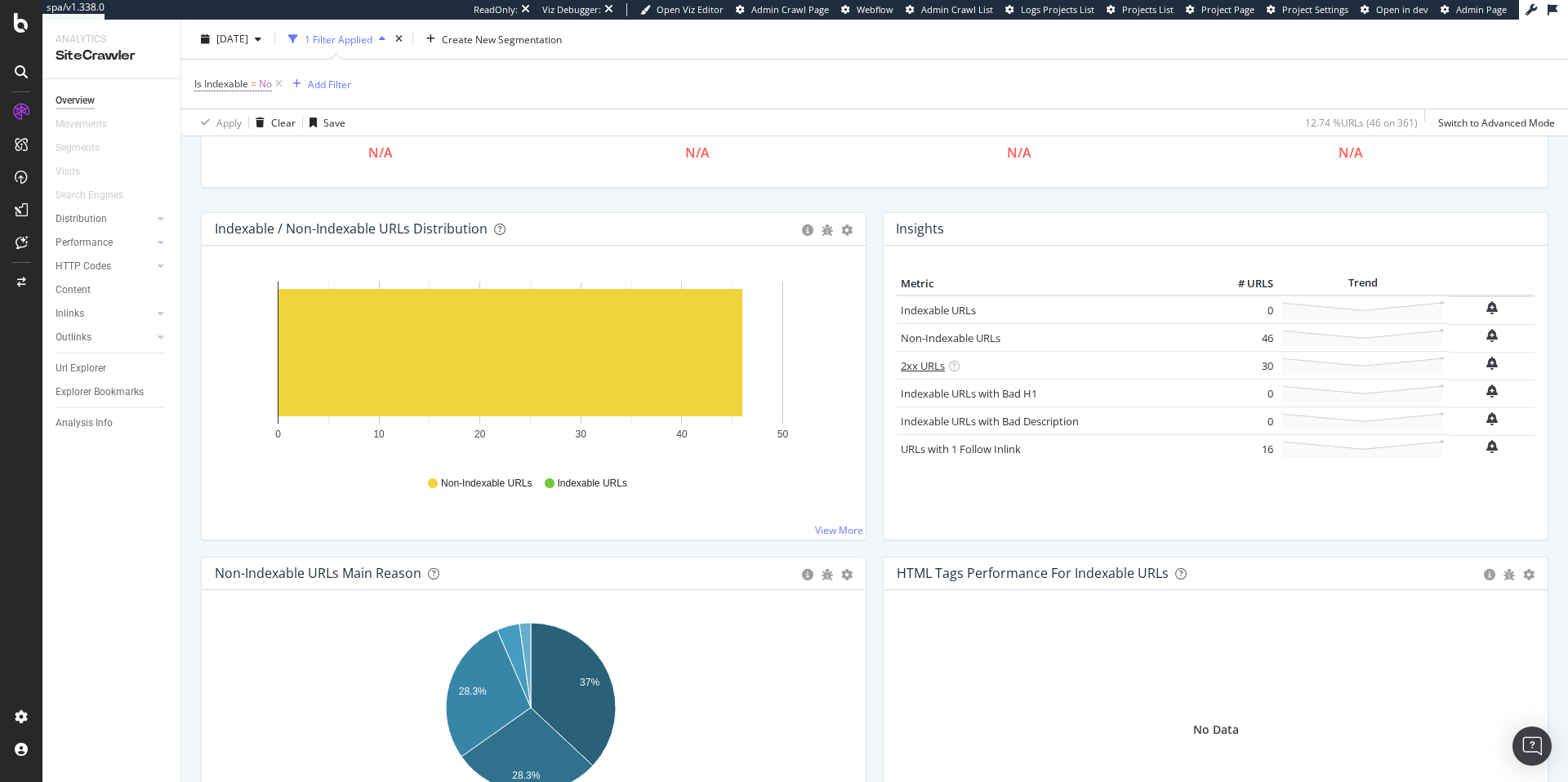
click at [911, 368] on link "2xx URLs" at bounding box center [923, 365] width 44 height 14
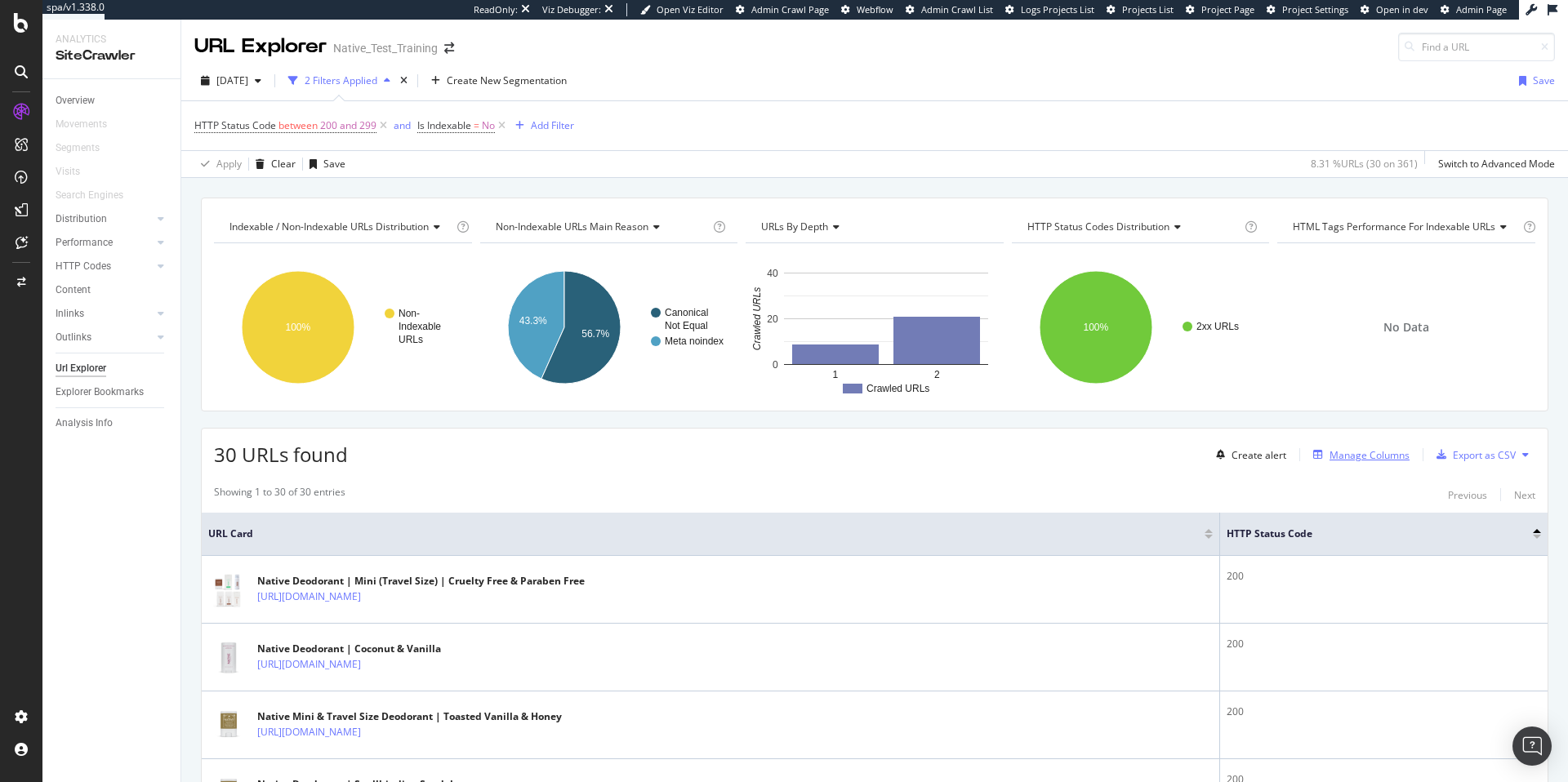
click at [1350, 454] on div "Manage Columns" at bounding box center [1369, 455] width 80 height 14
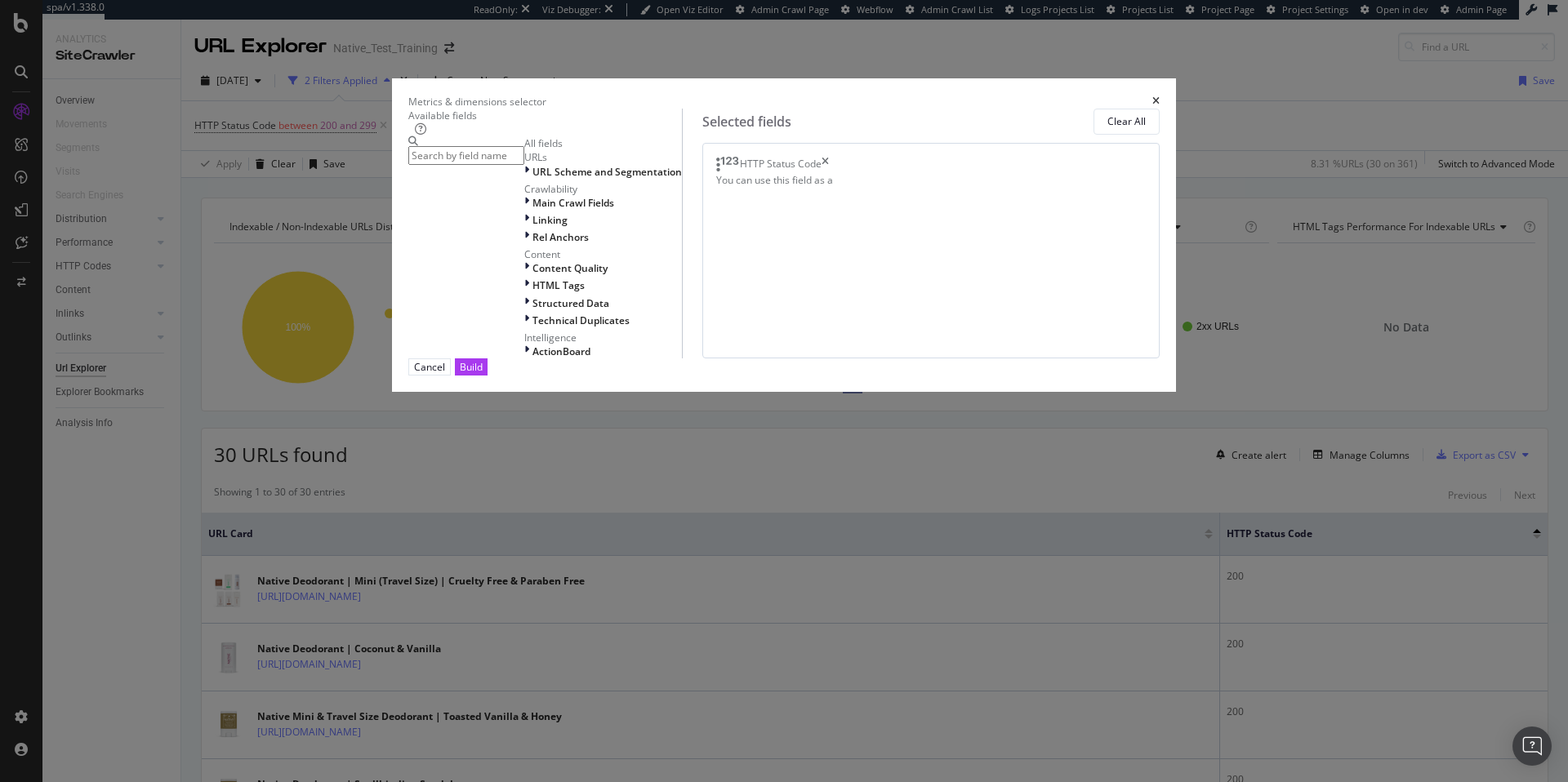
click at [525, 165] on input "modal" at bounding box center [467, 156] width 116 height 19
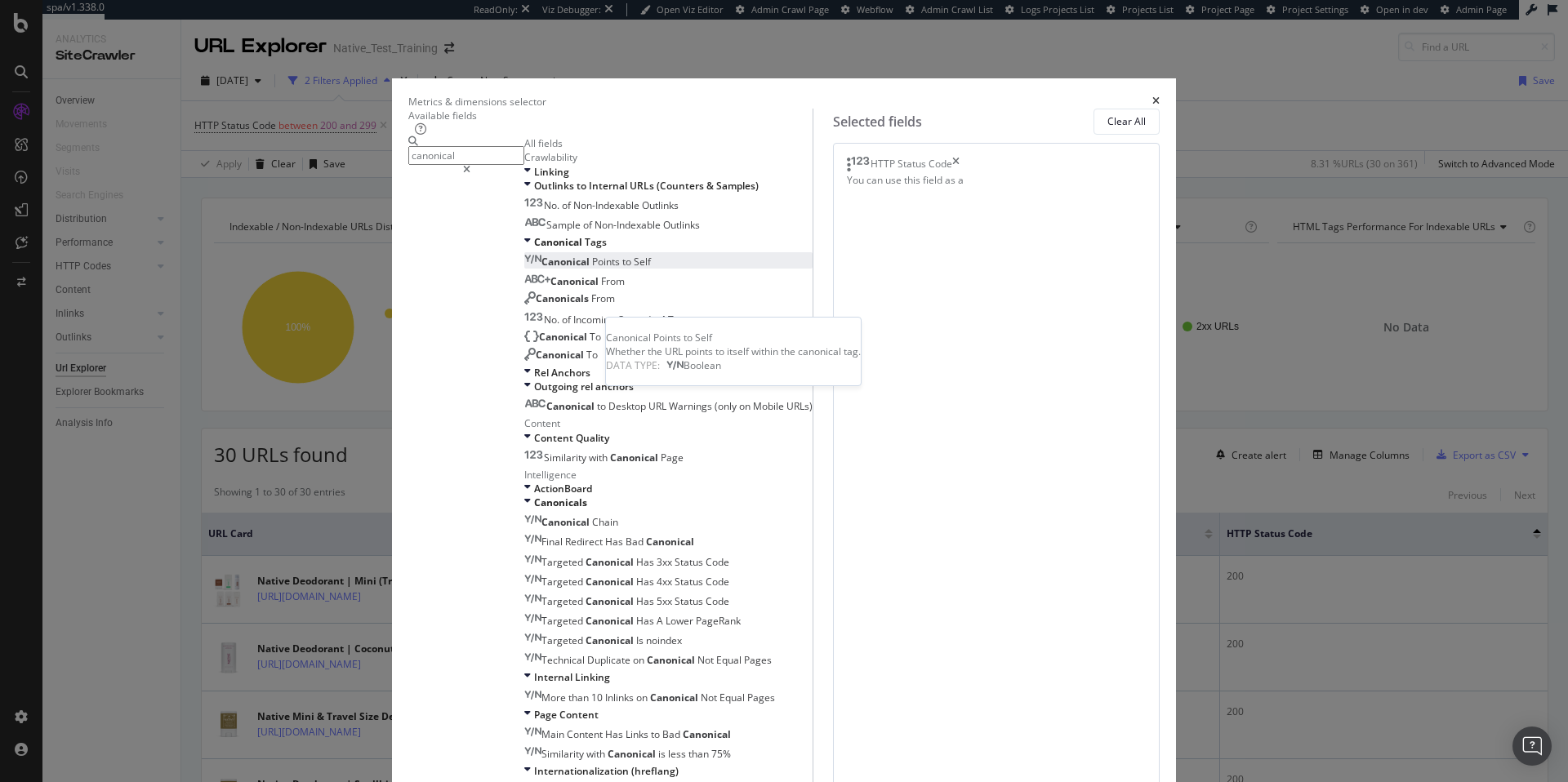
type input "canonical"
click at [592, 269] on span "Points" at bounding box center [607, 261] width 30 height 14
click at [851, 189] on div "modal" at bounding box center [849, 181] width 4 height 16
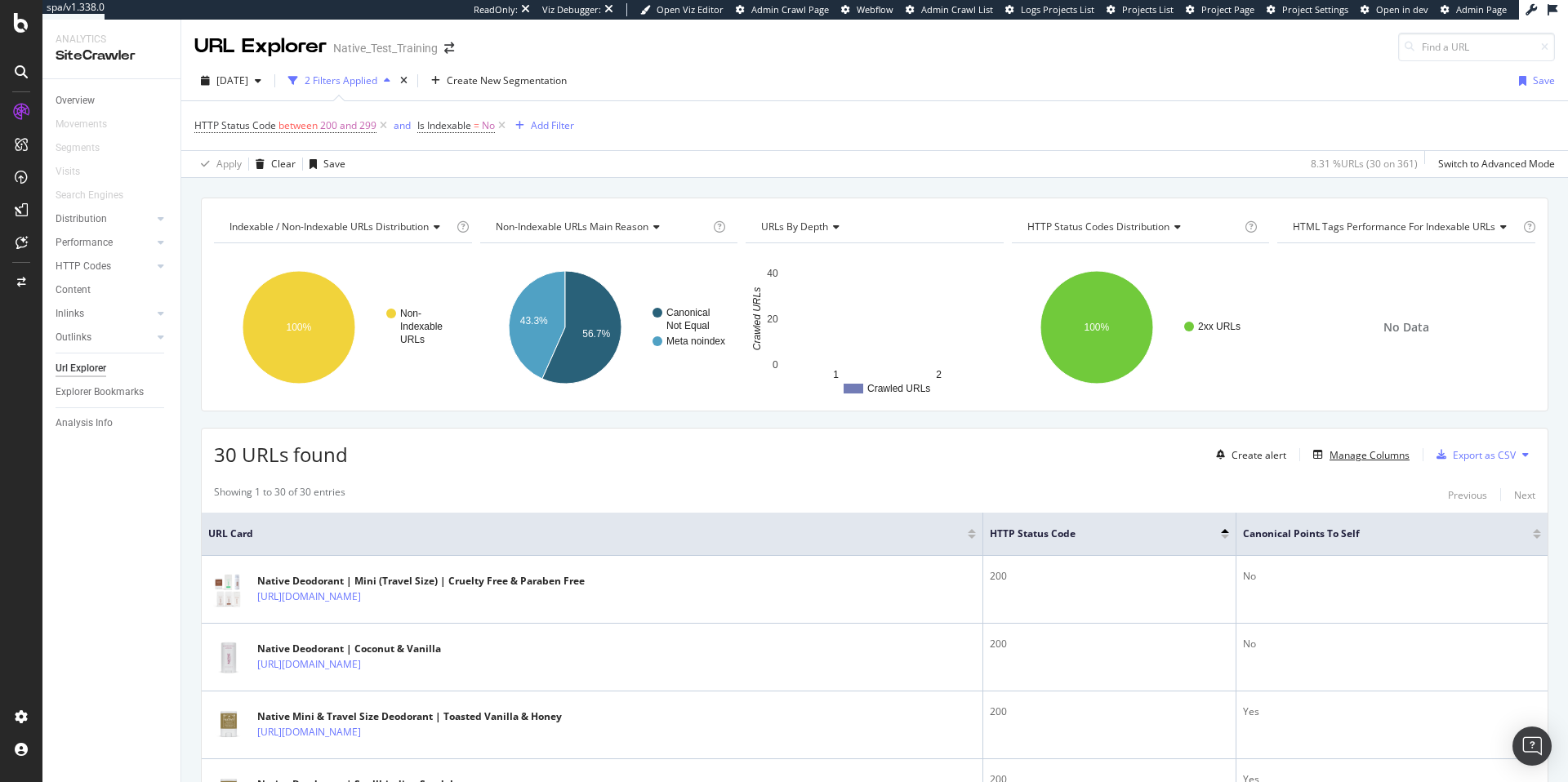
scroll to position [147, 0]
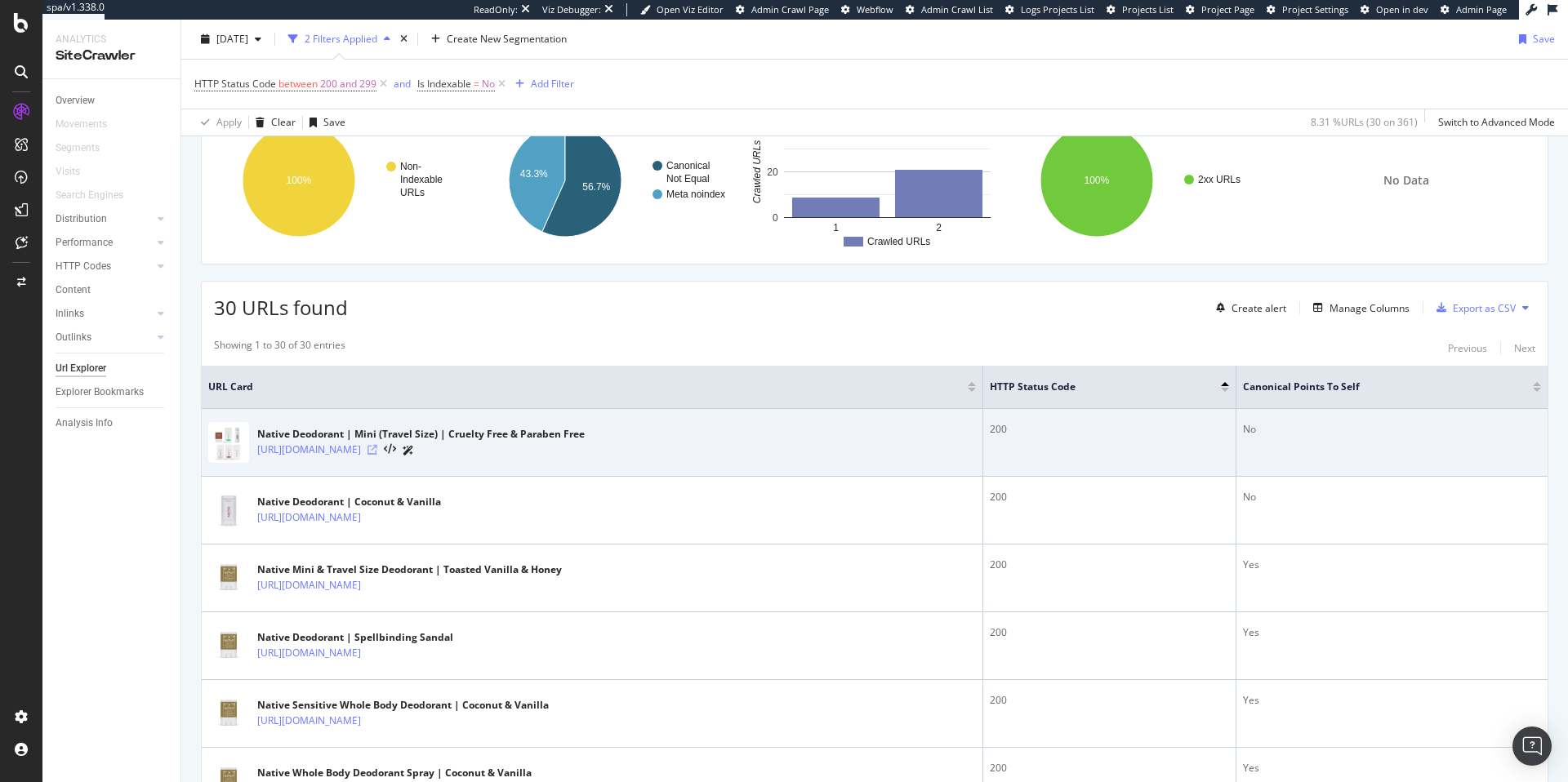
click at [377, 448] on icon at bounding box center [373, 449] width 10 height 10
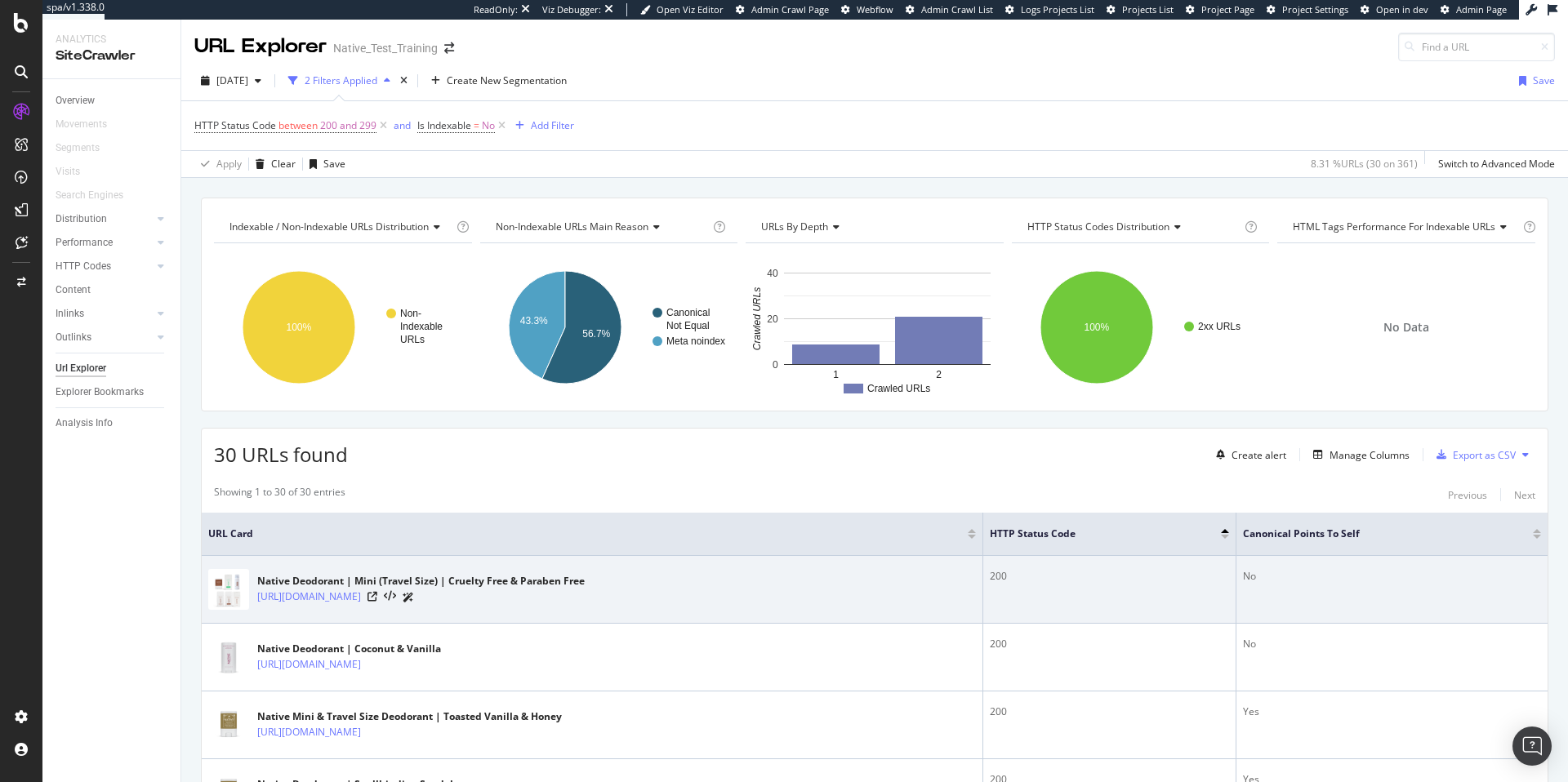
scroll to position [29, 0]
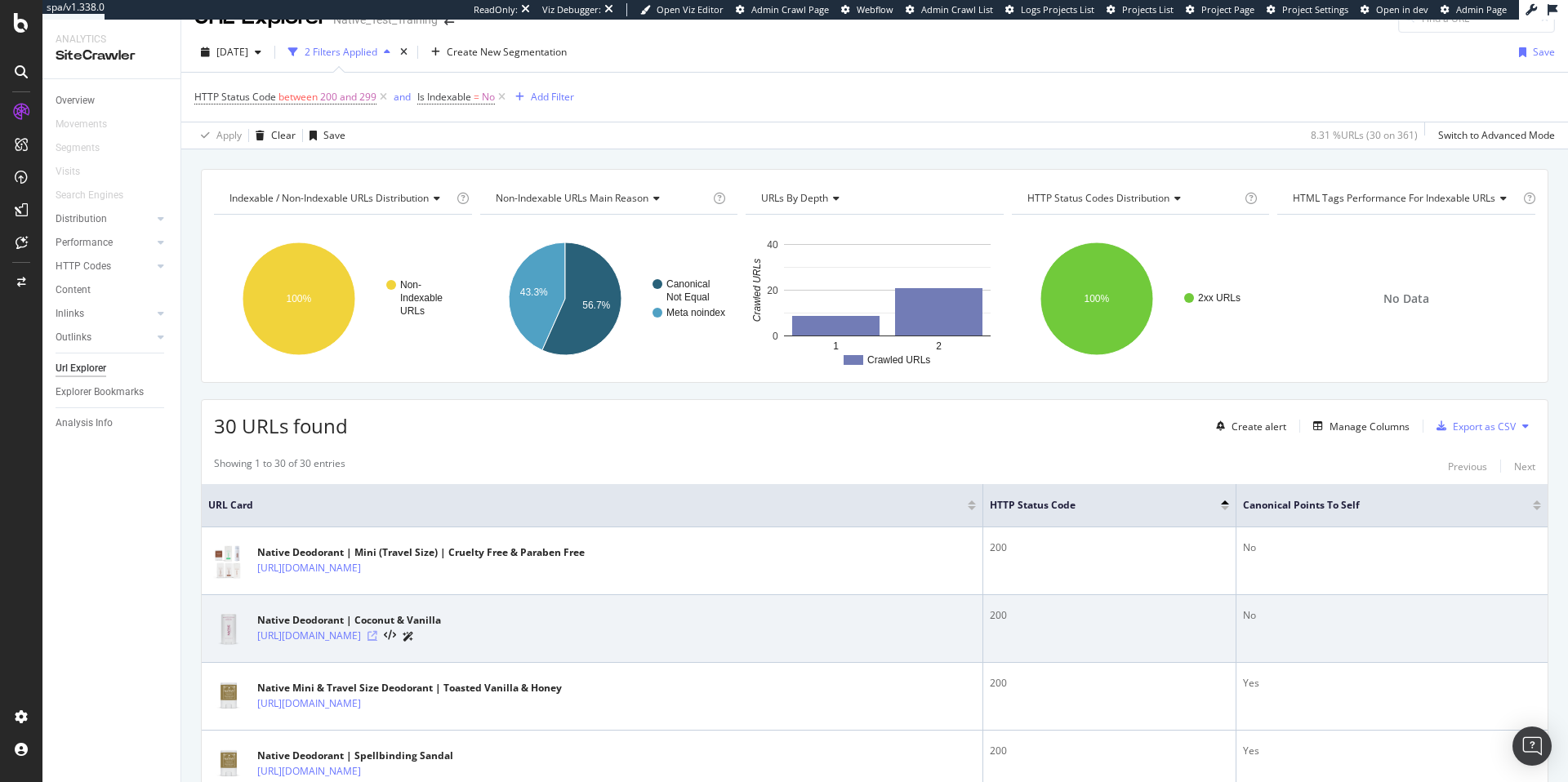
click at [377, 635] on icon at bounding box center [373, 636] width 10 height 10
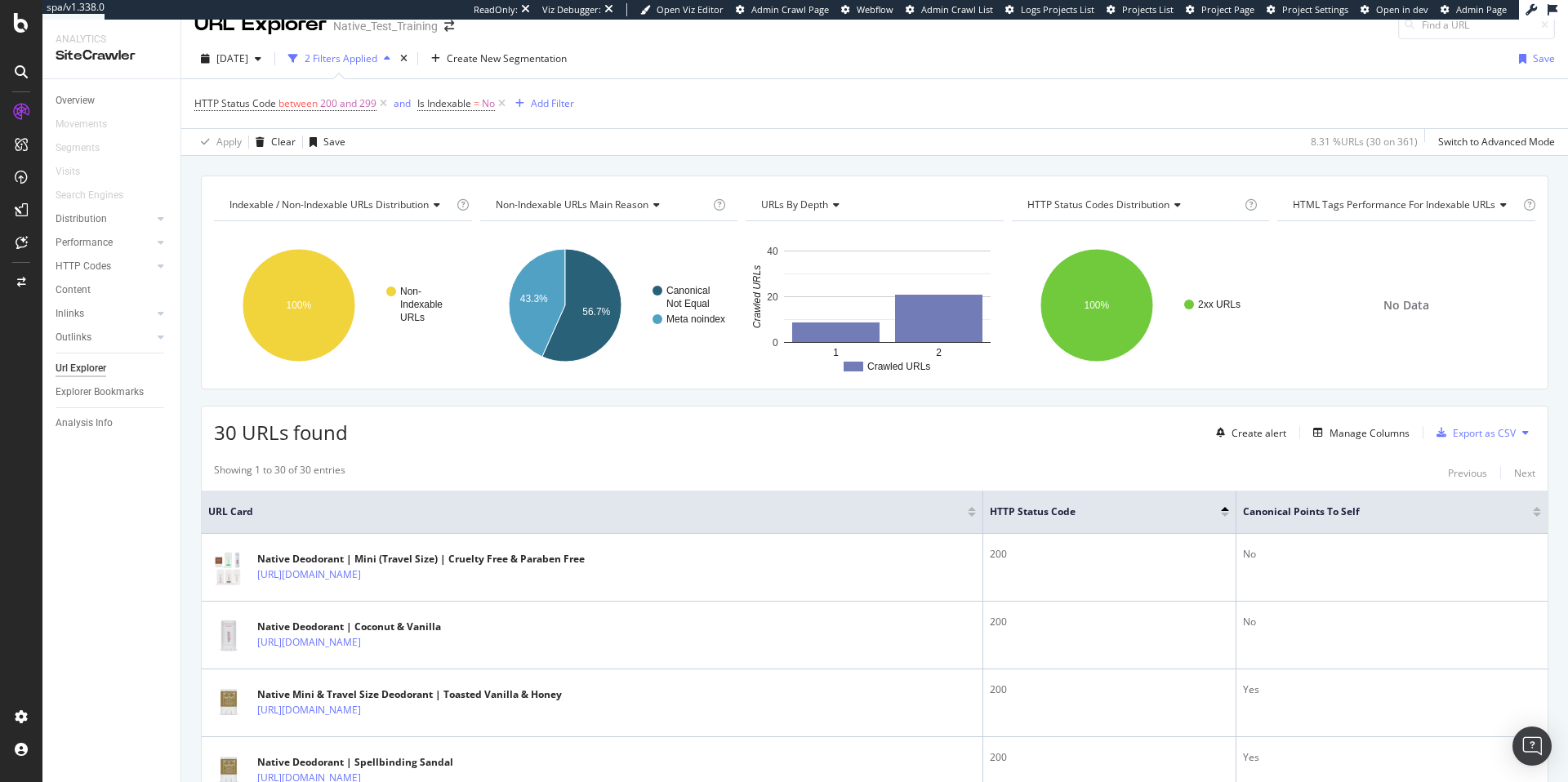
scroll to position [0, 0]
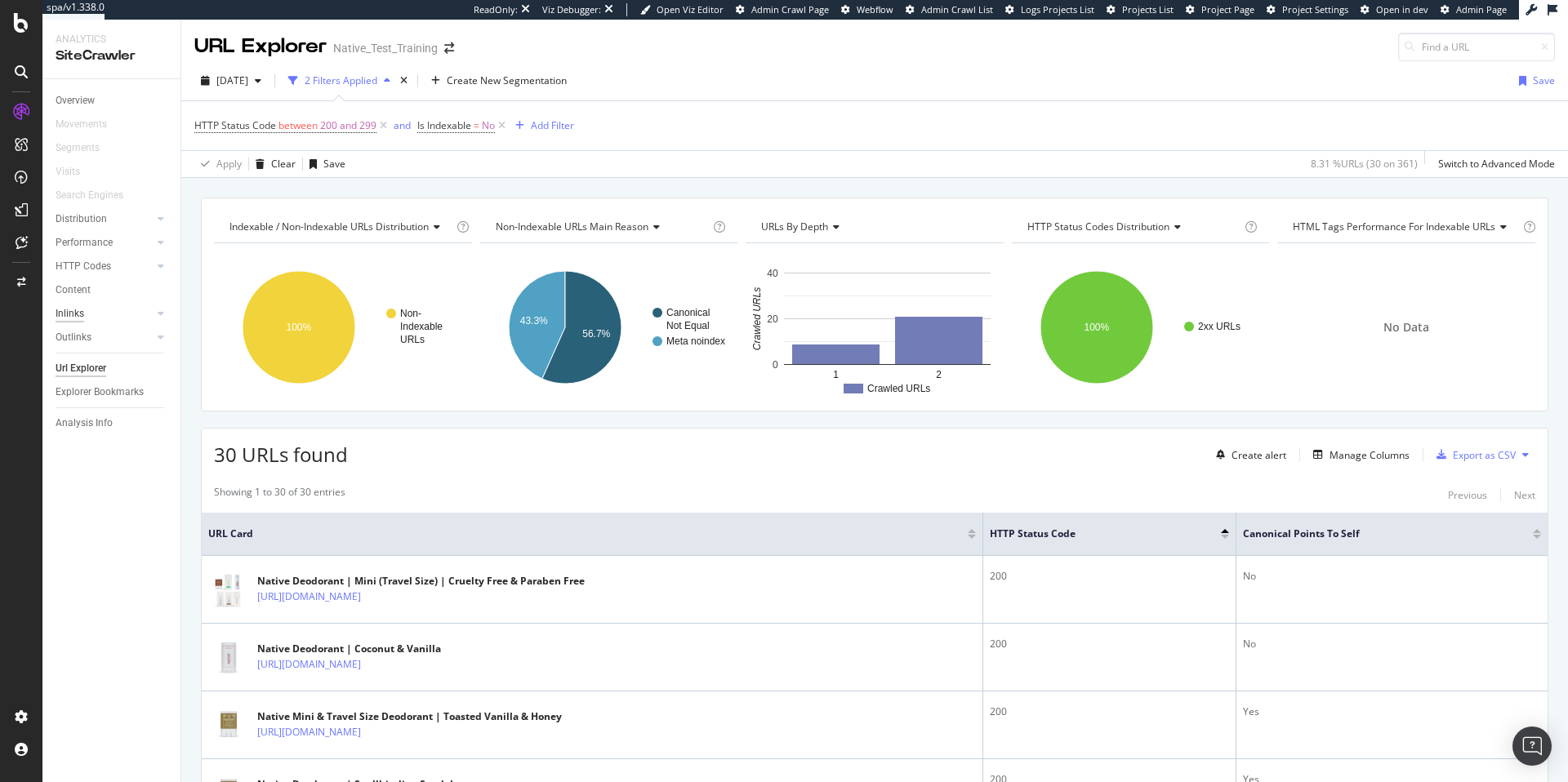
click at [72, 312] on div "Inlinks" at bounding box center [69, 314] width 29 height 17
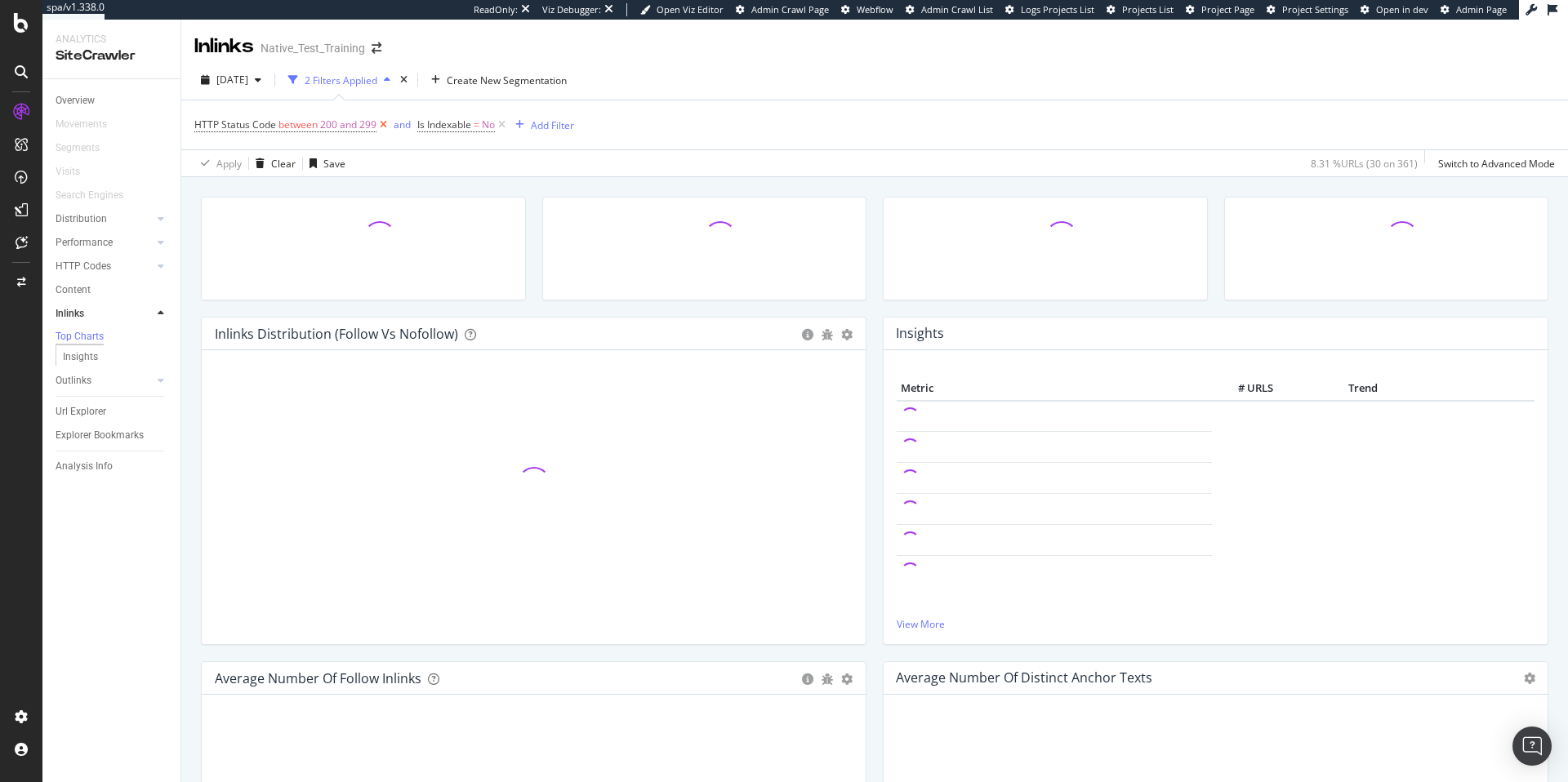
click at [381, 125] on icon at bounding box center [383, 124] width 14 height 16
click at [279, 126] on icon at bounding box center [278, 124] width 14 height 16
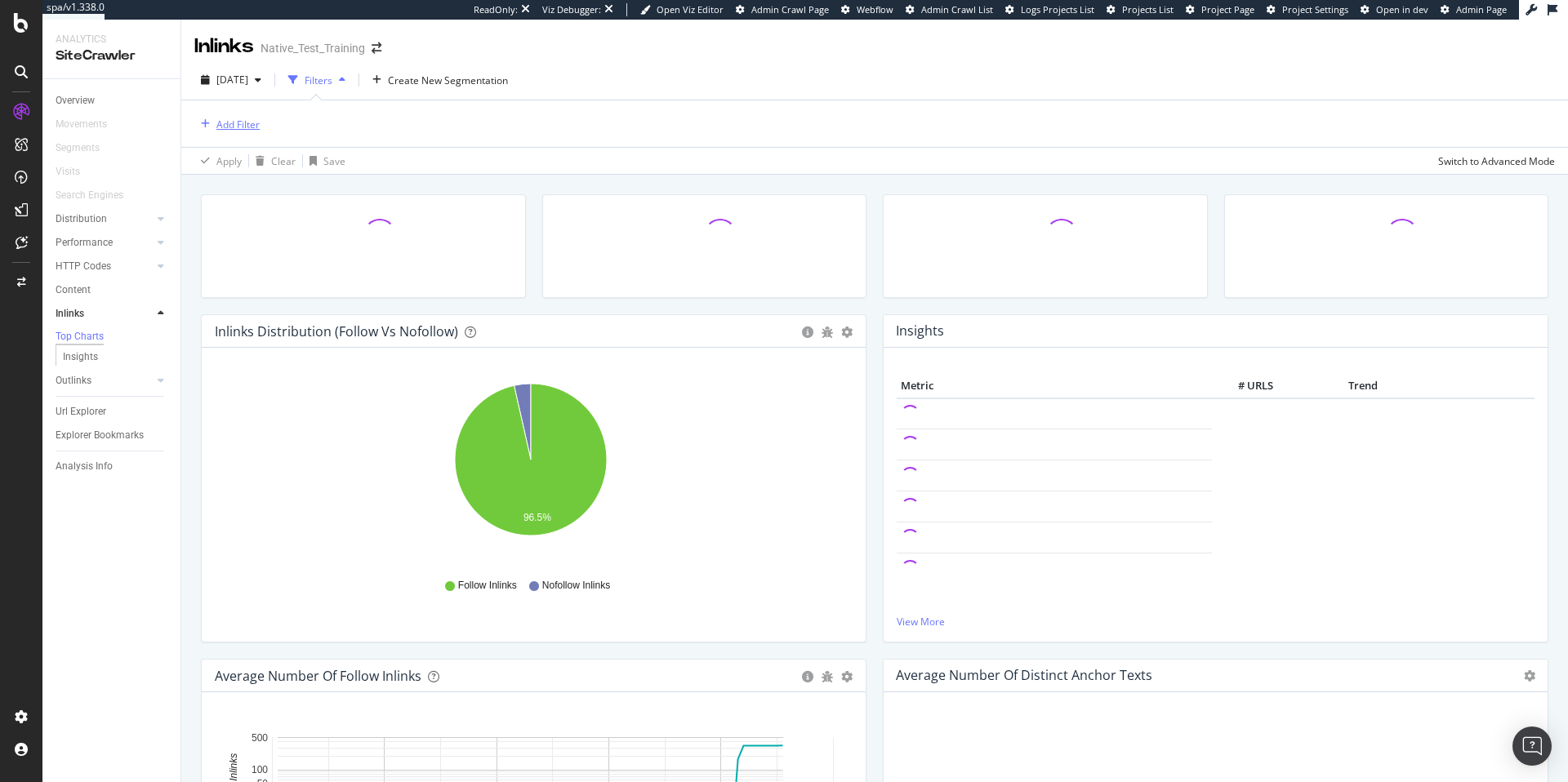
click at [240, 131] on div "Add Filter" at bounding box center [226, 124] width 66 height 18
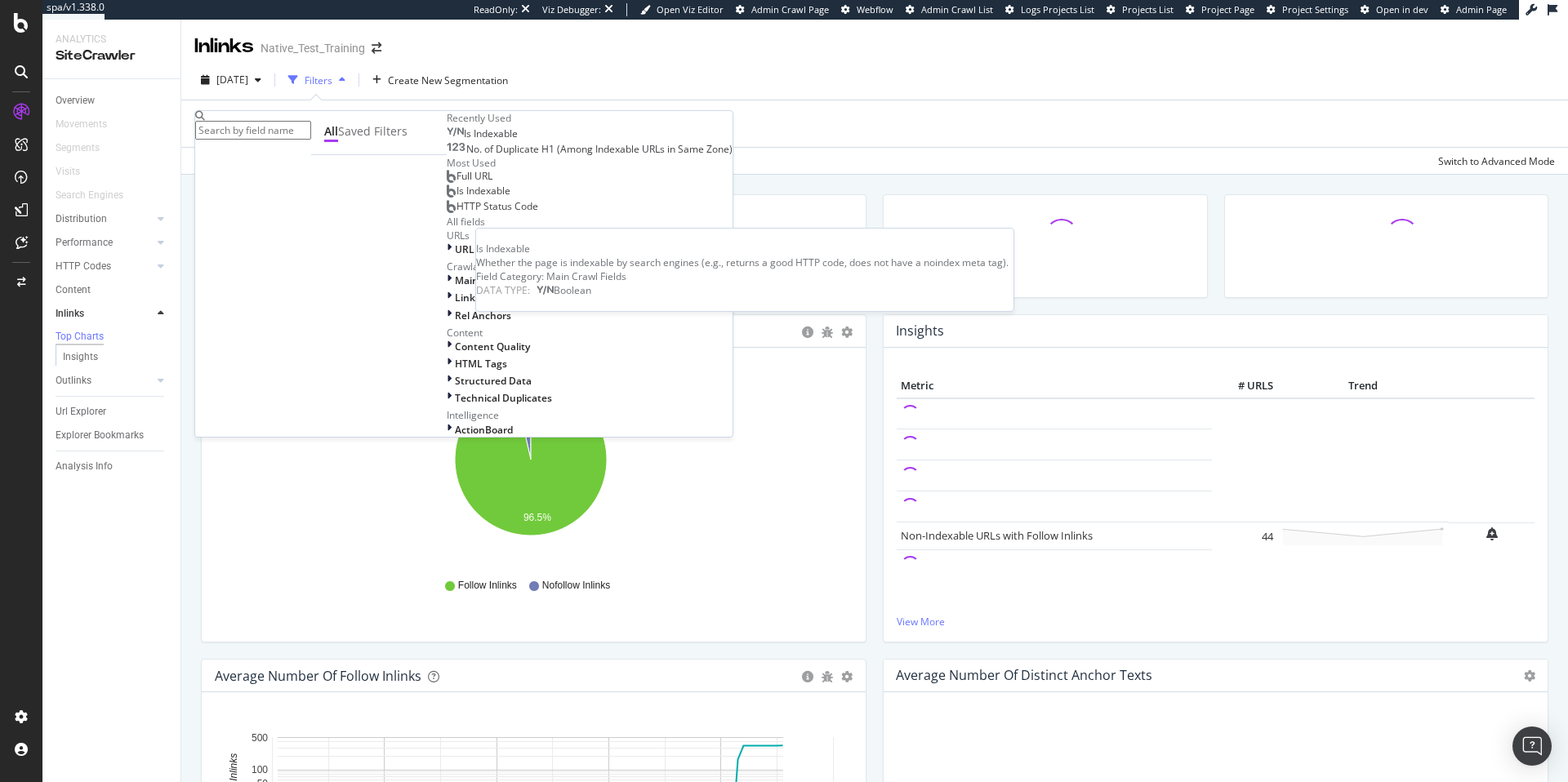
click at [447, 141] on div "Is Indexable" at bounding box center [482, 134] width 71 height 13
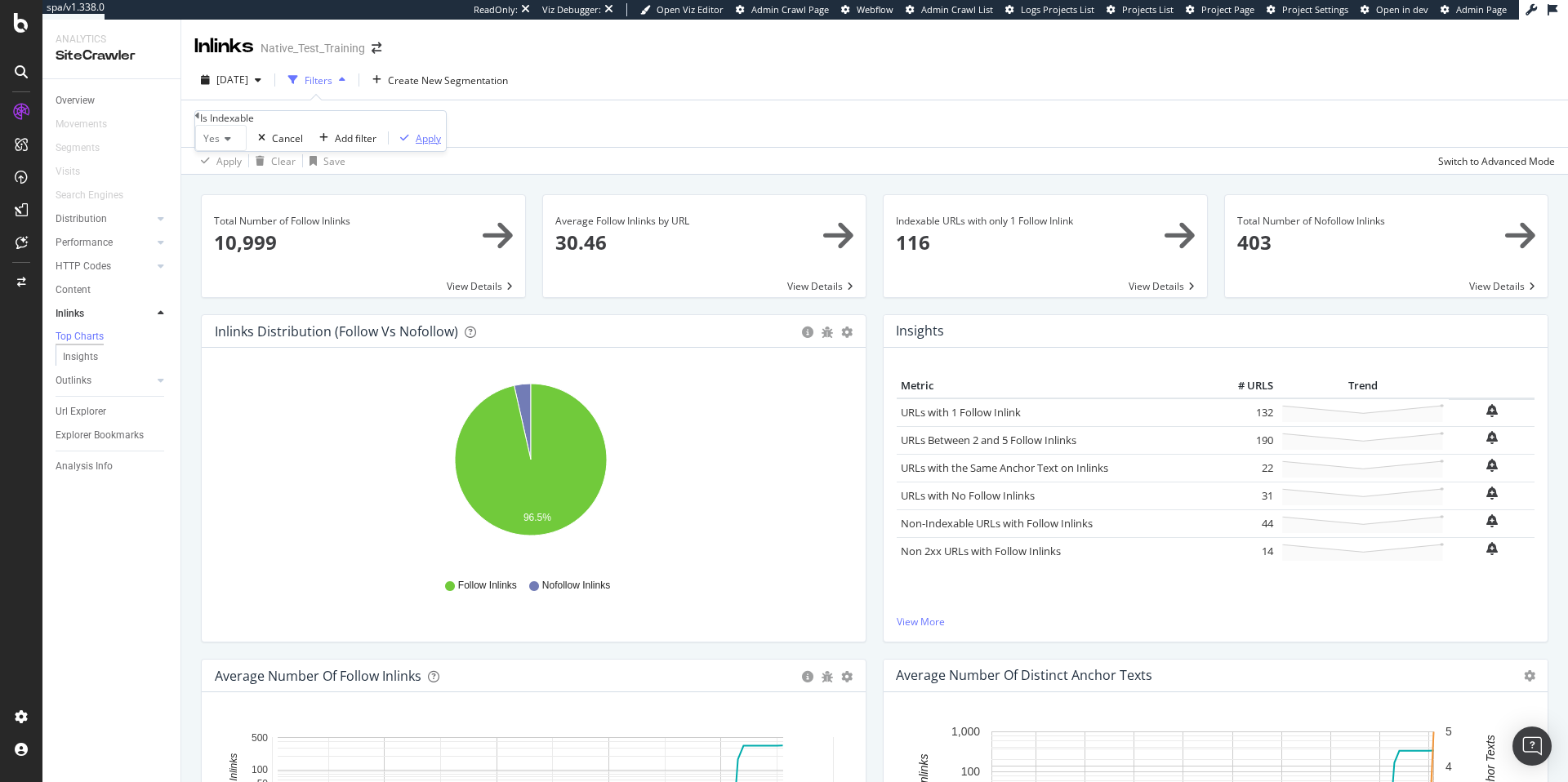
click at [415, 145] on div "Apply" at bounding box center [428, 138] width 26 height 14
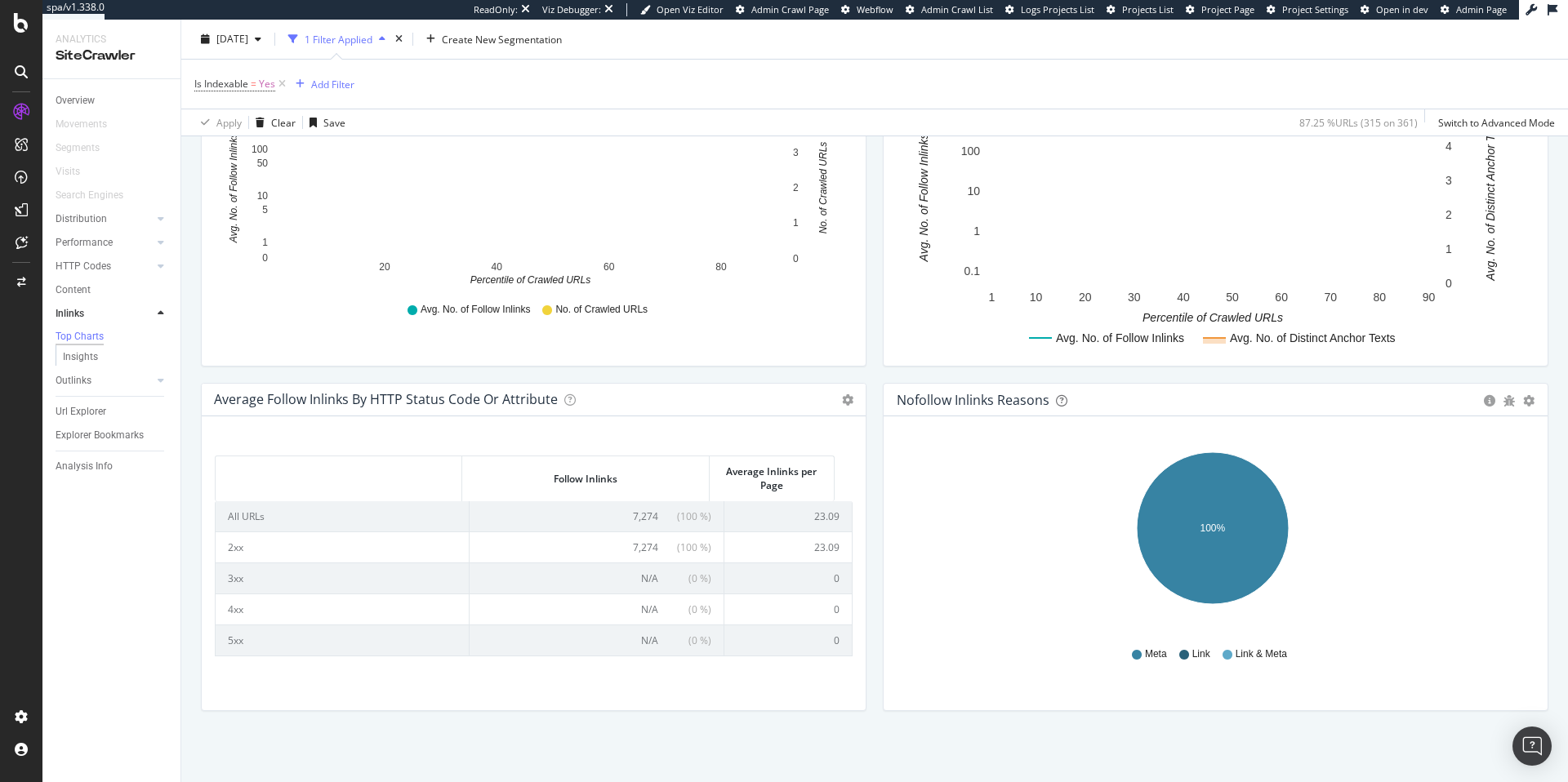
scroll to position [625, 0]
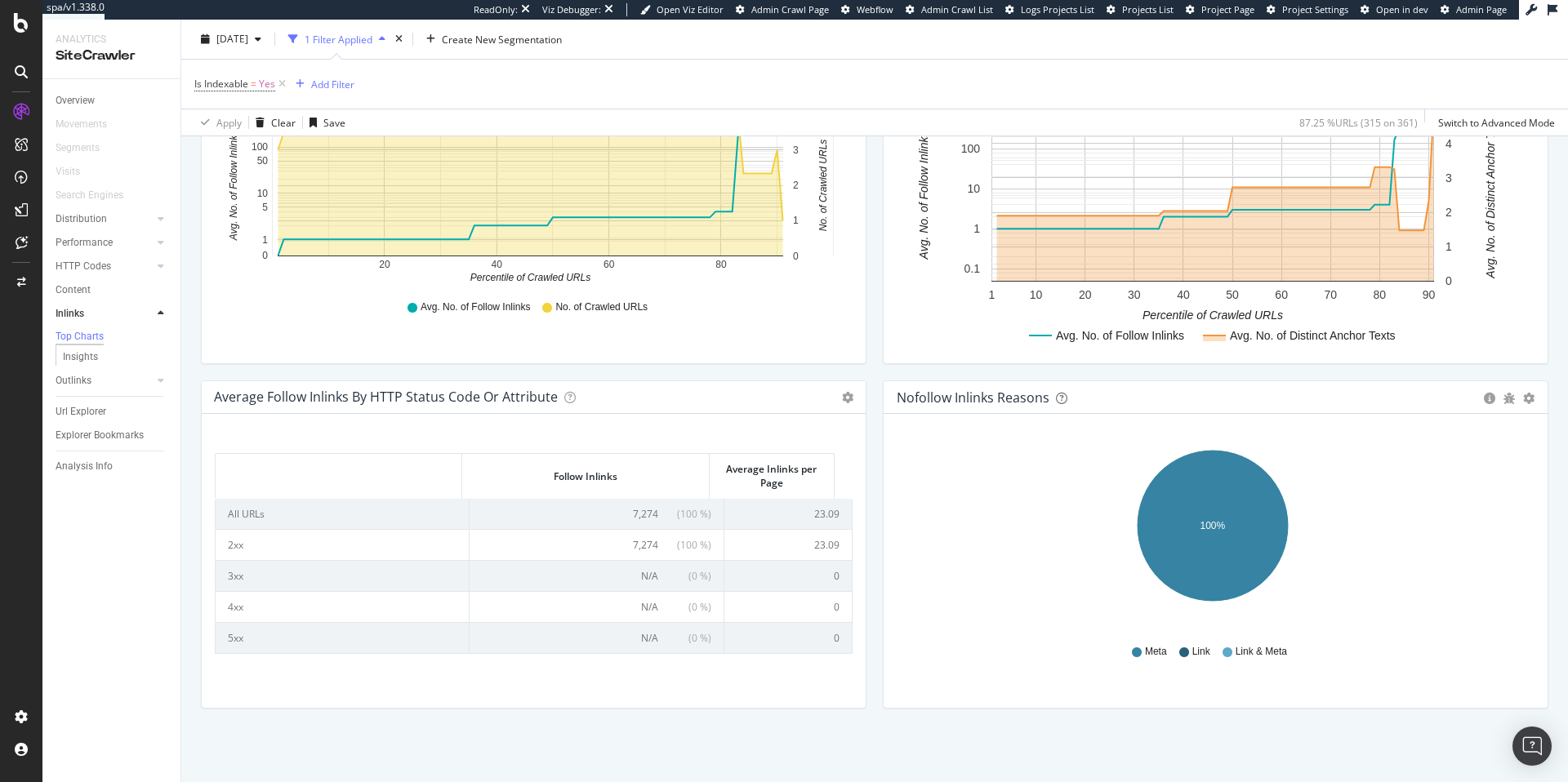
click at [917, 399] on div "Nofollow Inlinks Reasons" at bounding box center [972, 397] width 153 height 16
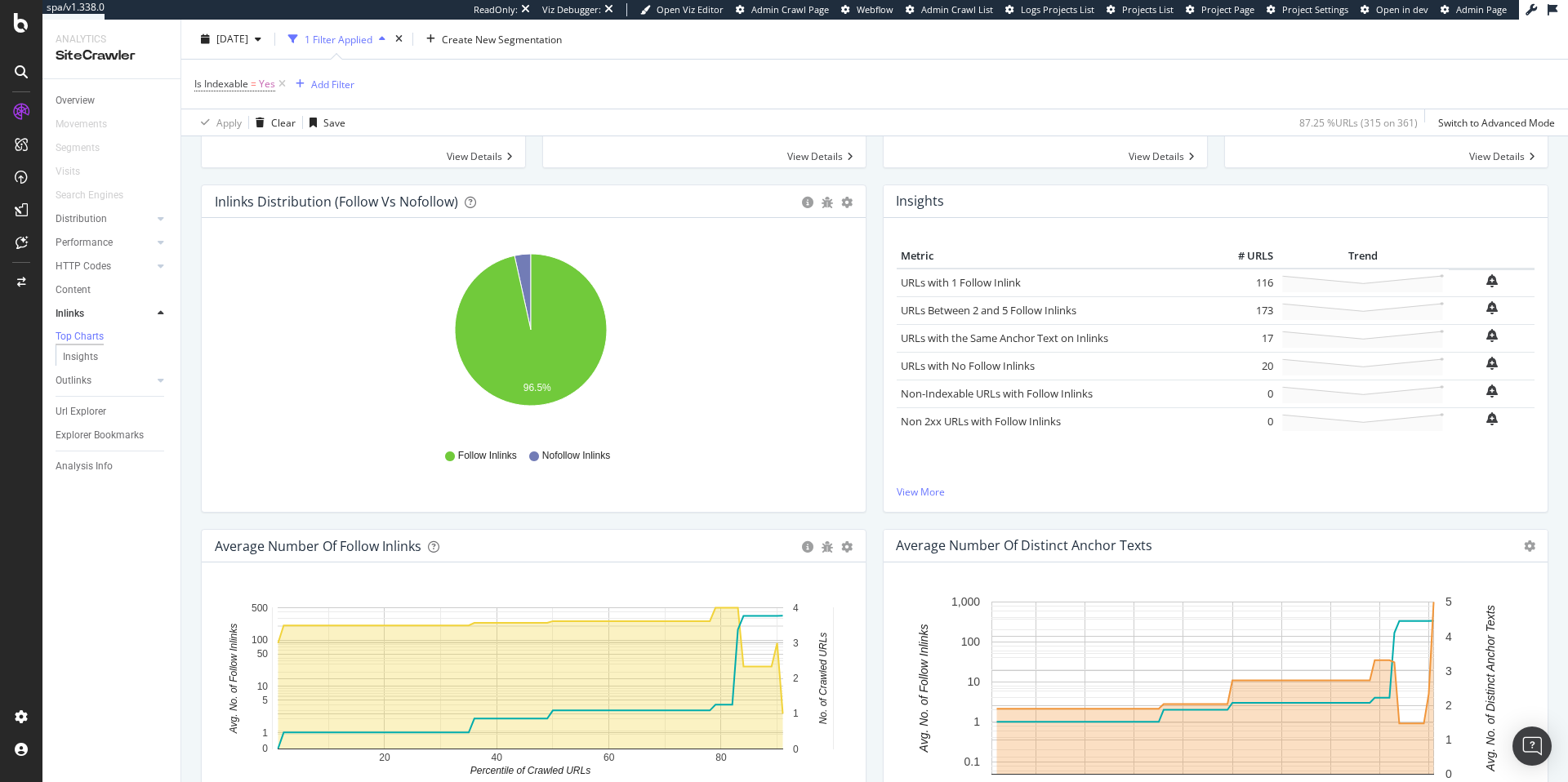
scroll to position [0, 0]
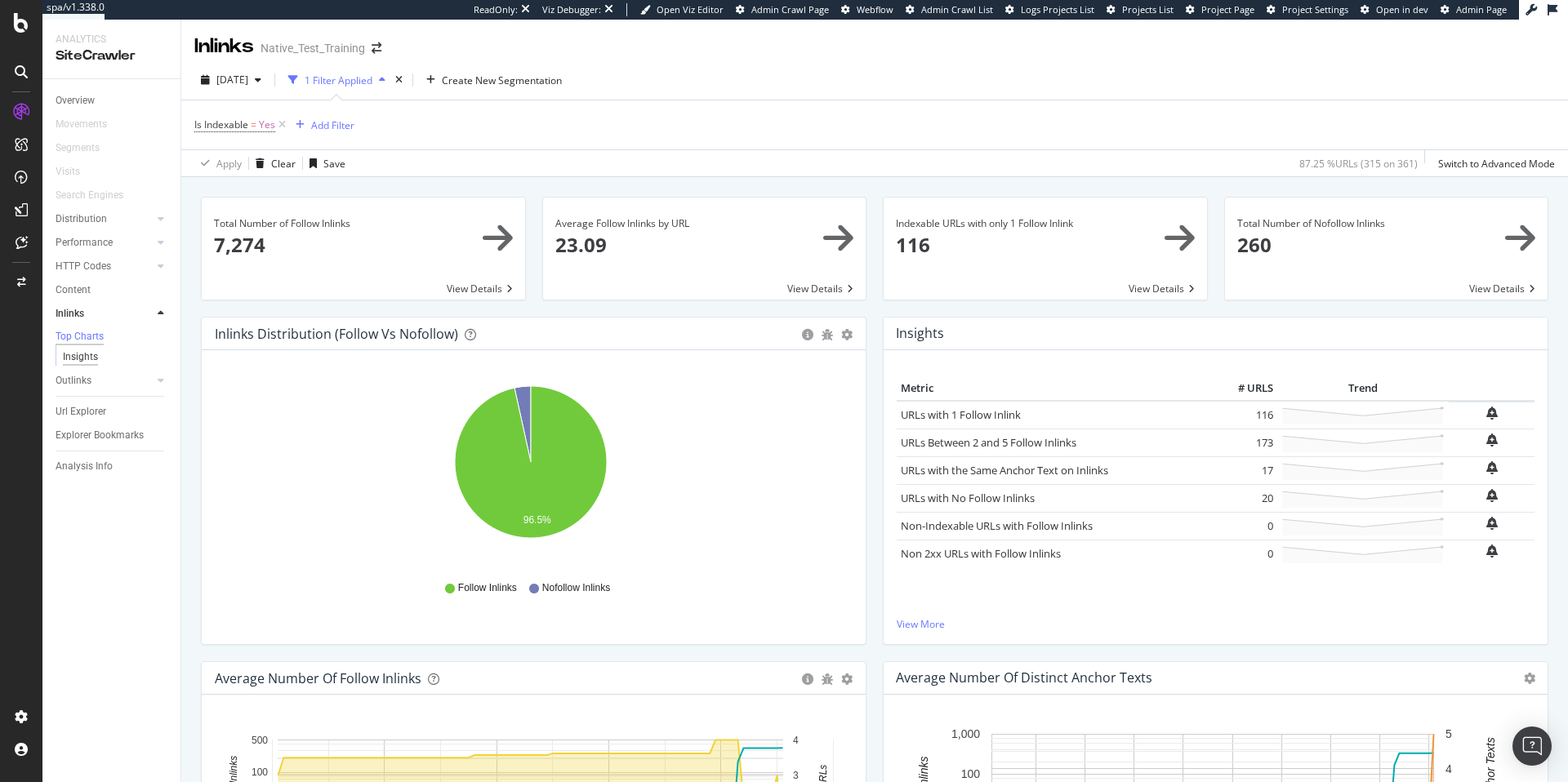
click at [90, 357] on div "Insights" at bounding box center [80, 357] width 35 height 17
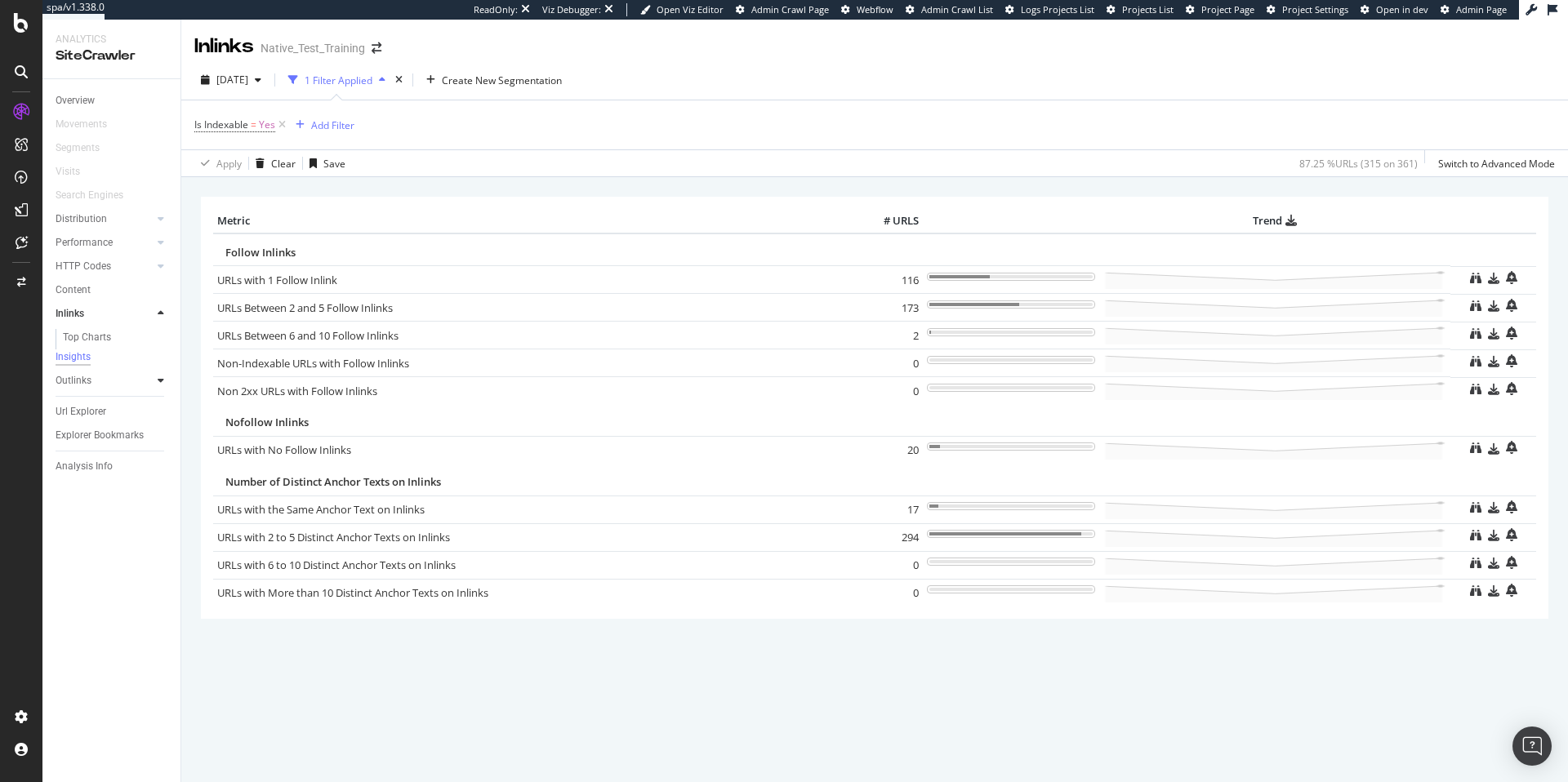
click at [158, 386] on icon at bounding box center [161, 380] width 7 height 10
click at [105, 359] on div "Top Charts" at bounding box center [86, 361] width 48 height 17
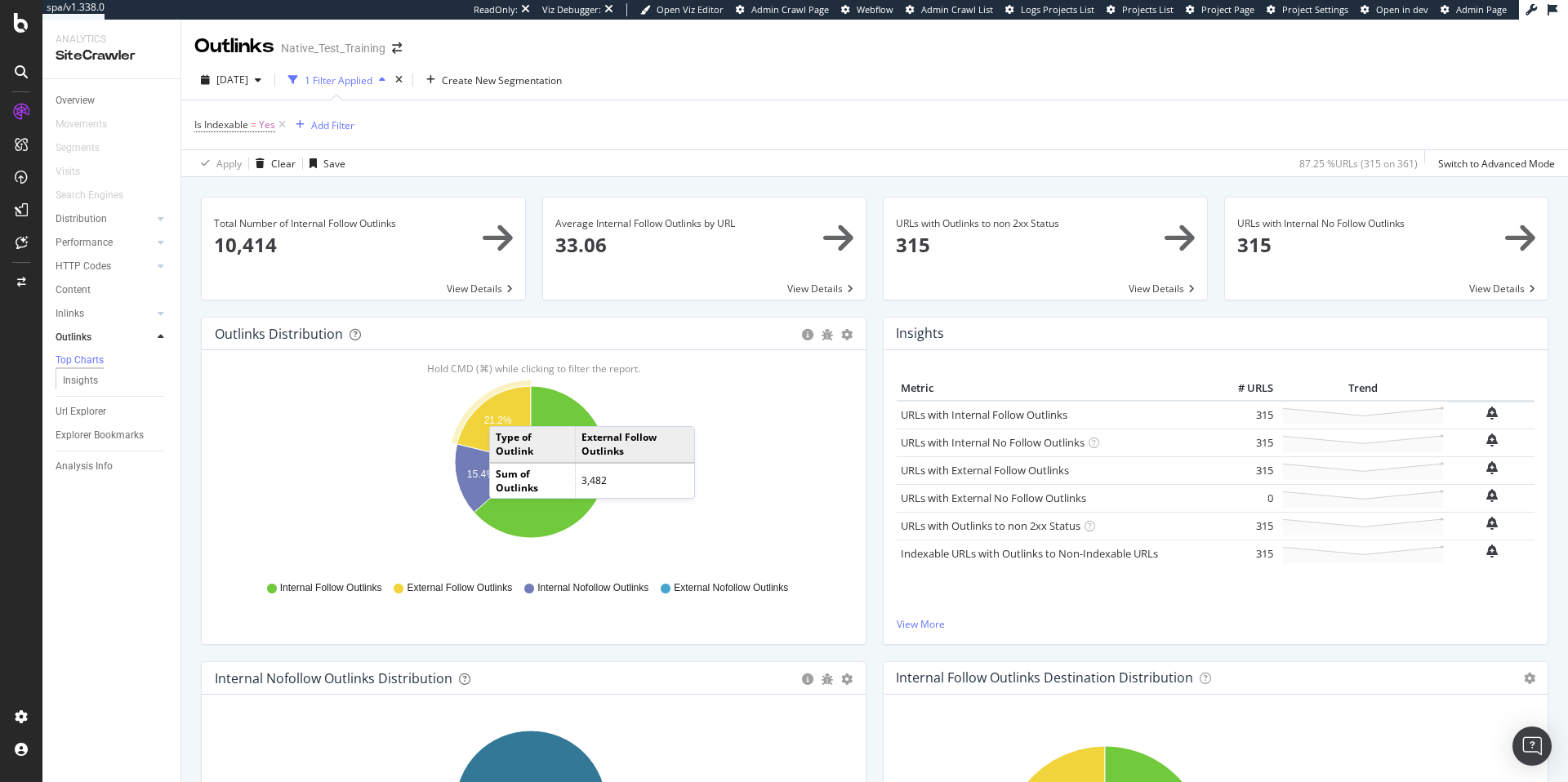
click at [506, 410] on icon "A chart." at bounding box center [493, 424] width 73 height 76
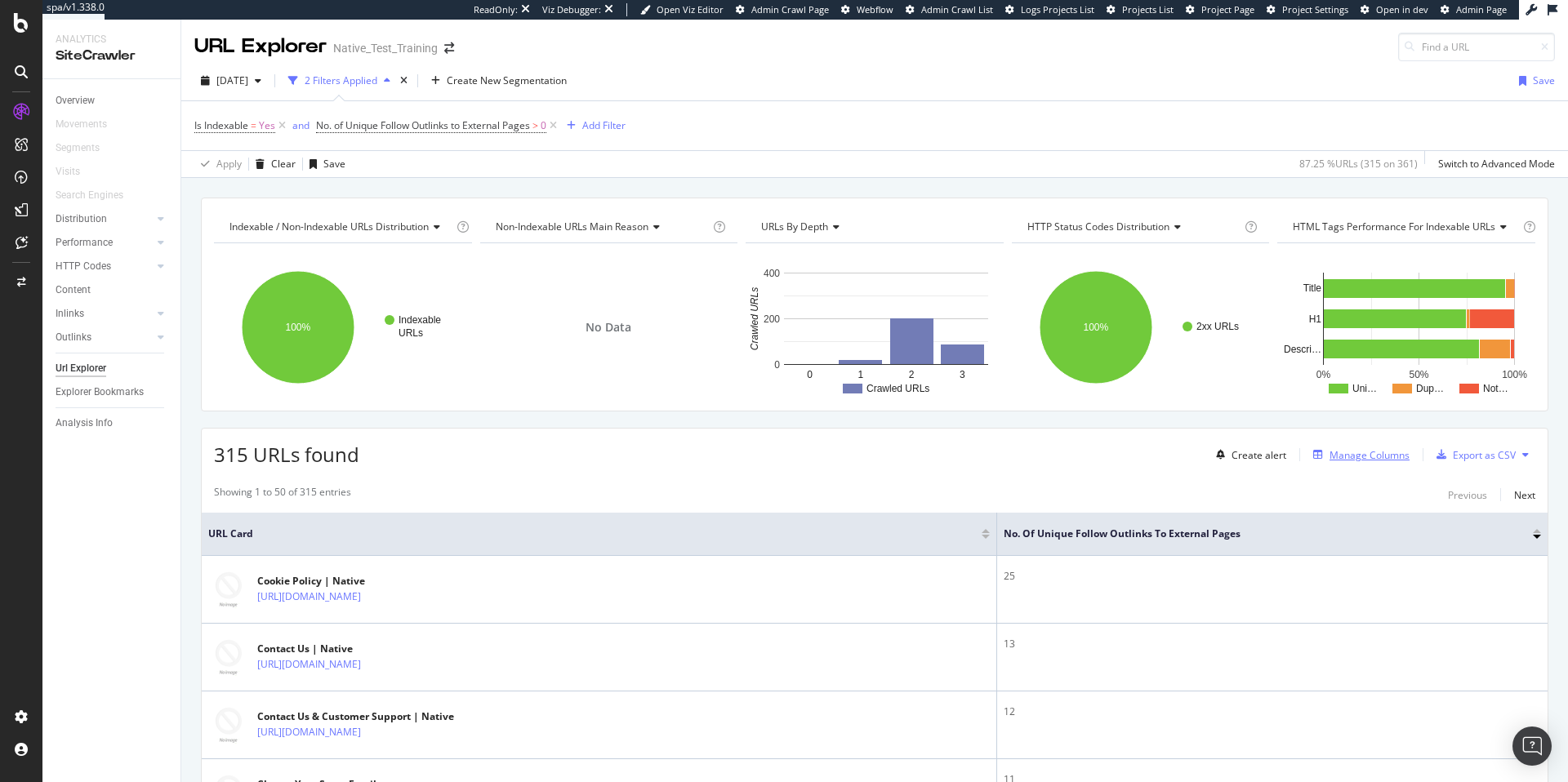
click at [1329, 455] on div "Manage Columns" at bounding box center [1369, 455] width 80 height 14
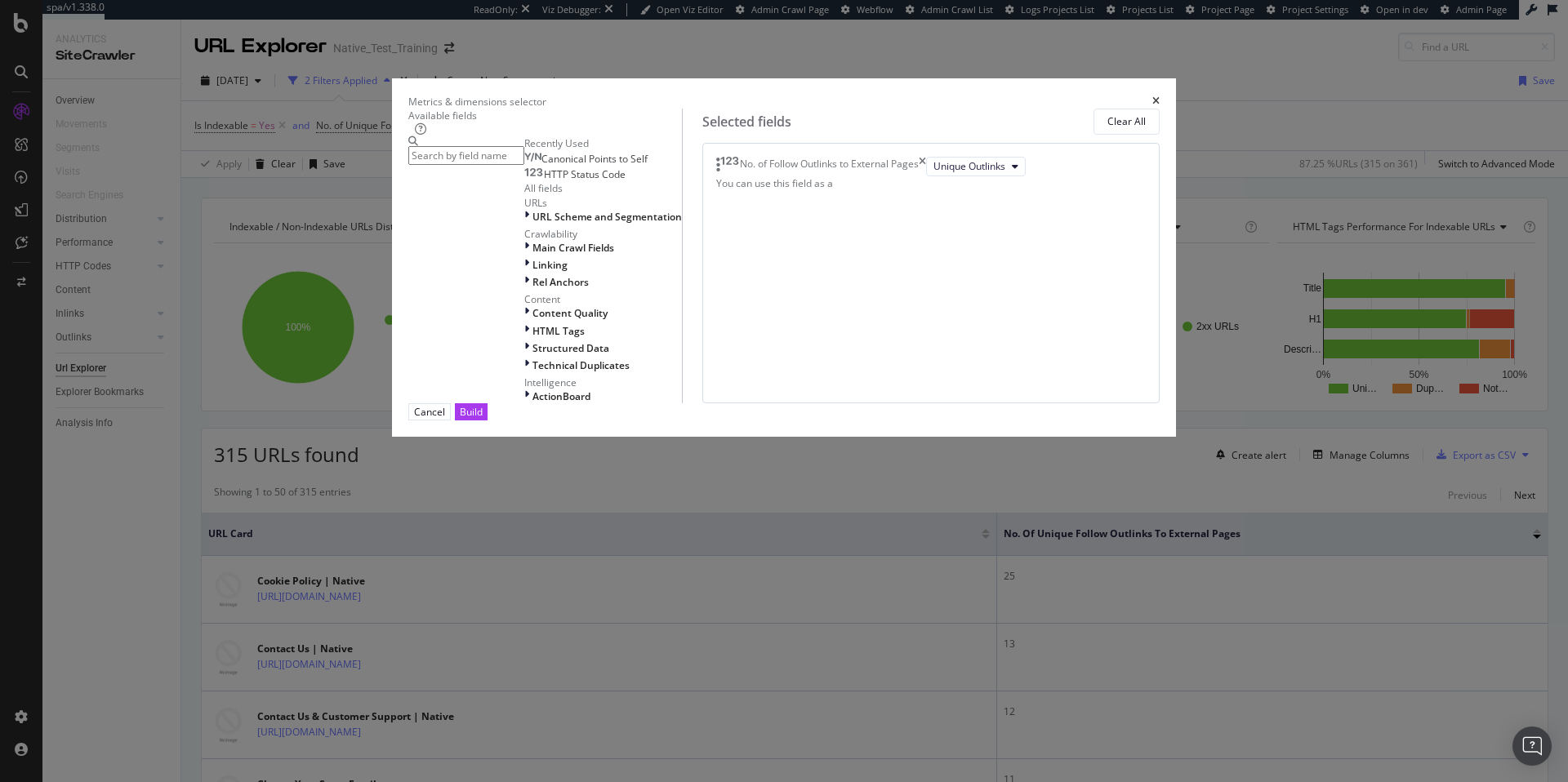
click at [525, 165] on input "modal" at bounding box center [467, 156] width 116 height 19
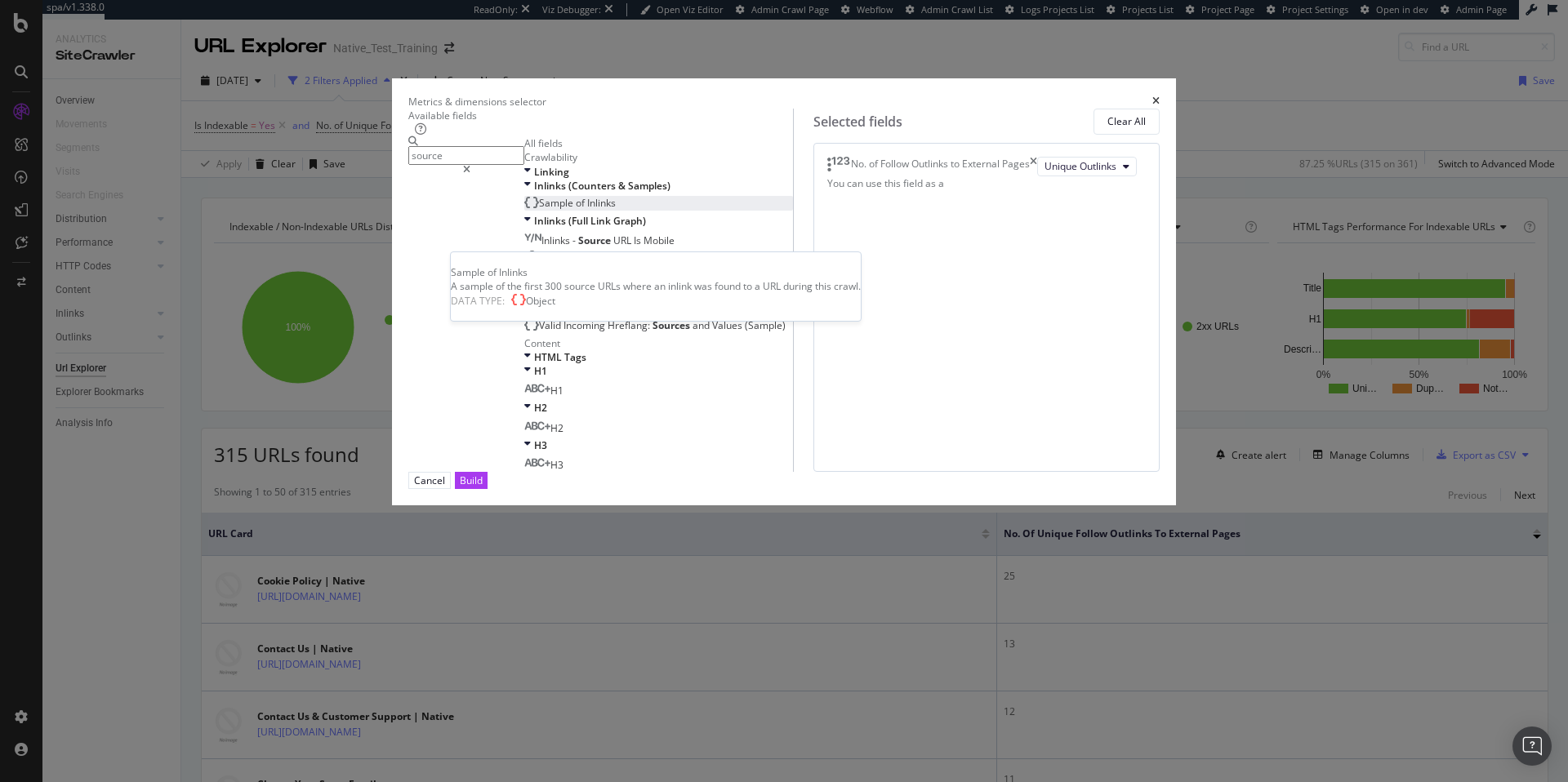
click at [587, 210] on span "Inlinks" at bounding box center [602, 202] width 29 height 14
click at [525, 165] on input "source" at bounding box center [467, 156] width 116 height 19
click at [832, 193] on icon "modal" at bounding box center [829, 184] width 4 height 16
click at [832, 193] on div "modal" at bounding box center [829, 184] width 4 height 16
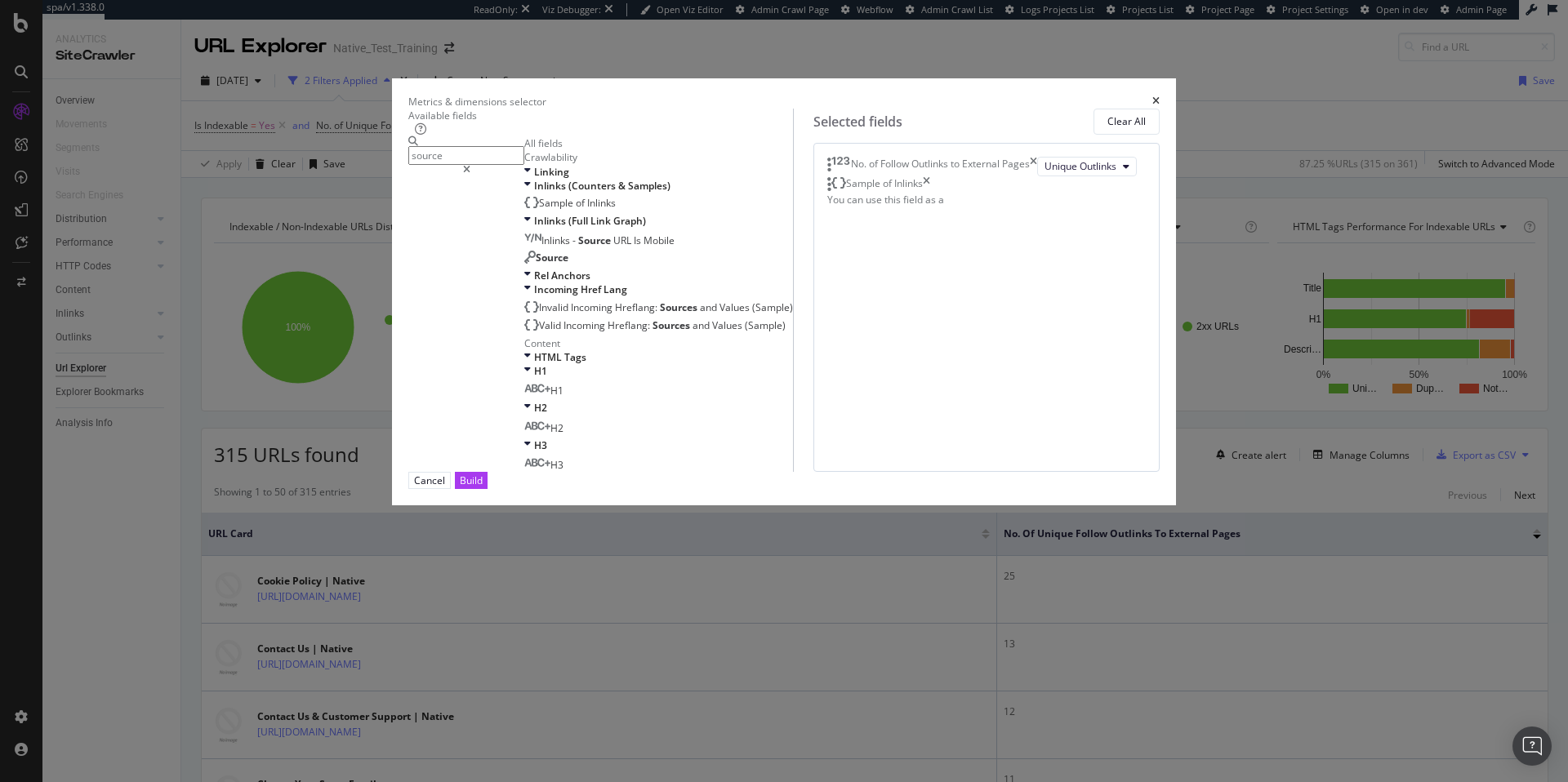
click at [510, 165] on input "source" at bounding box center [467, 156] width 116 height 19
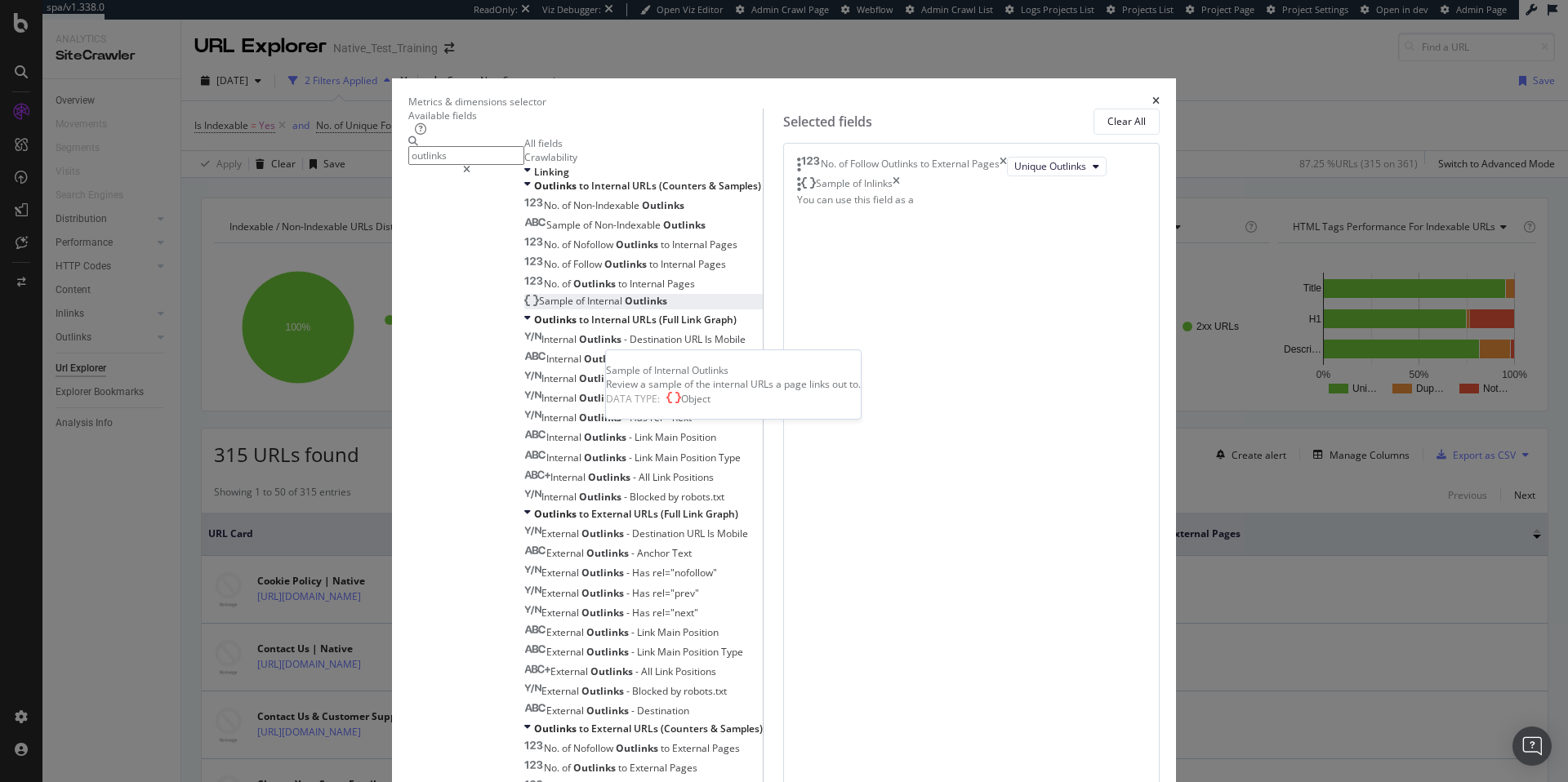
type input "outlinks"
click at [624, 308] on span "Outlinks" at bounding box center [645, 300] width 43 height 14
click at [900, 193] on icon "times" at bounding box center [896, 184] width 8 height 16
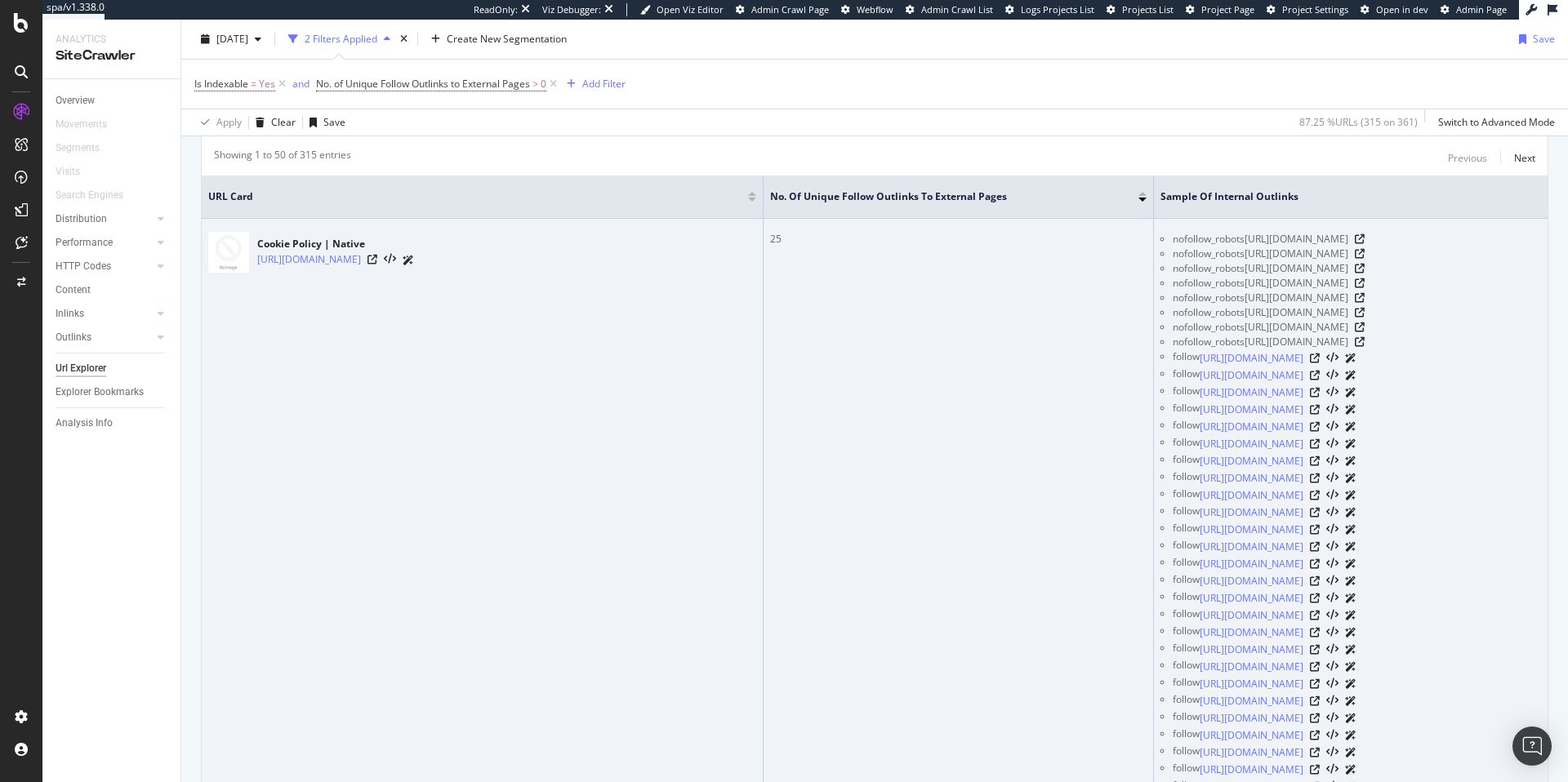
scroll to position [154, 0]
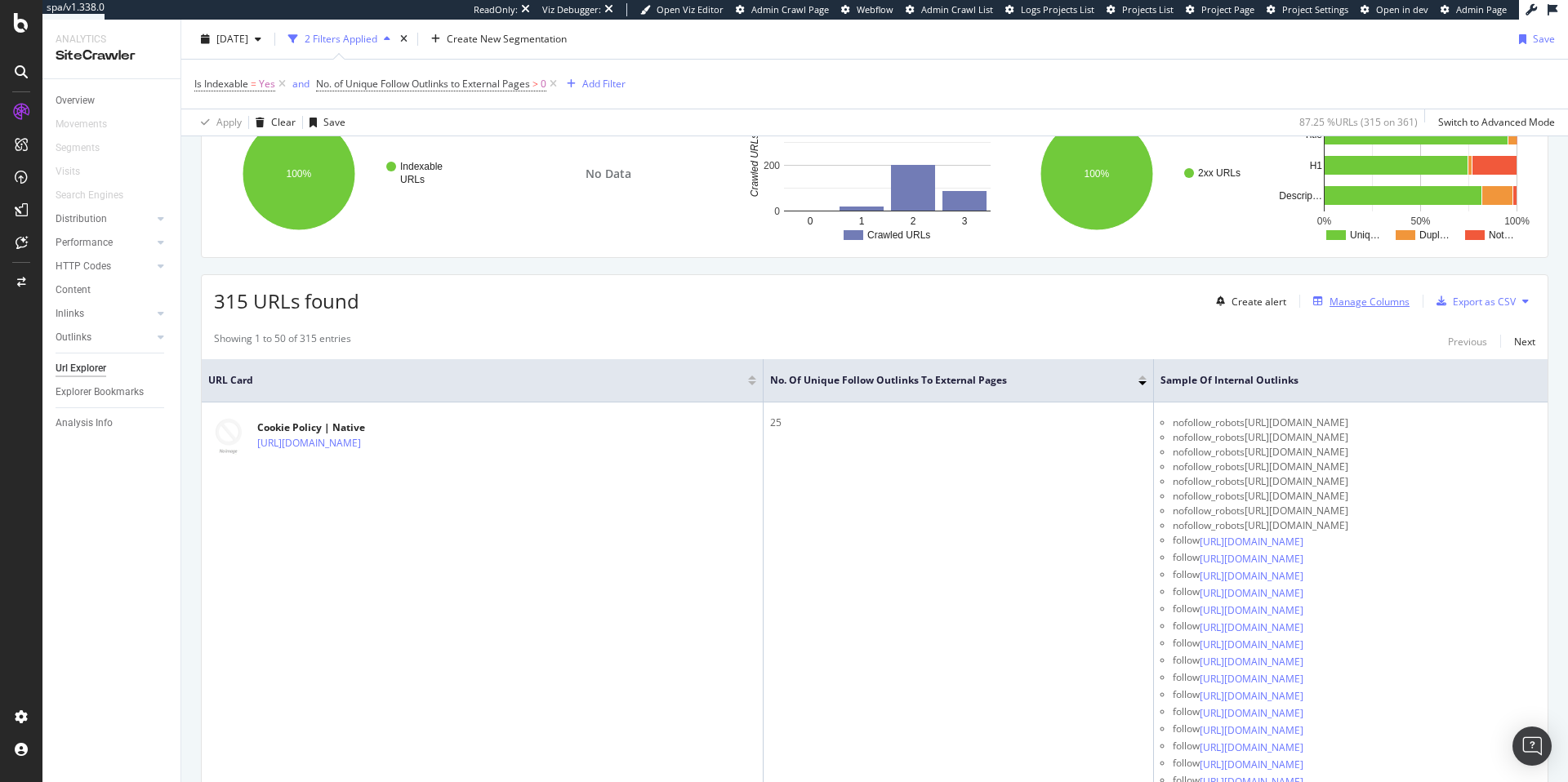
click at [1329, 304] on div "Manage Columns" at bounding box center [1369, 301] width 80 height 14
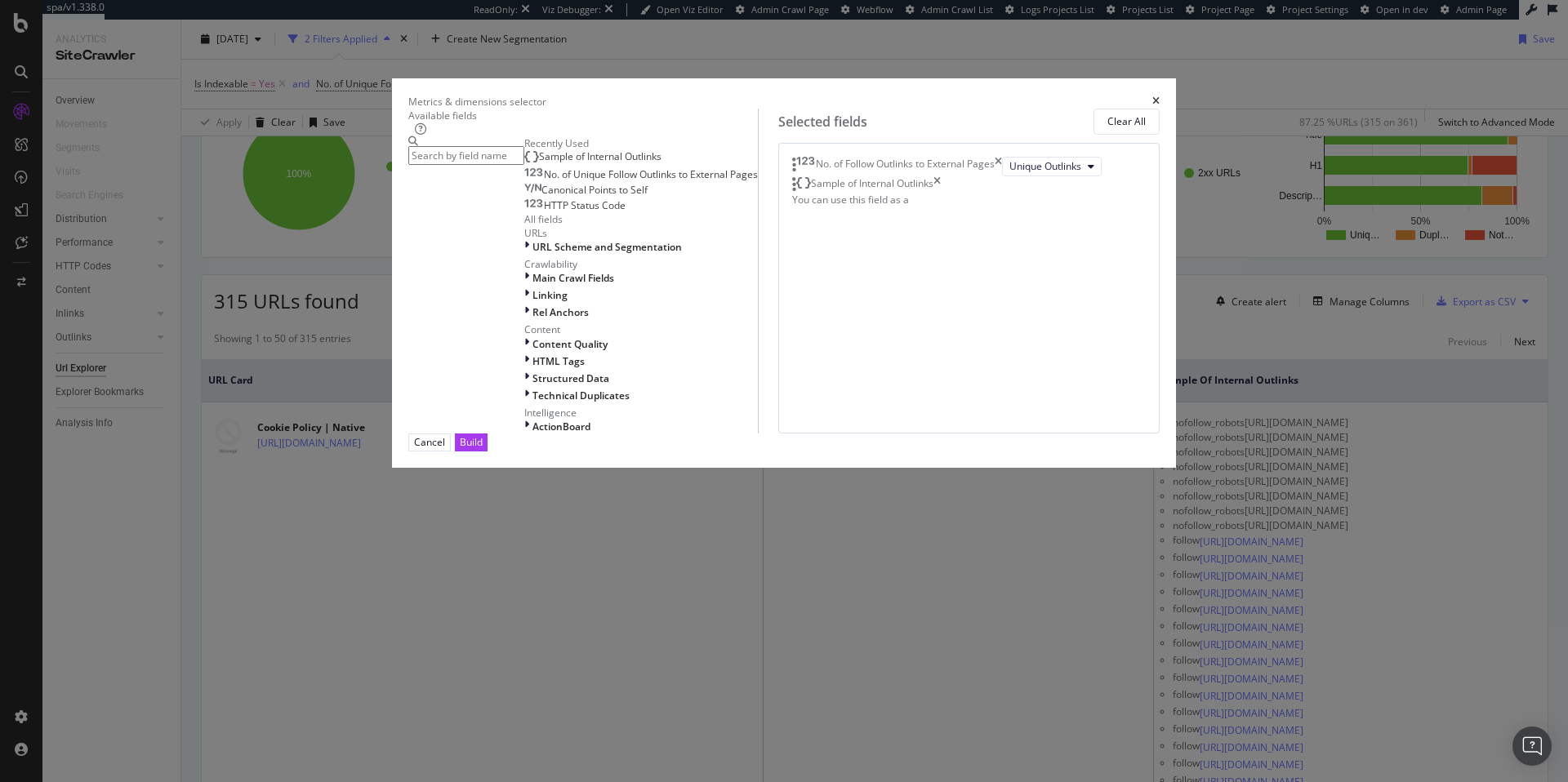
click at [525, 165] on input "modal" at bounding box center [467, 156] width 116 height 19
type input "o"
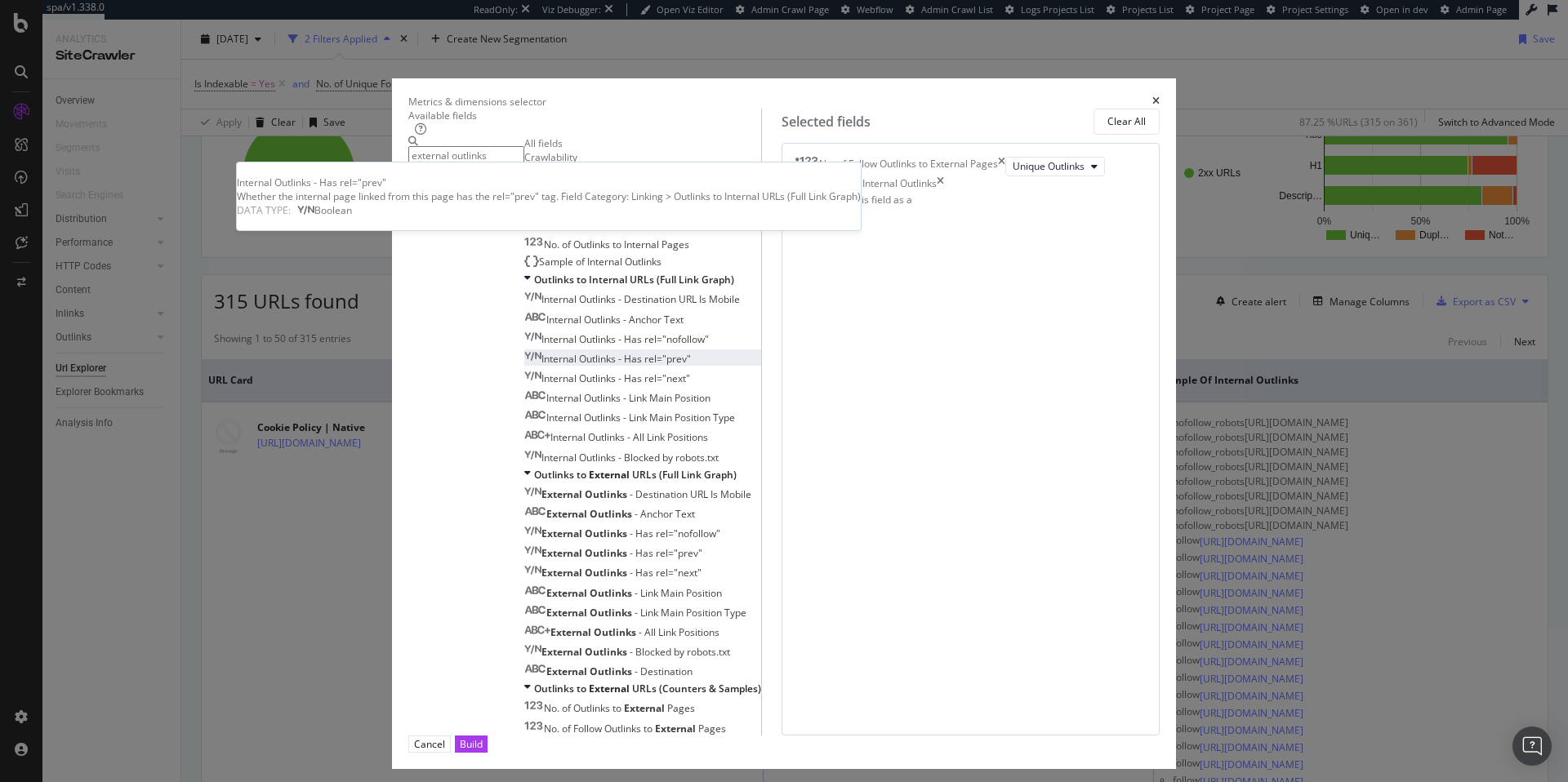
scroll to position [255, 0]
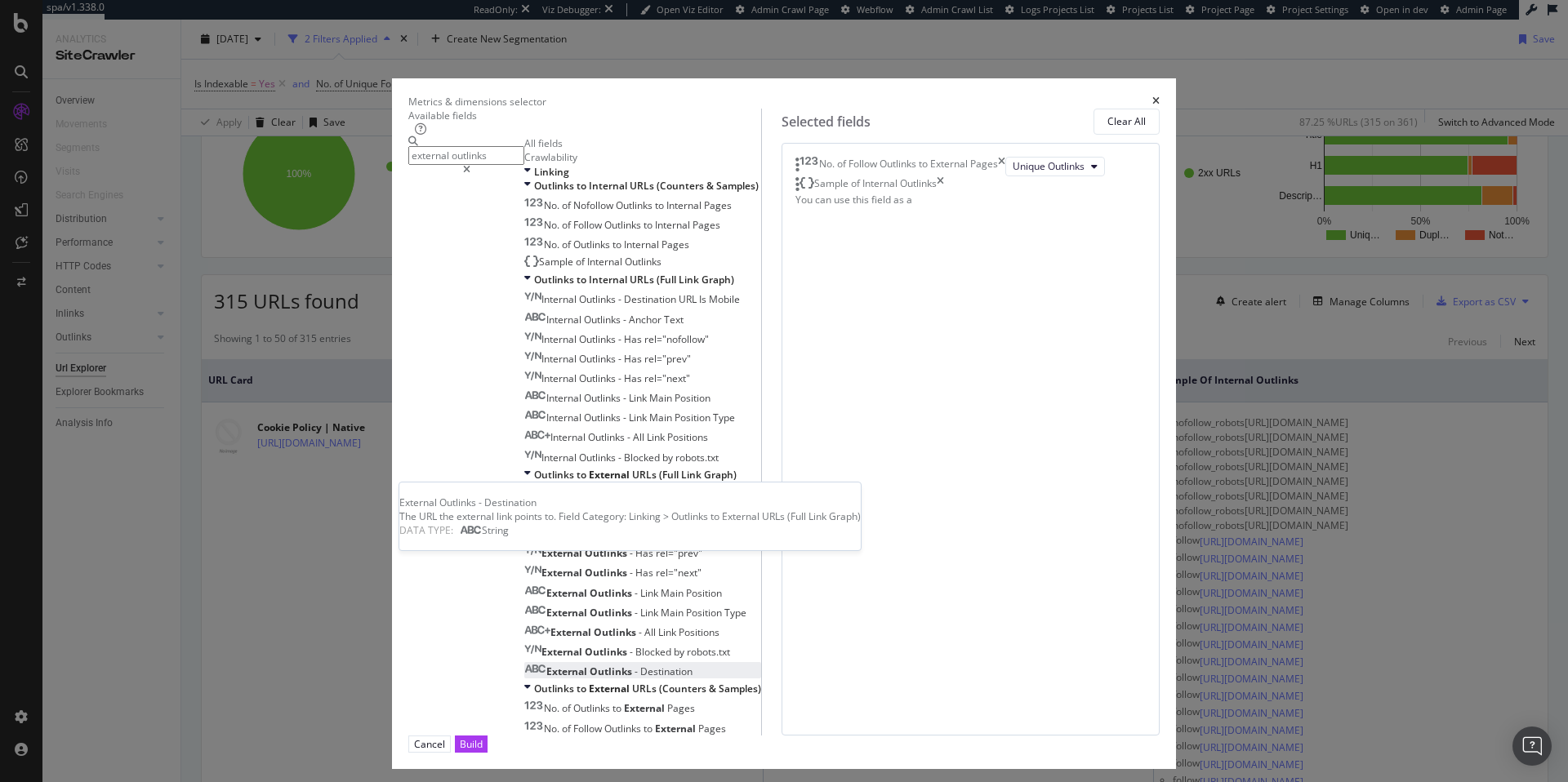
type input "external outlinks"
click at [641, 664] on span "Destination" at bounding box center [666, 671] width 52 height 14
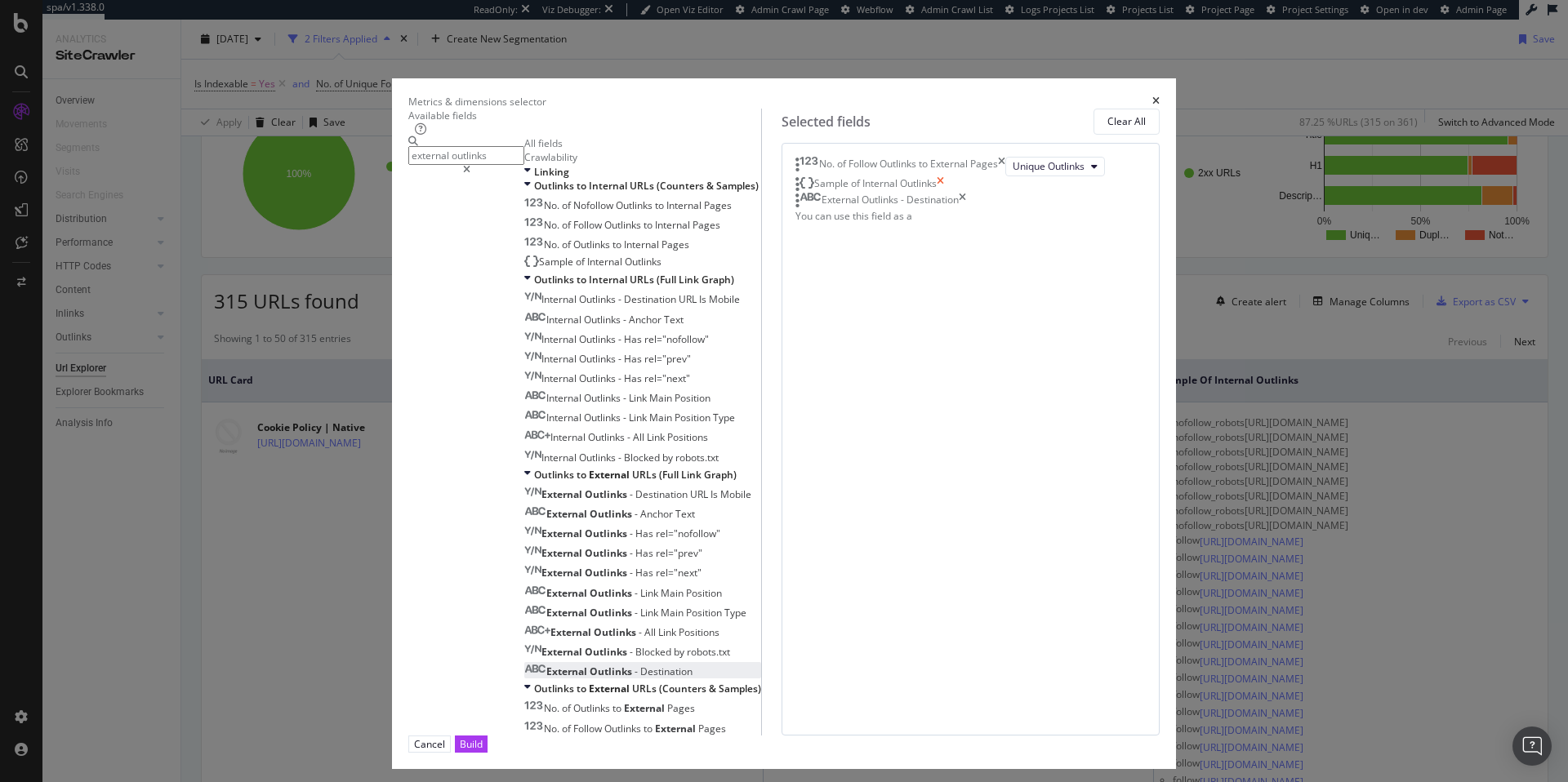
click at [944, 193] on icon "times" at bounding box center [941, 184] width 8 height 16
click at [483, 736] on div "Build" at bounding box center [471, 744] width 23 height 15
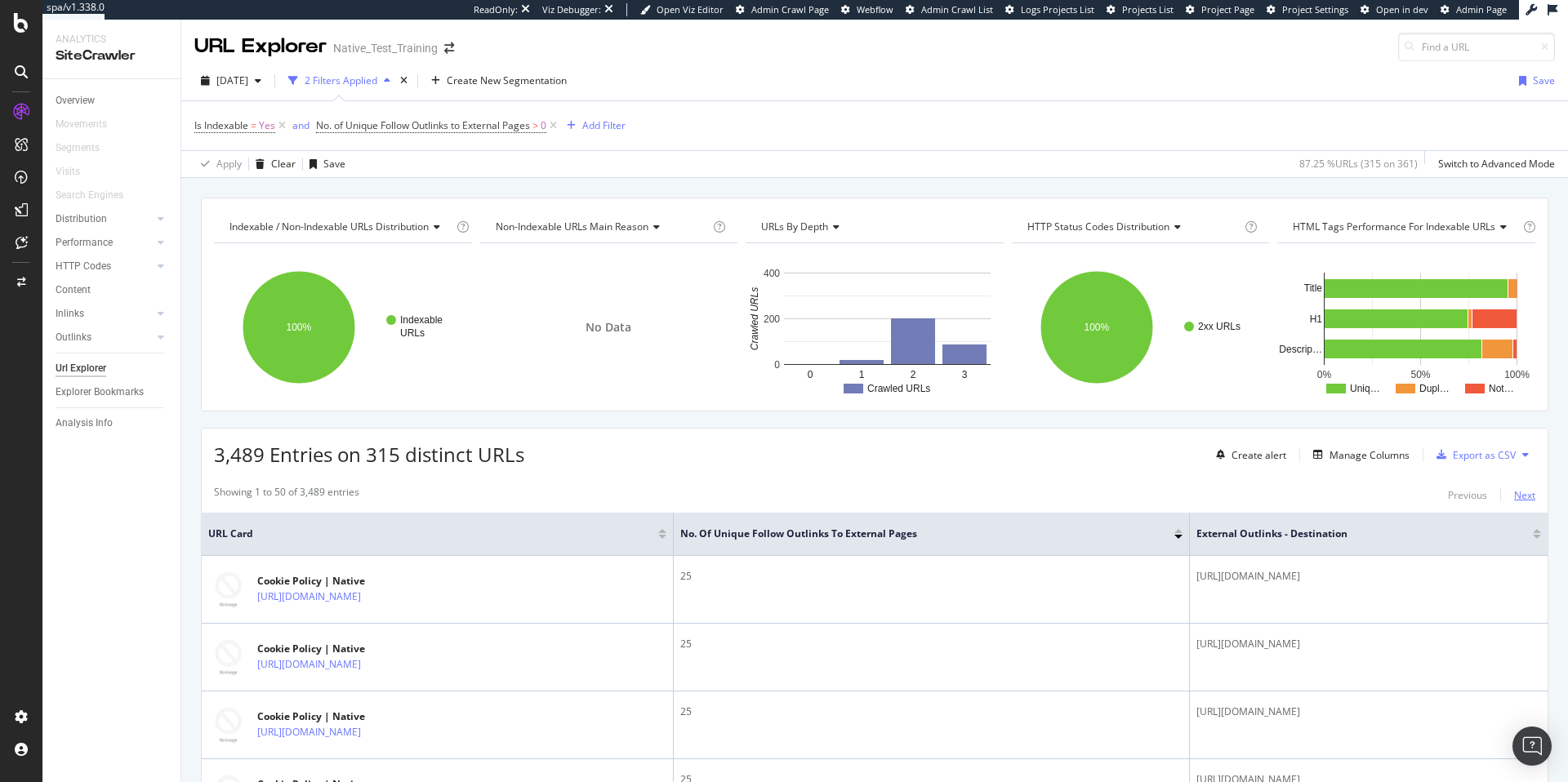
click at [1518, 499] on div "Next" at bounding box center [1524, 495] width 21 height 14
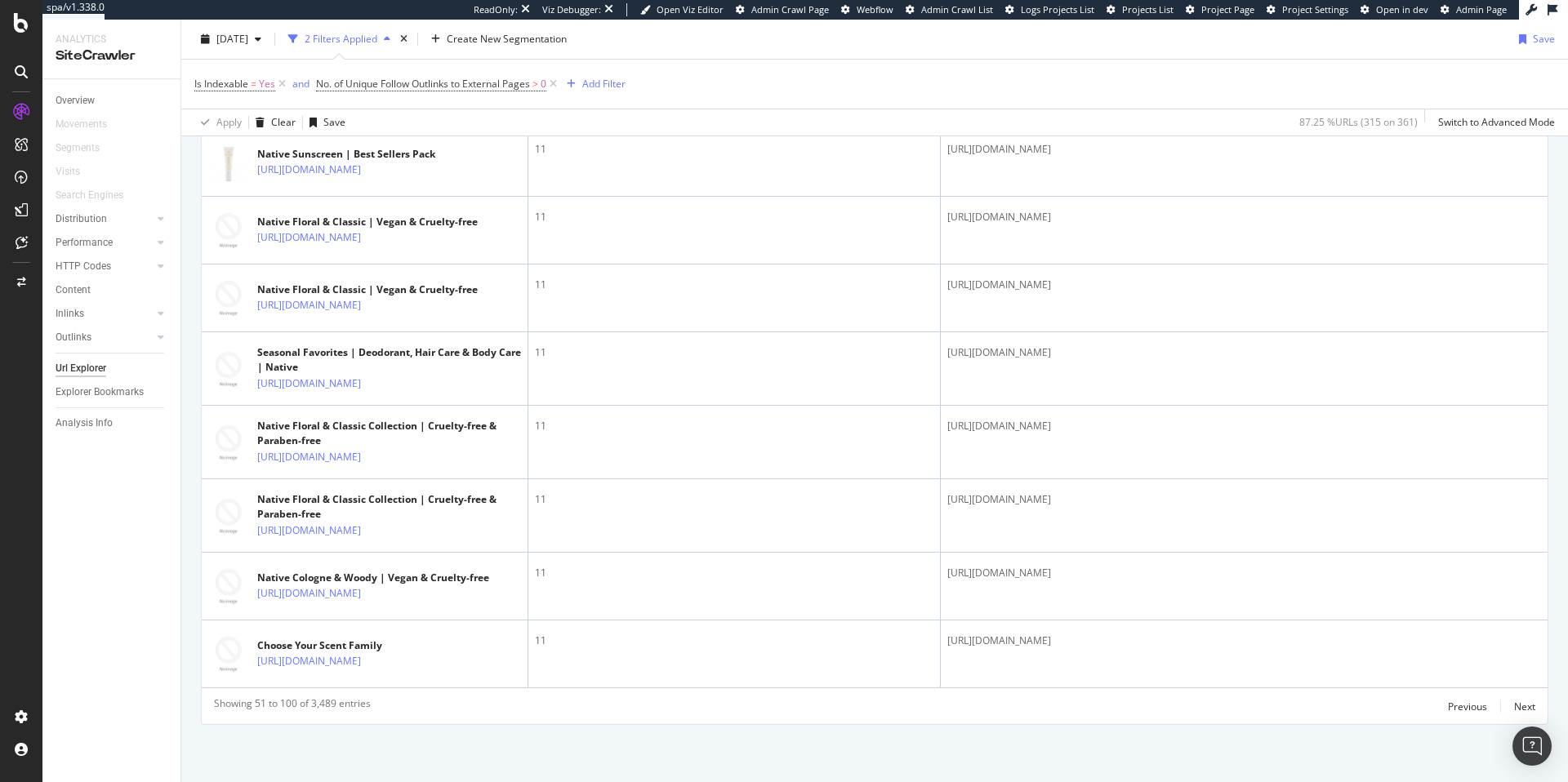
scroll to position [3728, 0]
click at [71, 148] on div "Segments" at bounding box center [77, 148] width 44 height 17
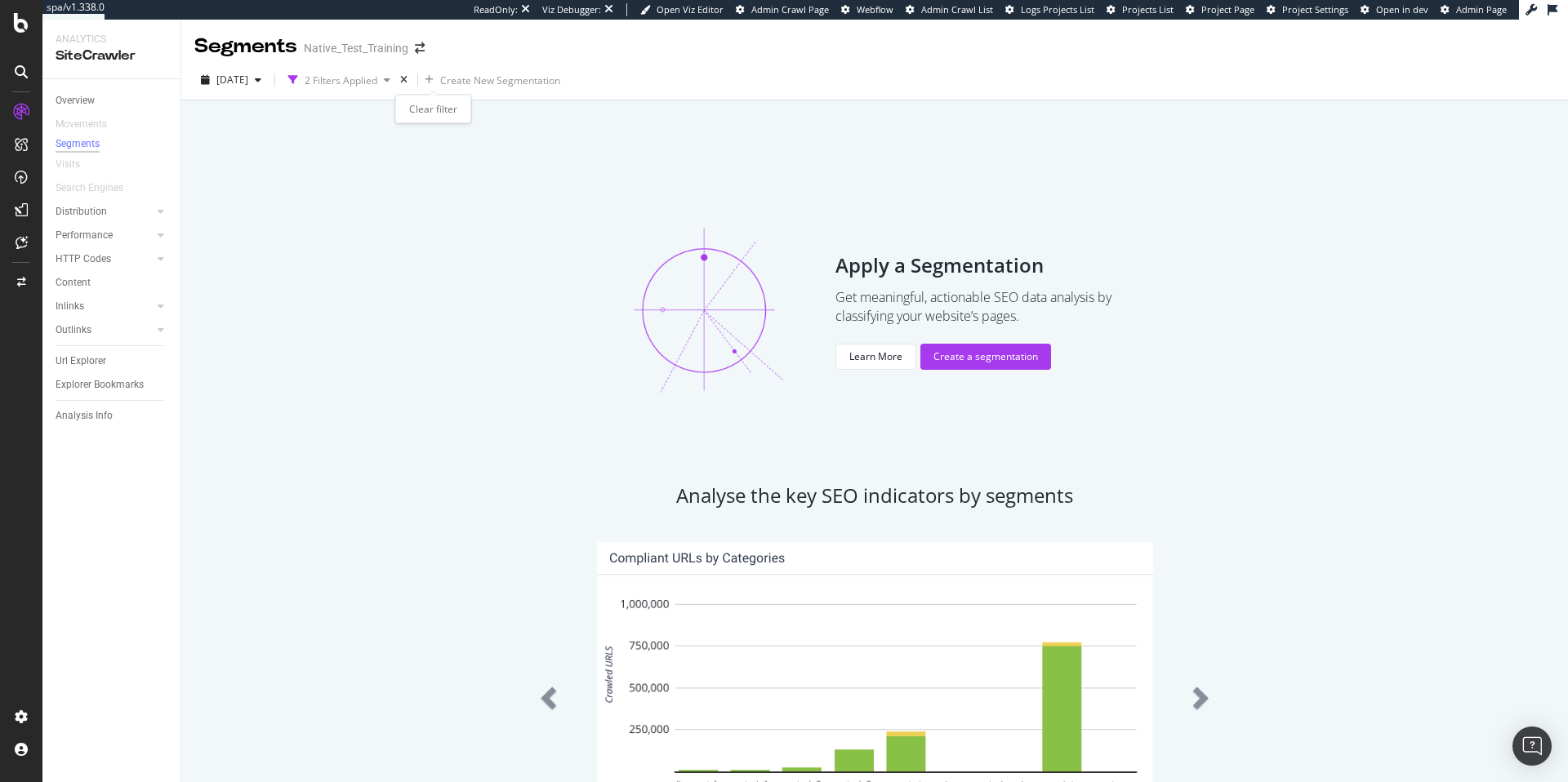
click at [408, 82] on icon "times" at bounding box center [404, 80] width 8 height 10
click at [875, 351] on div "Learn More" at bounding box center [876, 356] width 53 height 14
click at [88, 147] on div "Segments" at bounding box center [77, 143] width 44 height 14
click at [90, 116] on div "Movements" at bounding box center [81, 124] width 51 height 17
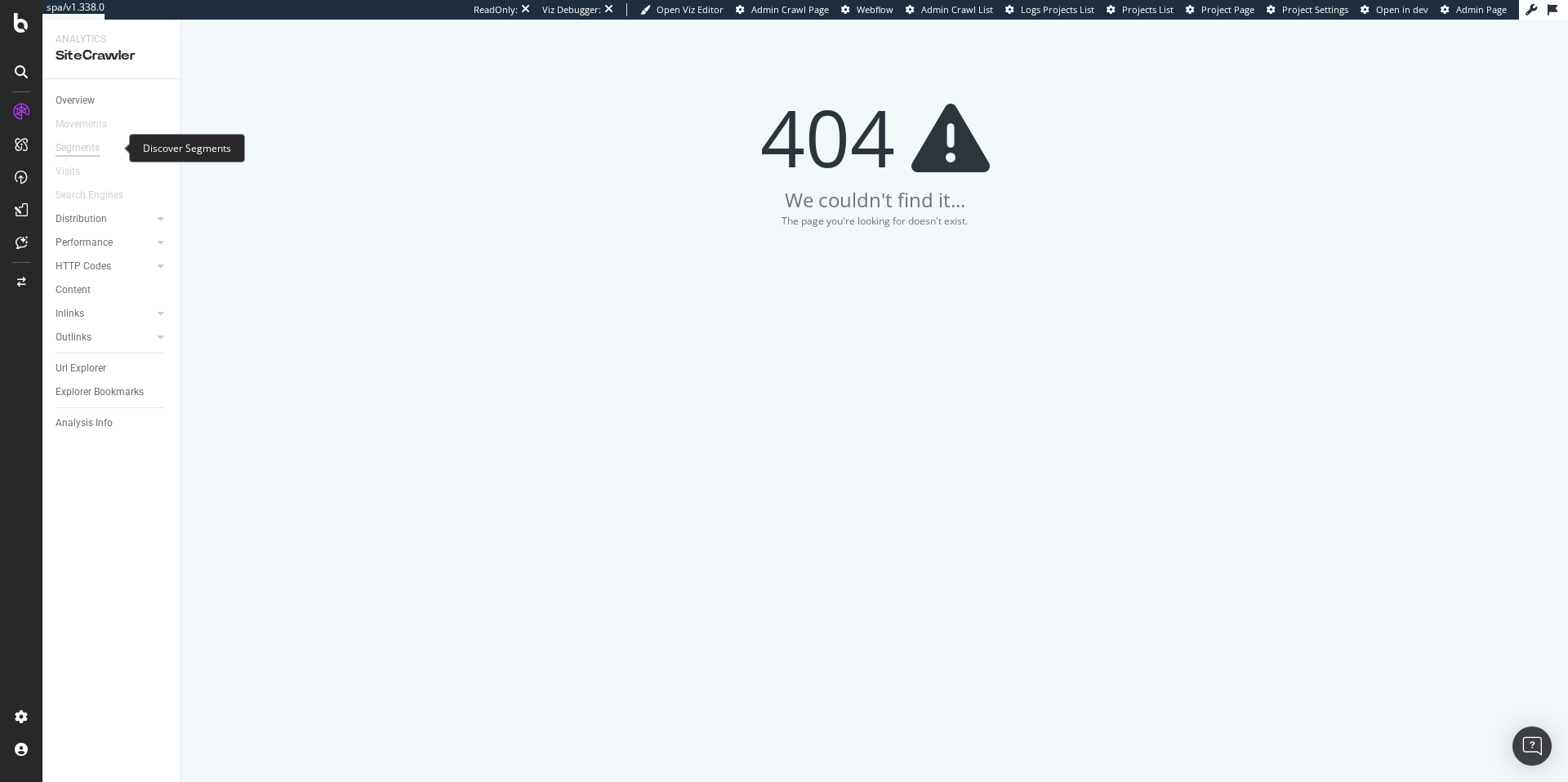
click at [90, 148] on div "Segments" at bounding box center [77, 148] width 44 height 17
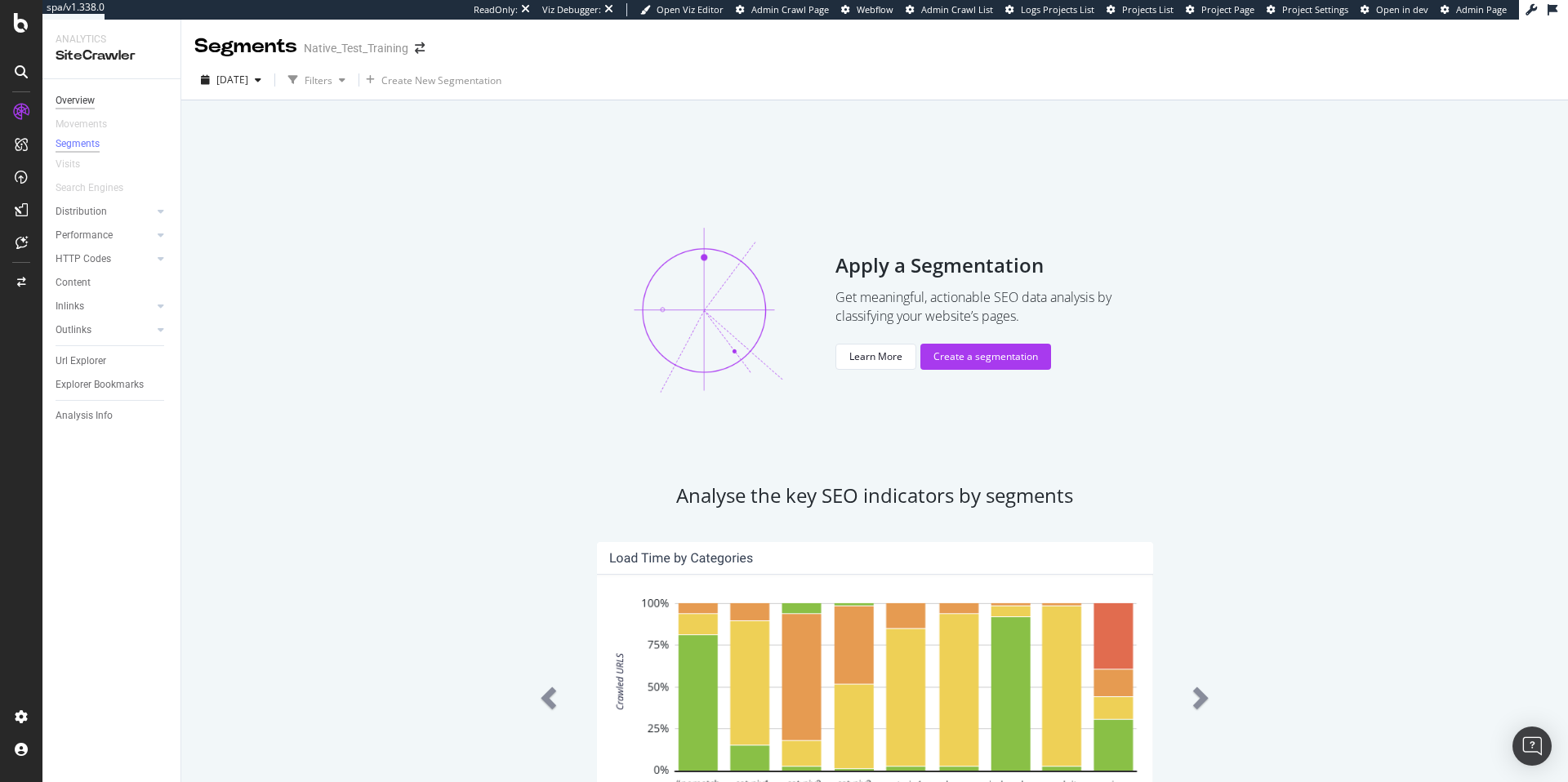
click at [88, 101] on div "Overview" at bounding box center [74, 101] width 39 height 17
